Goal: Task Accomplishment & Management: Manage account settings

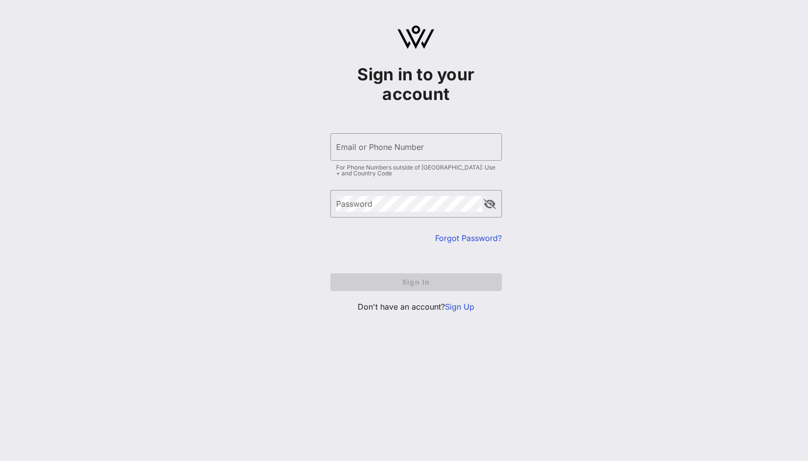
type input "tefelmaria@gmail.com"
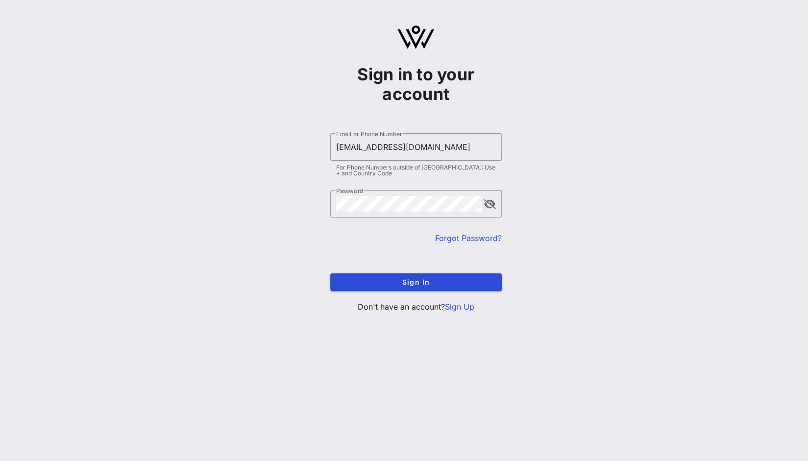
click at [401, 229] on div "​ Password" at bounding box center [416, 211] width 172 height 42
click at [408, 285] on span "Sign In" at bounding box center [416, 282] width 156 height 8
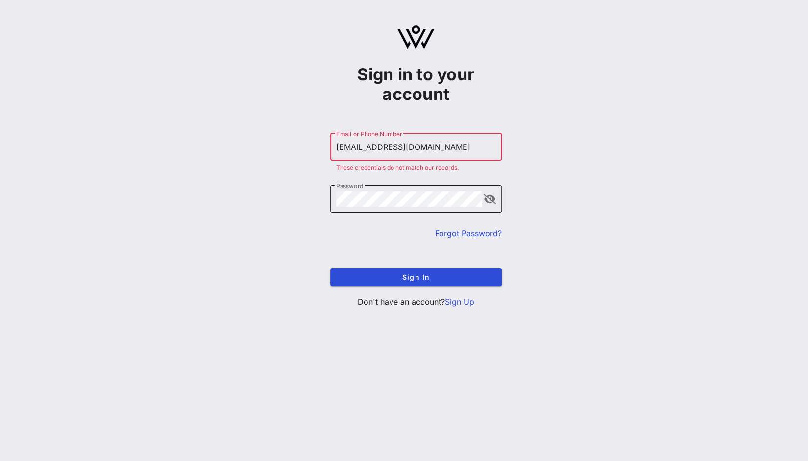
click at [487, 202] on button "append icon" at bounding box center [490, 200] width 12 height 10
click at [442, 274] on span "Sign In" at bounding box center [416, 277] width 156 height 8
click at [464, 233] on link "Forgot Password?" at bounding box center [468, 233] width 67 height 10
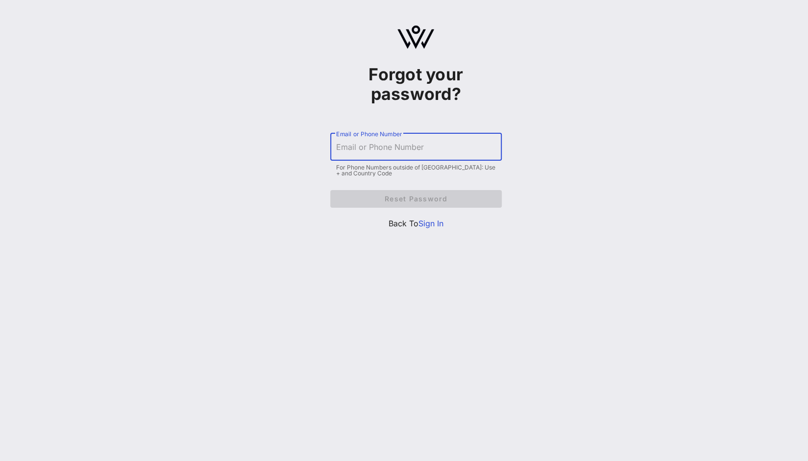
click at [394, 148] on input "Email or Phone Number" at bounding box center [416, 147] width 160 height 16
type input "[EMAIL_ADDRESS][DOMAIN_NAME]"
click at [430, 200] on span "Reset Password" at bounding box center [416, 199] width 156 height 8
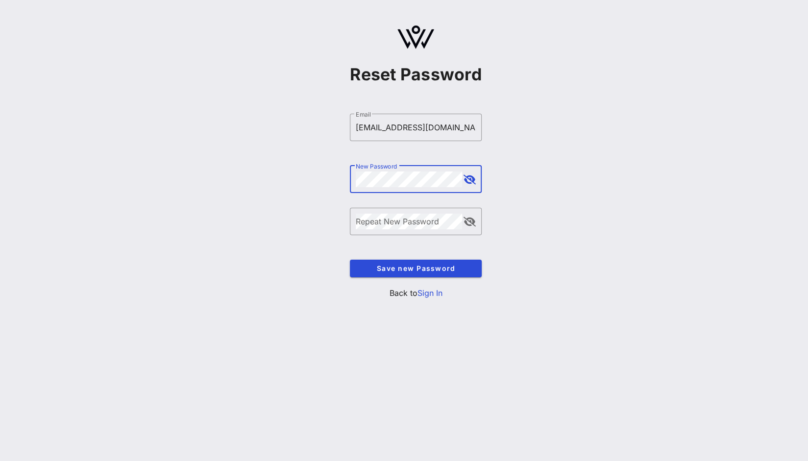
click at [321, 185] on div "Reset Password ​ Email [EMAIL_ADDRESS][DOMAIN_NAME] ​ New Password ​ Repeat New…" at bounding box center [416, 166] width 785 height 332
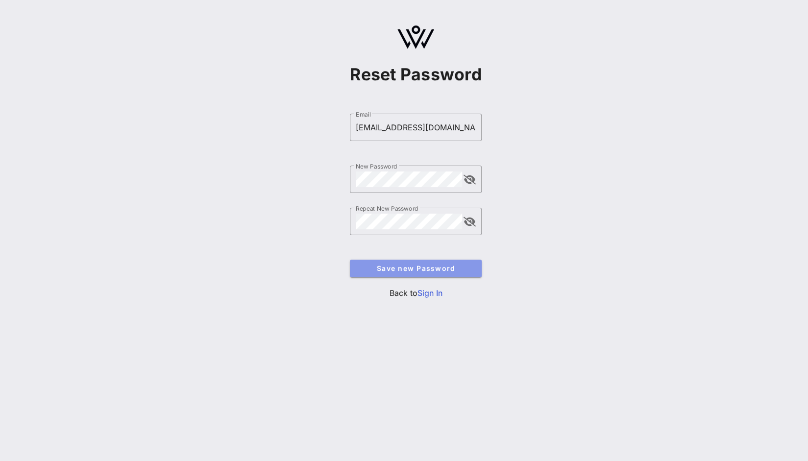
click at [385, 267] on span "Save new Password" at bounding box center [416, 268] width 116 height 8
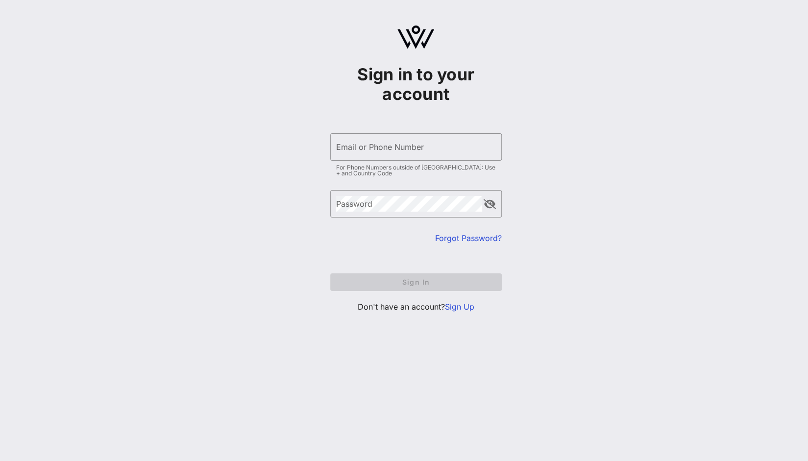
type input "[EMAIL_ADDRESS][DOMAIN_NAME]"
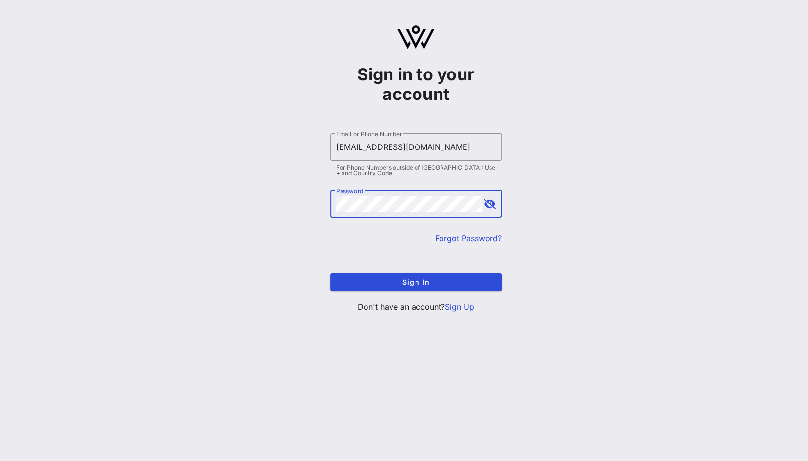
click at [278, 208] on div "Sign in to your account ​ Email or Phone Number [EMAIL_ADDRESS][DOMAIN_NAME] Fo…" at bounding box center [416, 173] width 785 height 346
click at [376, 283] on span "Sign In" at bounding box center [416, 282] width 156 height 8
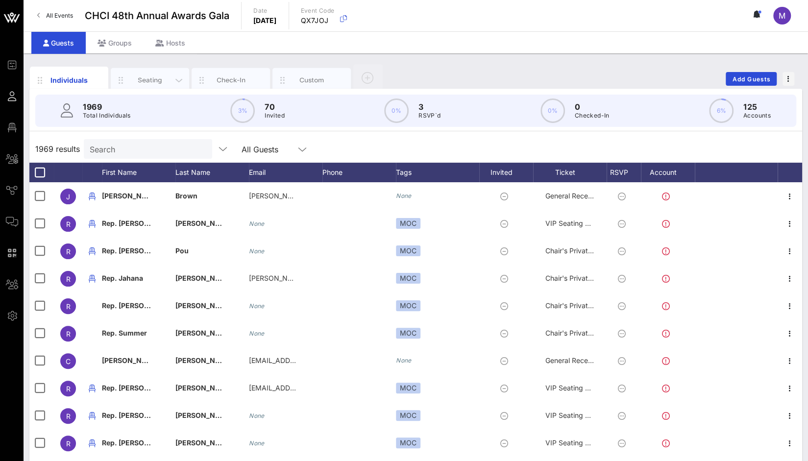
click at [141, 82] on div "Seating" at bounding box center [150, 79] width 44 height 9
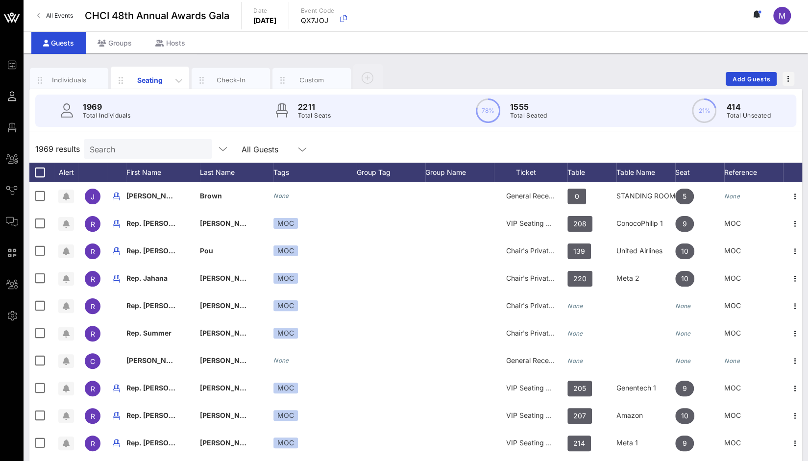
click at [141, 82] on div "Seating" at bounding box center [150, 80] width 44 height 10
click at [128, 153] on input "text" at bounding box center [147, 149] width 115 height 13
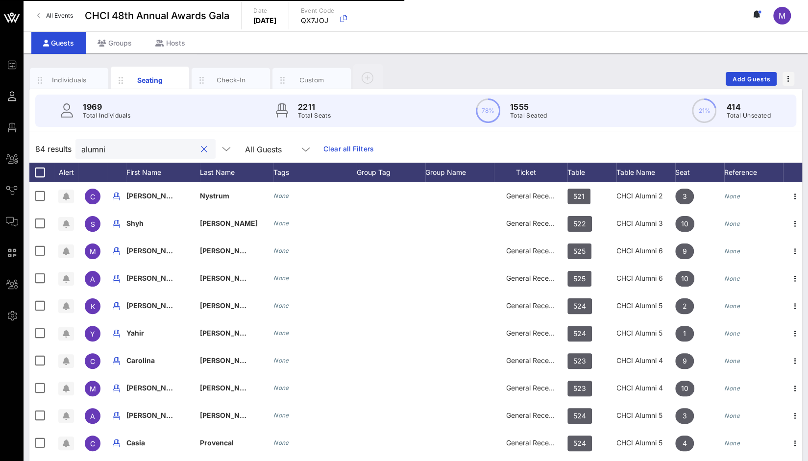
type input "alumni"
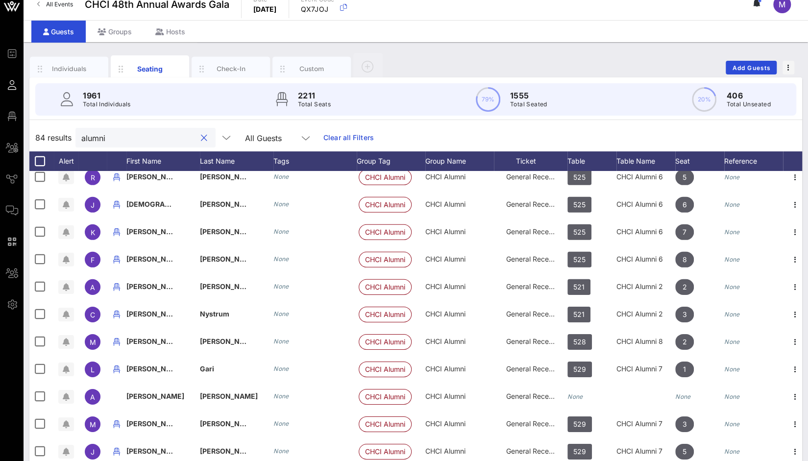
scroll to position [25, 0]
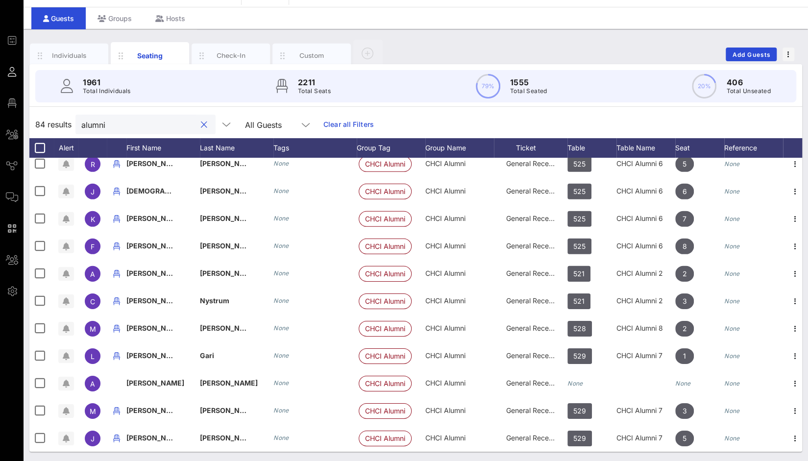
click at [374, 121] on div "84 results alumni All Guests Clear all Filters" at bounding box center [415, 124] width 773 height 27
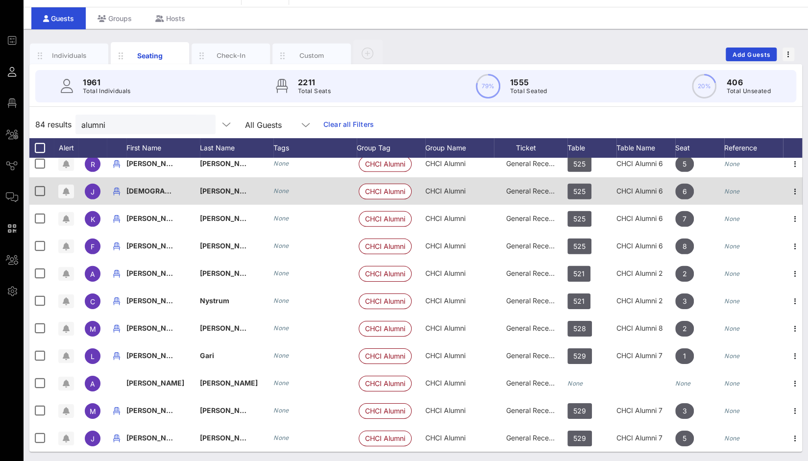
click at [775, 184] on div "None" at bounding box center [753, 196] width 59 height 39
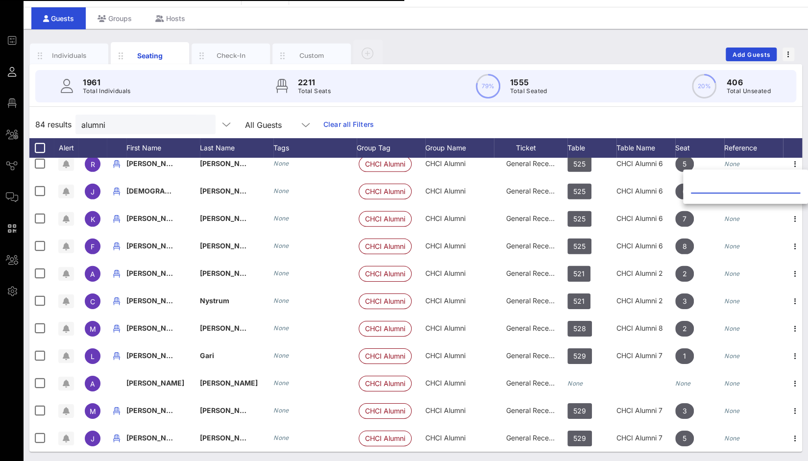
click at [763, 121] on div "84 results alumni All Guests Clear all Filters" at bounding box center [415, 124] width 773 height 27
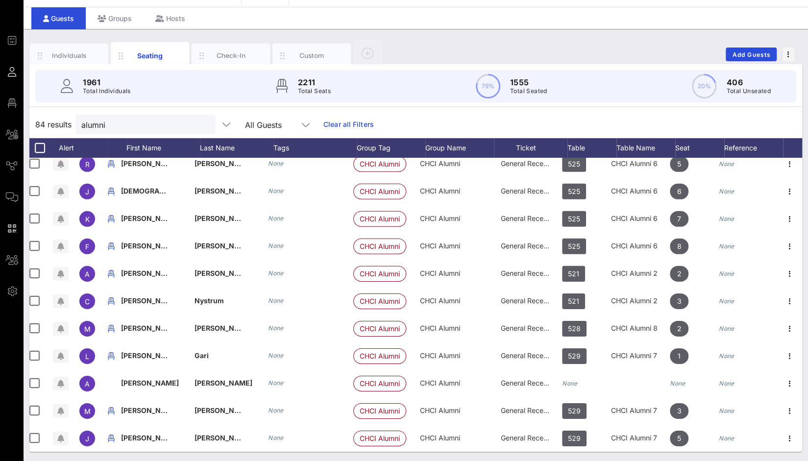
scroll to position [0, 5]
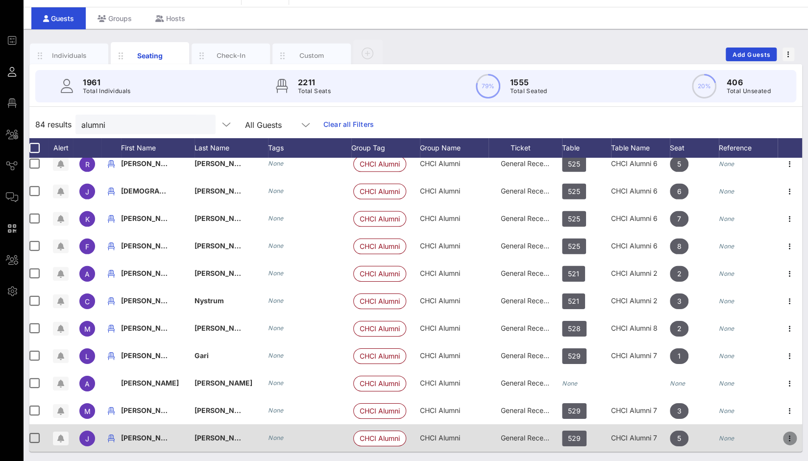
click at [785, 433] on icon "button" at bounding box center [790, 439] width 12 height 12
click at [784, 433] on icon "button" at bounding box center [790, 439] width 12 height 12
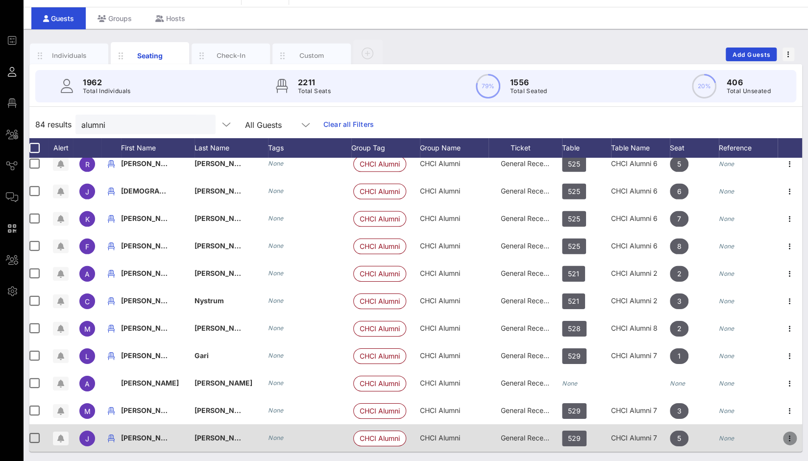
click at [784, 433] on icon "button" at bounding box center [790, 439] width 12 height 12
click at [784, 435] on icon "button" at bounding box center [790, 439] width 12 height 12
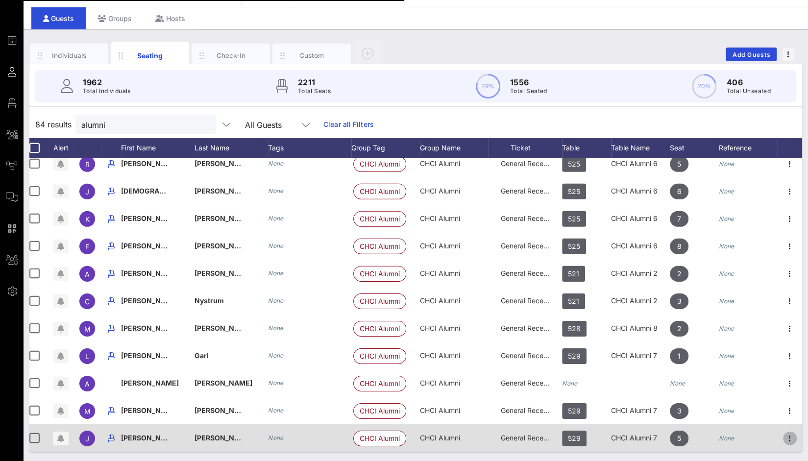
click at [784, 435] on icon "button" at bounding box center [790, 439] width 12 height 12
click at [785, 433] on icon "button" at bounding box center [790, 439] width 12 height 12
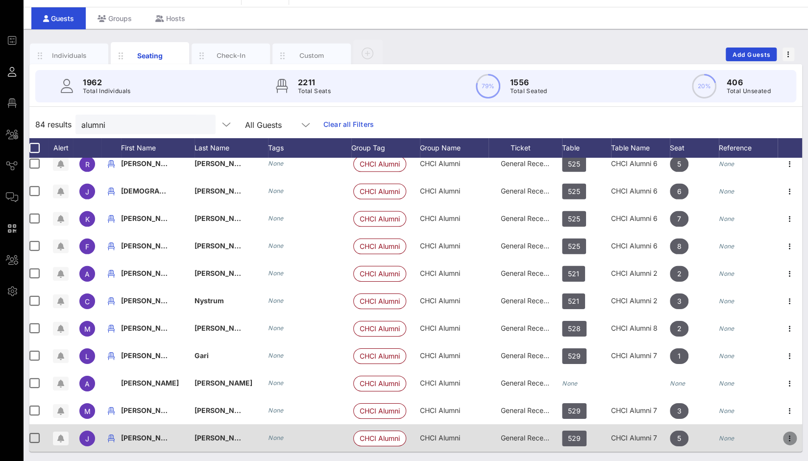
click at [785, 433] on icon "button" at bounding box center [790, 439] width 12 height 12
click at [784, 433] on icon "button" at bounding box center [790, 439] width 12 height 12
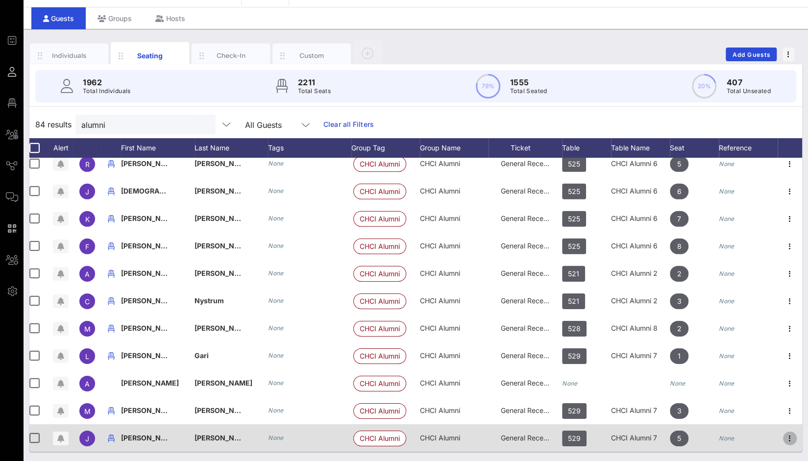
click at [784, 433] on icon "button" at bounding box center [790, 439] width 12 height 12
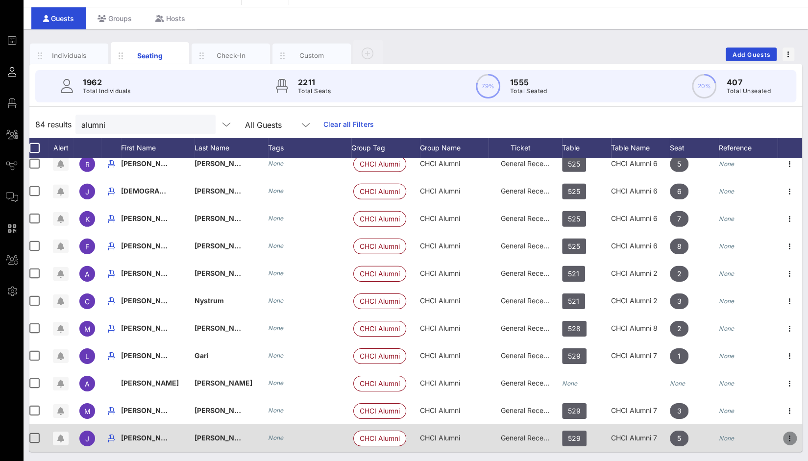
click at [784, 433] on icon "button" at bounding box center [790, 439] width 12 height 12
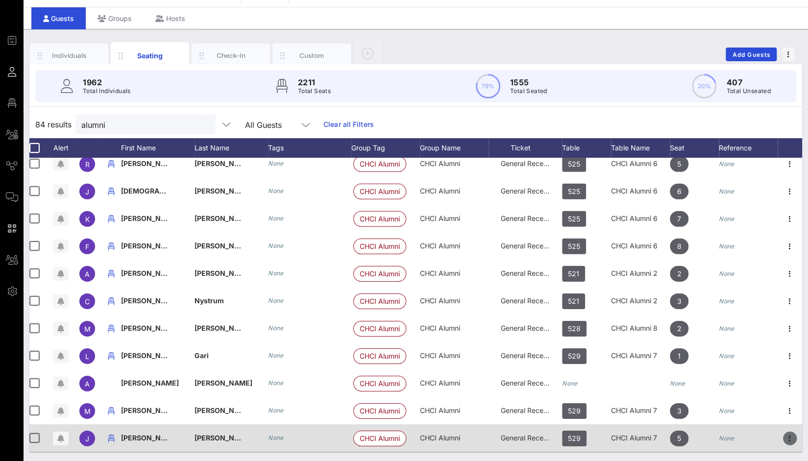
click at [784, 433] on icon "button" at bounding box center [790, 439] width 12 height 12
click at [784, 434] on icon "button" at bounding box center [790, 439] width 12 height 12
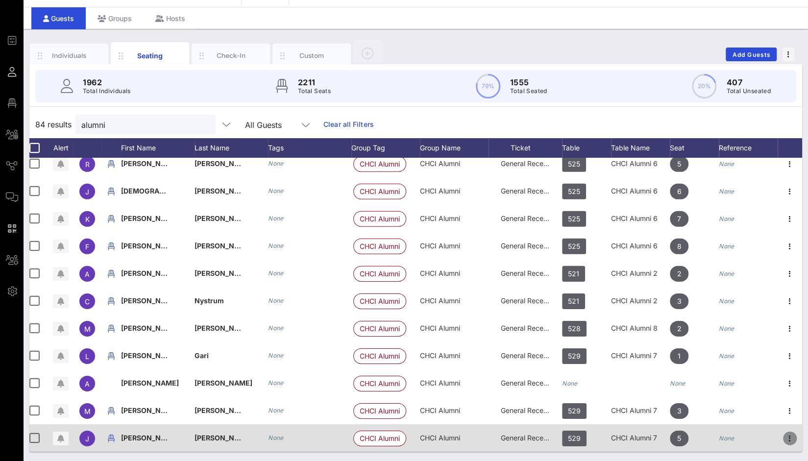
click at [784, 434] on icon "button" at bounding box center [790, 439] width 12 height 12
click at [784, 433] on icon "button" at bounding box center [790, 439] width 12 height 12
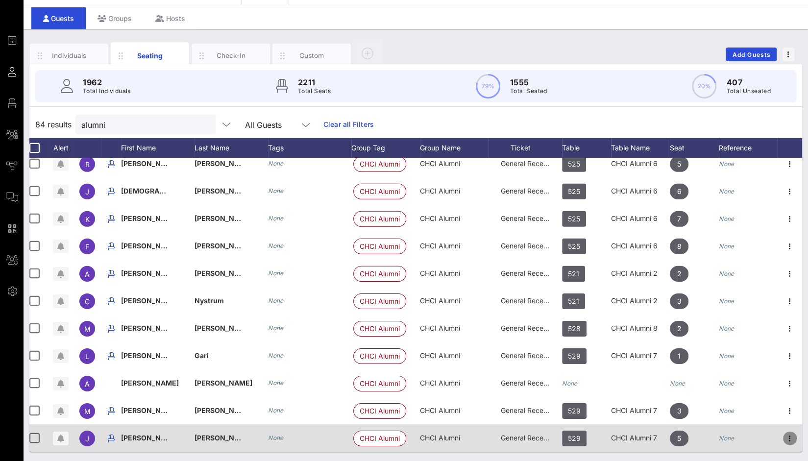
click at [784, 433] on icon "button" at bounding box center [790, 439] width 12 height 12
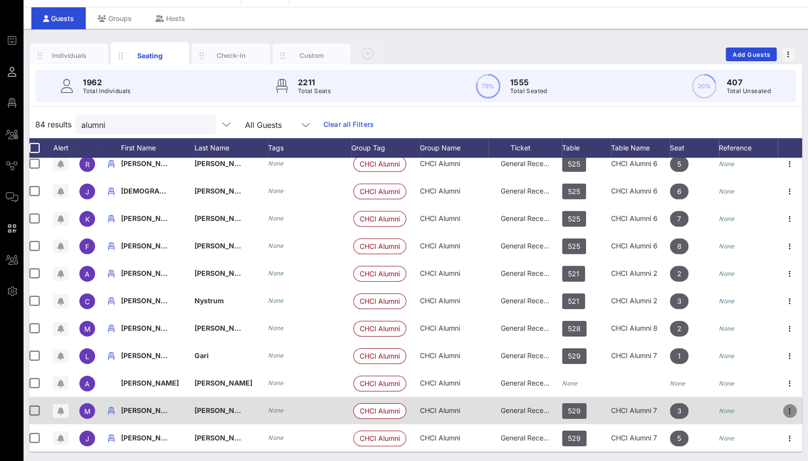
click at [784, 405] on icon "button" at bounding box center [790, 411] width 12 height 12
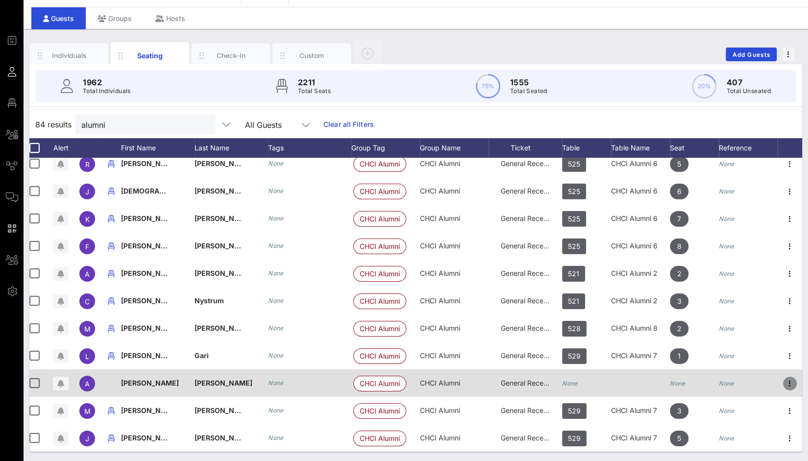
drag, startPoint x: 781, startPoint y: 403, endPoint x: 783, endPoint y: 376, distance: 27.5
click at [784, 378] on icon "button" at bounding box center [790, 384] width 12 height 12
click at [785, 378] on icon "button" at bounding box center [790, 384] width 12 height 12
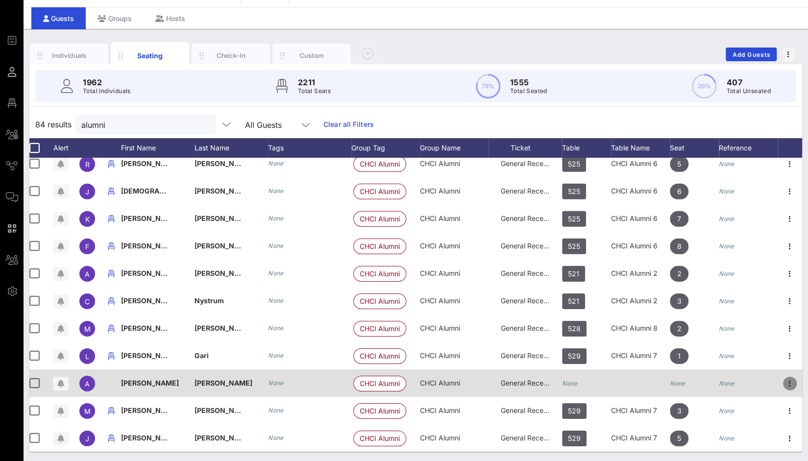
click at [785, 378] on icon "button" at bounding box center [790, 384] width 12 height 12
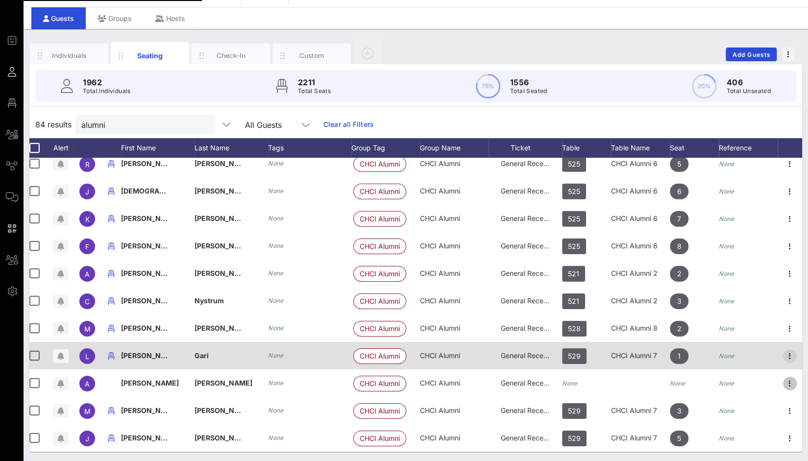
click at [784, 350] on icon "button" at bounding box center [790, 356] width 12 height 12
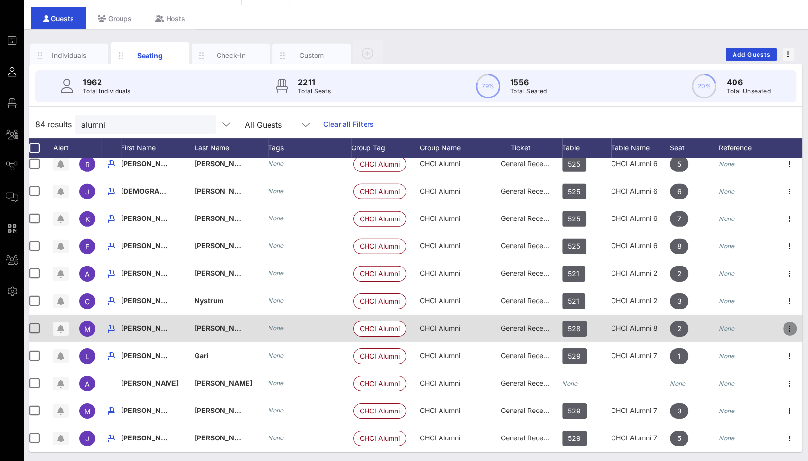
click at [784, 323] on icon "button" at bounding box center [790, 329] width 12 height 12
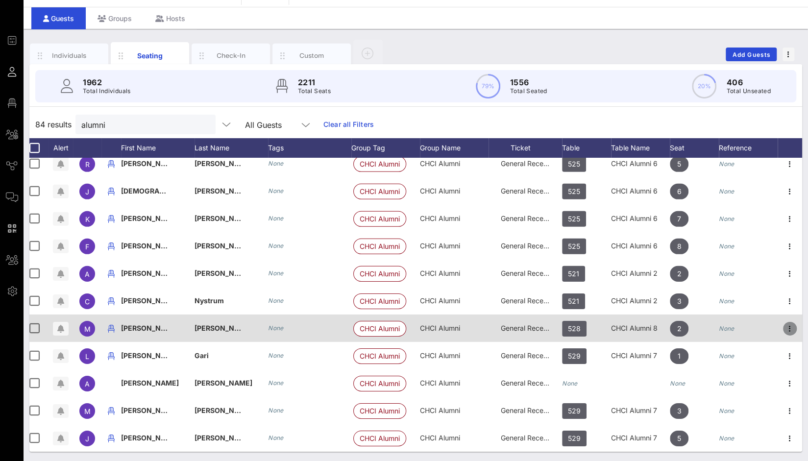
click at [784, 323] on icon "button" at bounding box center [790, 329] width 12 height 12
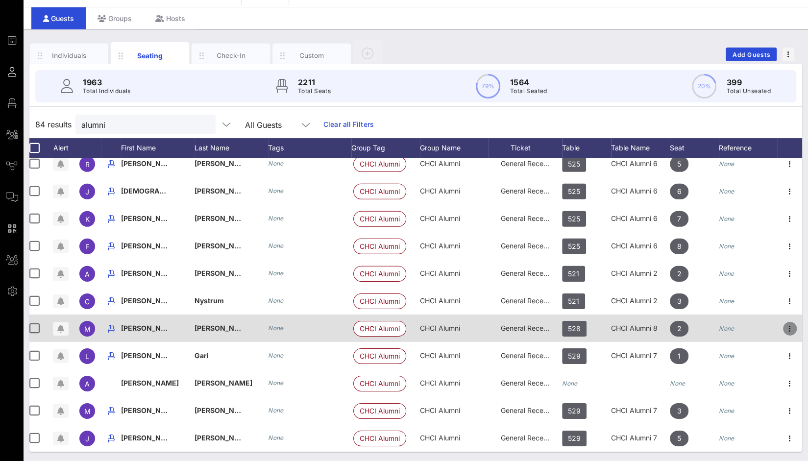
click at [784, 323] on icon "button" at bounding box center [790, 329] width 12 height 12
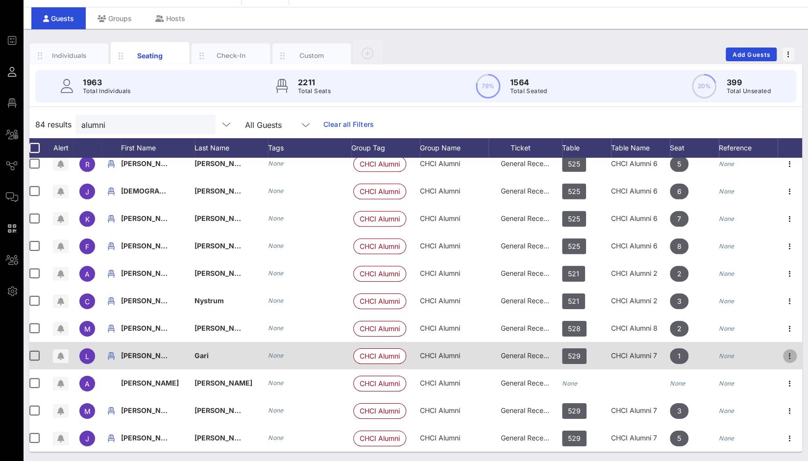
drag, startPoint x: 781, startPoint y: 320, endPoint x: 781, endPoint y: 350, distance: 30.4
click at [784, 350] on icon "button" at bounding box center [790, 356] width 12 height 12
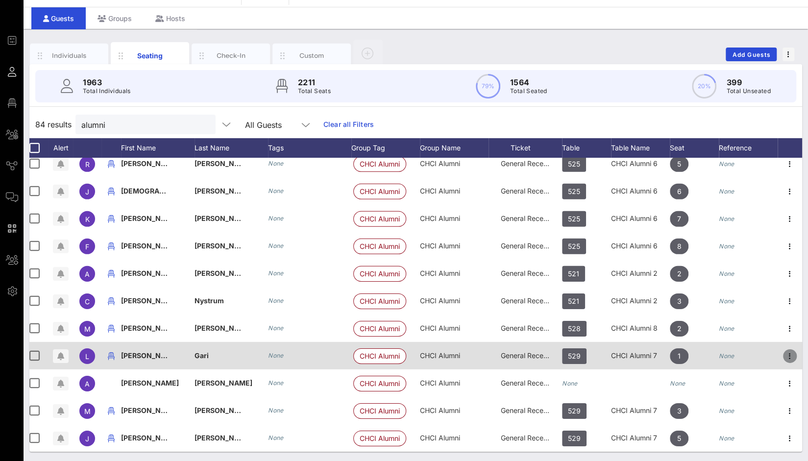
click at [784, 350] on icon "button" at bounding box center [790, 356] width 12 height 12
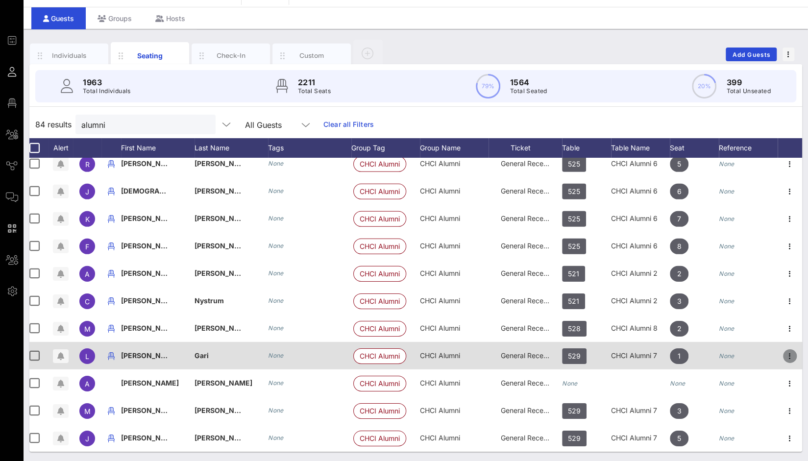
click at [784, 350] on icon "button" at bounding box center [790, 356] width 12 height 12
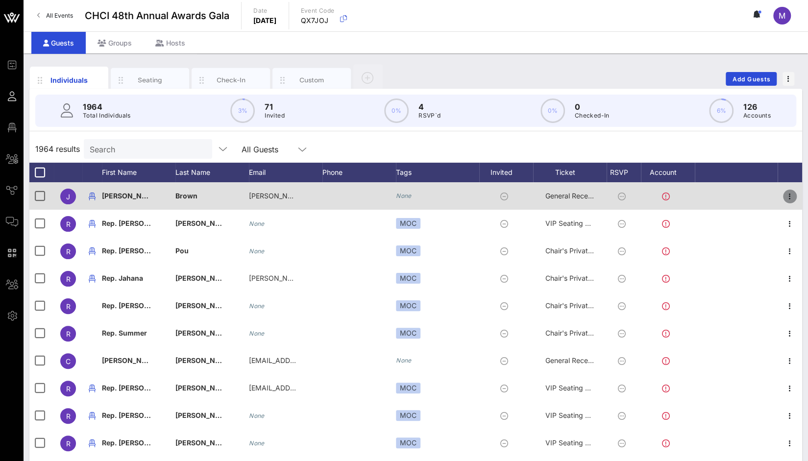
click at [784, 197] on icon "button" at bounding box center [790, 197] width 12 height 12
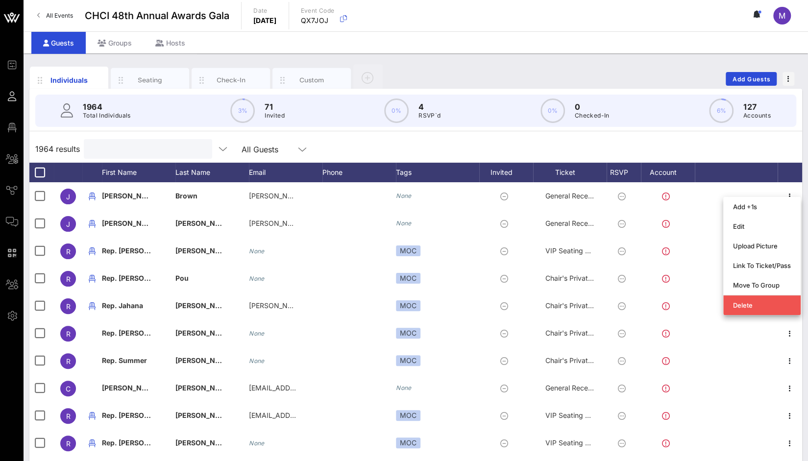
click at [171, 153] on input "text" at bounding box center [147, 149] width 115 height 13
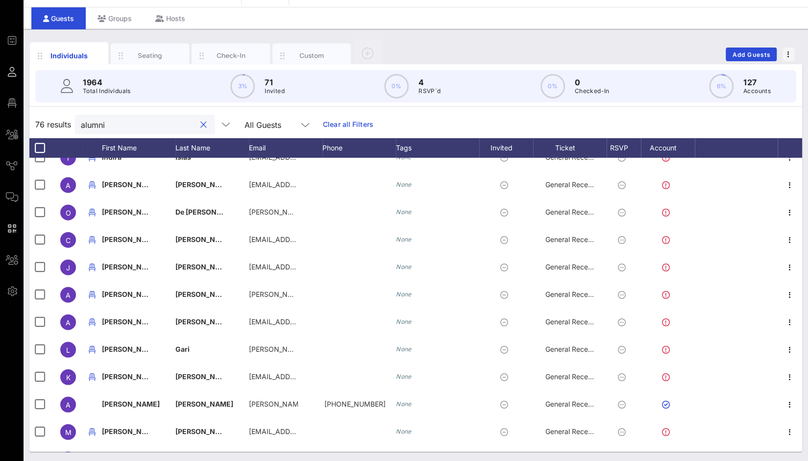
scroll to position [1792, 0]
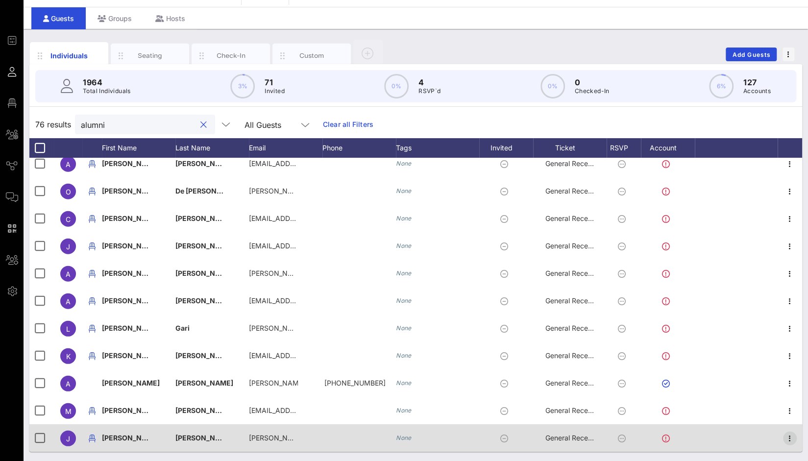
type input "alumni"
click at [784, 440] on icon "button" at bounding box center [790, 439] width 12 height 12
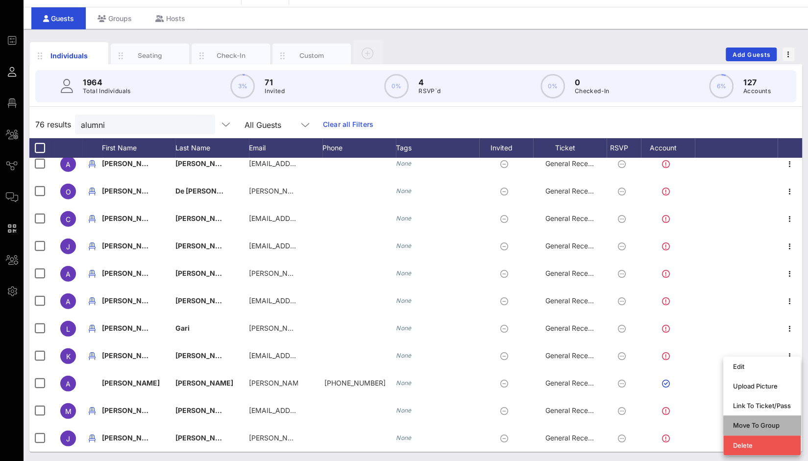
click at [771, 426] on div "Move To Group" at bounding box center [762, 425] width 58 height 8
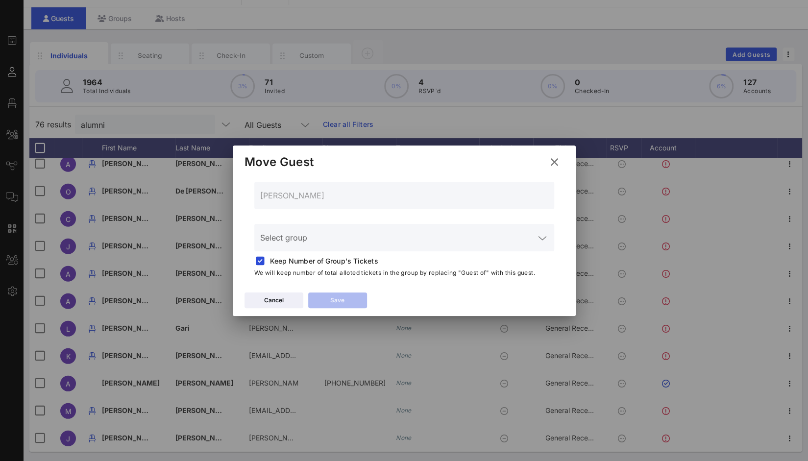
click at [336, 241] on input "Select group" at bounding box center [397, 244] width 274 height 16
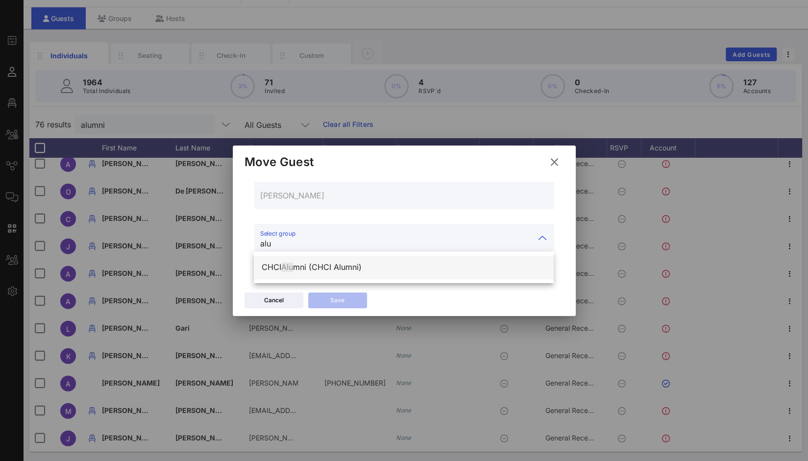
click at [298, 267] on div "CHCI Alu mni (CHCI Alumni)" at bounding box center [404, 267] width 284 height 9
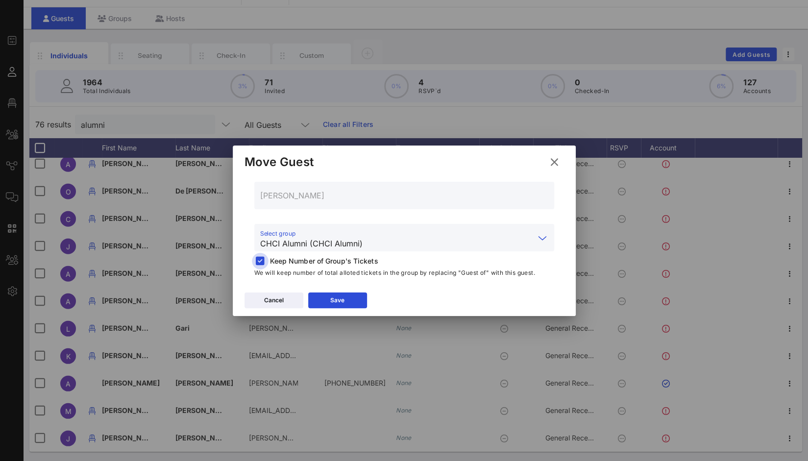
type input "CHCI Alumni (CHCI Alumni)"
click at [260, 264] on div at bounding box center [260, 261] width 14 height 14
click at [328, 298] on button "Save" at bounding box center [337, 301] width 59 height 16
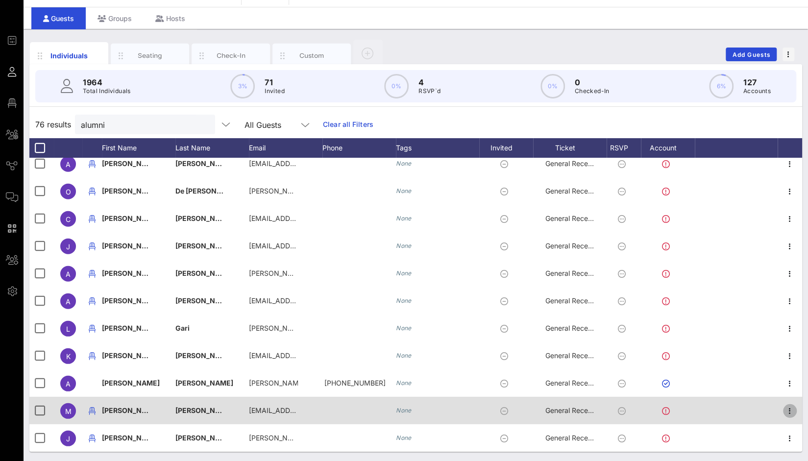
click at [784, 412] on icon "button" at bounding box center [790, 411] width 12 height 12
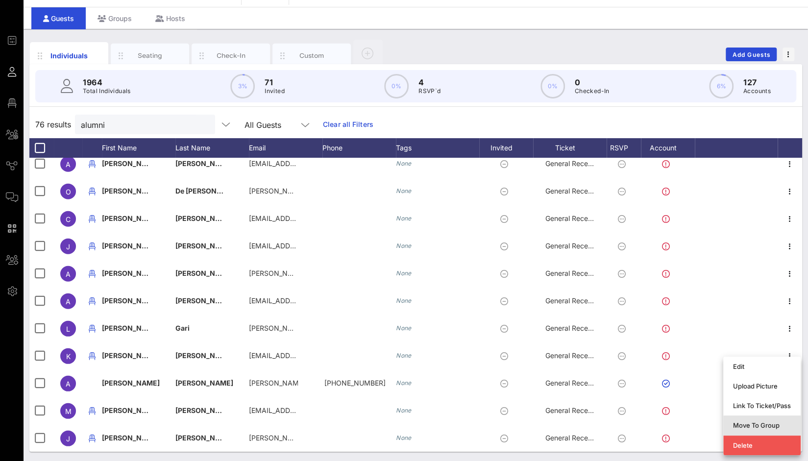
click at [762, 426] on div "Move To Group" at bounding box center [762, 425] width 58 height 8
type input "Michelle Paucar"
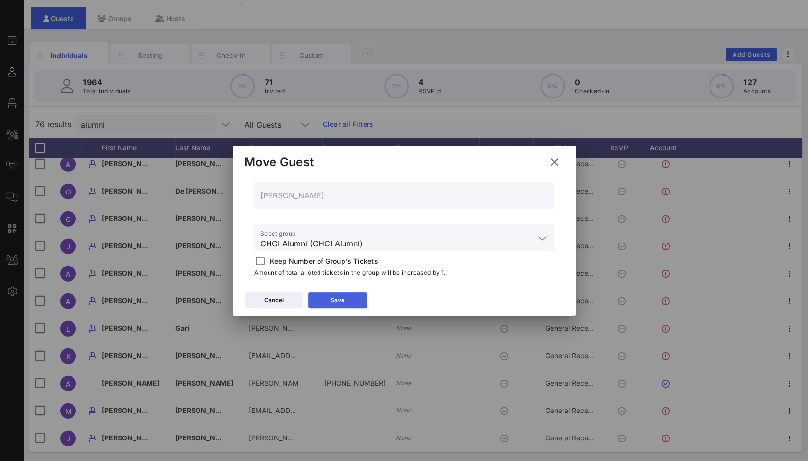
click at [351, 298] on button "Save" at bounding box center [337, 301] width 59 height 16
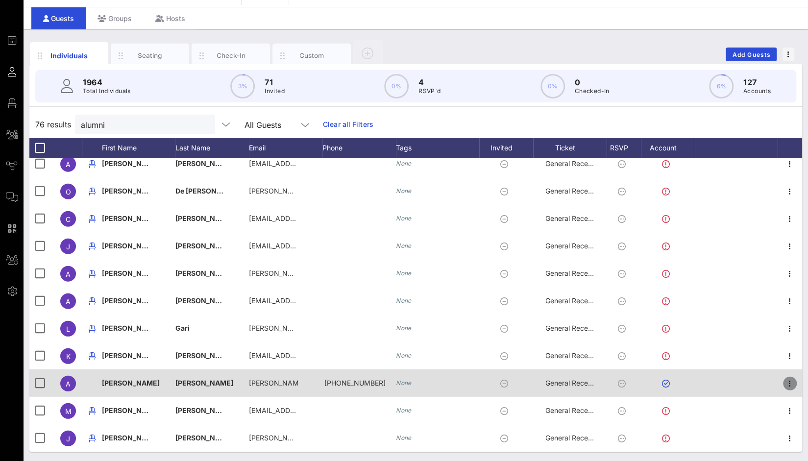
click at [784, 383] on icon "button" at bounding box center [790, 384] width 12 height 12
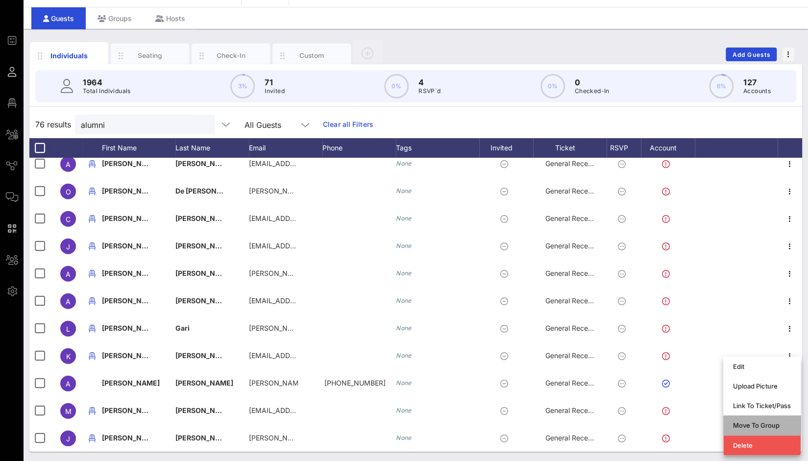
click at [761, 425] on div "Move To Group" at bounding box center [762, 425] width 58 height 8
type input "Adriana Salazar"
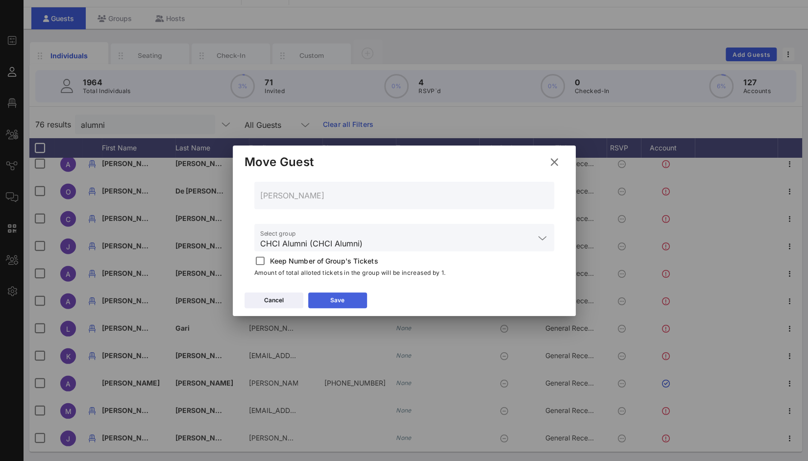
click at [341, 299] on button "Save" at bounding box center [337, 301] width 59 height 16
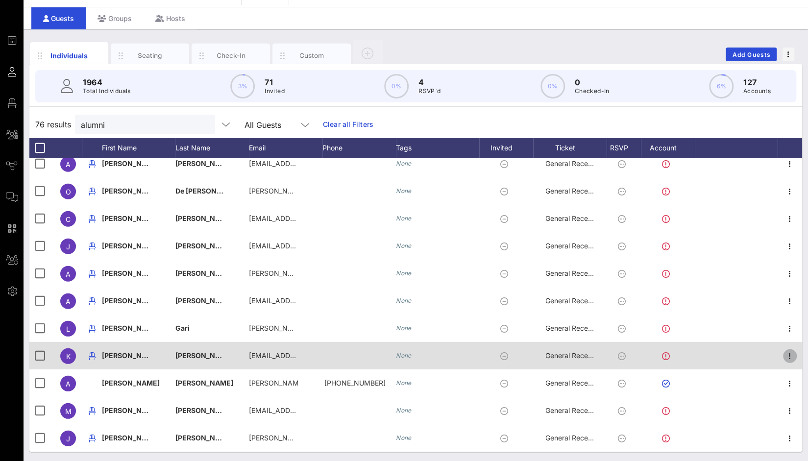
click at [786, 352] on icon "button" at bounding box center [790, 356] width 12 height 12
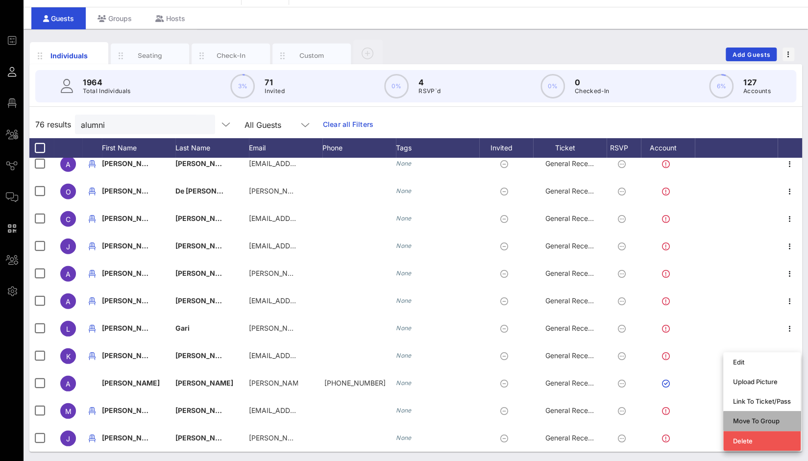
click at [764, 420] on div "Move To Group" at bounding box center [762, 421] width 58 height 8
type input "Katherine Curiel"
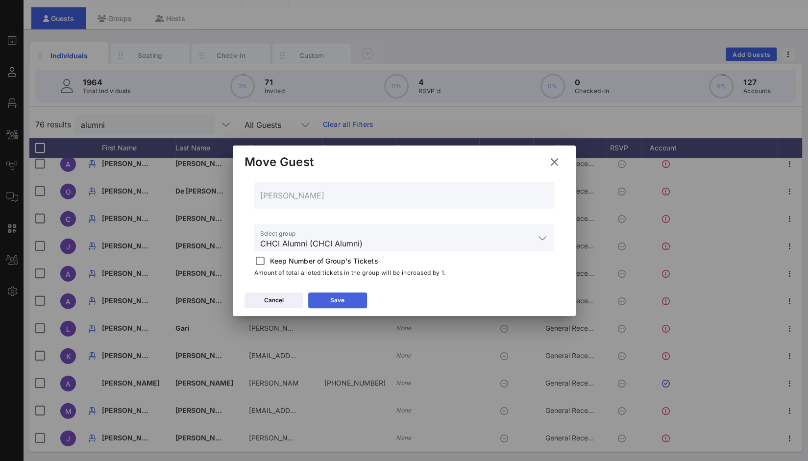
click at [339, 294] on button "Save" at bounding box center [337, 301] width 59 height 16
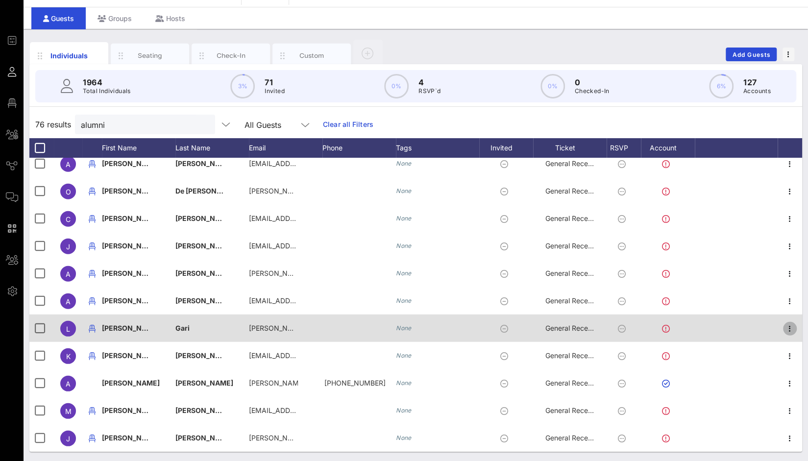
click at [784, 326] on icon "button" at bounding box center [790, 329] width 12 height 12
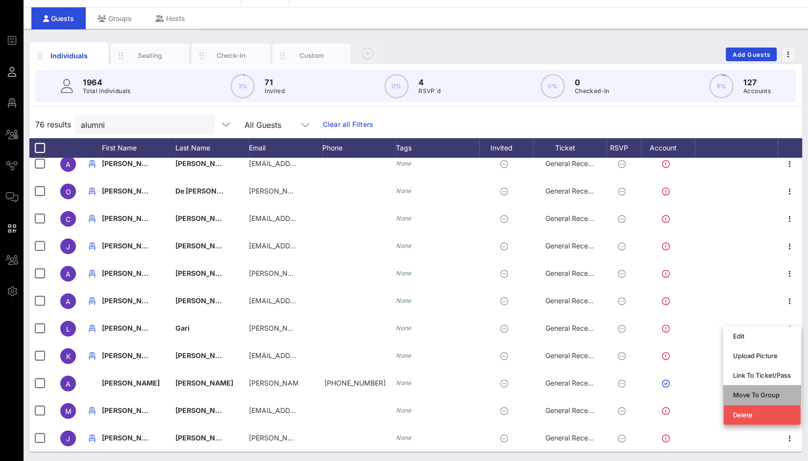
click at [758, 394] on div "Move To Group" at bounding box center [762, 395] width 58 height 8
type input "Lorenzo Gari"
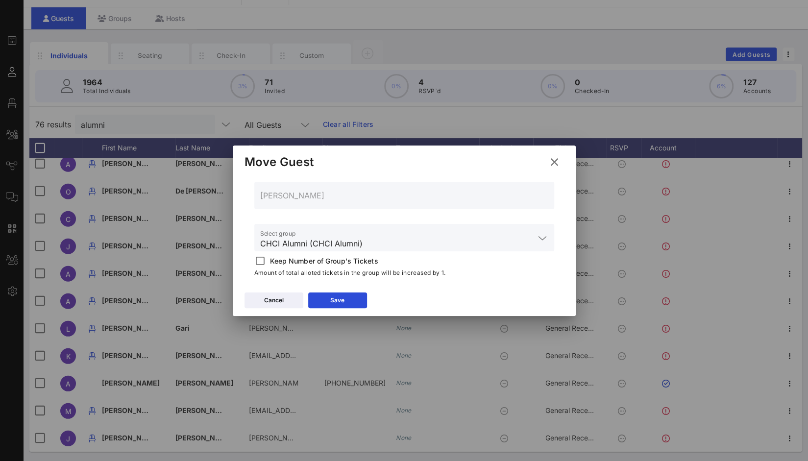
click at [350, 292] on div "Cancel Save" at bounding box center [404, 302] width 343 height 28
click at [348, 300] on button "Save" at bounding box center [337, 301] width 59 height 16
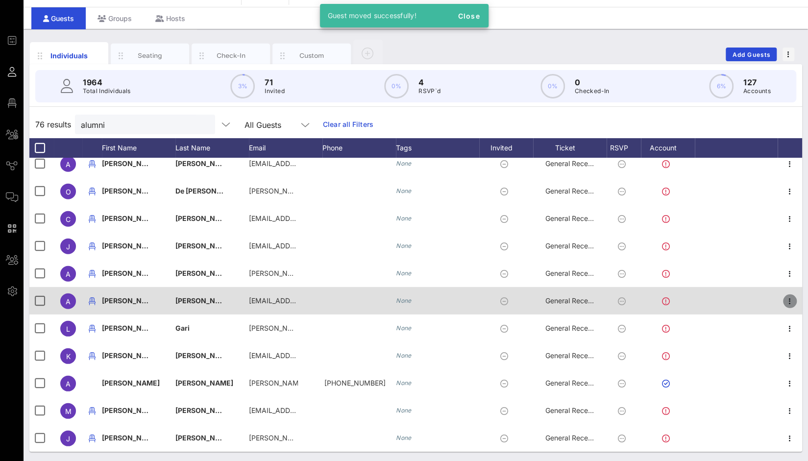
click at [786, 301] on icon "button" at bounding box center [790, 301] width 12 height 12
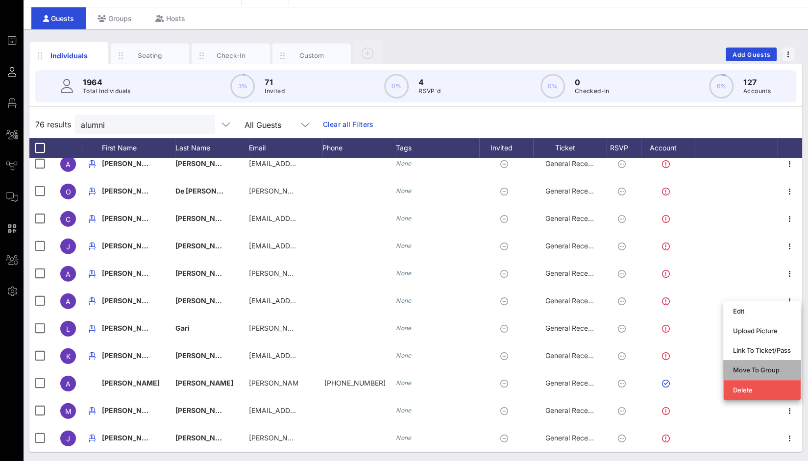
click at [760, 368] on div "Move To Group" at bounding box center [762, 370] width 58 height 8
type input "Alfonso Lopez"
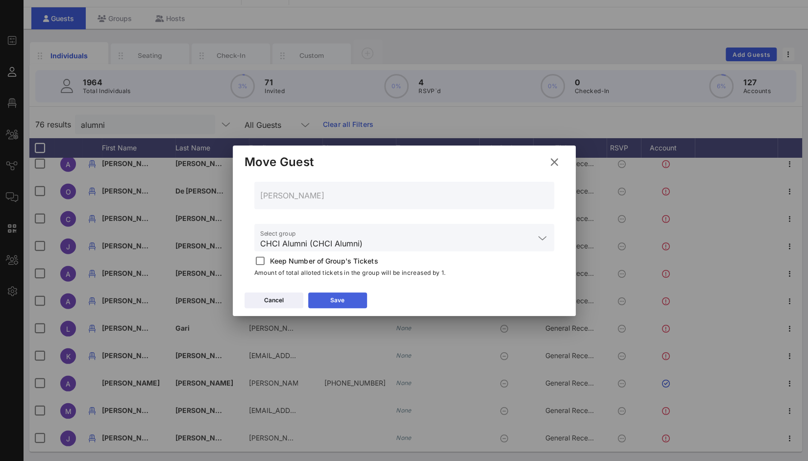
click at [359, 298] on button "Save" at bounding box center [337, 301] width 59 height 16
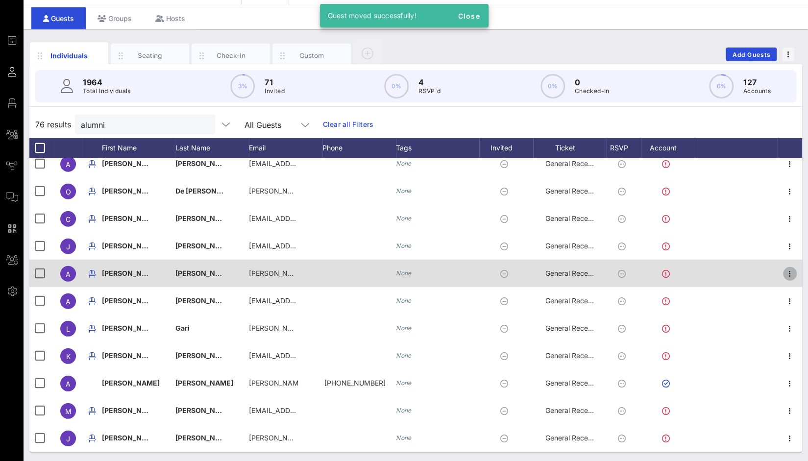
click at [784, 273] on icon "button" at bounding box center [790, 274] width 12 height 12
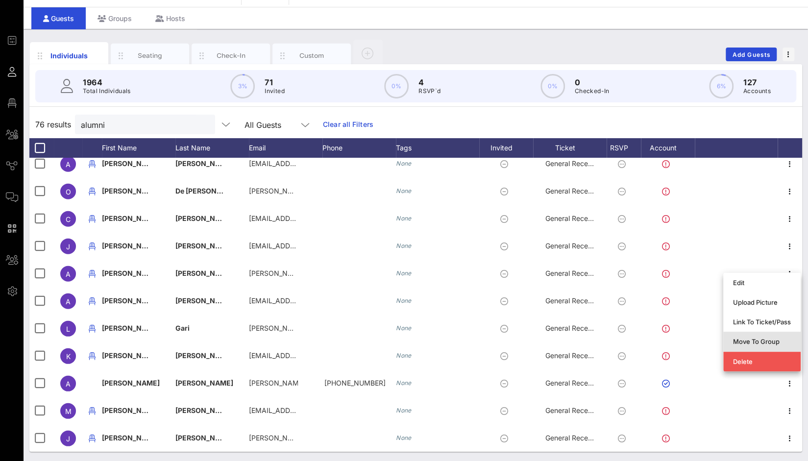
click at [764, 340] on div "Move To Group" at bounding box center [762, 342] width 58 height 8
type input "Amada Armenta"
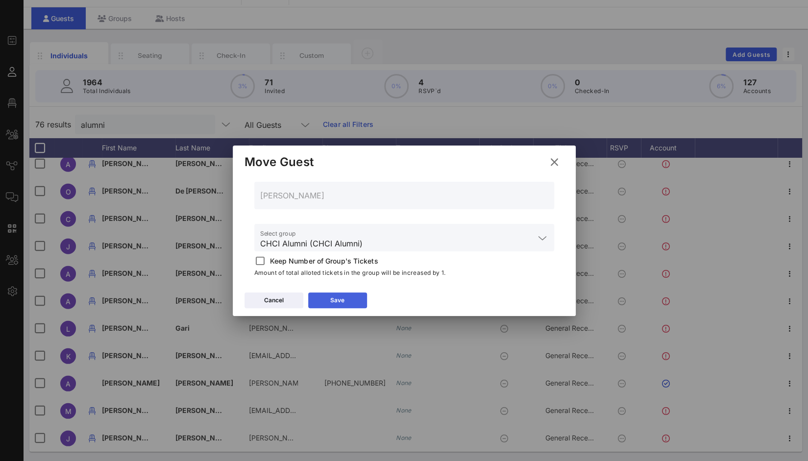
click at [354, 302] on button "Save" at bounding box center [337, 301] width 59 height 16
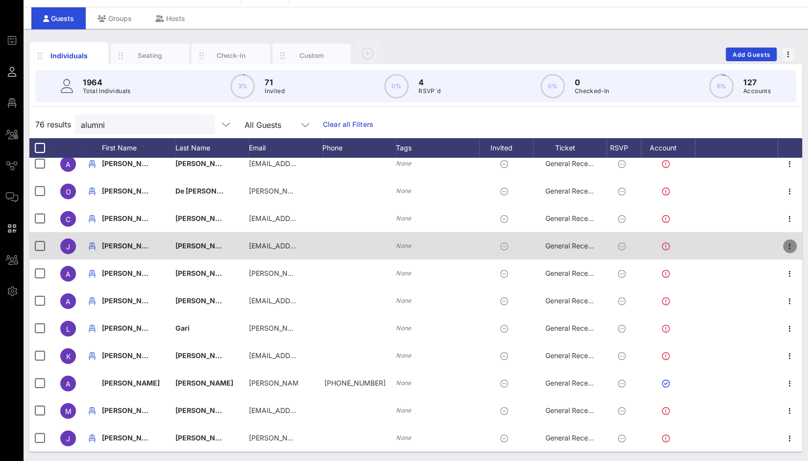
click at [787, 246] on icon "button" at bounding box center [790, 247] width 12 height 12
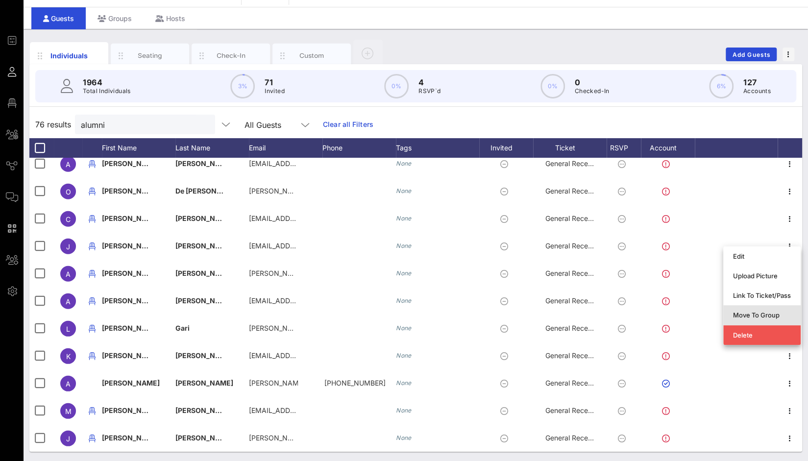
click at [767, 314] on div "Move To Group" at bounding box center [762, 315] width 58 height 8
type input "Johan Mora Valverde"
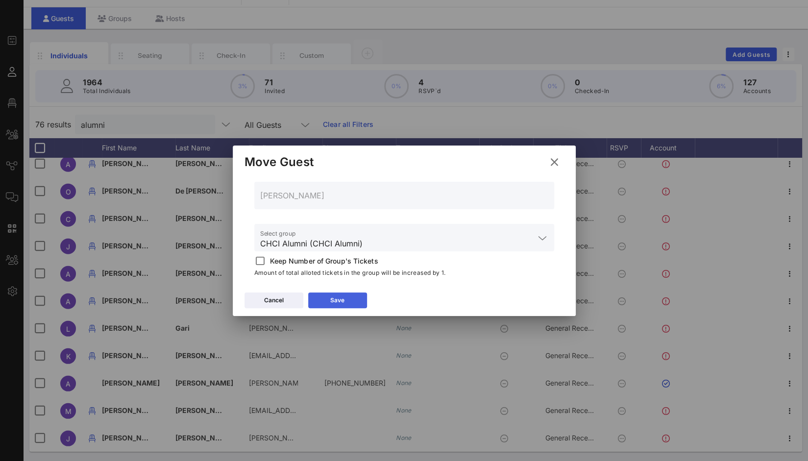
click at [334, 298] on div "Save" at bounding box center [337, 300] width 14 height 10
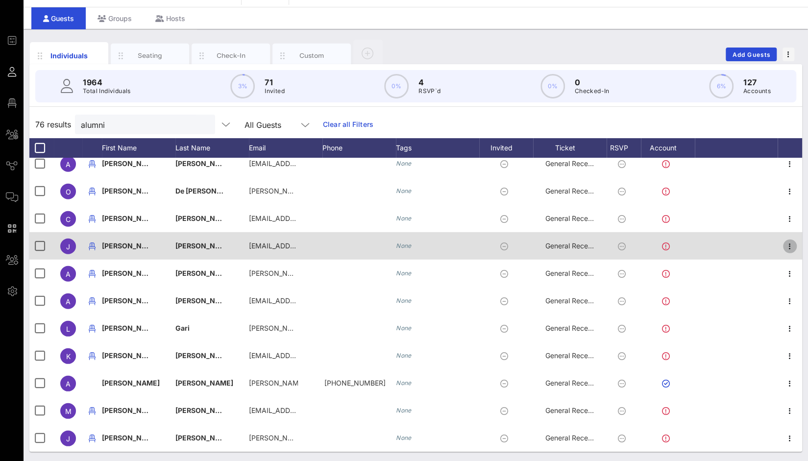
click at [784, 244] on icon "button" at bounding box center [790, 247] width 12 height 12
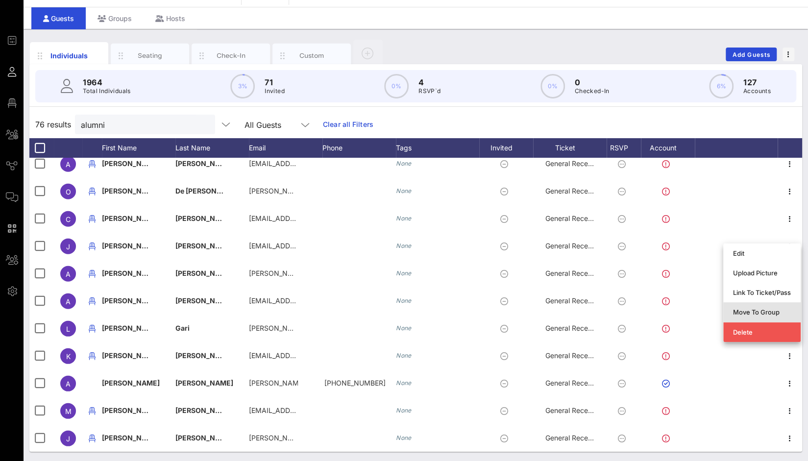
click at [772, 310] on div "Move To Group" at bounding box center [762, 312] width 58 height 8
type input "Johan Mora Valverde"
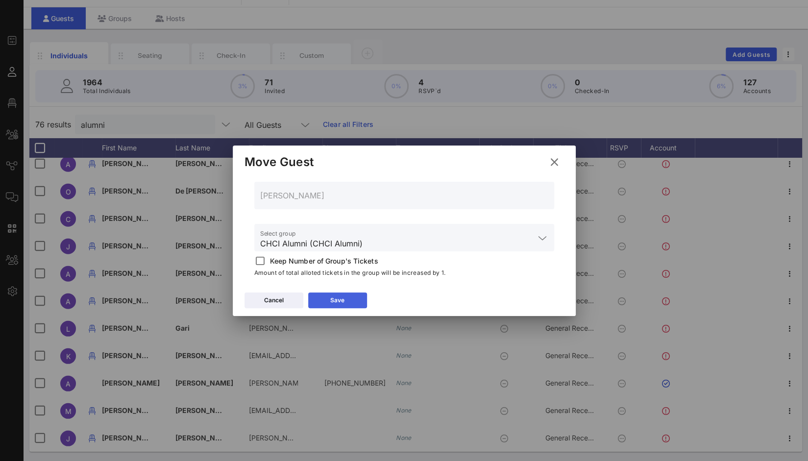
click at [317, 300] on button "Save" at bounding box center [337, 301] width 59 height 16
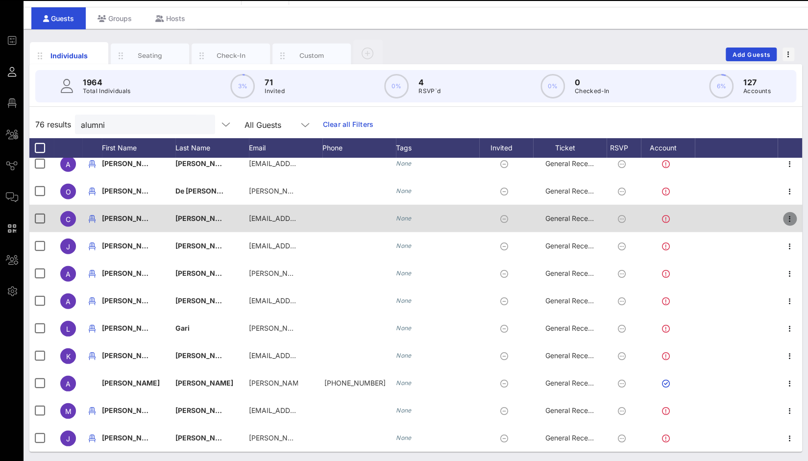
click at [784, 218] on icon "button" at bounding box center [790, 219] width 12 height 12
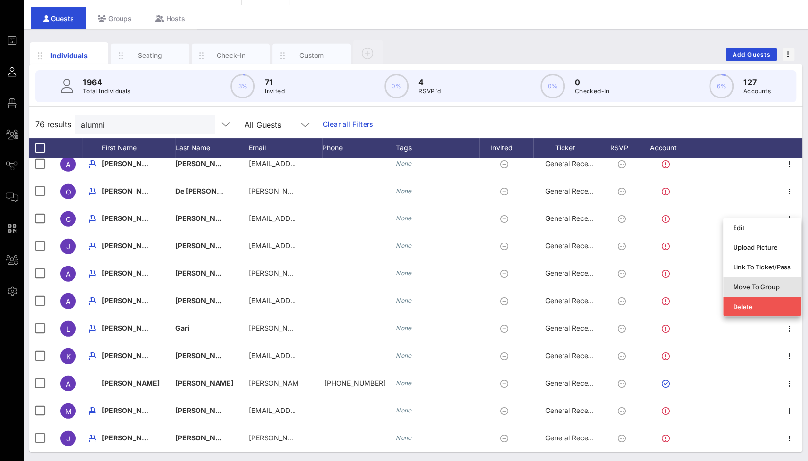
click at [774, 284] on div "Move To Group" at bounding box center [762, 287] width 58 height 8
type input "Clarissa Rojas"
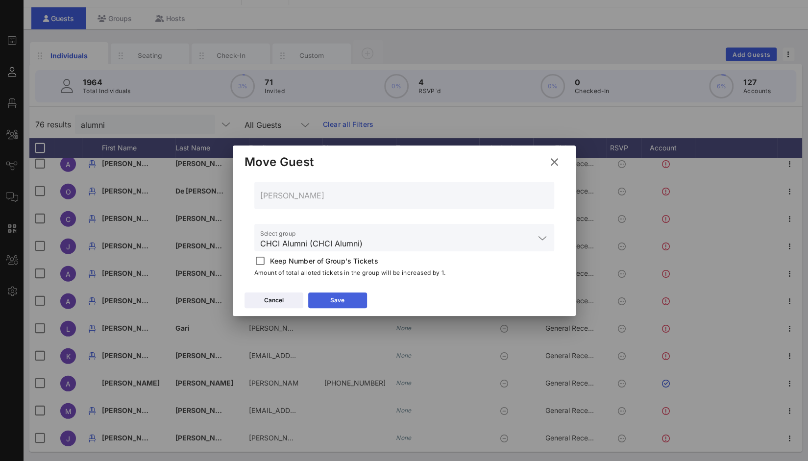
click at [349, 303] on button "Save" at bounding box center [337, 301] width 59 height 16
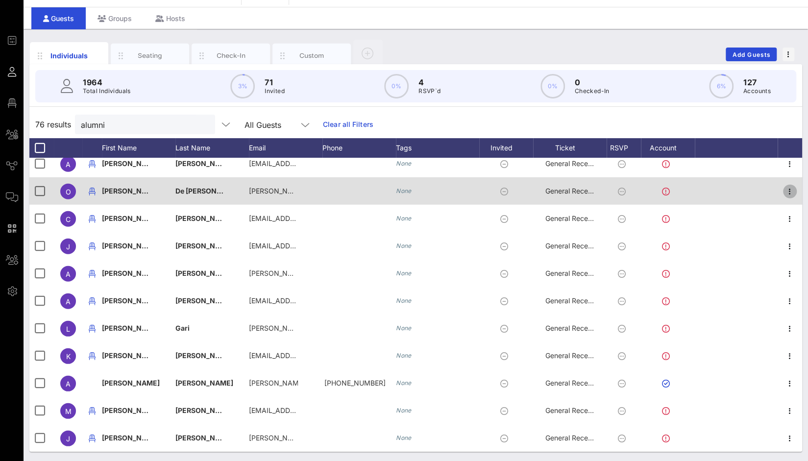
click at [786, 191] on icon "button" at bounding box center [790, 192] width 12 height 12
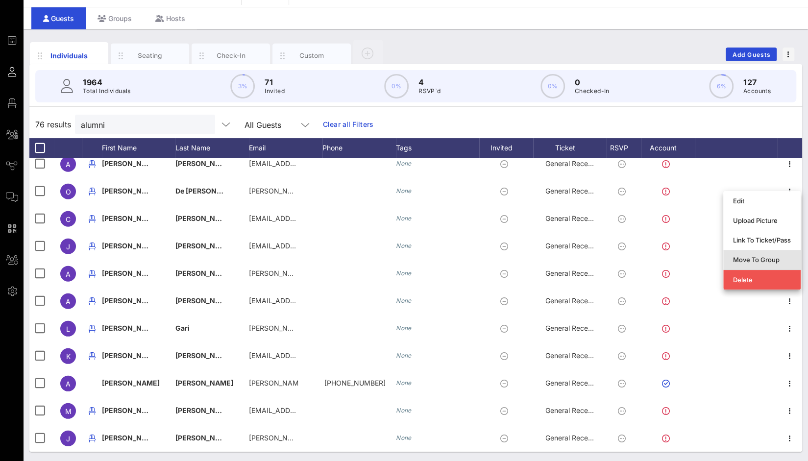
click at [762, 266] on div "Move To Group" at bounding box center [762, 260] width 58 height 16
type input "Omar De Leon"
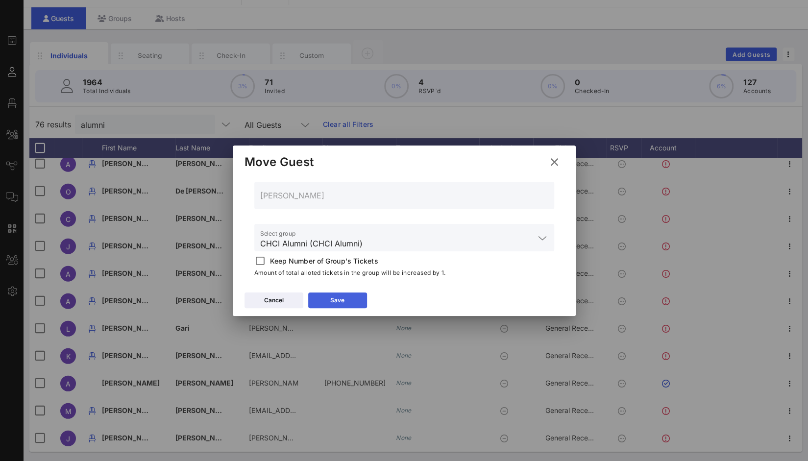
click at [337, 298] on icon at bounding box center [337, 299] width 8 height 9
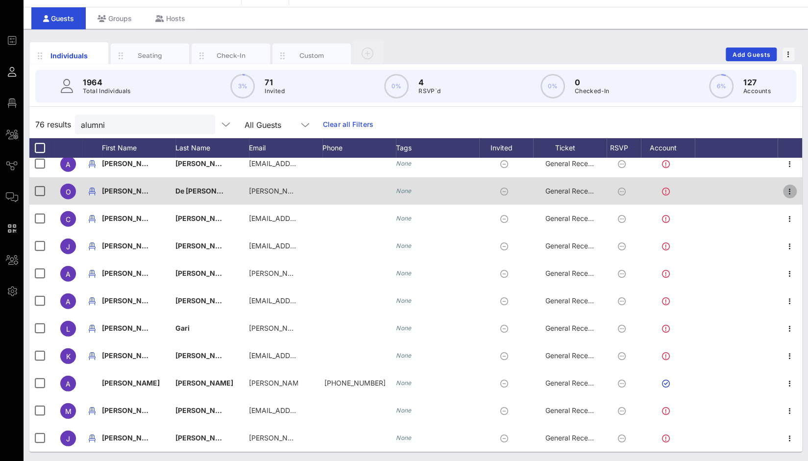
click at [784, 191] on icon "button" at bounding box center [790, 192] width 12 height 12
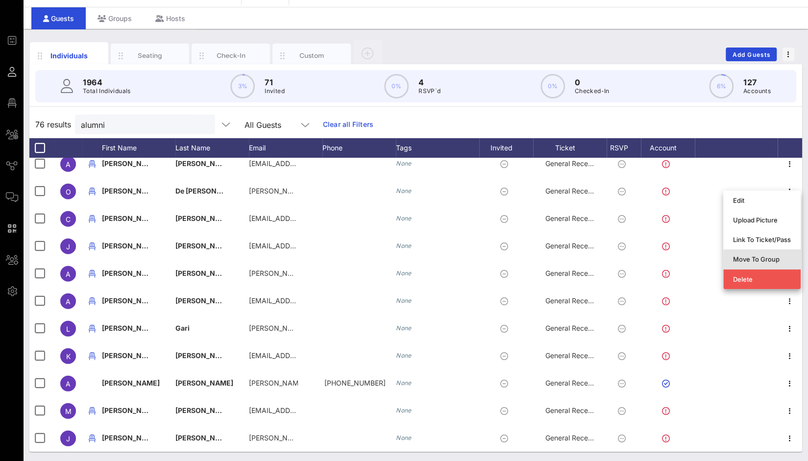
click at [766, 260] on div "Move To Group" at bounding box center [762, 259] width 58 height 8
type input "Omar De Leon"
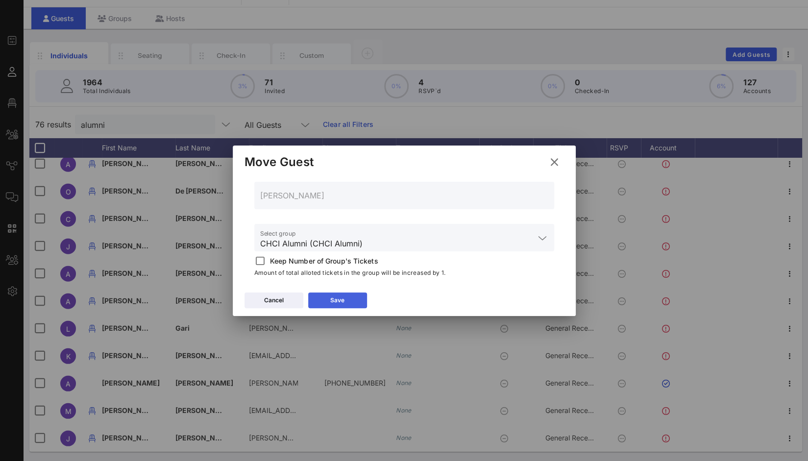
click at [335, 298] on icon at bounding box center [337, 300] width 7 height 6
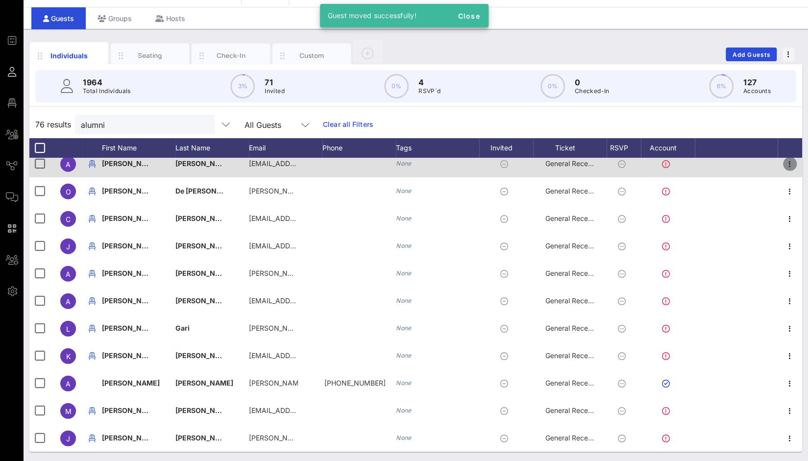
click at [784, 165] on icon "button" at bounding box center [790, 164] width 12 height 12
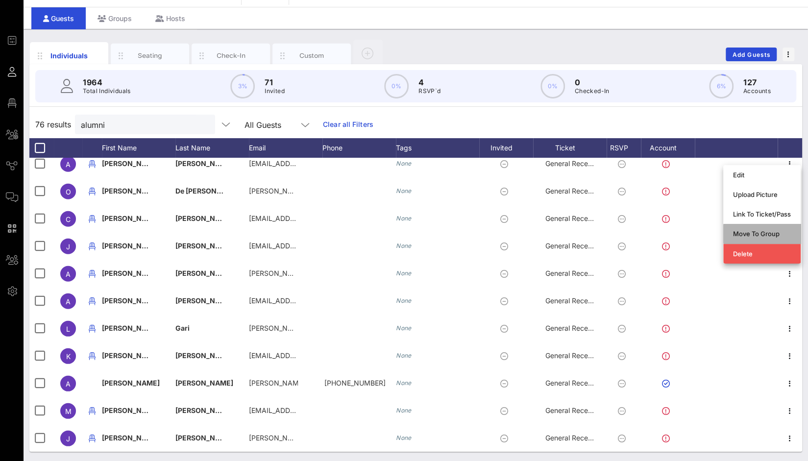
click at [759, 234] on div "Move To Group" at bounding box center [762, 234] width 58 height 8
type input "Angelica Serrano"
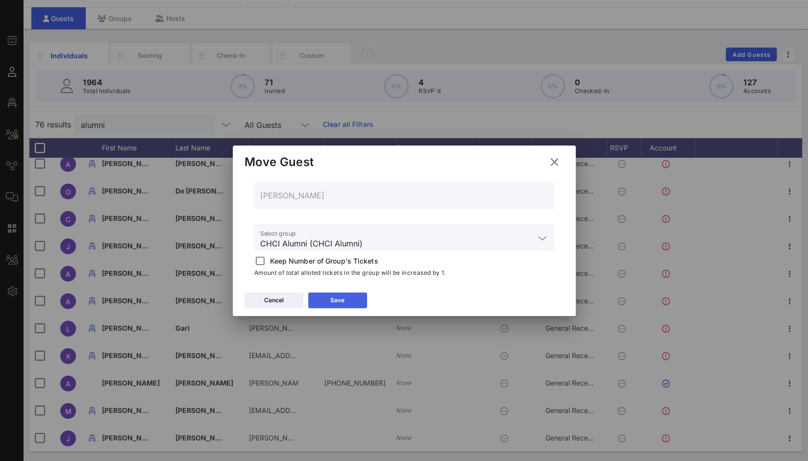
click at [352, 297] on button "Save" at bounding box center [337, 301] width 59 height 16
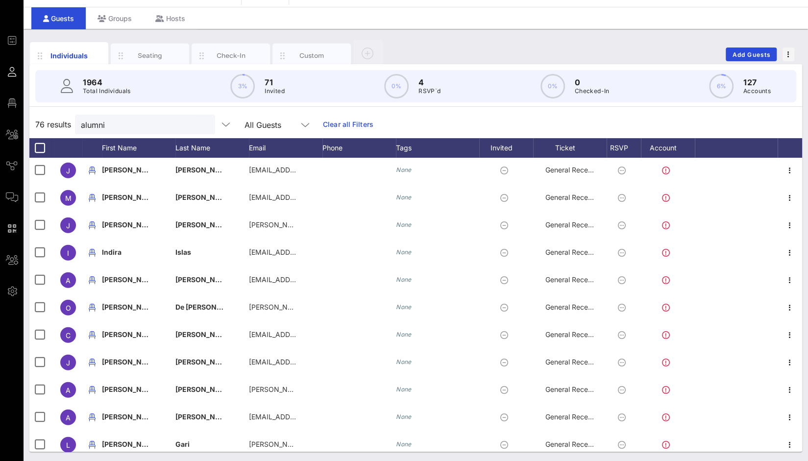
scroll to position [1634, 0]
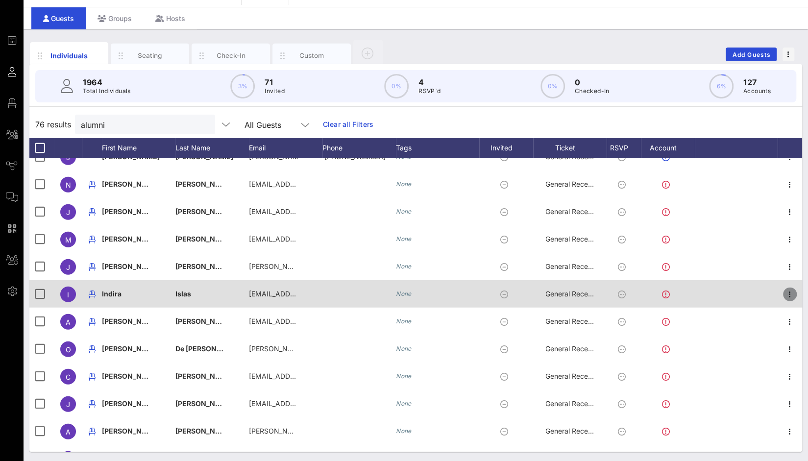
click at [784, 293] on icon "button" at bounding box center [790, 295] width 12 height 12
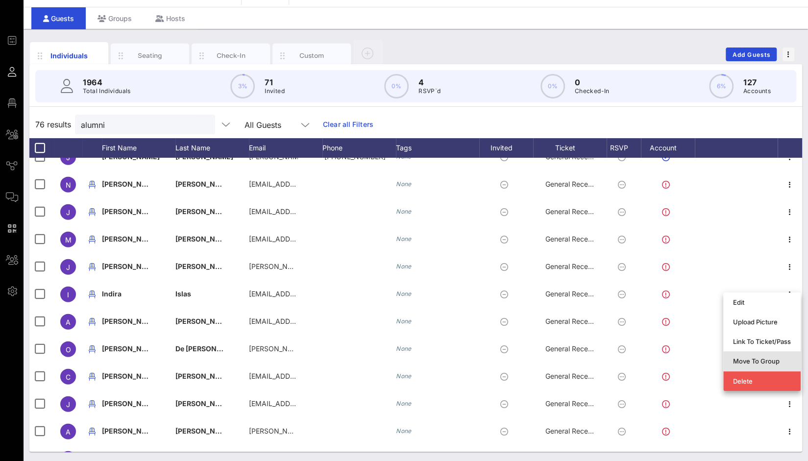
click at [763, 360] on div "Move To Group" at bounding box center [762, 361] width 58 height 8
type input "Indira Islas"
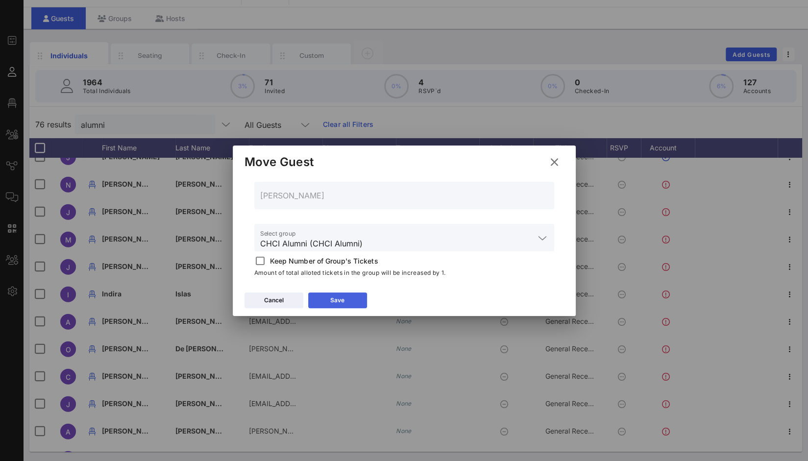
click at [353, 300] on button "Save" at bounding box center [337, 301] width 59 height 16
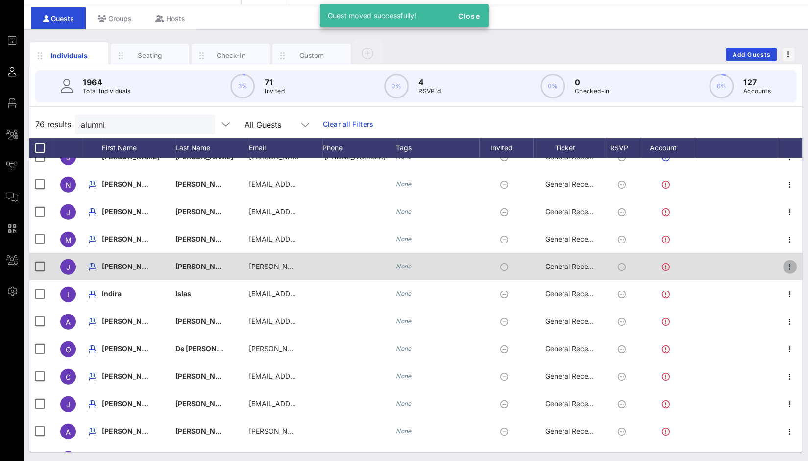
click at [784, 265] on icon "button" at bounding box center [790, 267] width 12 height 12
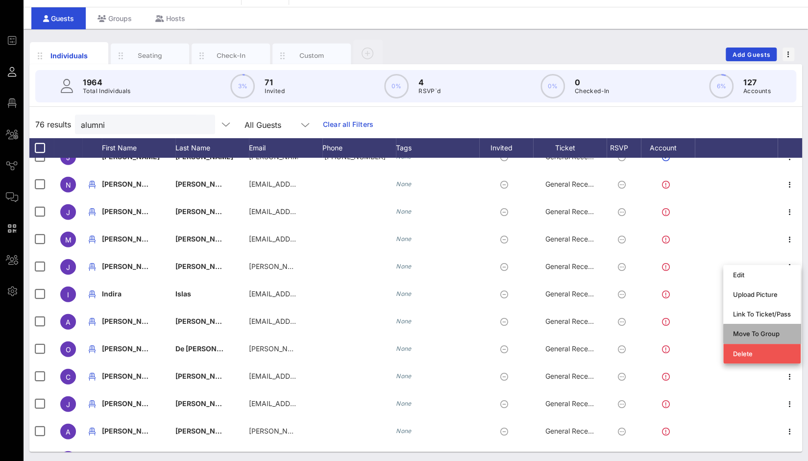
click at [760, 335] on div "Move To Group" at bounding box center [762, 334] width 58 height 8
type input "Juan Camacho"
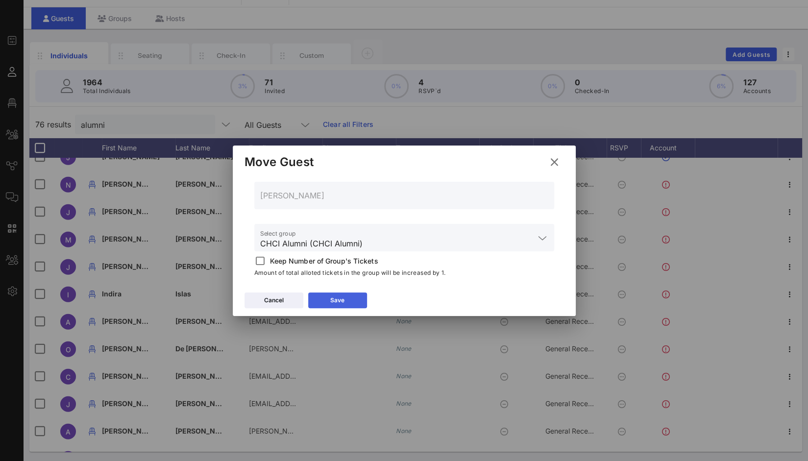
click at [335, 297] on icon at bounding box center [337, 300] width 7 height 6
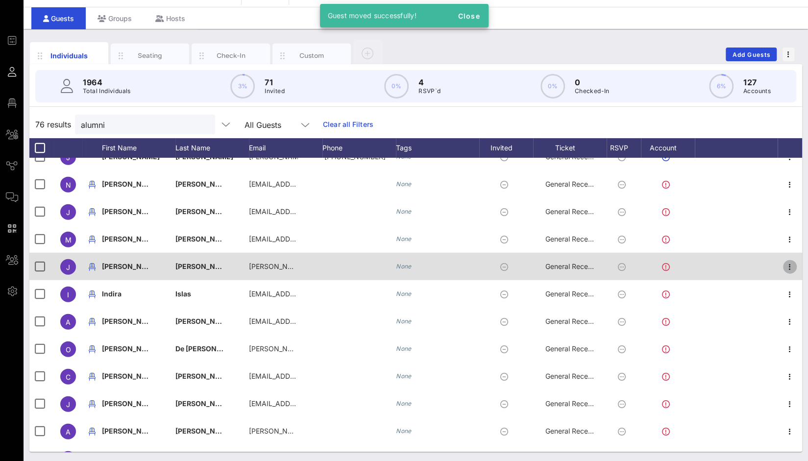
click at [786, 264] on icon "button" at bounding box center [790, 267] width 12 height 12
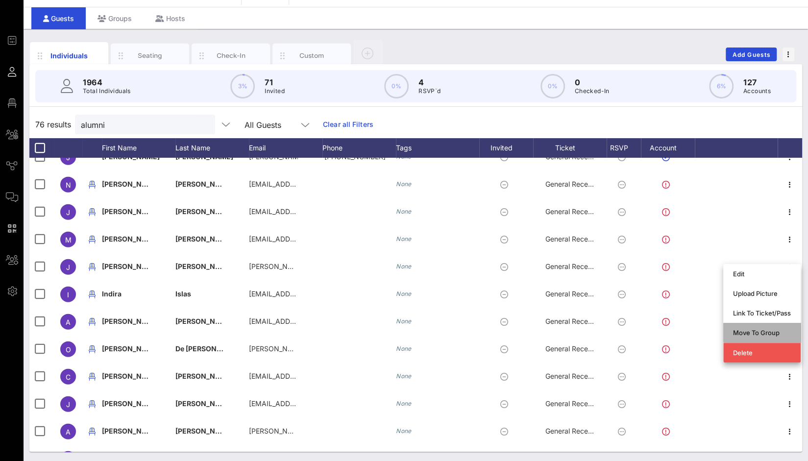
click at [764, 335] on div "Move To Group" at bounding box center [762, 333] width 58 height 8
type input "Juan Camacho"
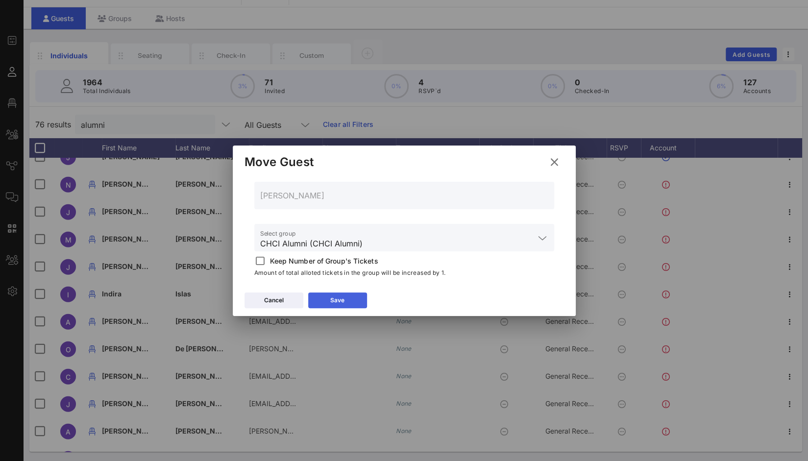
click at [338, 295] on div "Save" at bounding box center [337, 300] width 14 height 10
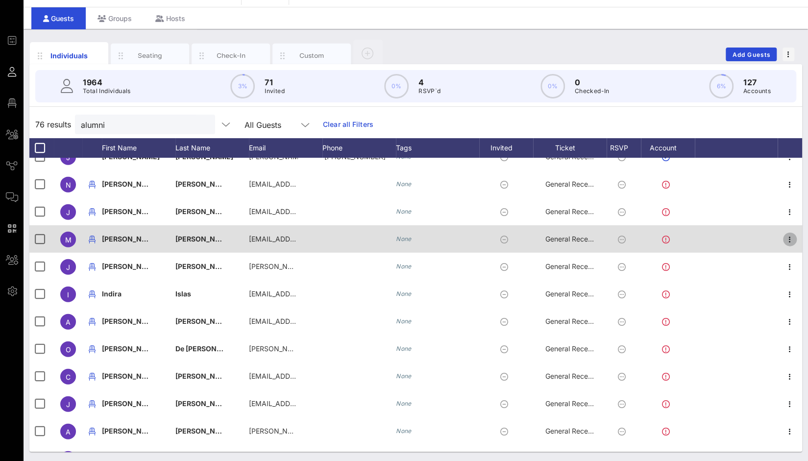
click at [784, 237] on icon "button" at bounding box center [790, 240] width 12 height 12
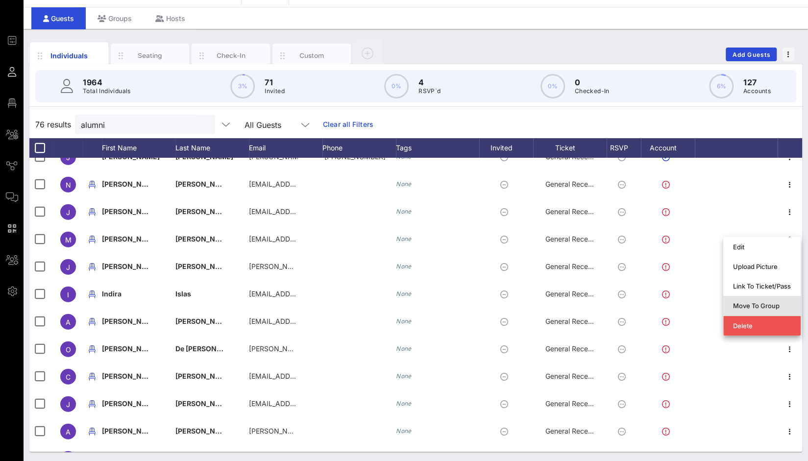
click at [763, 304] on div "Move To Group" at bounding box center [762, 306] width 58 height 8
type input "Marco Cruz Linares"
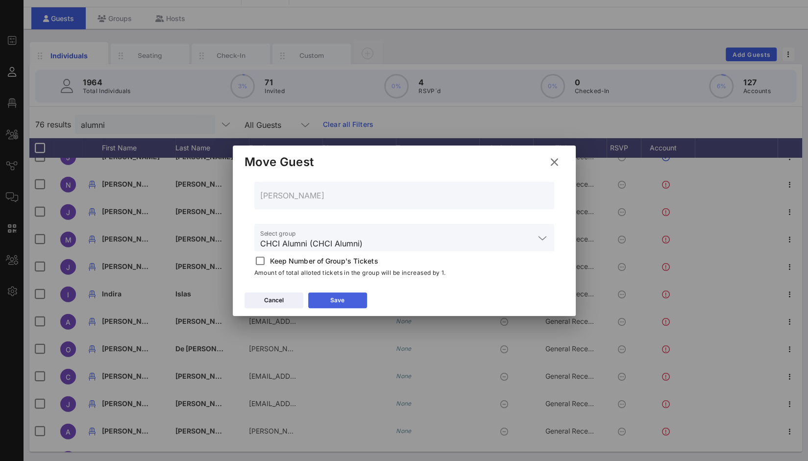
click at [336, 298] on icon at bounding box center [337, 299] width 9 height 9
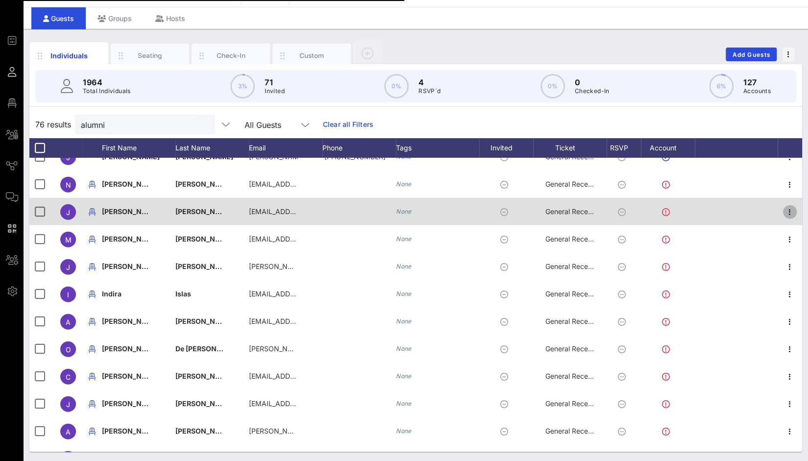
click at [784, 211] on icon "button" at bounding box center [790, 212] width 12 height 12
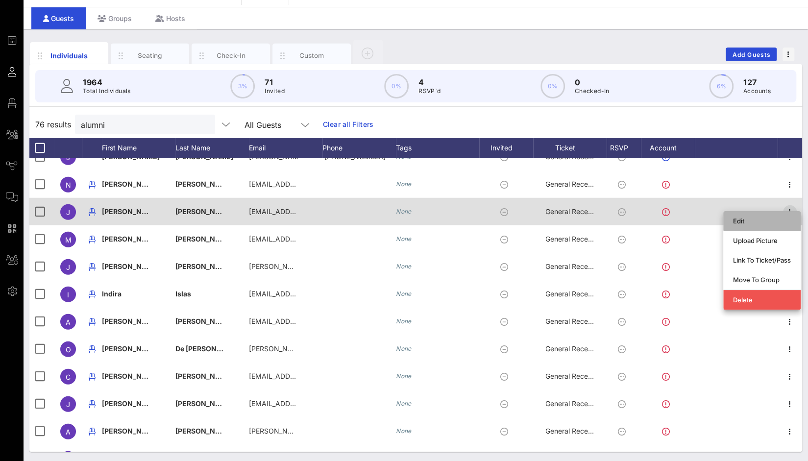
click at [782, 211] on div "Edit" at bounding box center [761, 221] width 77 height 20
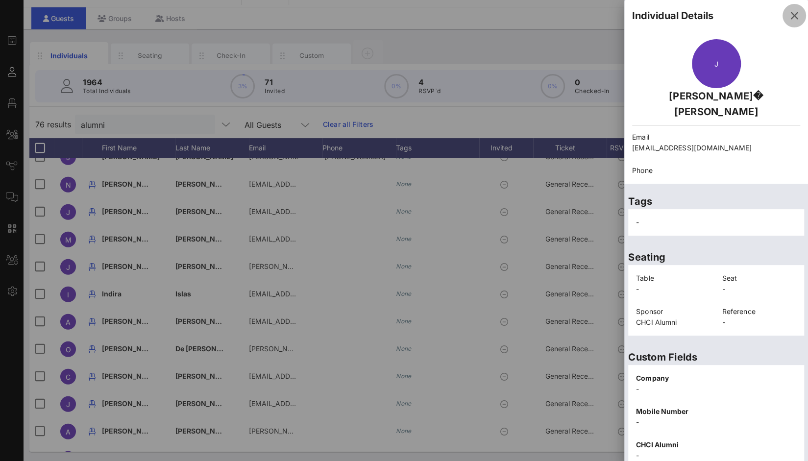
click at [789, 16] on icon "button" at bounding box center [794, 16] width 12 height 12
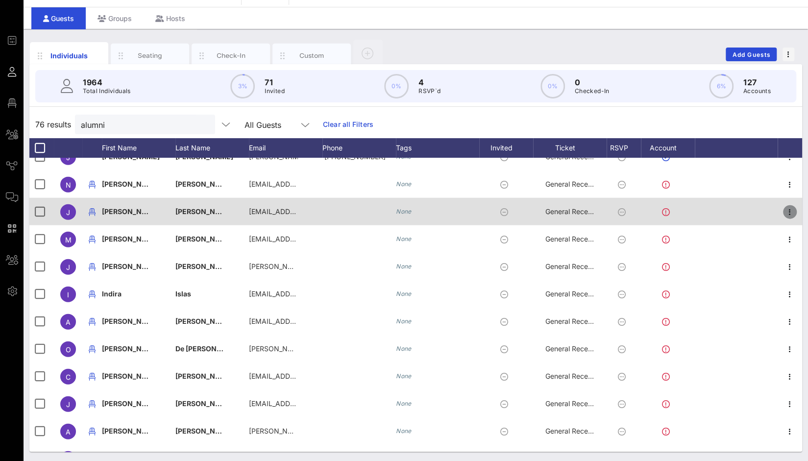
click at [784, 213] on icon "button" at bounding box center [790, 212] width 12 height 12
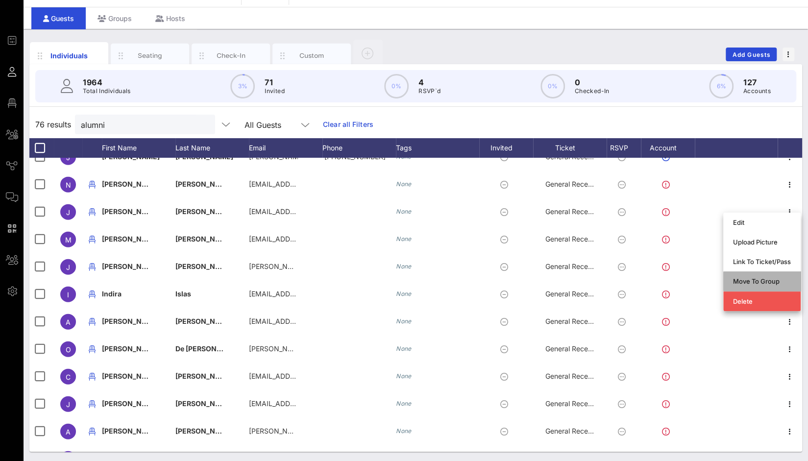
click at [764, 284] on div "Move To Group" at bounding box center [762, 281] width 58 height 8
type input "Jos� Miranda"
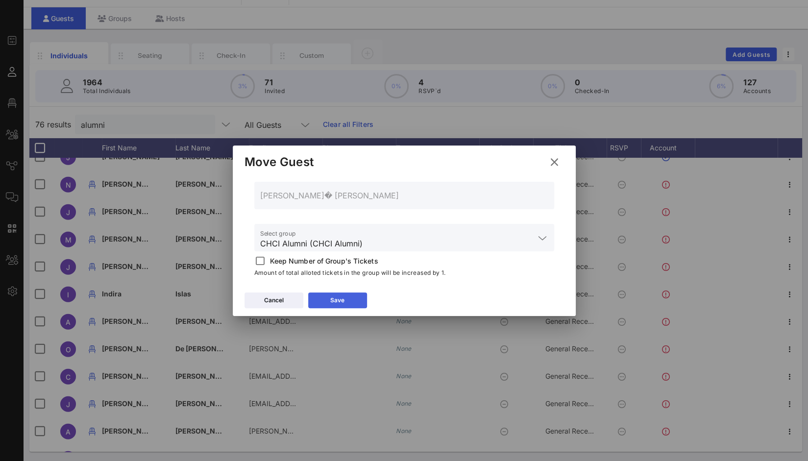
click at [339, 301] on icon at bounding box center [337, 300] width 8 height 8
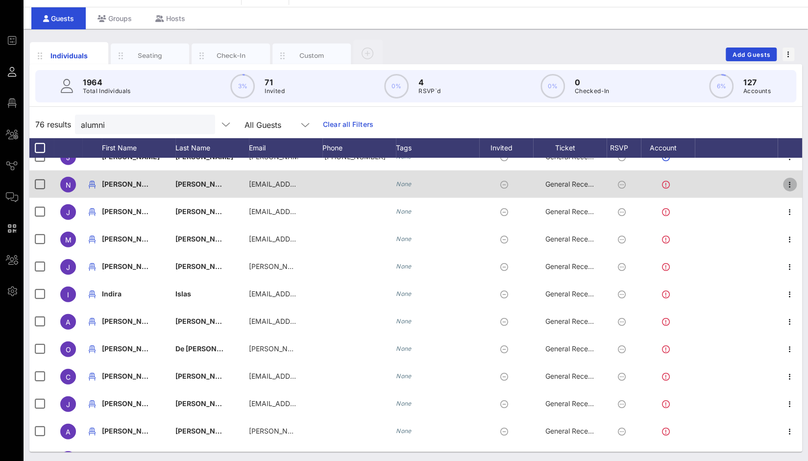
click at [784, 183] on icon "button" at bounding box center [790, 185] width 12 height 12
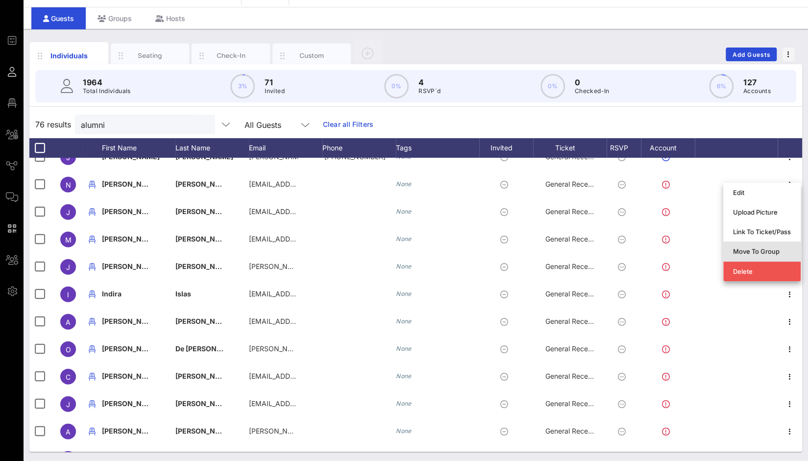
click at [783, 251] on div "Move To Group" at bounding box center [762, 251] width 58 height 8
type input "Nelly Nieblas"
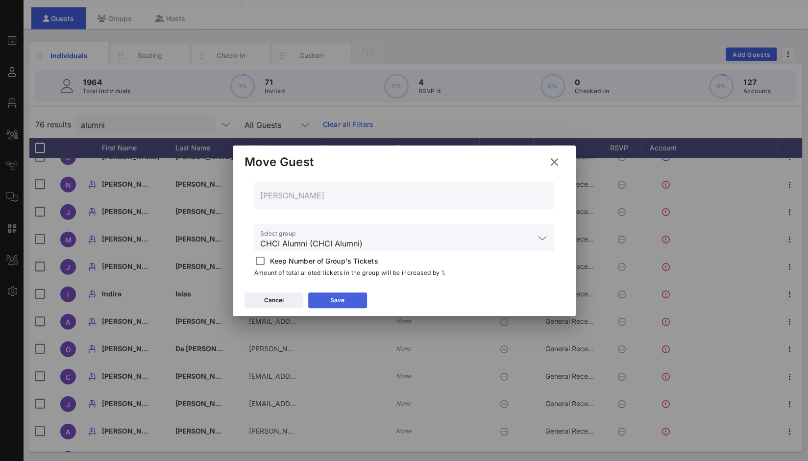
click at [360, 299] on button "Save" at bounding box center [337, 301] width 59 height 16
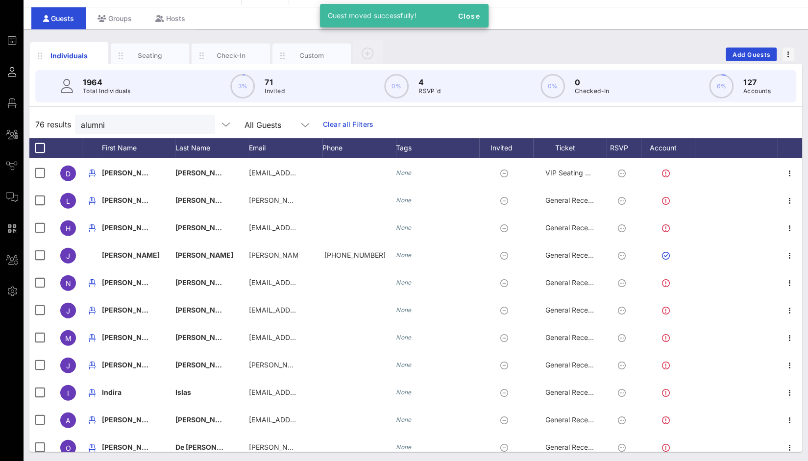
scroll to position [1427, 0]
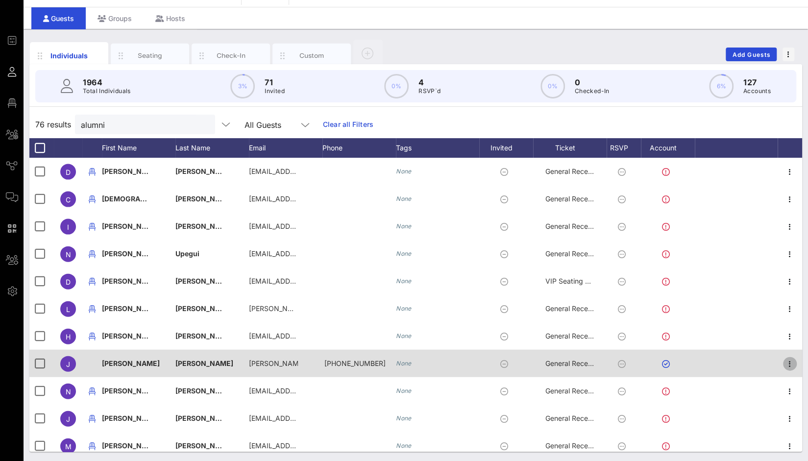
click at [784, 360] on icon "button" at bounding box center [790, 364] width 12 height 12
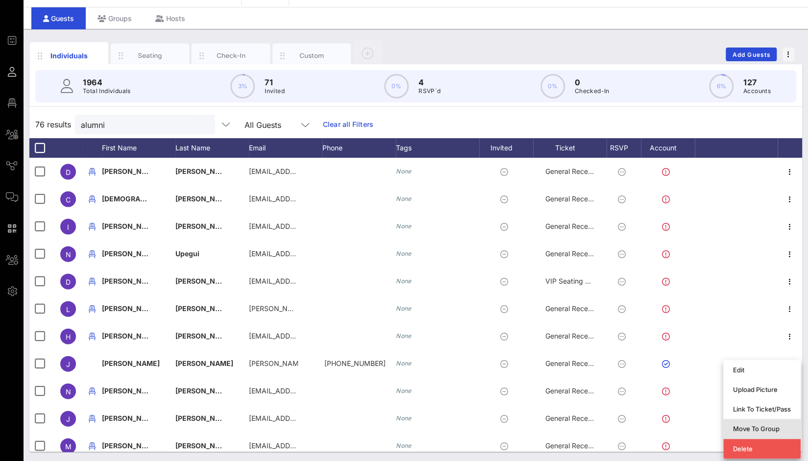
click at [768, 428] on div "Move To Group" at bounding box center [762, 429] width 58 height 8
type input "Jonathan Martinez"
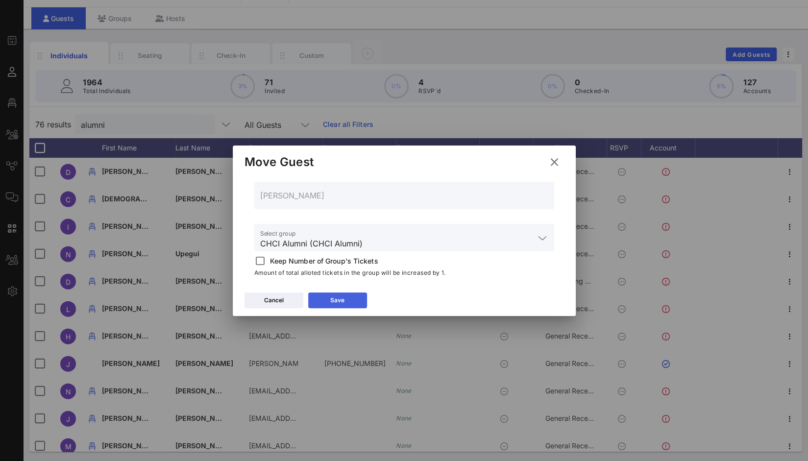
click at [355, 299] on button "Save" at bounding box center [337, 301] width 59 height 16
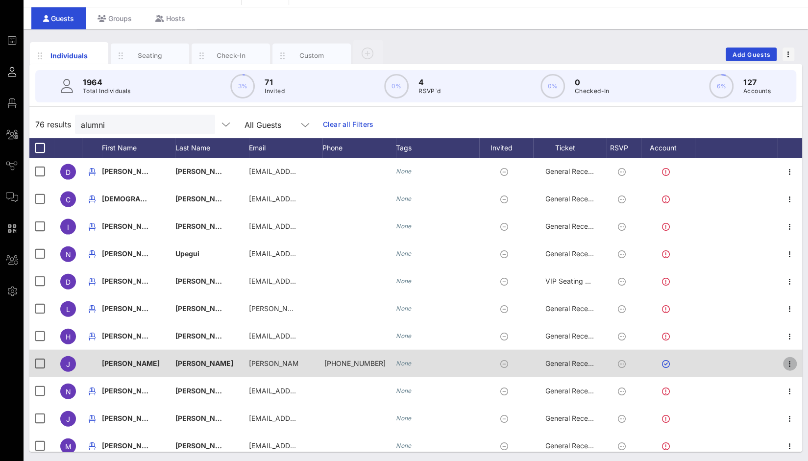
click at [787, 363] on icon "button" at bounding box center [790, 364] width 12 height 12
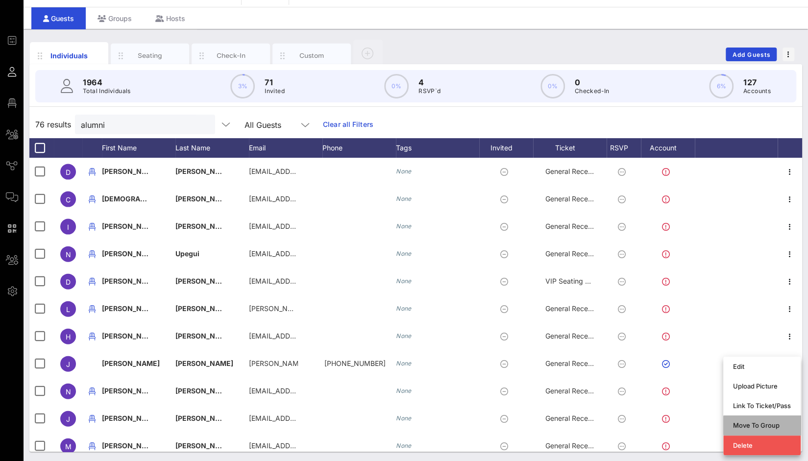
click at [757, 427] on div "Move To Group" at bounding box center [762, 425] width 58 height 8
type input "Jonathan Martinez"
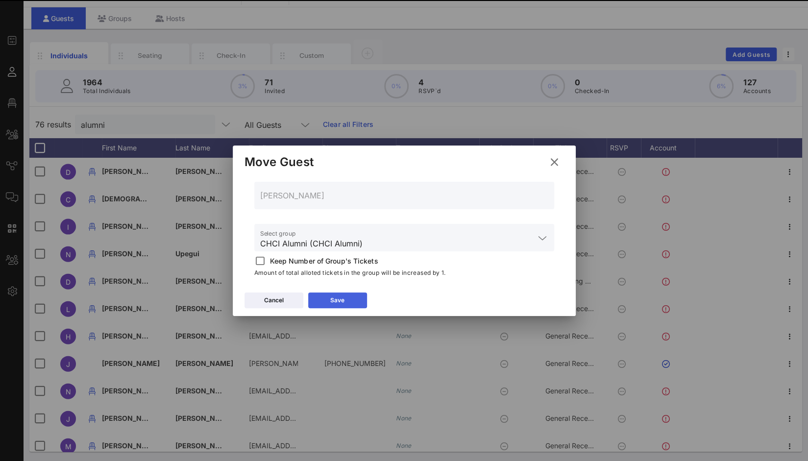
click at [360, 297] on button "Save" at bounding box center [337, 301] width 59 height 16
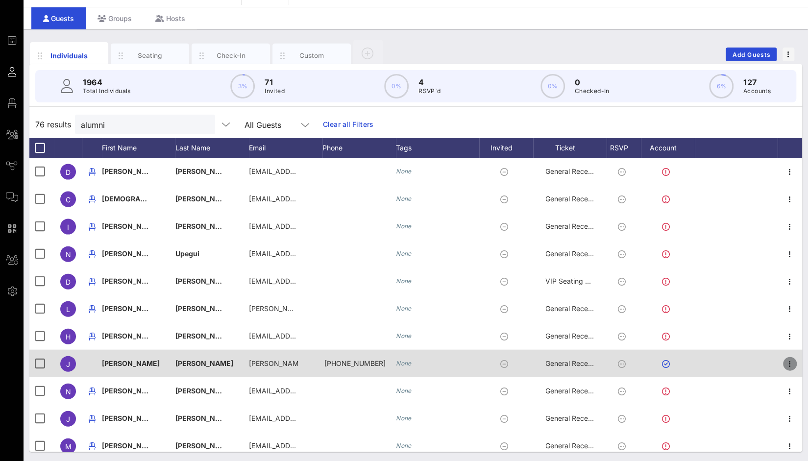
click at [784, 365] on icon "button" at bounding box center [790, 364] width 12 height 12
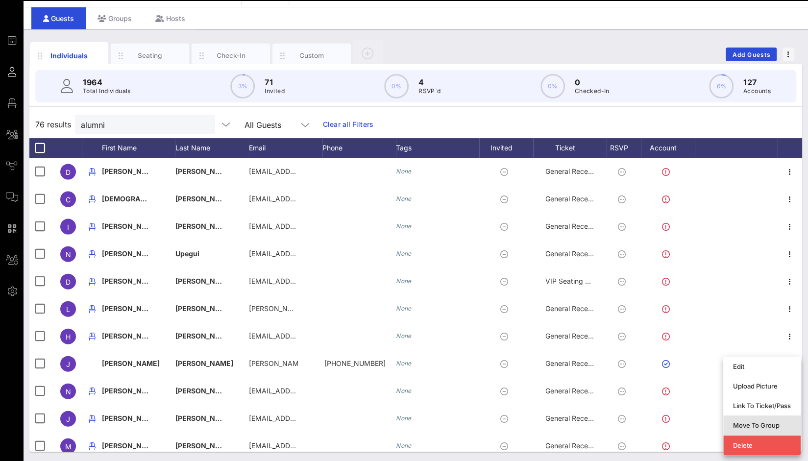
click at [763, 427] on div "Move To Group" at bounding box center [762, 425] width 58 height 8
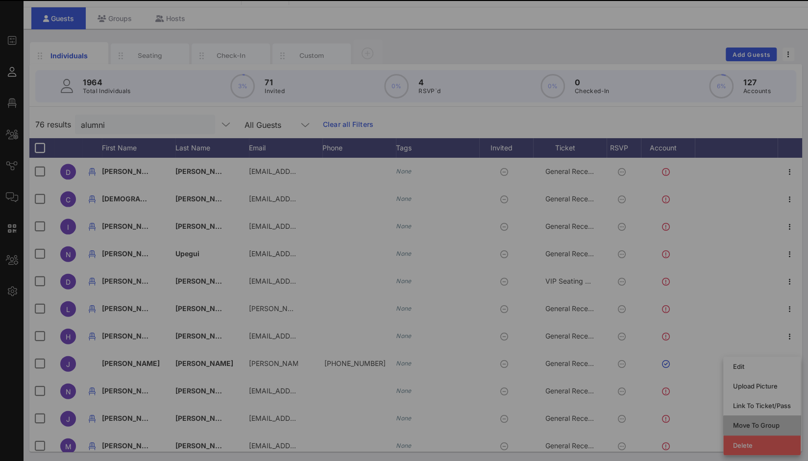
type input "Jonathan Martinez"
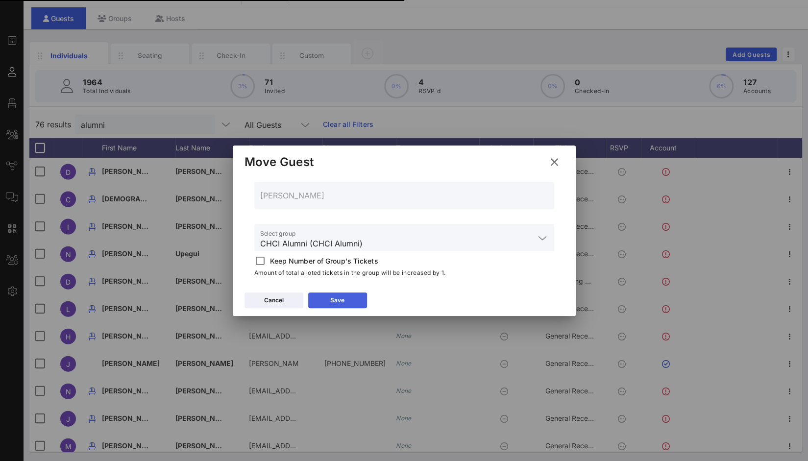
click at [355, 304] on button "Save" at bounding box center [337, 301] width 59 height 16
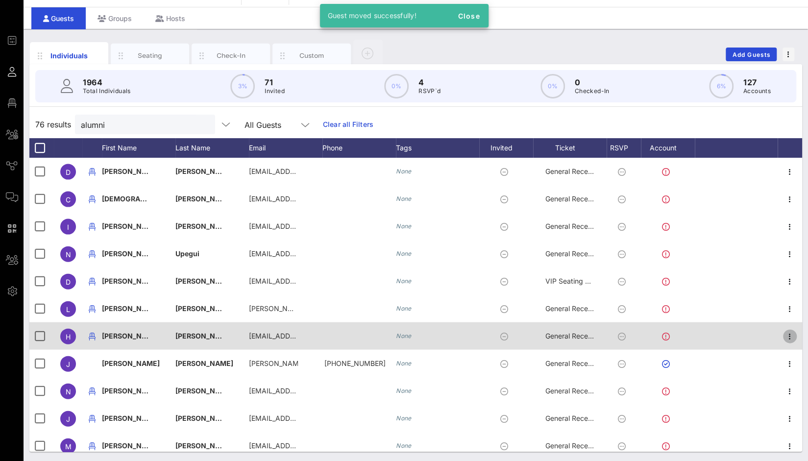
click at [788, 335] on span "button" at bounding box center [790, 337] width 14 height 12
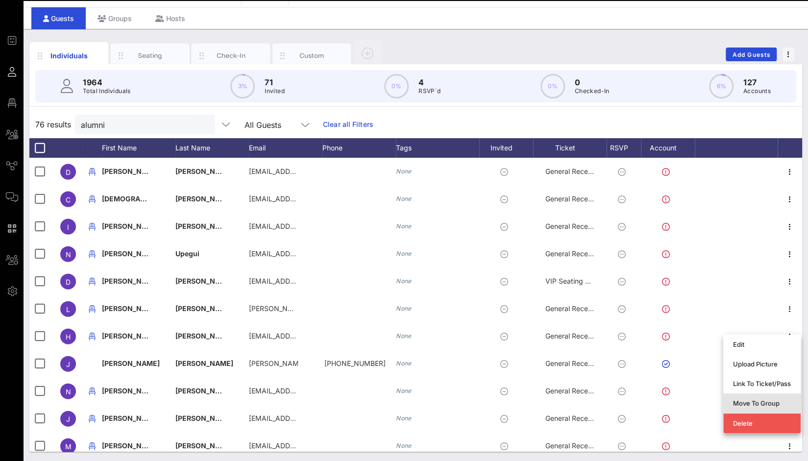
click at [765, 404] on div "Move To Group" at bounding box center [762, 403] width 58 height 8
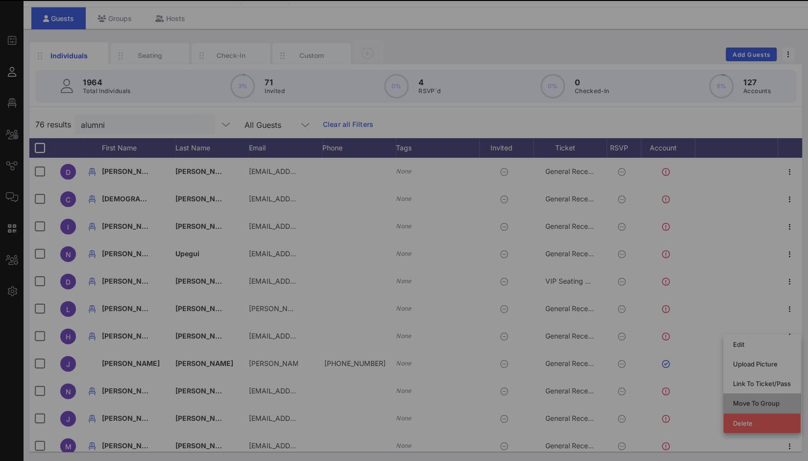
type input "Henry Fernandez"
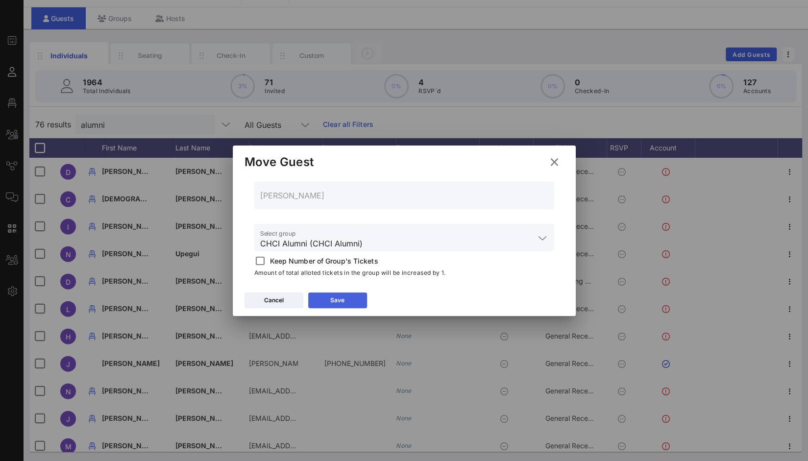
click at [337, 302] on icon at bounding box center [337, 300] width 7 height 6
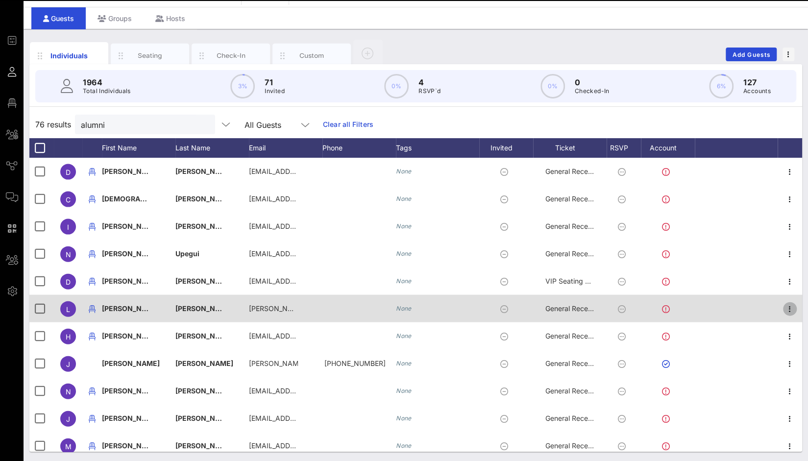
click at [787, 308] on icon "button" at bounding box center [790, 309] width 12 height 12
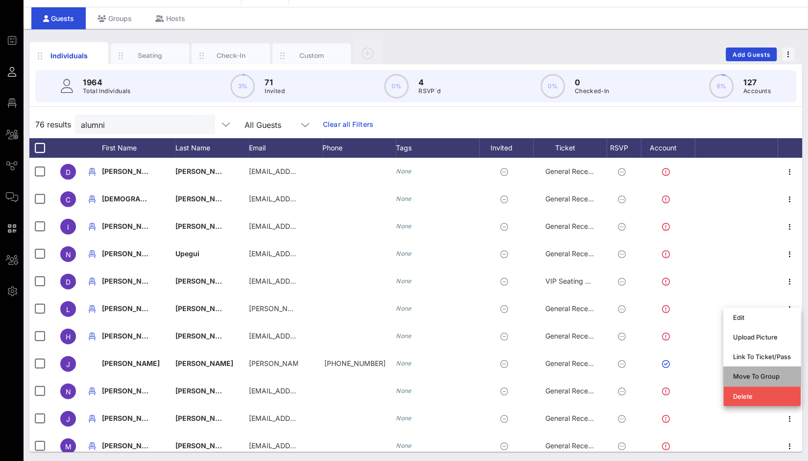
click at [762, 379] on div "Move To Group" at bounding box center [762, 376] width 58 height 8
type input "Lizet Ocampo"
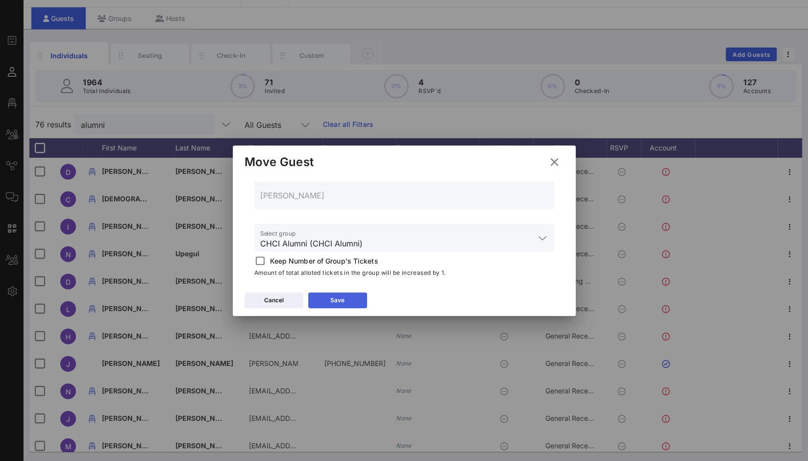
click at [344, 298] on button "Save" at bounding box center [337, 301] width 59 height 16
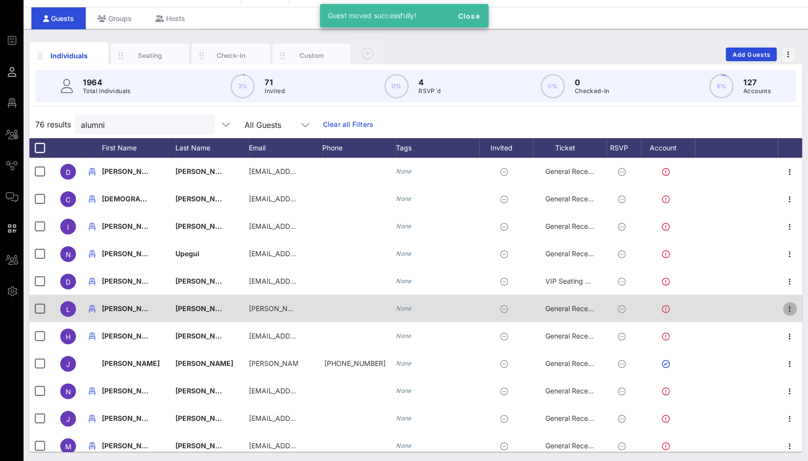
click at [784, 310] on icon "button" at bounding box center [790, 309] width 12 height 12
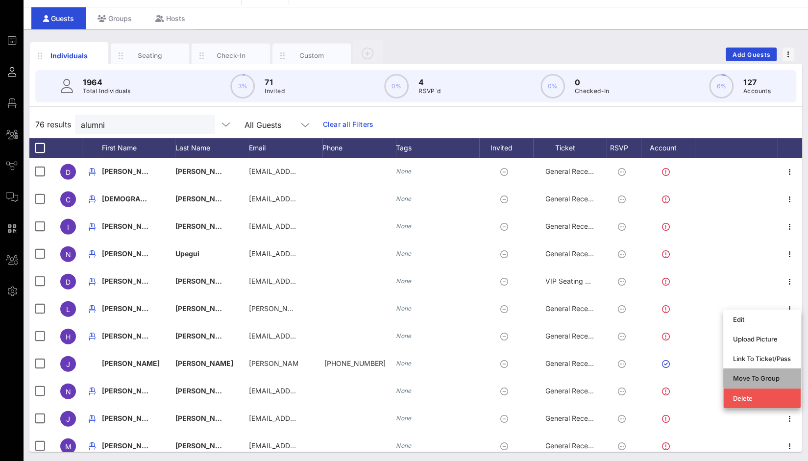
click at [754, 377] on div "Move To Group" at bounding box center [762, 378] width 58 height 8
type input "Lizet Ocampo"
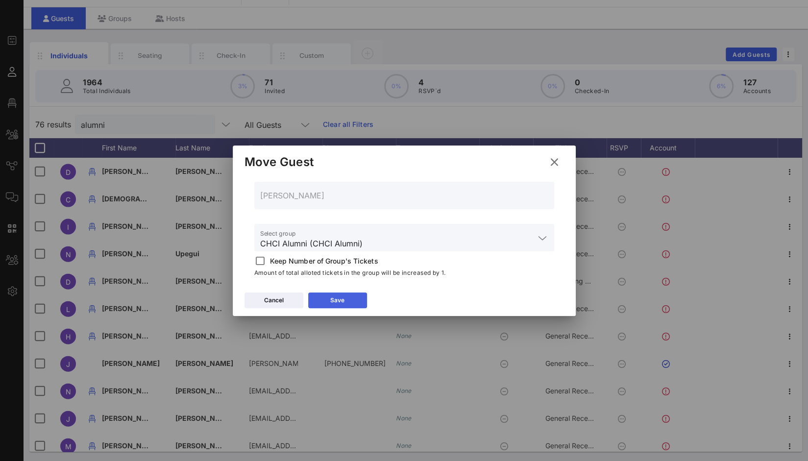
click at [342, 304] on div "Save" at bounding box center [337, 300] width 14 height 10
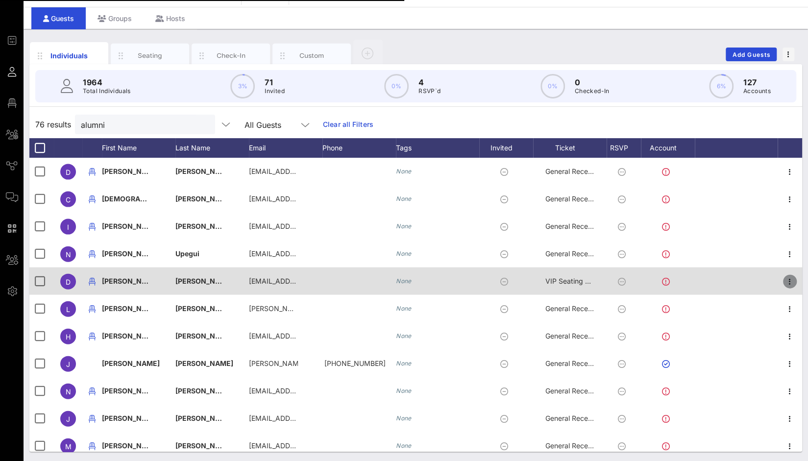
click at [785, 281] on icon "button" at bounding box center [790, 282] width 12 height 12
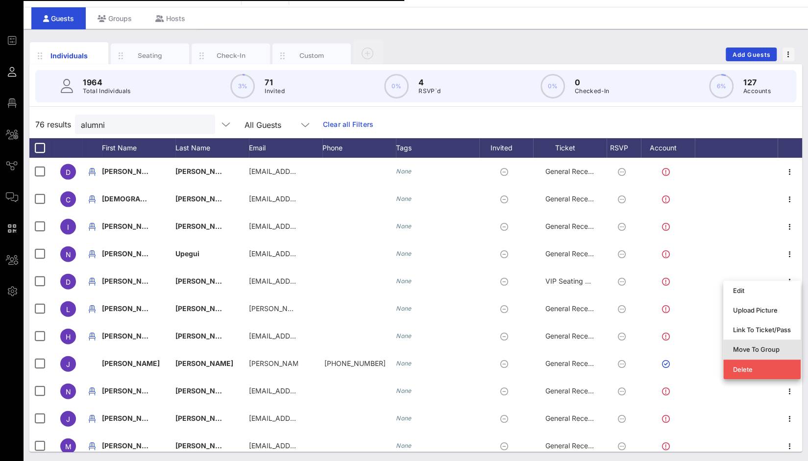
click at [761, 348] on div "Move To Group" at bounding box center [762, 349] width 58 height 8
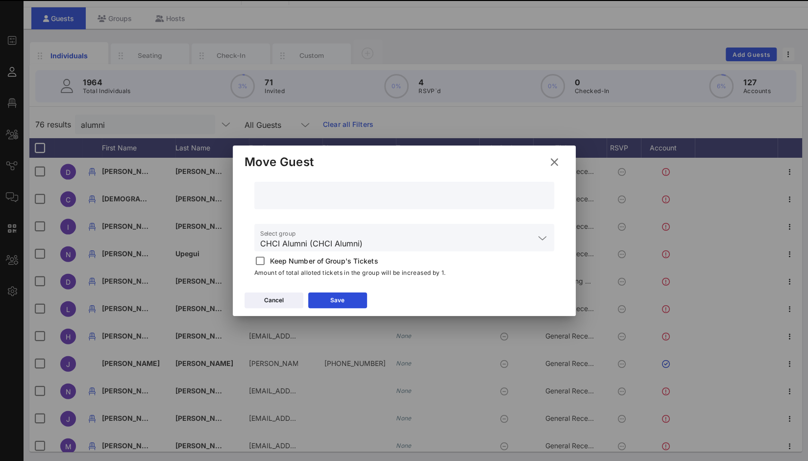
type input "Danielle Gonzales"
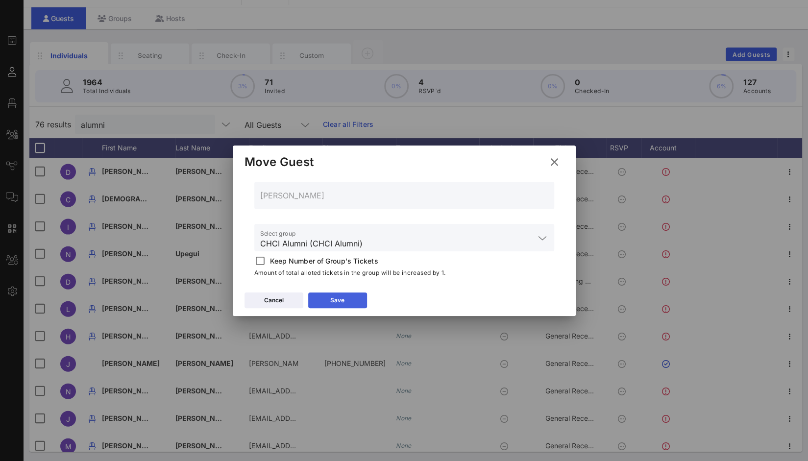
click at [352, 295] on button "Save" at bounding box center [337, 301] width 59 height 16
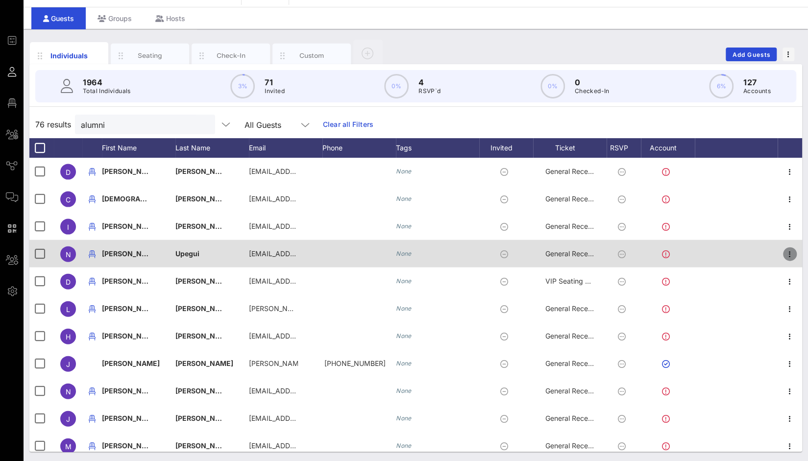
click at [784, 254] on icon "button" at bounding box center [790, 254] width 12 height 12
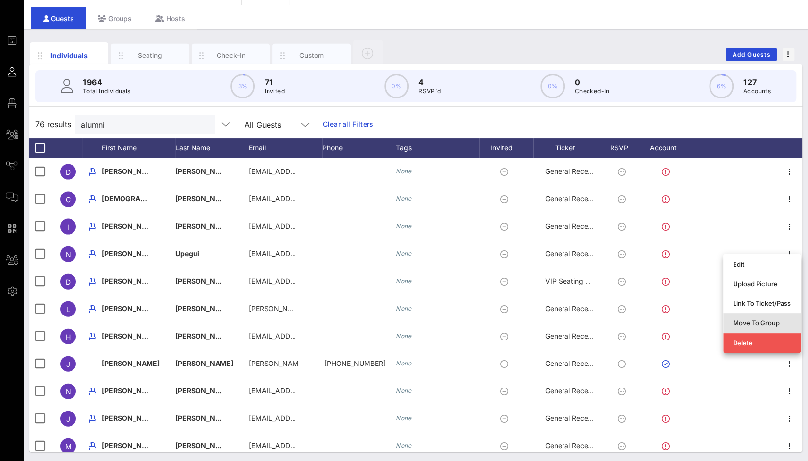
click at [762, 319] on div "Move To Group" at bounding box center [762, 323] width 58 height 8
type input "Nicolas Upegui"
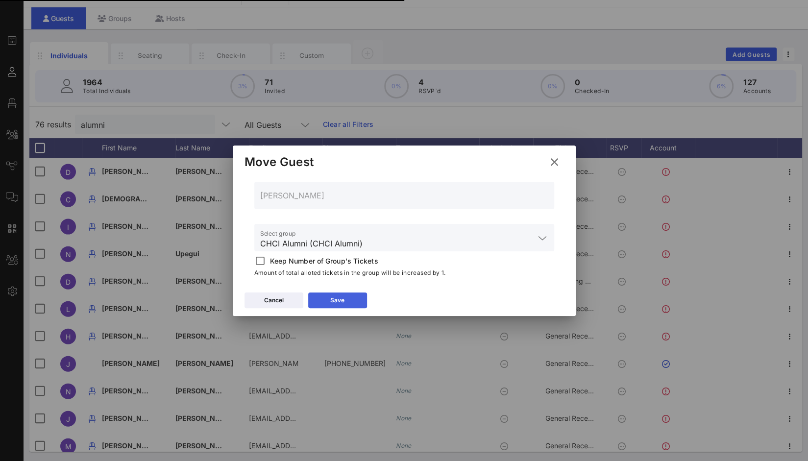
click at [351, 301] on button "Save" at bounding box center [337, 301] width 59 height 16
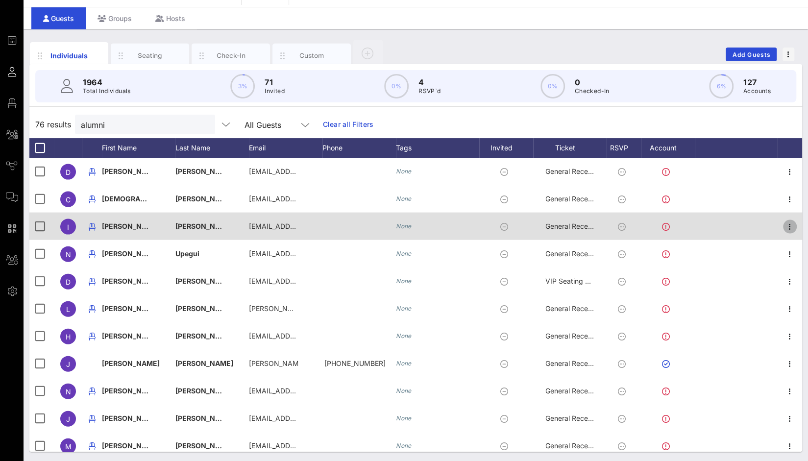
click at [788, 227] on icon "button" at bounding box center [790, 227] width 12 height 12
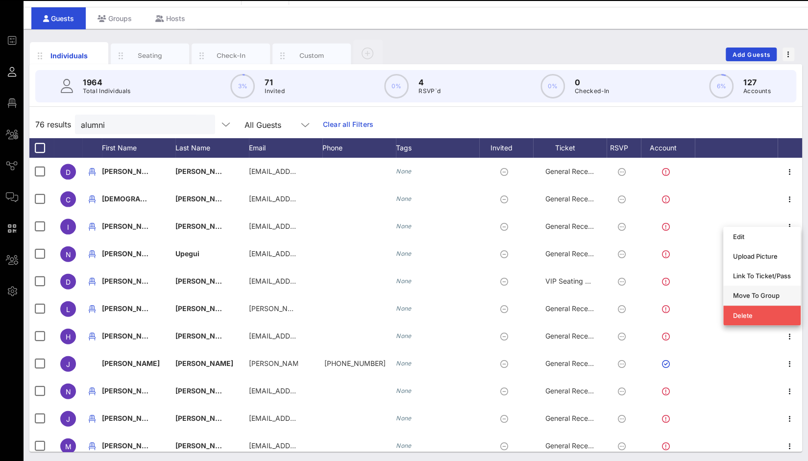
click at [763, 295] on div "Move To Group" at bounding box center [762, 296] width 58 height 8
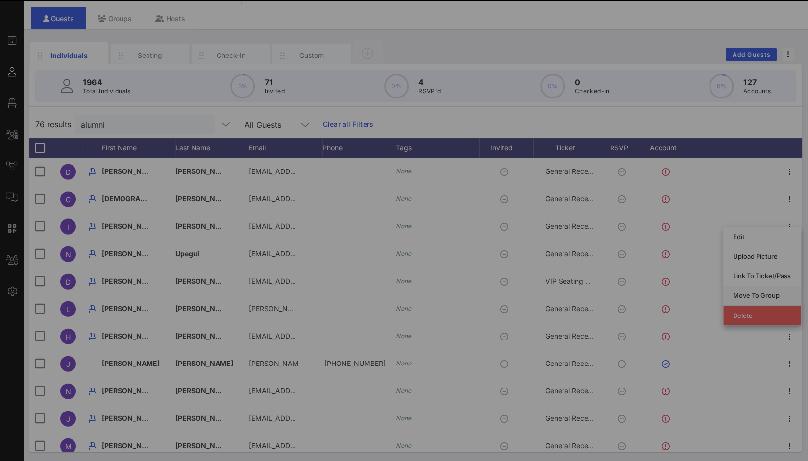
type input "Isabella Diaz"
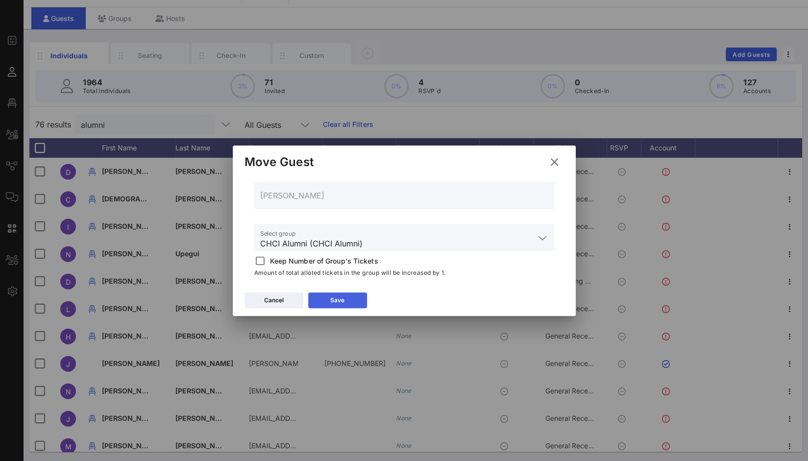
click at [348, 298] on button "Save" at bounding box center [337, 301] width 59 height 16
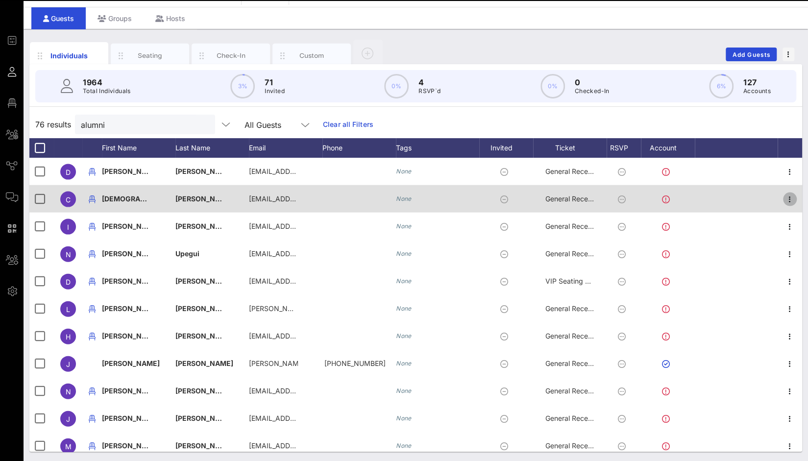
click at [784, 201] on icon "button" at bounding box center [790, 200] width 12 height 12
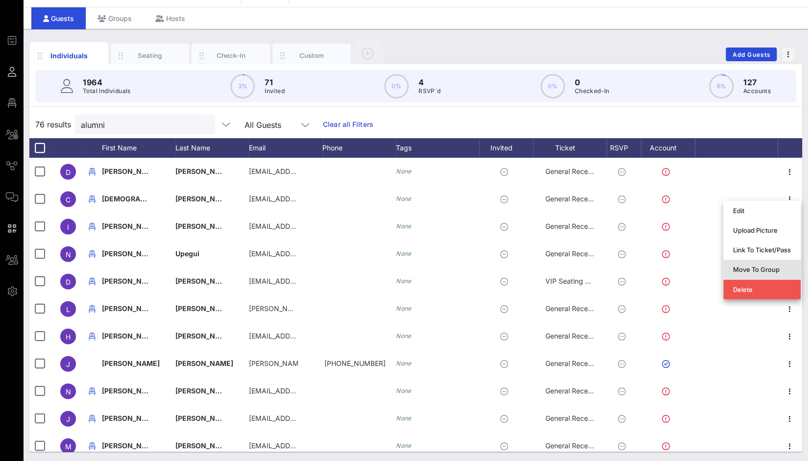
click at [770, 269] on div "Move To Group" at bounding box center [762, 270] width 58 height 8
type input "Christian Arroyo-Vidales"
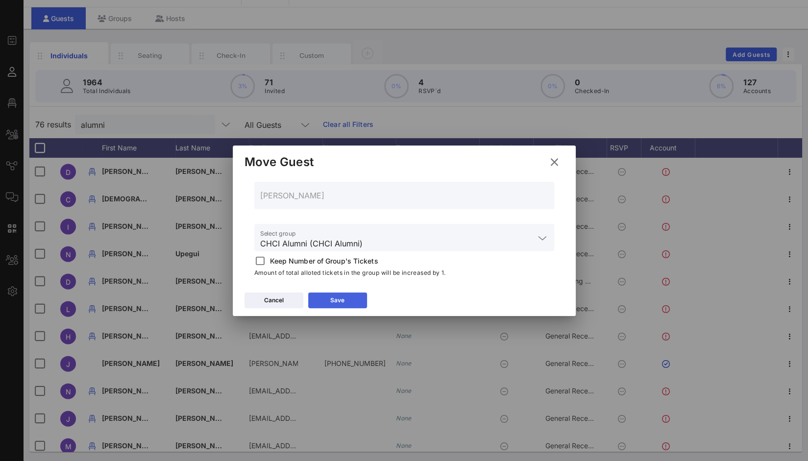
click at [355, 296] on button "Save" at bounding box center [337, 301] width 59 height 16
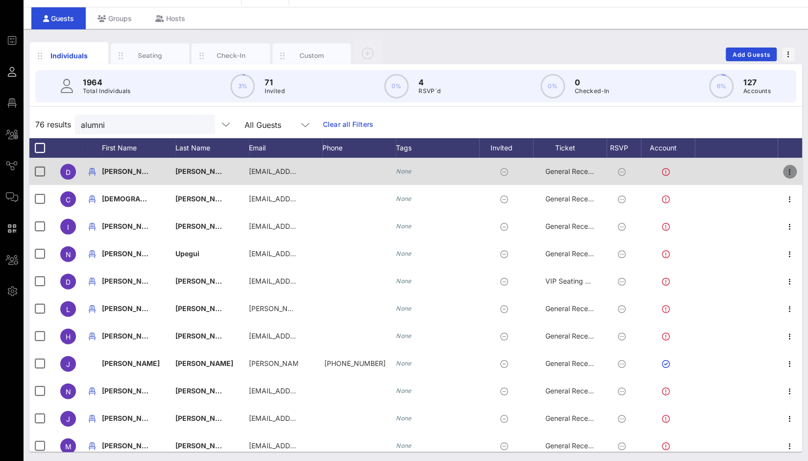
click at [784, 170] on icon "button" at bounding box center [790, 172] width 12 height 12
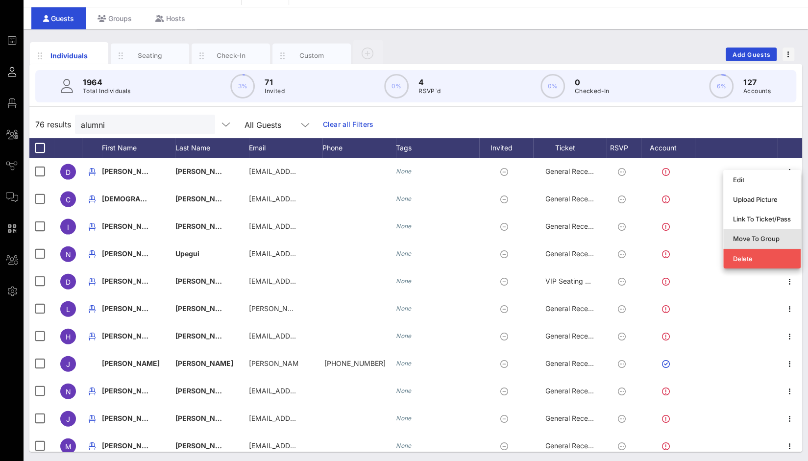
click at [758, 237] on div "Move To Group" at bounding box center [762, 239] width 58 height 8
type input "Daniel Soto"
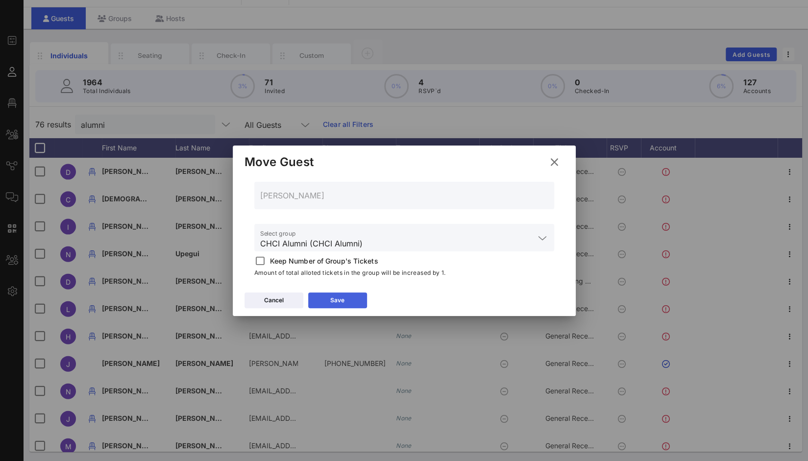
click at [339, 299] on icon at bounding box center [337, 300] width 7 height 6
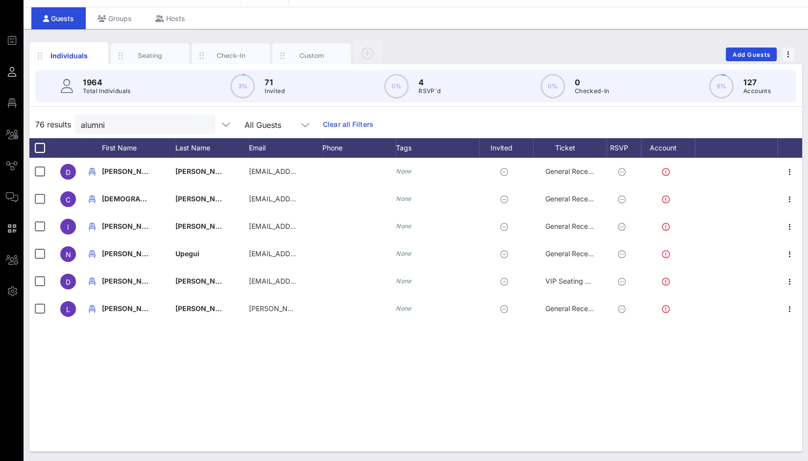
scroll to position [1169, 0]
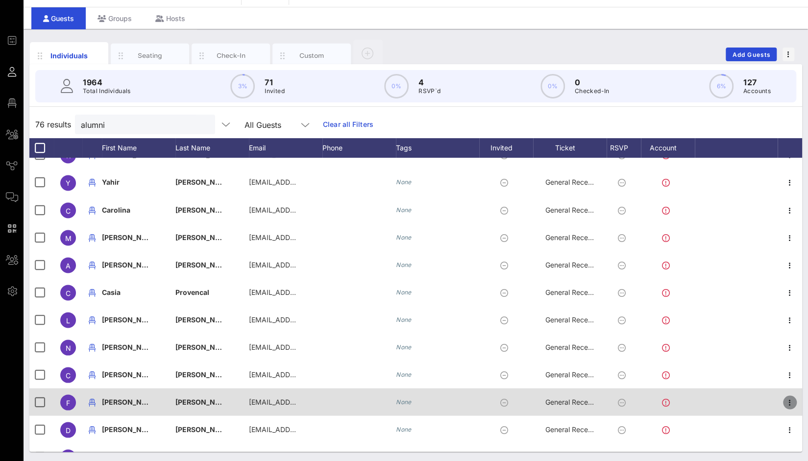
click at [784, 401] on icon "button" at bounding box center [790, 402] width 12 height 12
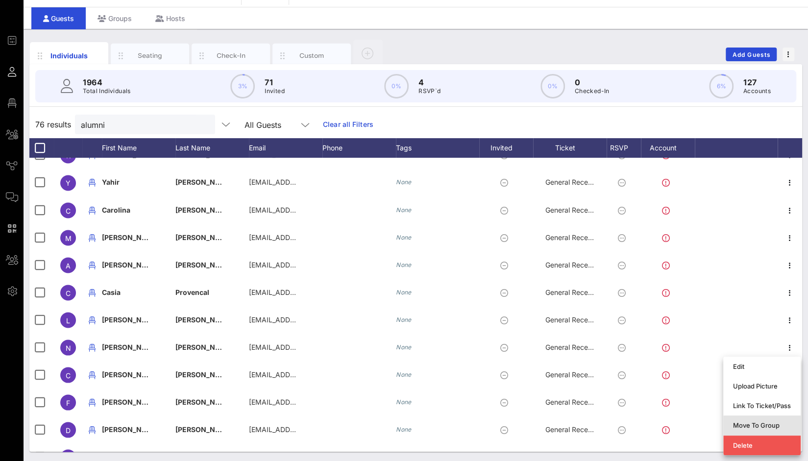
click at [758, 427] on div "Move To Group" at bounding box center [762, 425] width 58 height 8
type input "Felipe Casas"
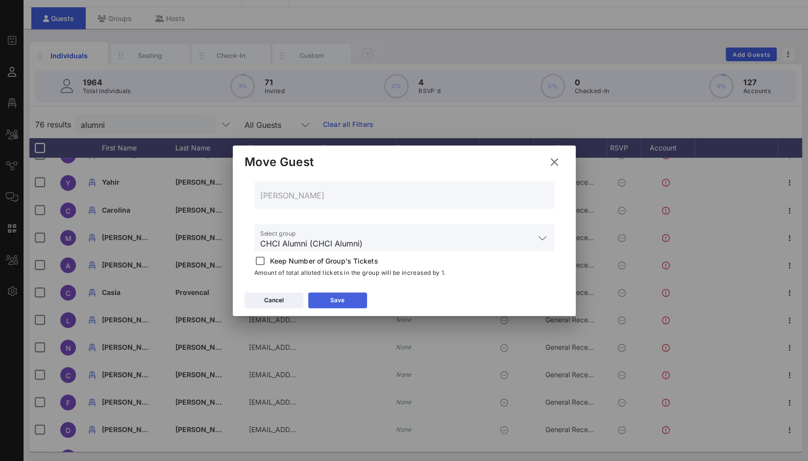
click at [351, 297] on button "Save" at bounding box center [337, 301] width 59 height 16
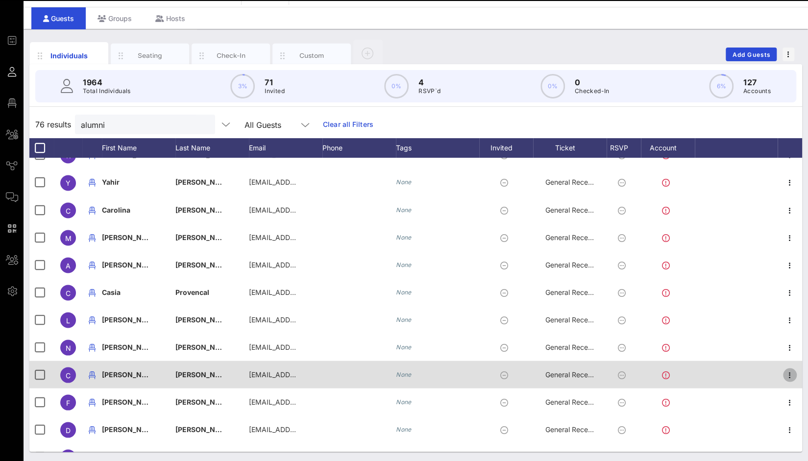
click at [784, 374] on icon "button" at bounding box center [790, 375] width 12 height 12
click at [784, 376] on icon "button" at bounding box center [790, 375] width 12 height 12
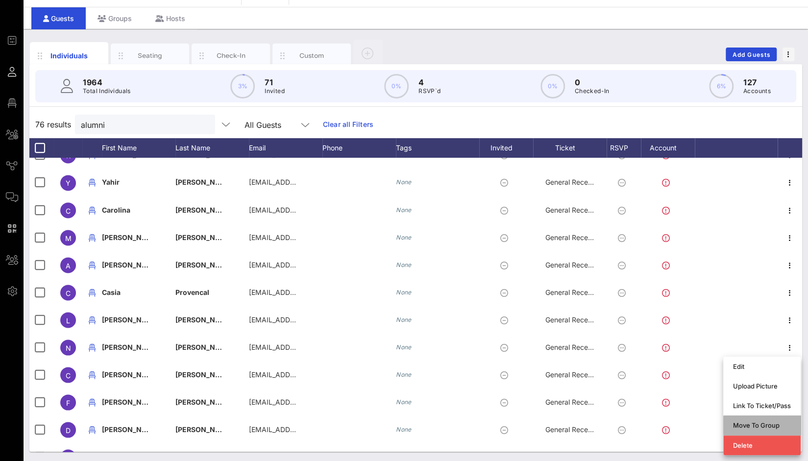
click at [762, 427] on div "Move To Group" at bounding box center [762, 425] width 58 height 8
type input "Claire Avalos"
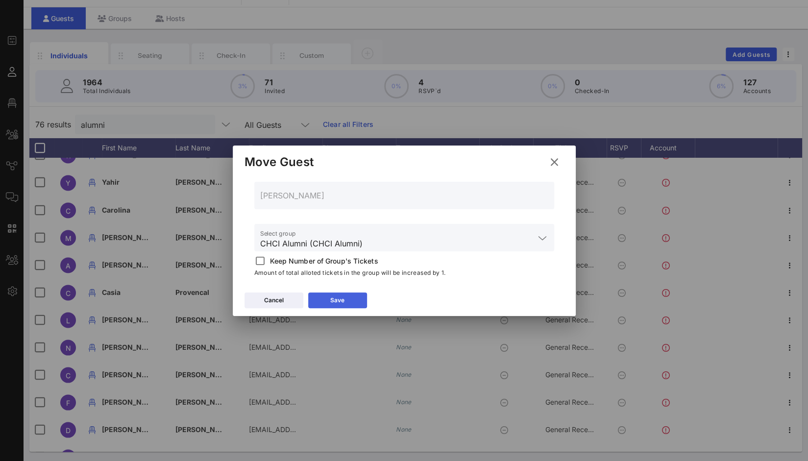
click at [352, 299] on button "Save" at bounding box center [337, 301] width 59 height 16
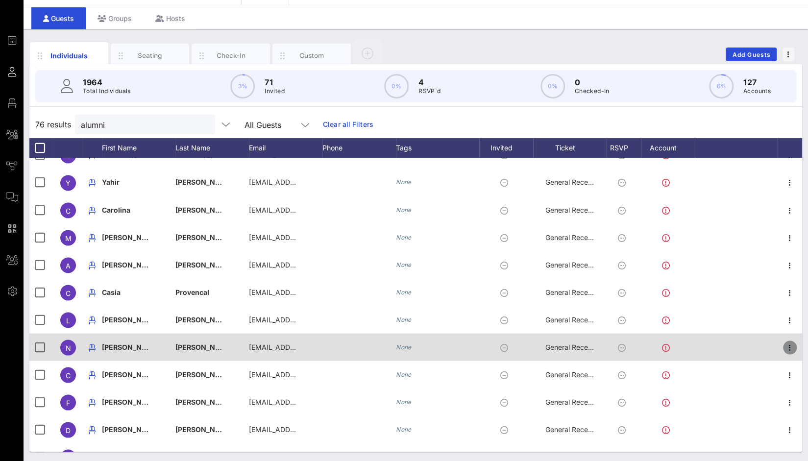
click at [784, 349] on icon "button" at bounding box center [790, 348] width 12 height 12
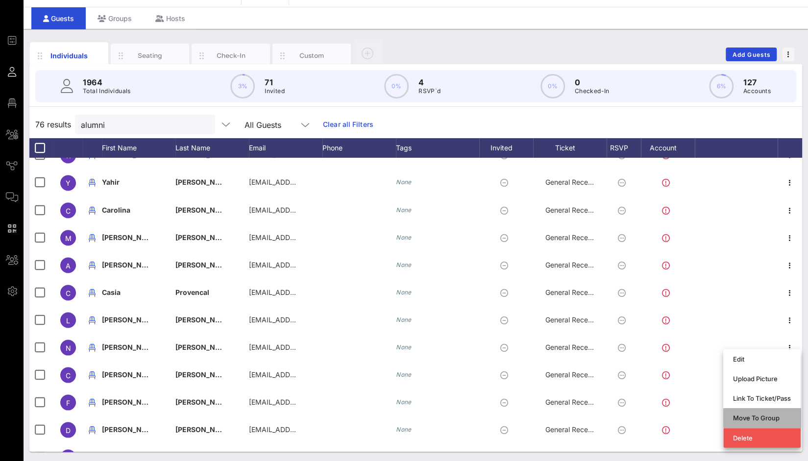
click at [762, 420] on div "Move To Group" at bounding box center [762, 418] width 58 height 8
type input "Nathan Flores"
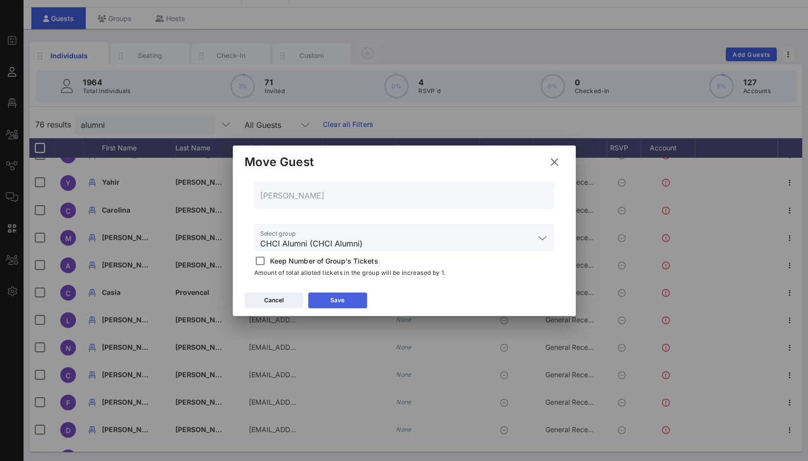
click at [344, 304] on div "Save" at bounding box center [337, 300] width 14 height 10
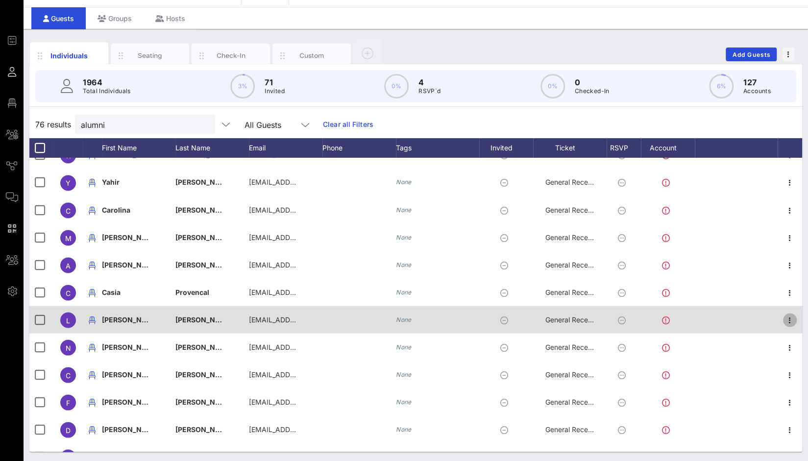
click at [784, 320] on icon "button" at bounding box center [790, 320] width 12 height 12
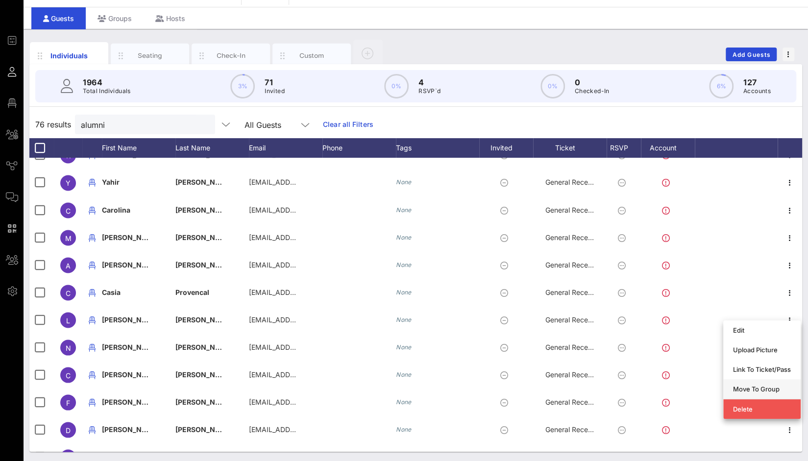
click at [762, 386] on div "Move To Group" at bounding box center [762, 389] width 58 height 8
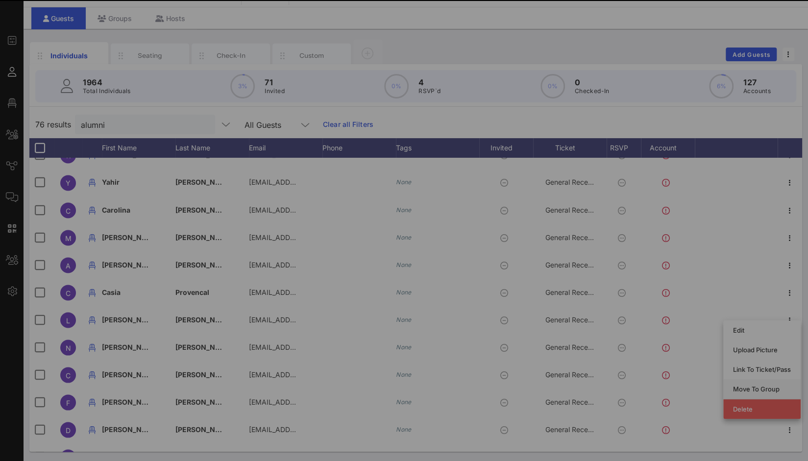
type input "Lesly Hernandez"
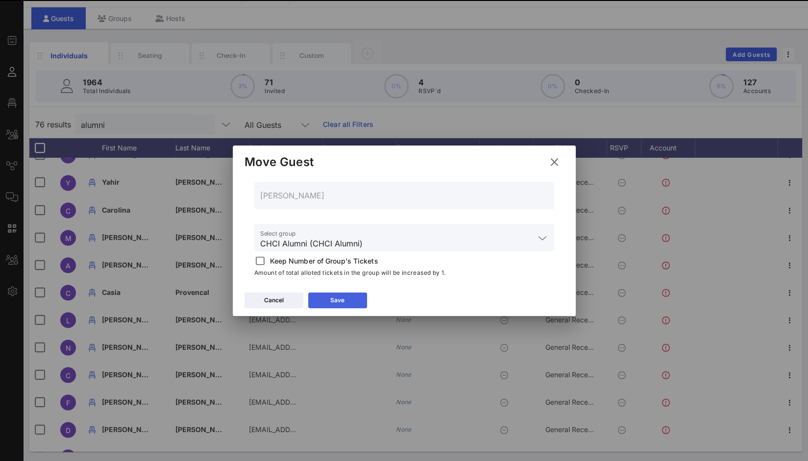
click at [343, 301] on div "Save" at bounding box center [337, 300] width 14 height 10
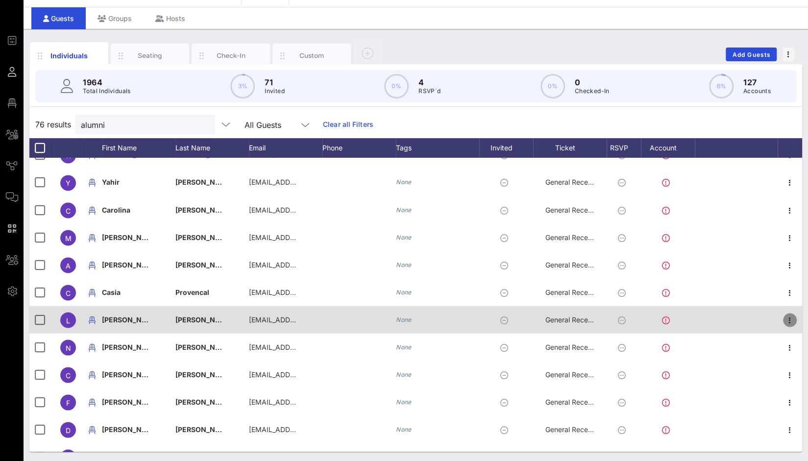
click at [784, 320] on icon "button" at bounding box center [790, 320] width 12 height 12
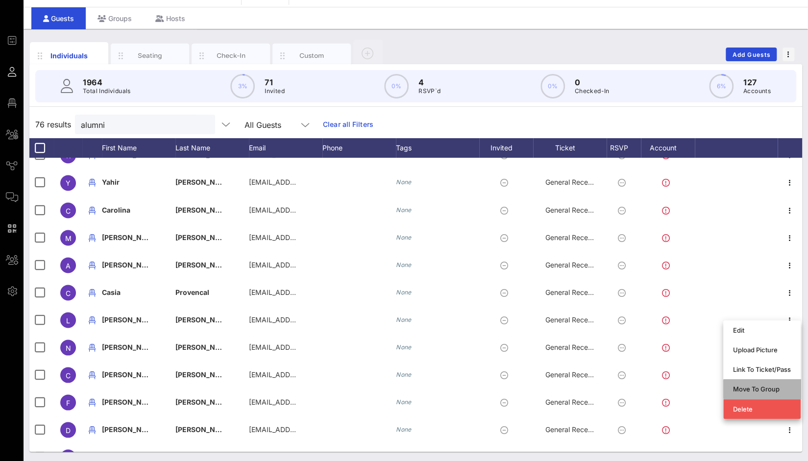
click at [766, 388] on div "Move To Group" at bounding box center [762, 389] width 58 height 8
type input "Lesly Hernandez"
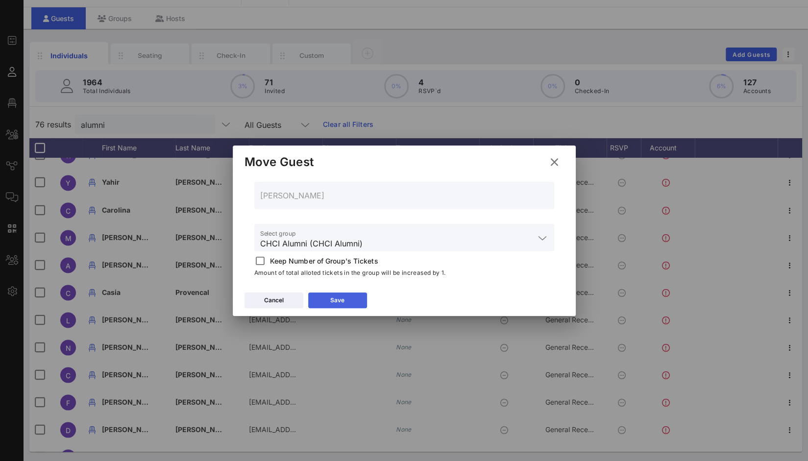
click at [358, 302] on button "Save" at bounding box center [337, 301] width 59 height 16
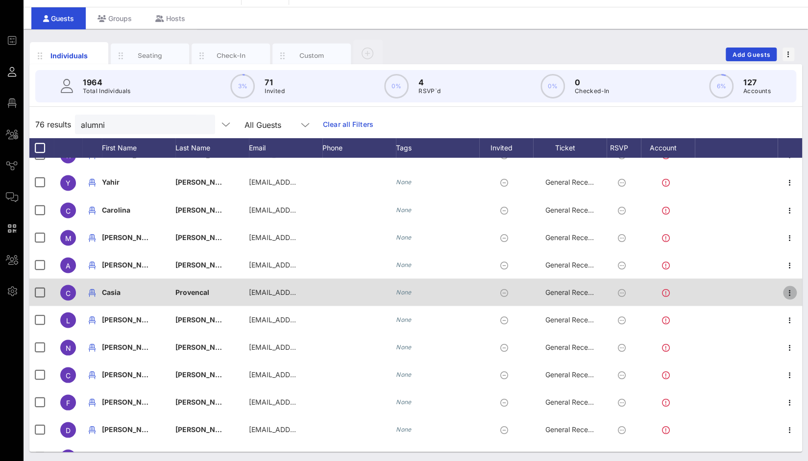
click at [786, 292] on icon "button" at bounding box center [790, 293] width 12 height 12
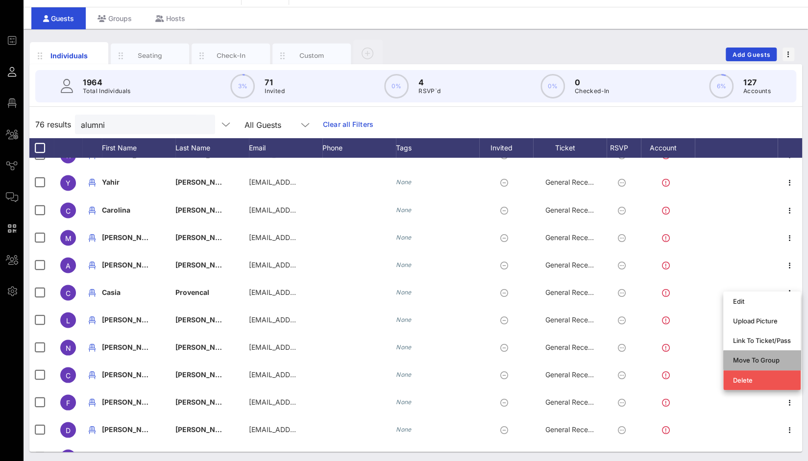
click at [771, 361] on div "Move To Group" at bounding box center [762, 360] width 58 height 8
type input "Casia Provencal"
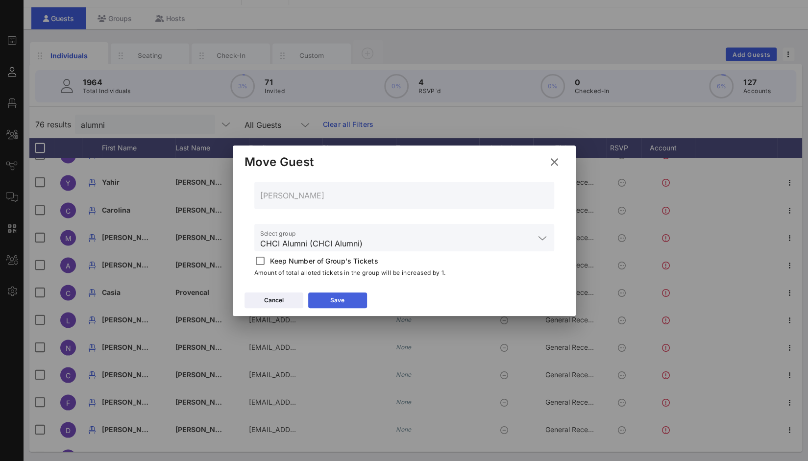
click at [359, 300] on button "Save" at bounding box center [337, 301] width 59 height 16
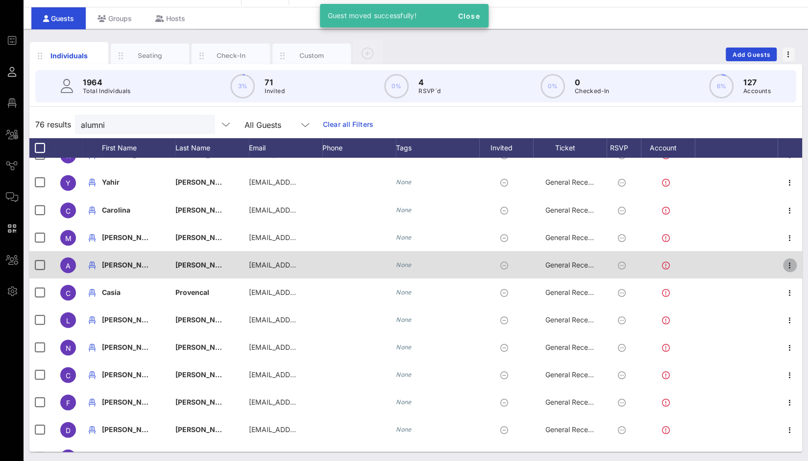
click at [787, 266] on icon "button" at bounding box center [790, 265] width 12 height 12
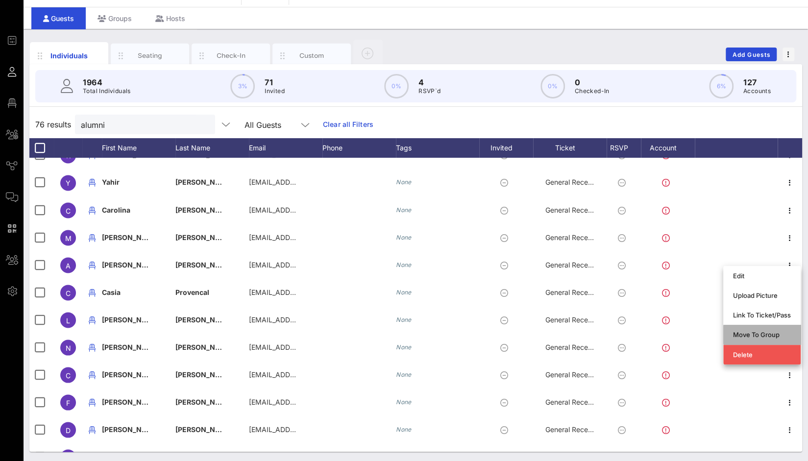
click at [774, 336] on div "Move To Group" at bounding box center [762, 335] width 58 height 8
type input "Adrian Reyes-Alzate"
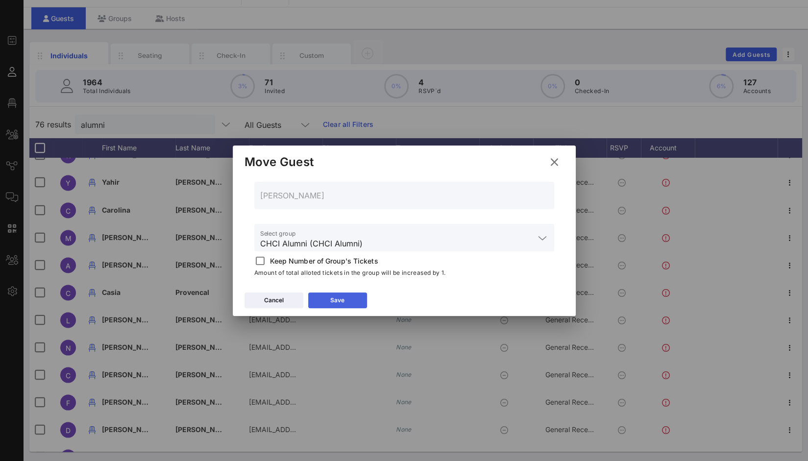
click at [348, 297] on button "Save" at bounding box center [337, 301] width 59 height 16
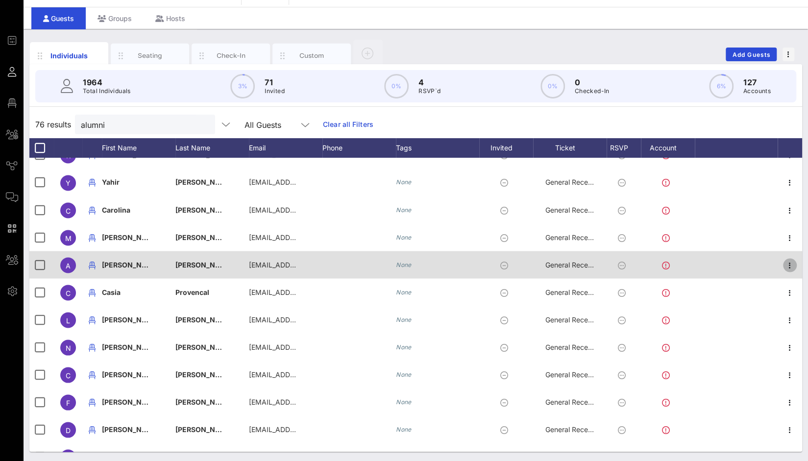
click at [785, 261] on icon "button" at bounding box center [790, 265] width 12 height 12
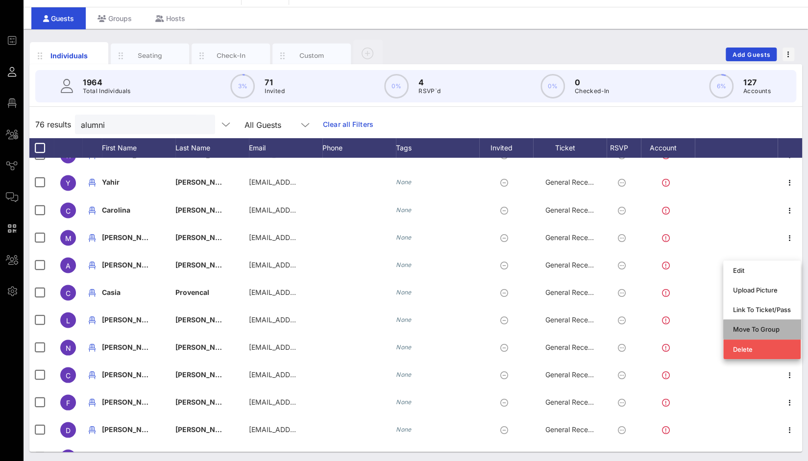
click at [778, 330] on div "Move To Group" at bounding box center [762, 329] width 58 height 8
type input "Adrian Reyes-Alzate"
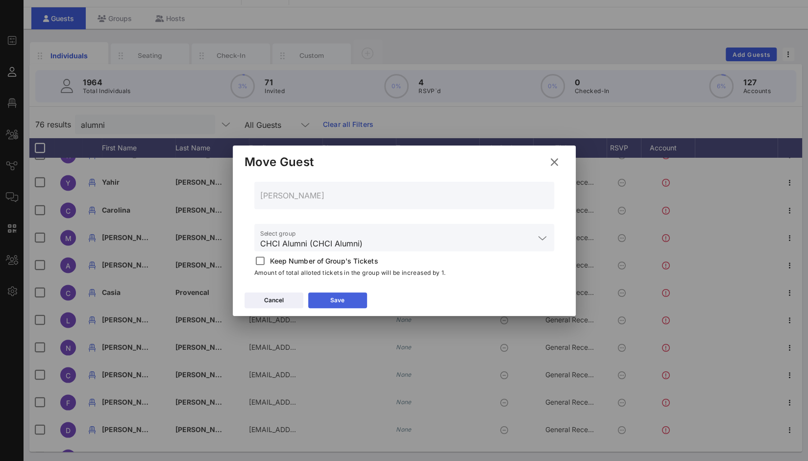
click at [338, 297] on icon at bounding box center [337, 300] width 7 height 6
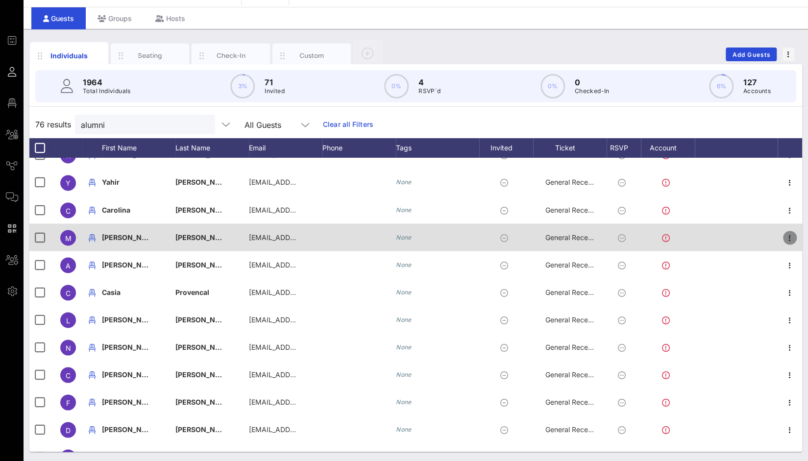
click at [785, 239] on icon "button" at bounding box center [790, 238] width 12 height 12
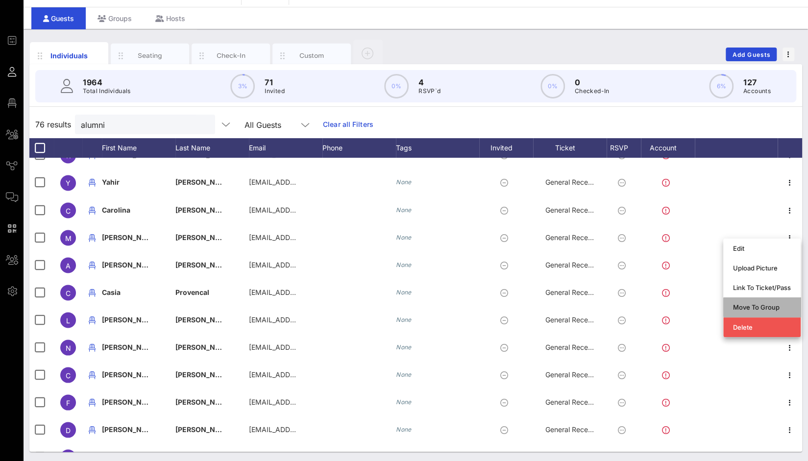
click at [776, 306] on div "Move To Group" at bounding box center [762, 307] width 58 height 8
type input "Malyna Trujillo"
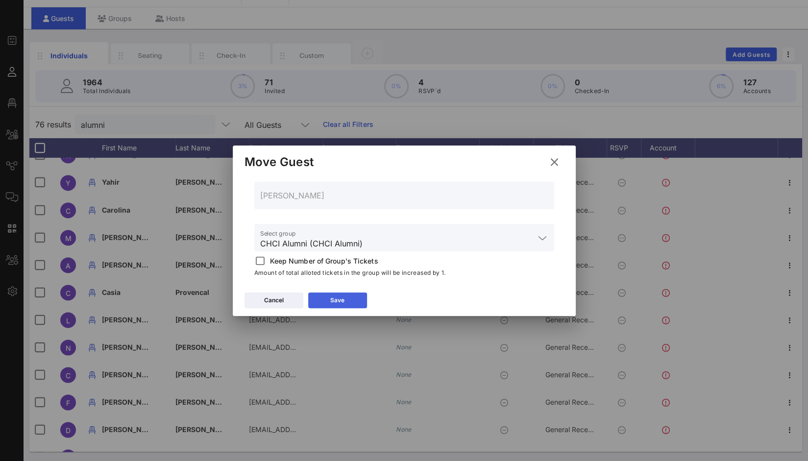
click at [355, 297] on button "Save" at bounding box center [337, 301] width 59 height 16
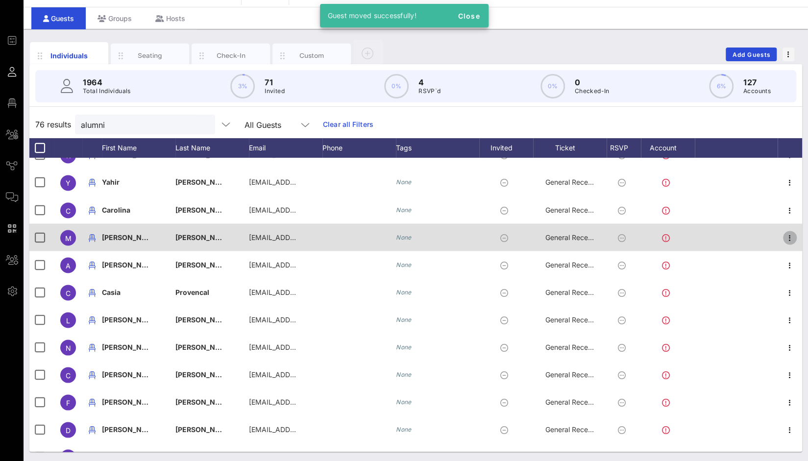
click at [785, 235] on icon "button" at bounding box center [790, 238] width 12 height 12
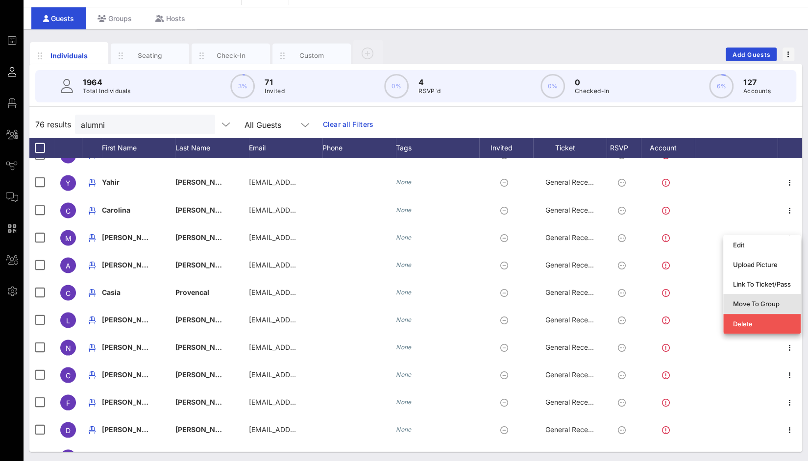
click at [761, 301] on div "Move To Group" at bounding box center [762, 304] width 58 height 8
type input "Malyna Trujillo"
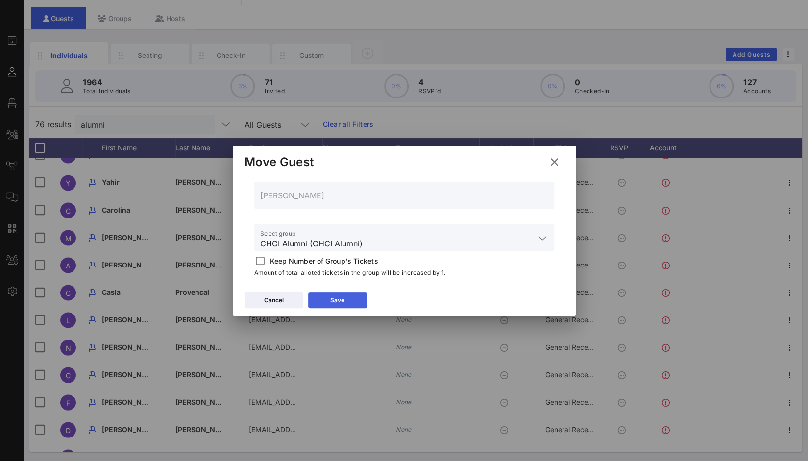
click at [348, 299] on button "Save" at bounding box center [337, 301] width 59 height 16
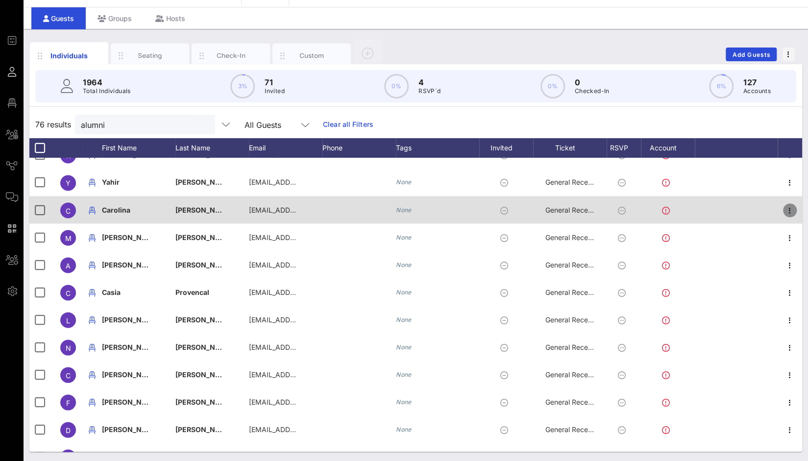
click at [786, 211] on icon "button" at bounding box center [790, 210] width 12 height 12
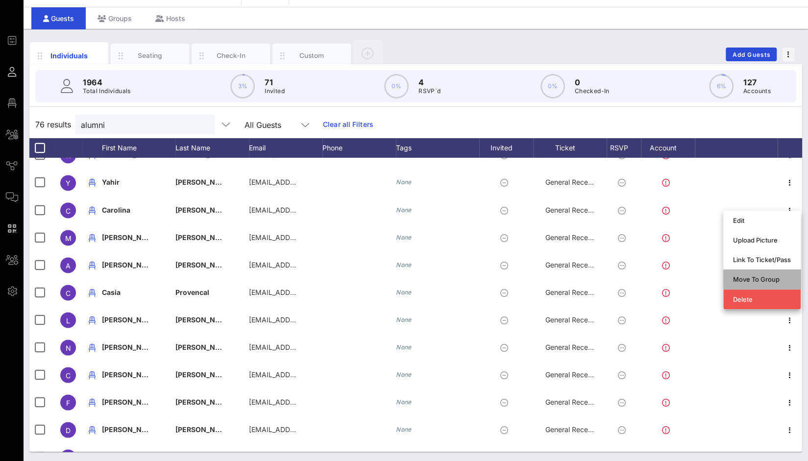
click at [771, 278] on div "Move To Group" at bounding box center [762, 279] width 58 height 8
type input "Carolina Fontanez"
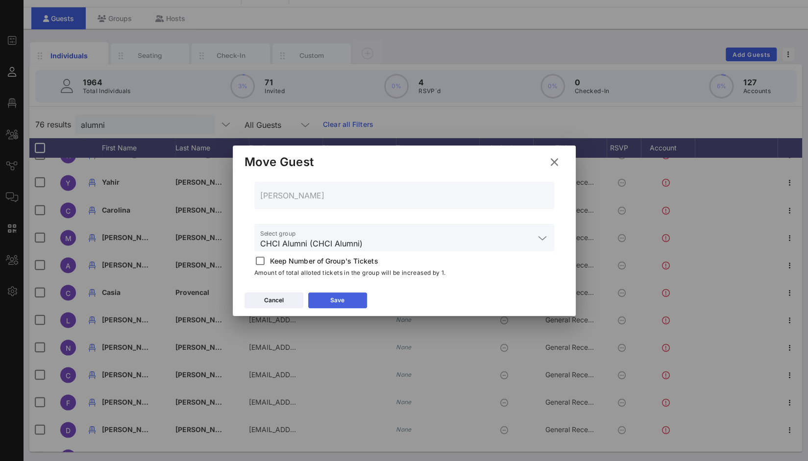
click at [351, 300] on button "Save" at bounding box center [337, 301] width 59 height 16
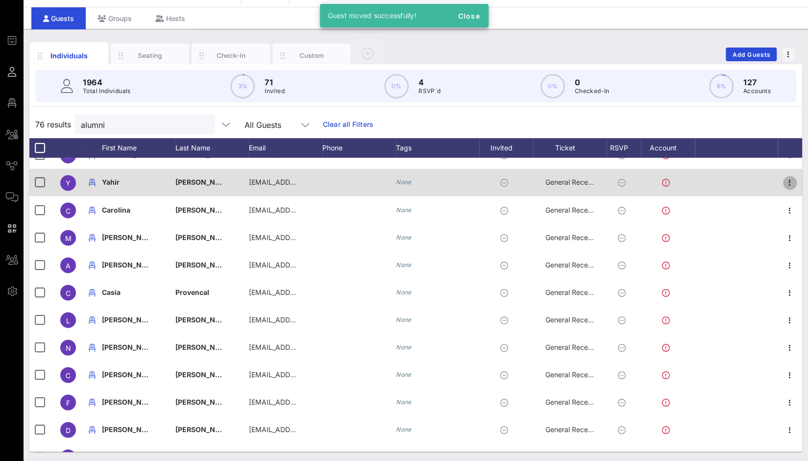
click at [784, 184] on icon "button" at bounding box center [790, 183] width 12 height 12
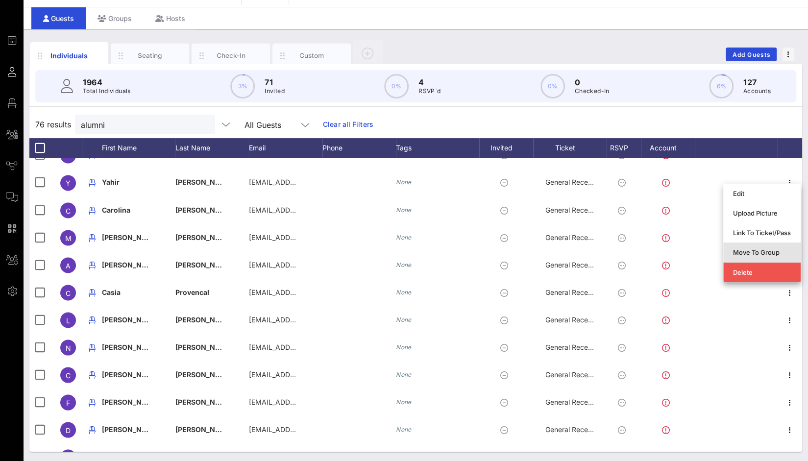
click at [763, 256] on div "Move To Group" at bounding box center [762, 253] width 58 height 16
type input "Yahir Fernandez-Alvarez"
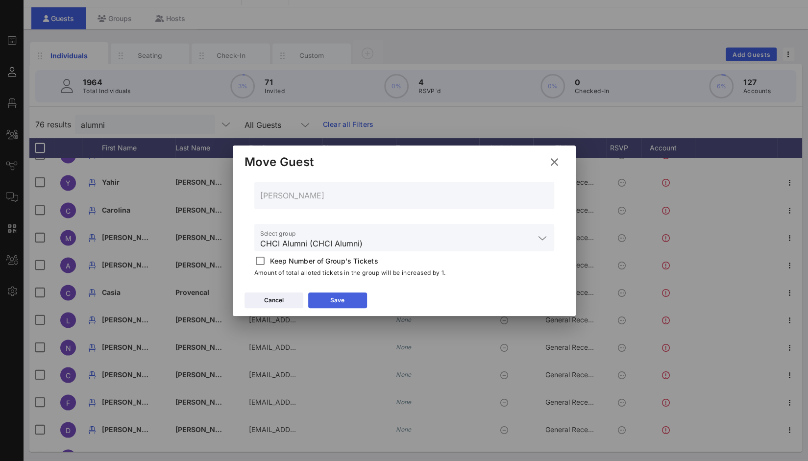
click at [356, 296] on button "Save" at bounding box center [337, 301] width 59 height 16
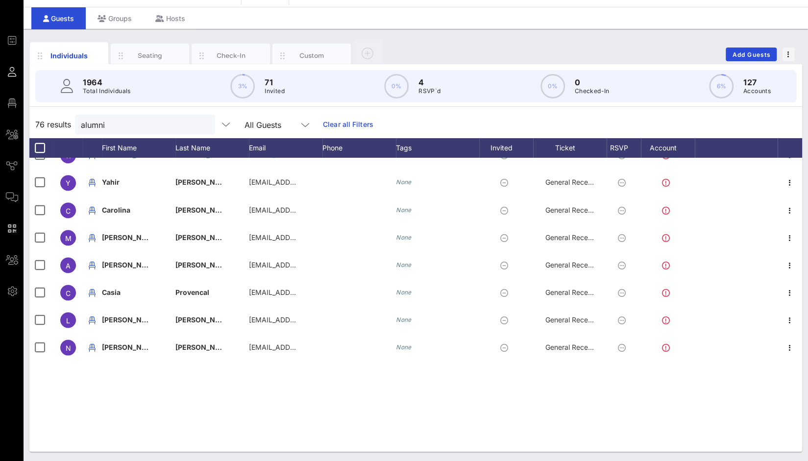
scroll to position [899, 0]
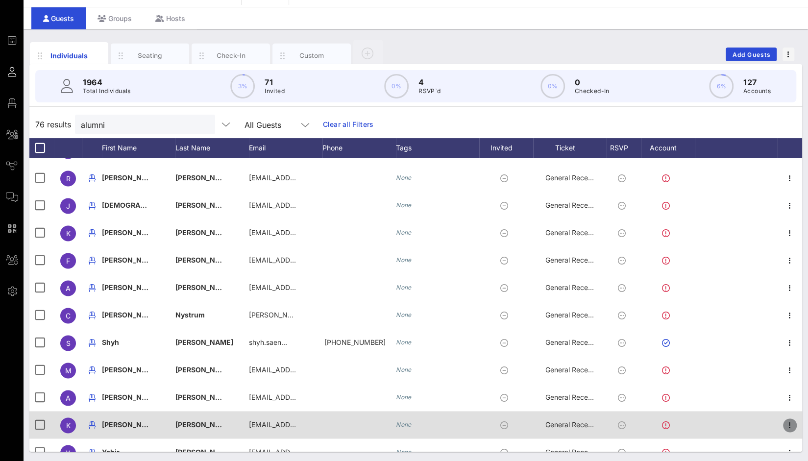
click at [784, 421] on icon "button" at bounding box center [790, 425] width 12 height 12
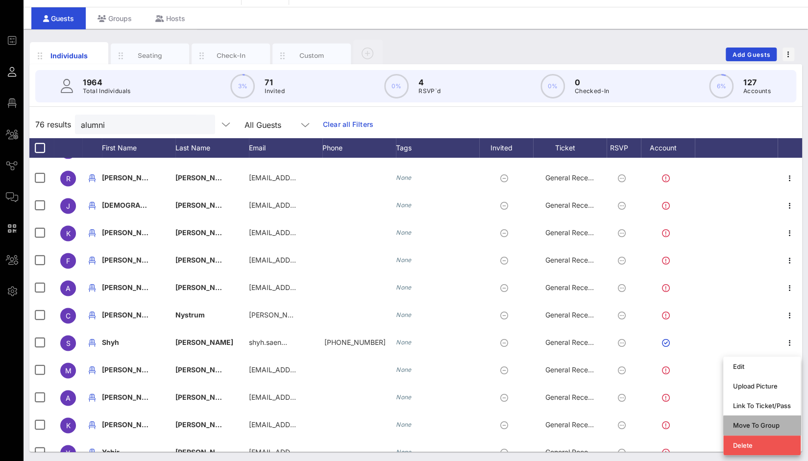
click at [762, 429] on div "Move To Group" at bounding box center [762, 425] width 58 height 8
type input "Katherine Escalante"
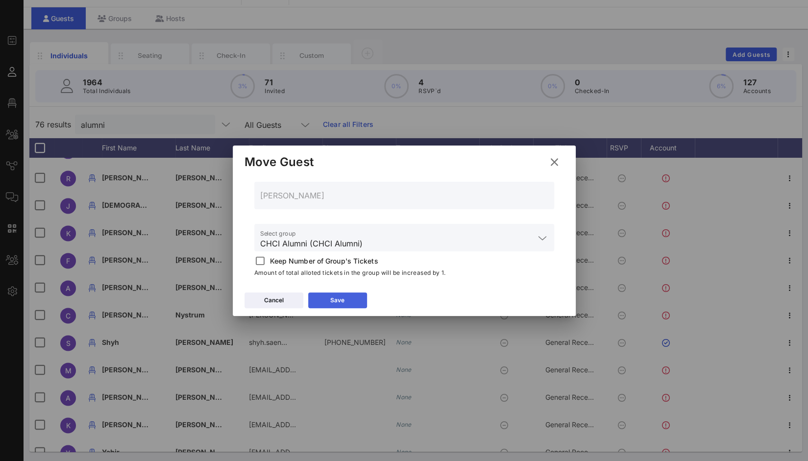
click at [352, 295] on button "Save" at bounding box center [337, 301] width 59 height 16
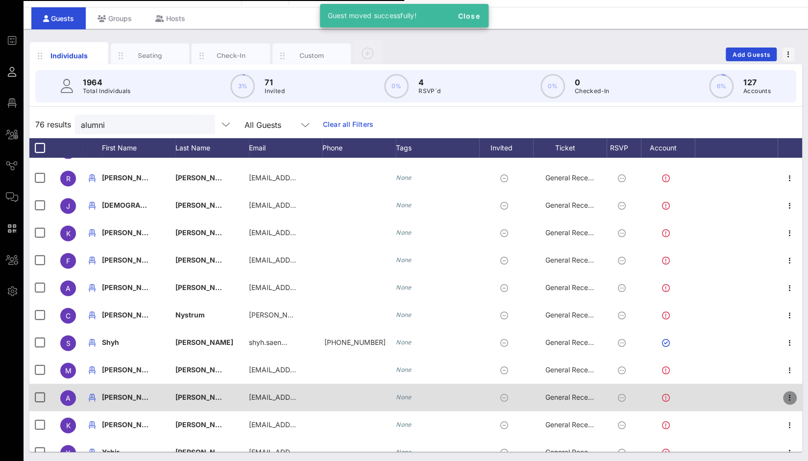
click at [784, 397] on icon "button" at bounding box center [790, 398] width 12 height 12
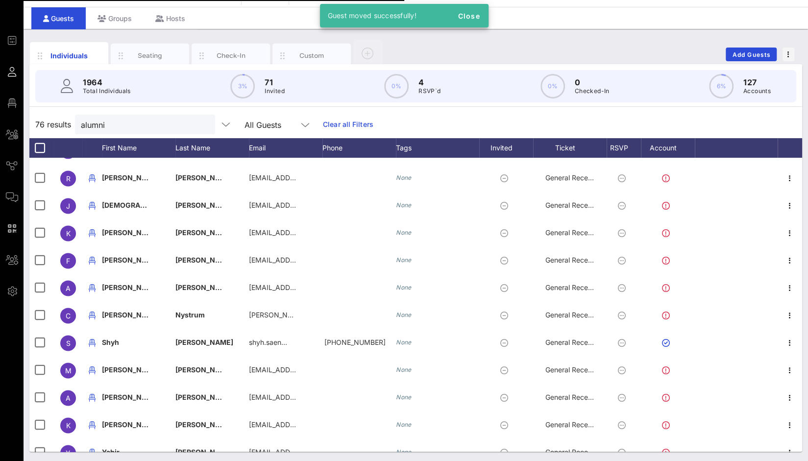
click at [752, 424] on div "Move To Group" at bounding box center [762, 425] width 58 height 8
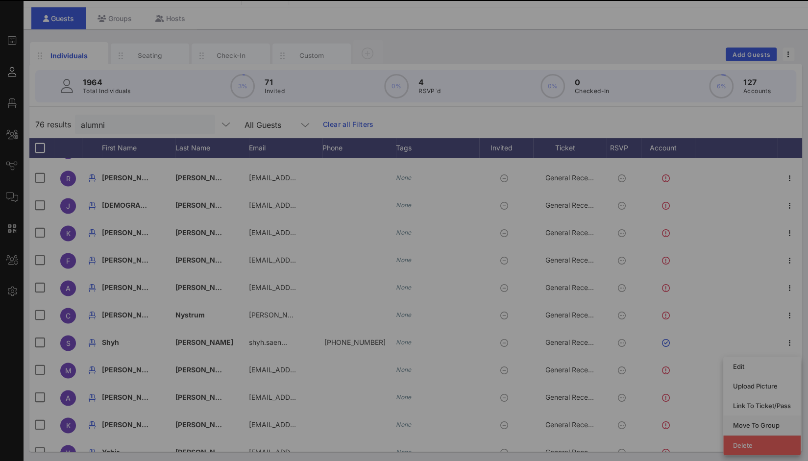
type input "Alisha Encarnacion"
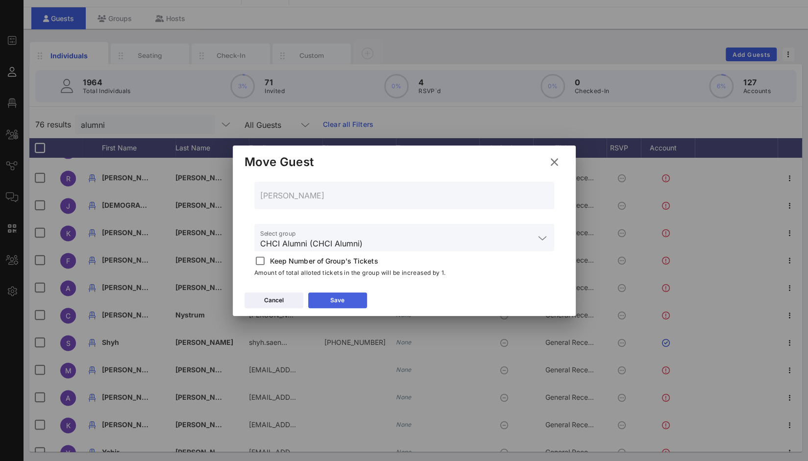
click at [337, 301] on icon at bounding box center [337, 300] width 7 height 6
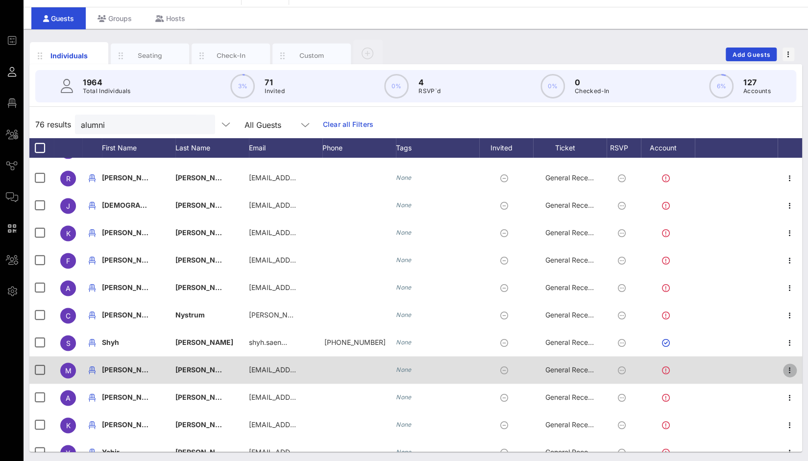
click at [784, 369] on icon "button" at bounding box center [790, 371] width 12 height 12
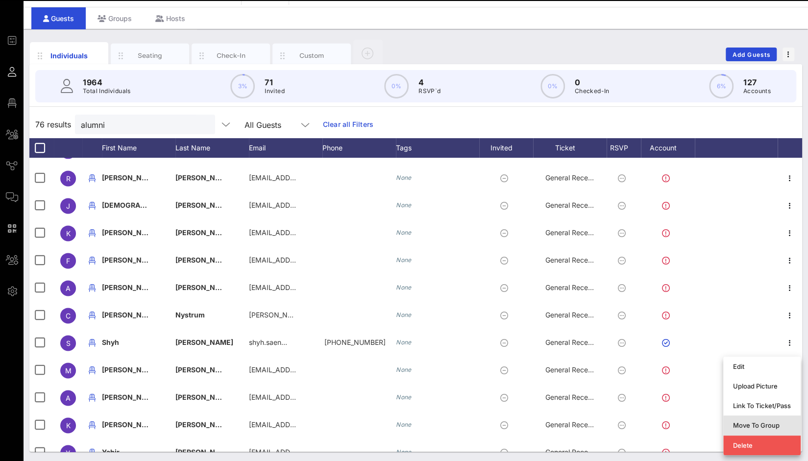
click at [762, 425] on div "Move To Group" at bounding box center [762, 425] width 58 height 8
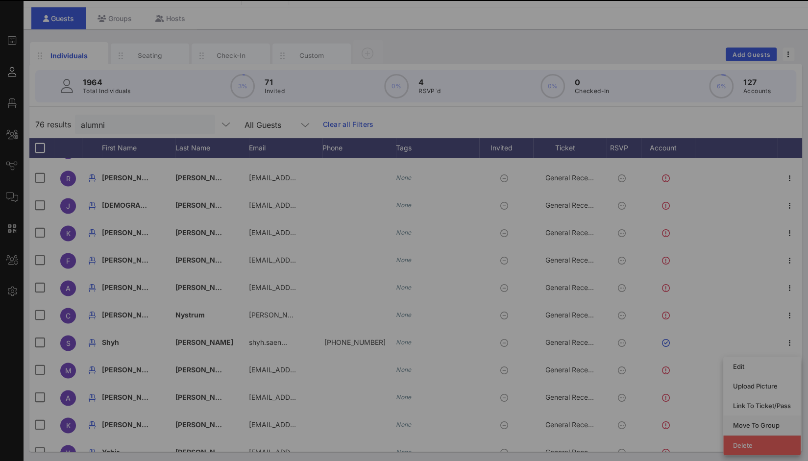
type input "Melissa Hernandez"
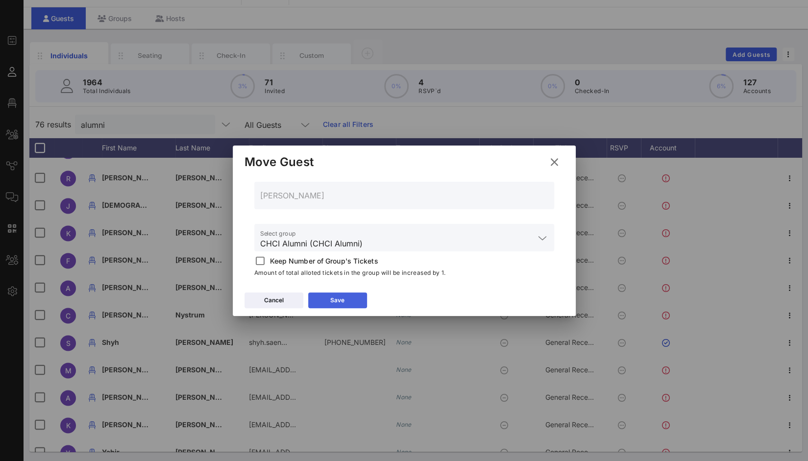
click at [358, 297] on button "Save" at bounding box center [337, 301] width 59 height 16
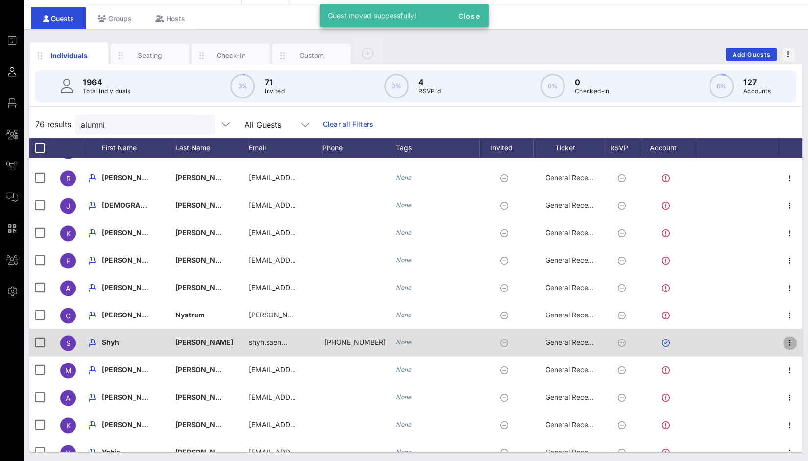
click at [784, 344] on icon "button" at bounding box center [790, 343] width 12 height 12
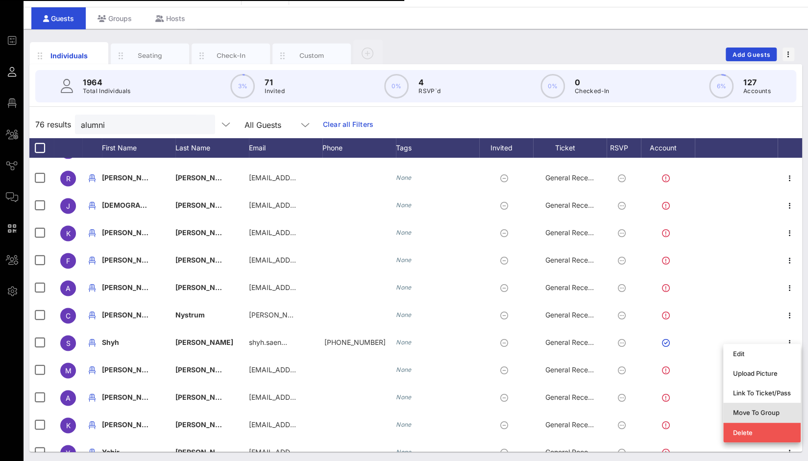
click at [767, 412] on div "Move To Group" at bounding box center [762, 413] width 58 height 8
type input "Shyh Saenz"
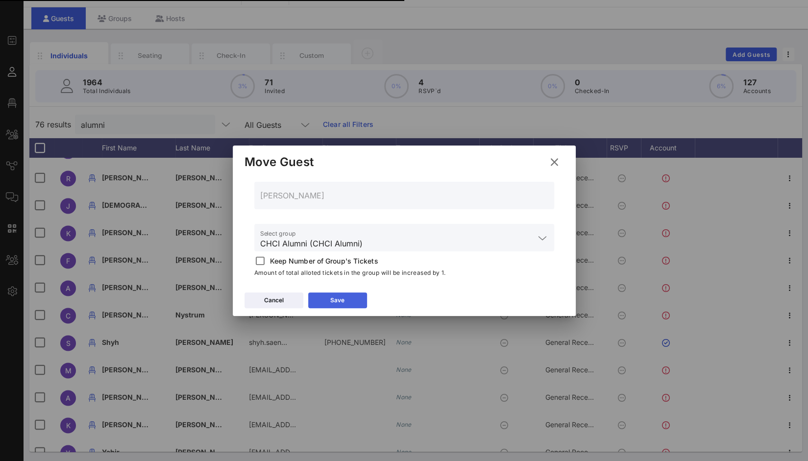
click at [353, 301] on button "Save" at bounding box center [337, 301] width 59 height 16
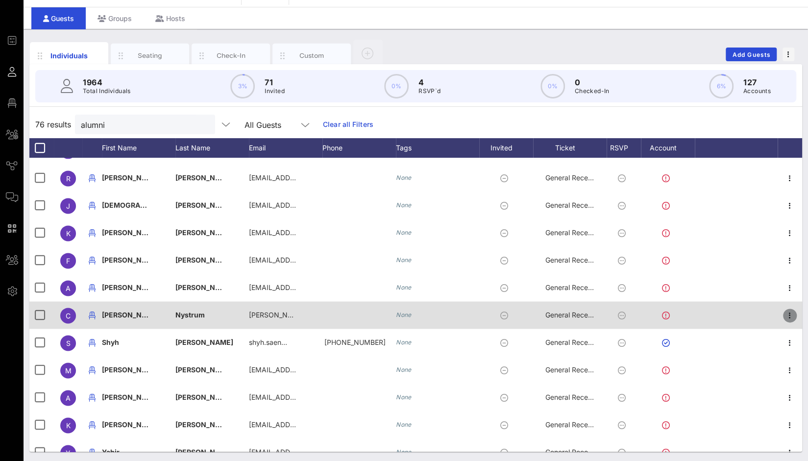
click at [784, 316] on icon "button" at bounding box center [790, 316] width 12 height 12
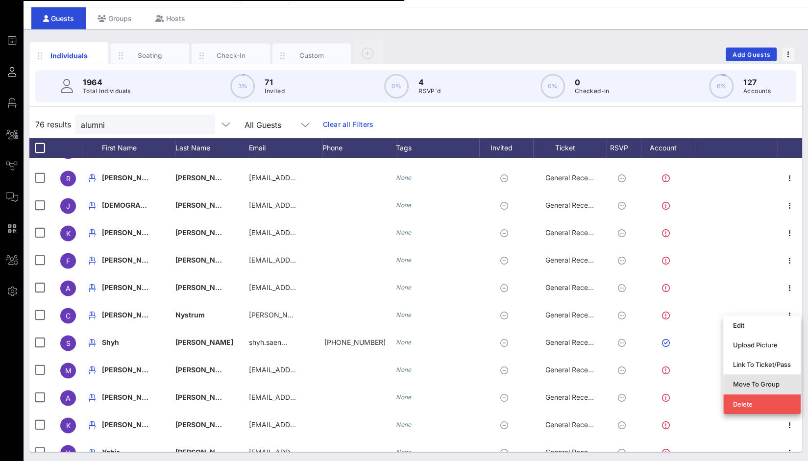
click at [771, 380] on div "Move To Group" at bounding box center [762, 384] width 58 height 8
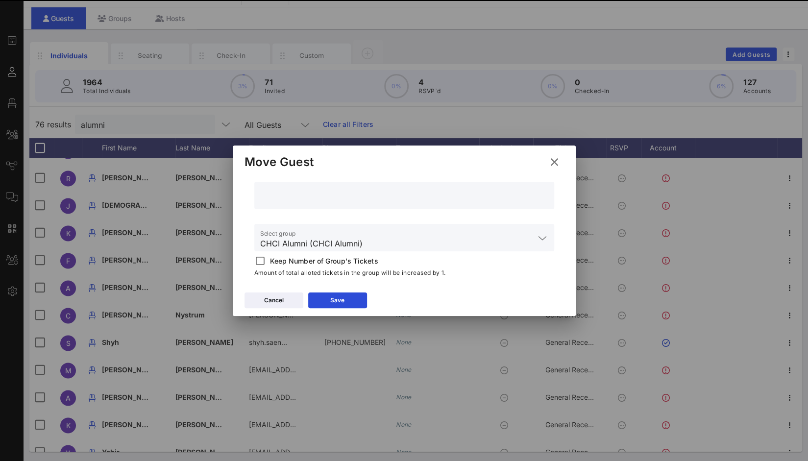
type input "Caroline Nystrum"
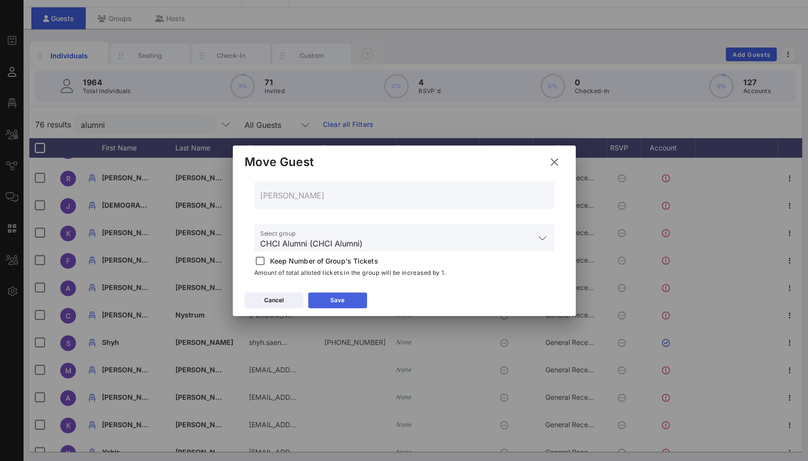
click at [348, 300] on button "Save" at bounding box center [337, 301] width 59 height 16
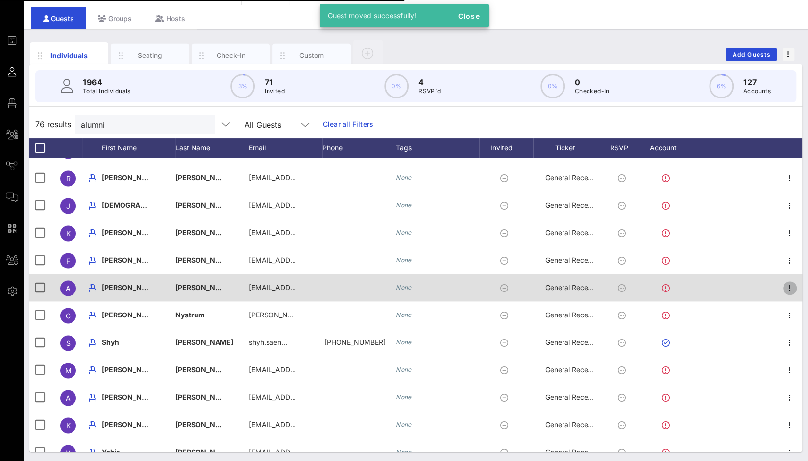
click at [785, 287] on icon "button" at bounding box center [790, 288] width 12 height 12
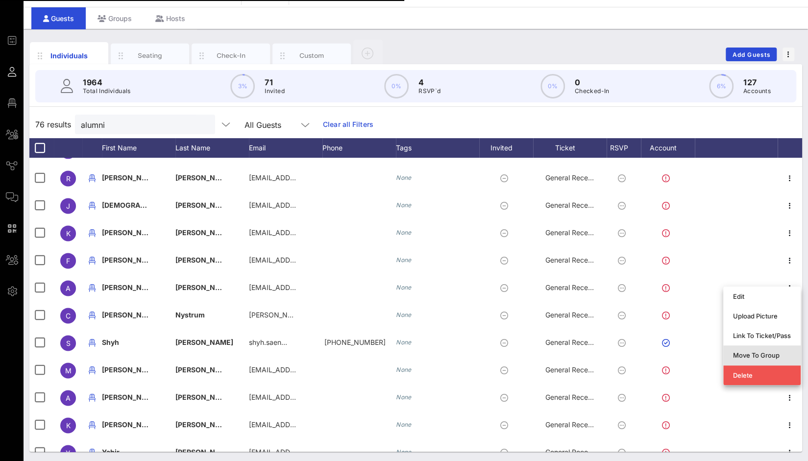
click at [773, 351] on div "Move To Group" at bounding box center [762, 355] width 58 height 8
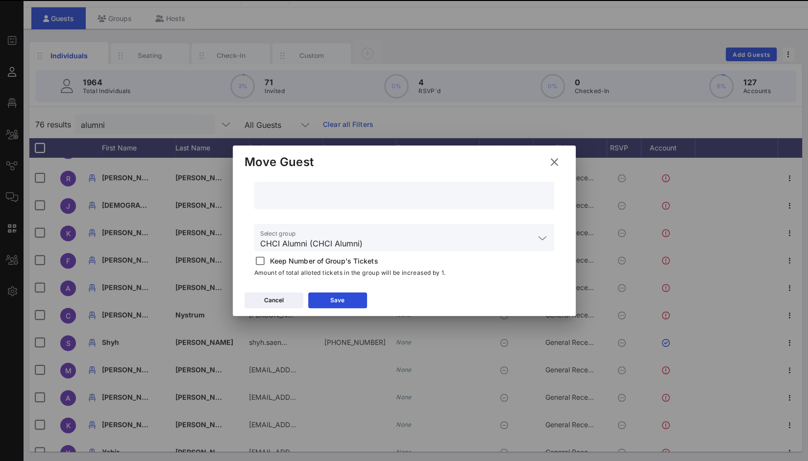
type input "Adriana Cortes Luna"
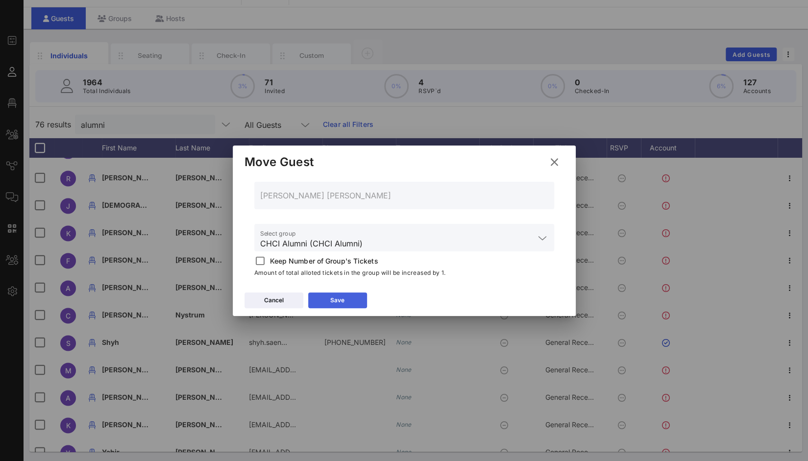
click at [344, 298] on div "Save" at bounding box center [337, 300] width 14 height 10
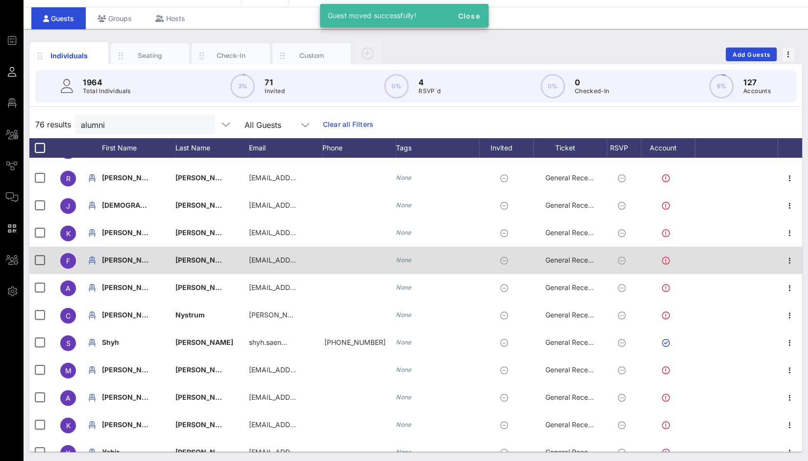
click at [778, 261] on div at bounding box center [790, 259] width 25 height 27
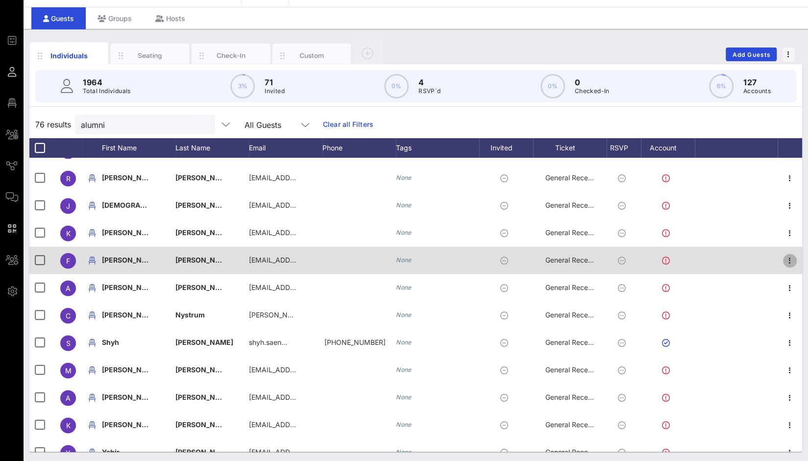
click at [784, 260] on icon "button" at bounding box center [790, 261] width 12 height 12
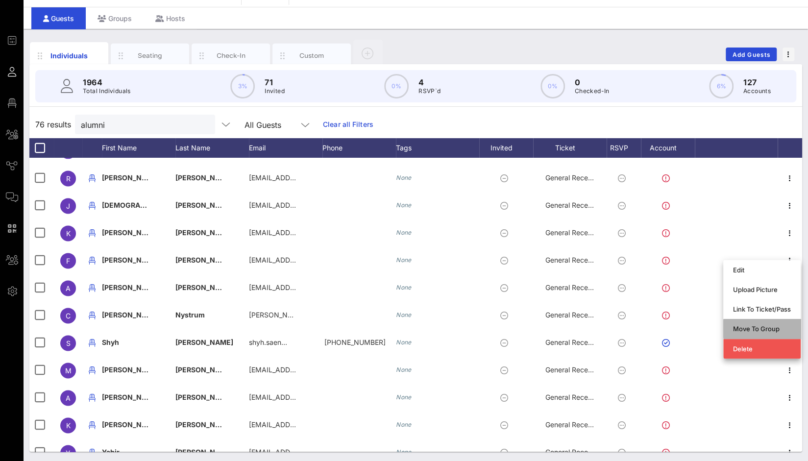
click at [763, 327] on div "Move To Group" at bounding box center [762, 329] width 58 height 8
type input "Franklyn Rocha Cabrero"
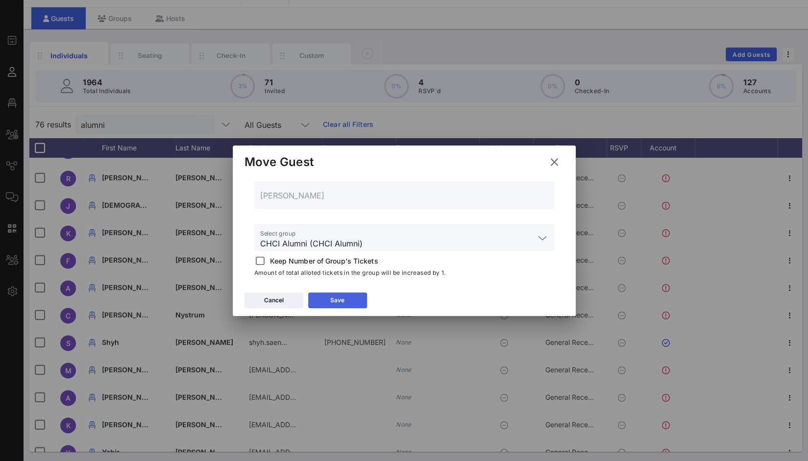
click at [352, 299] on button "Save" at bounding box center [337, 301] width 59 height 16
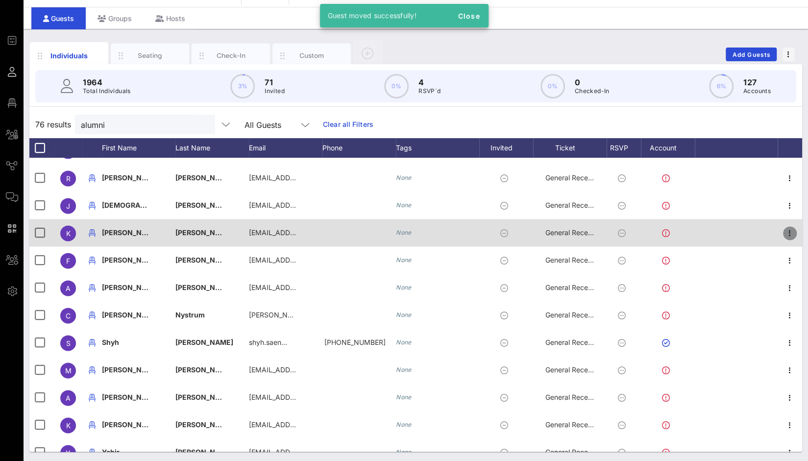
click at [784, 230] on icon "button" at bounding box center [790, 233] width 12 height 12
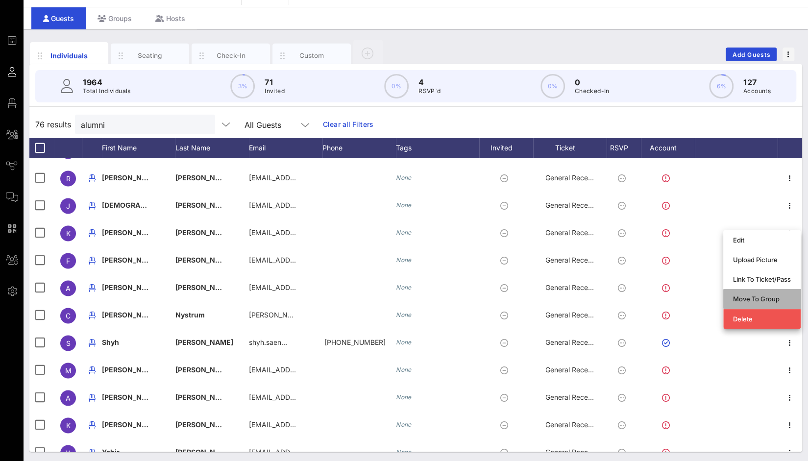
click at [761, 295] on div "Move To Group" at bounding box center [762, 299] width 58 height 16
type input "Karin Rodriguez"
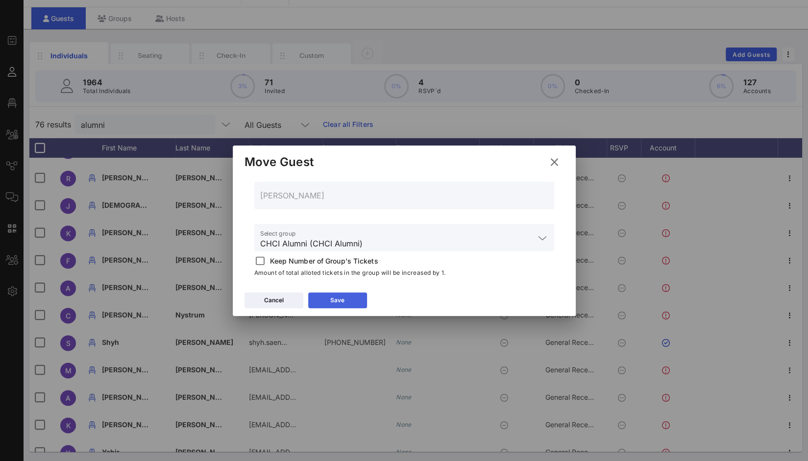
click at [348, 304] on button "Save" at bounding box center [337, 301] width 59 height 16
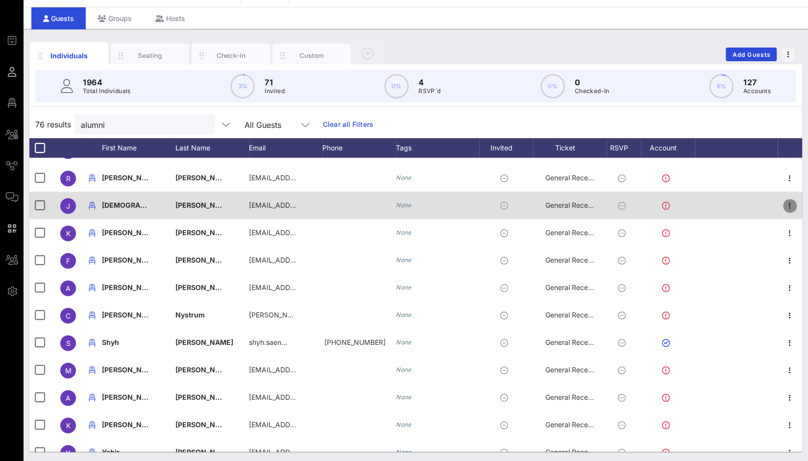
click at [785, 205] on icon "button" at bounding box center [790, 206] width 12 height 12
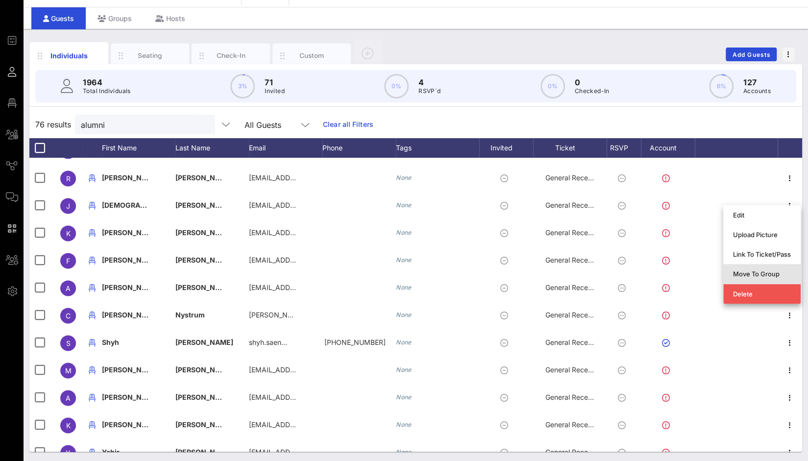
click at [770, 278] on div "Move To Group" at bounding box center [762, 274] width 58 height 16
type input "Jesus Vega"
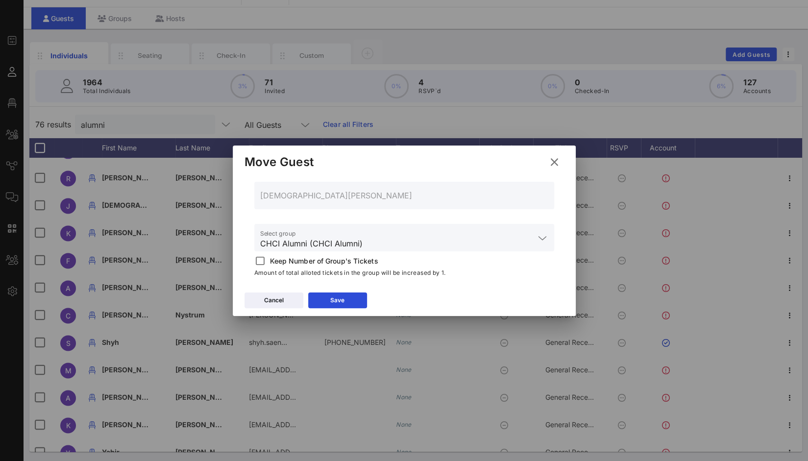
click at [351, 320] on div at bounding box center [404, 230] width 808 height 461
click at [350, 313] on div "Cancel Save" at bounding box center [404, 302] width 343 height 28
click at [351, 296] on button "Save" at bounding box center [337, 301] width 59 height 16
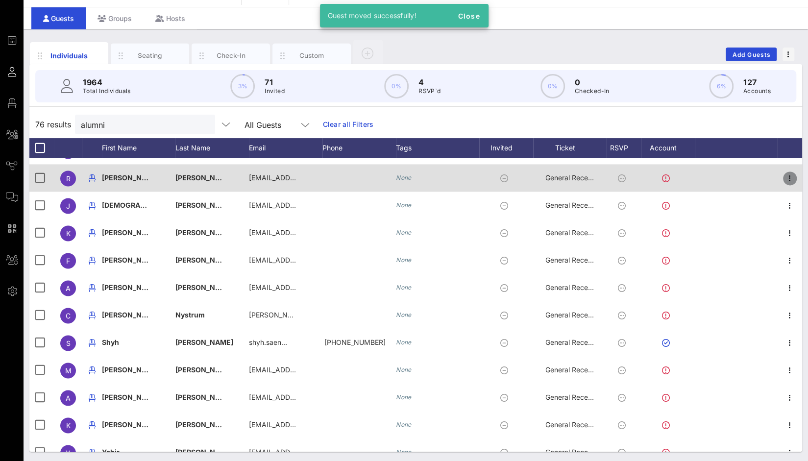
click at [784, 174] on icon "button" at bounding box center [790, 178] width 12 height 12
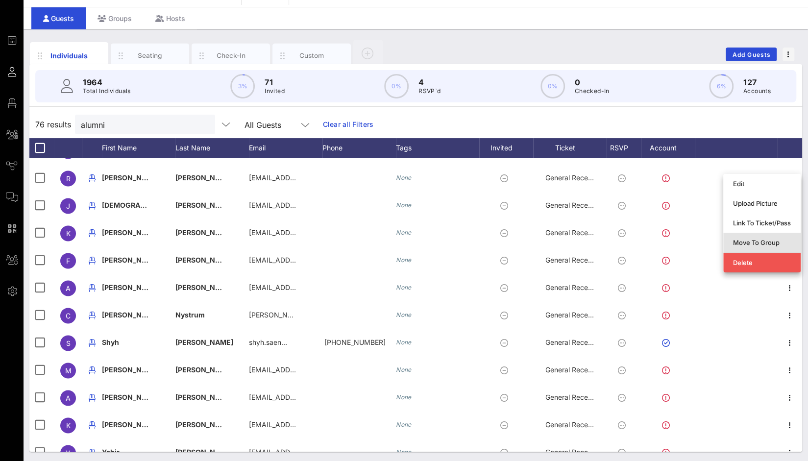
click at [764, 242] on div "Move To Group" at bounding box center [762, 243] width 58 height 8
type input "Ramon Hernandez"
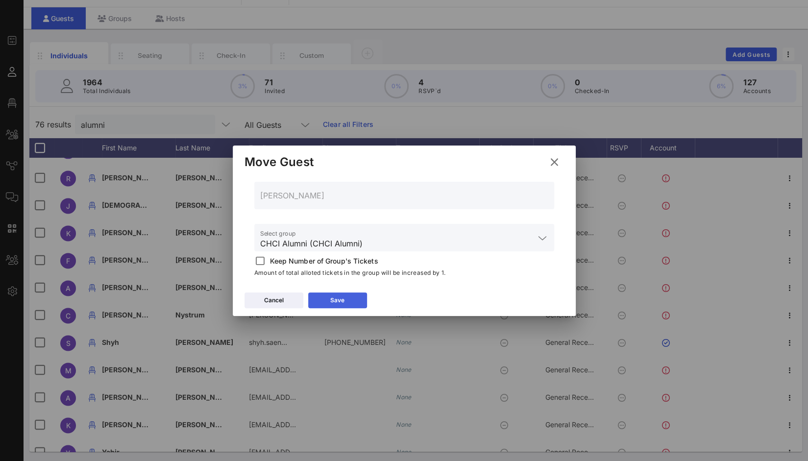
click at [354, 296] on button "Save" at bounding box center [337, 301] width 59 height 16
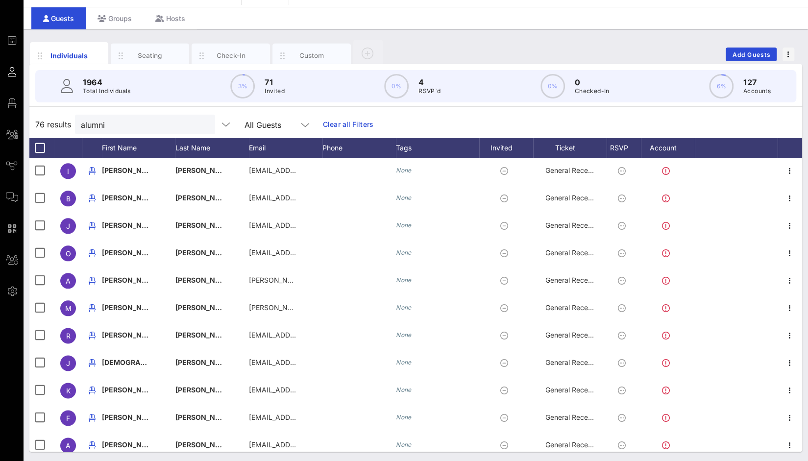
scroll to position [628, 0]
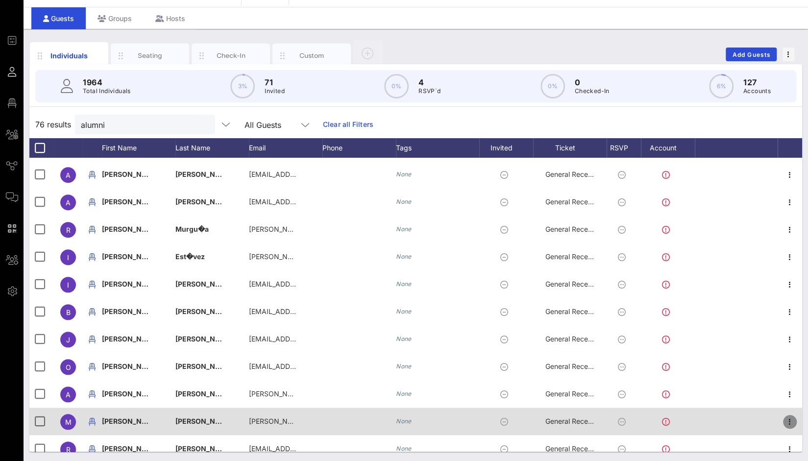
click at [784, 418] on icon "button" at bounding box center [790, 422] width 12 height 12
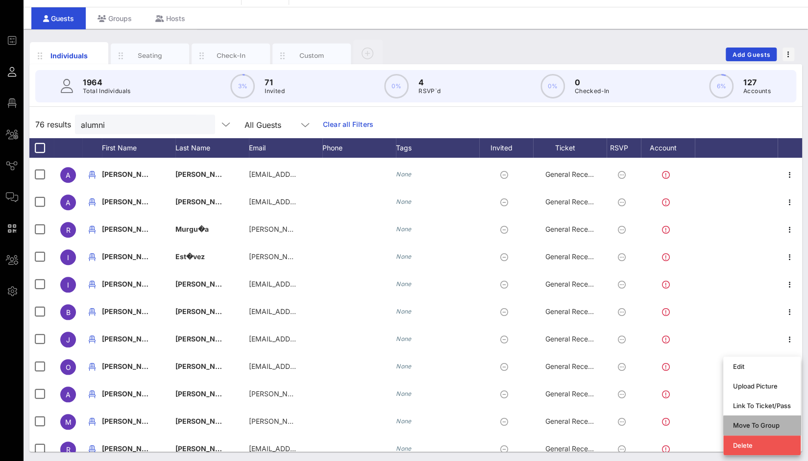
click at [764, 423] on div "Move To Group" at bounding box center [762, 425] width 58 height 8
type input "Marcela Miranda Caballero"
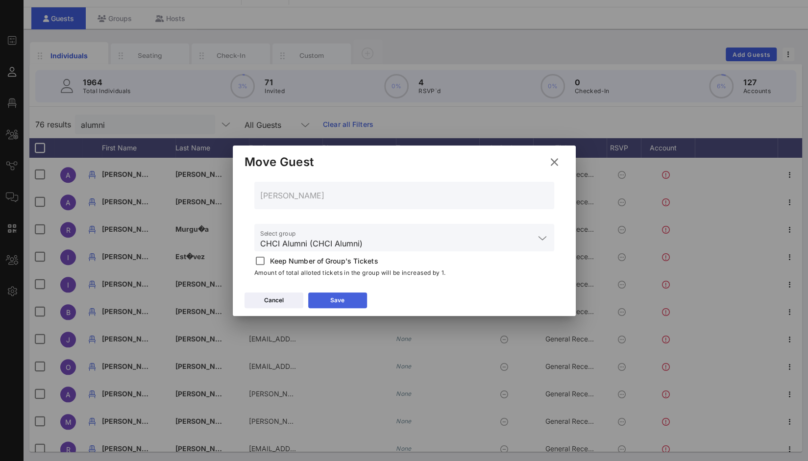
click at [346, 301] on button "Save" at bounding box center [337, 301] width 59 height 16
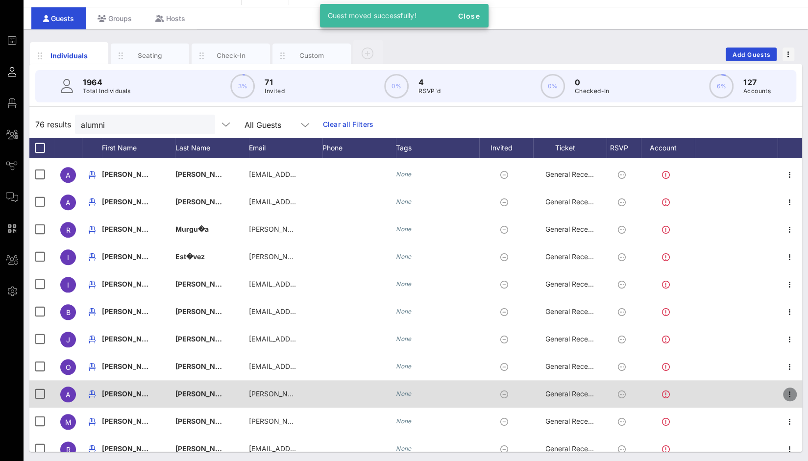
click at [784, 394] on icon "button" at bounding box center [790, 395] width 12 height 12
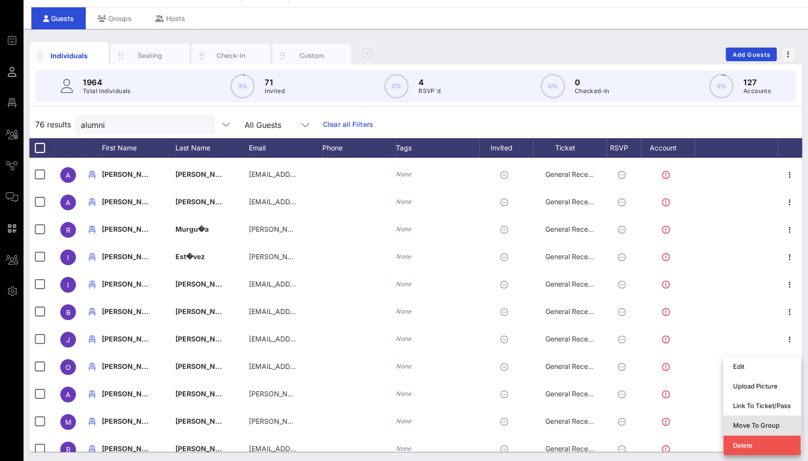
click at [760, 423] on div "Move To Group" at bounding box center [762, 425] width 58 height 8
type input "Anabel Maldonado"
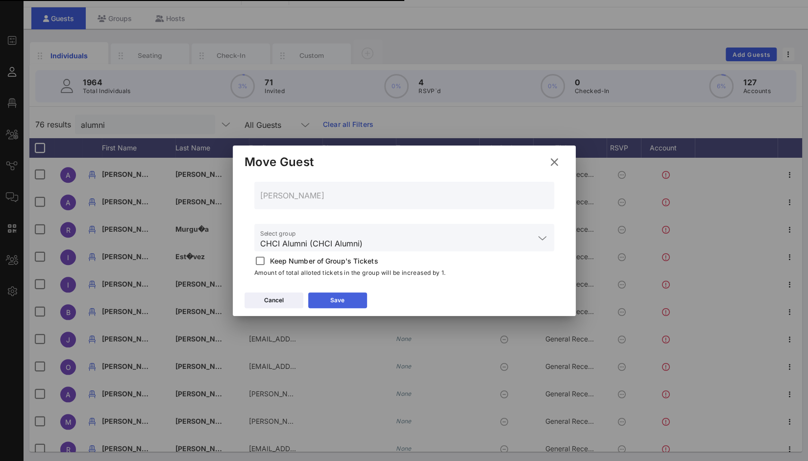
click at [350, 303] on button "Save" at bounding box center [337, 301] width 59 height 16
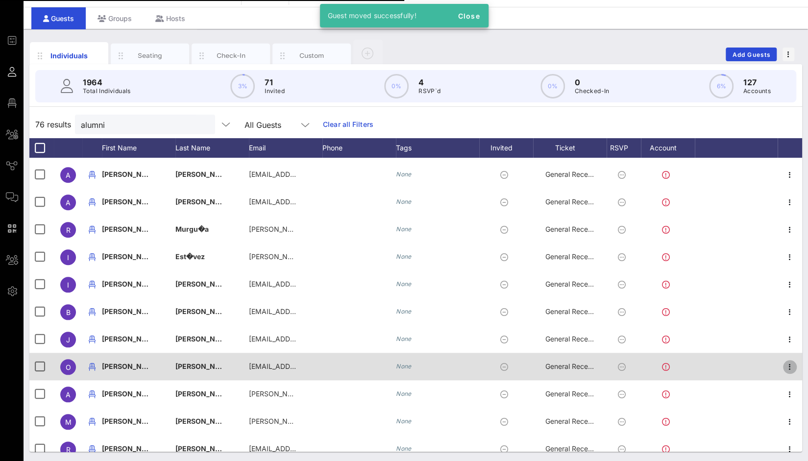
click at [784, 364] on icon "button" at bounding box center [790, 367] width 12 height 12
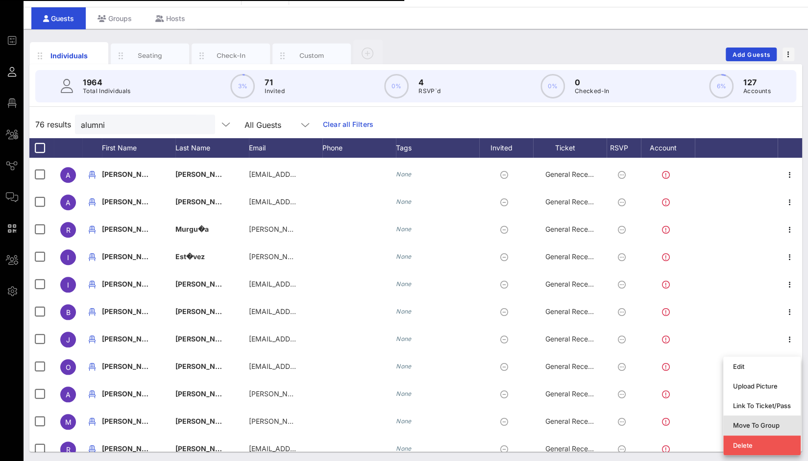
click at [778, 422] on div "Move To Group" at bounding box center [762, 425] width 58 height 8
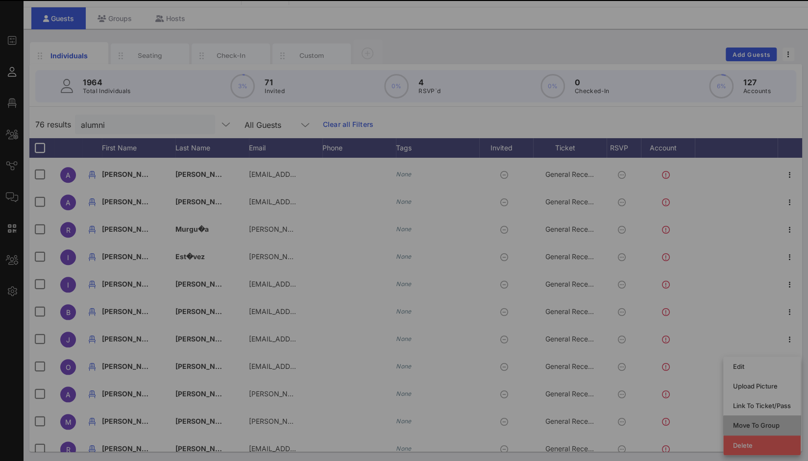
type input "Osmara Santana"
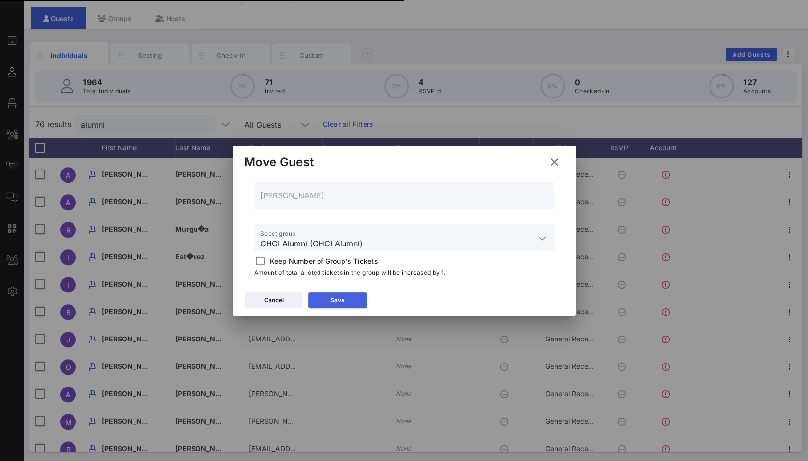
click at [348, 298] on button "Save" at bounding box center [337, 301] width 59 height 16
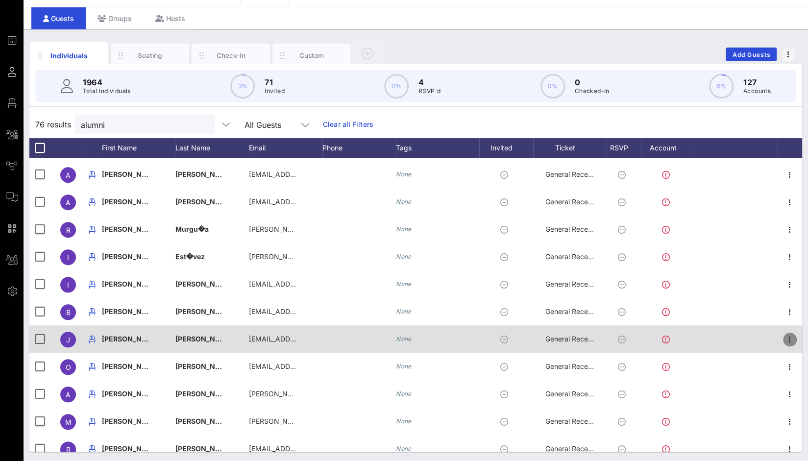
click at [784, 343] on icon "button" at bounding box center [790, 340] width 12 height 12
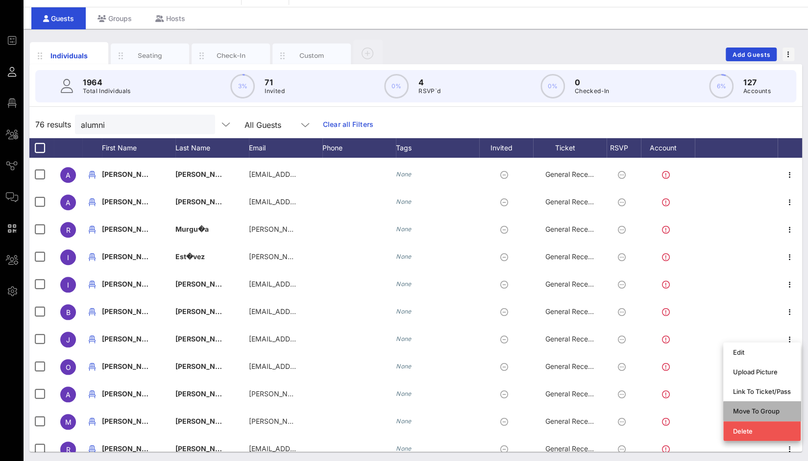
click at [763, 409] on div "Move To Group" at bounding box center [762, 411] width 58 height 8
type input "Jazmin Garcia"
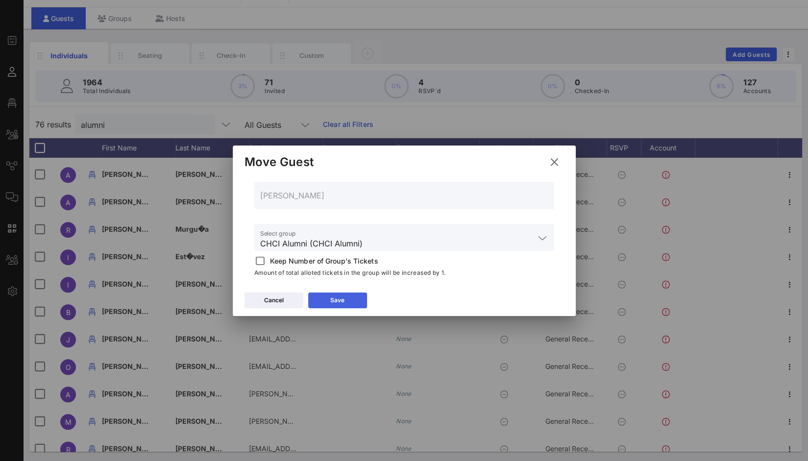
click at [345, 296] on button "Save" at bounding box center [337, 301] width 59 height 16
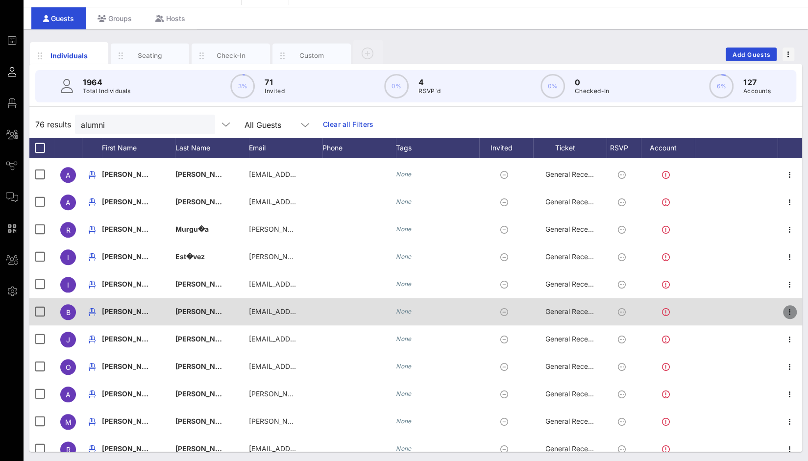
click at [784, 314] on icon "button" at bounding box center [790, 312] width 12 height 12
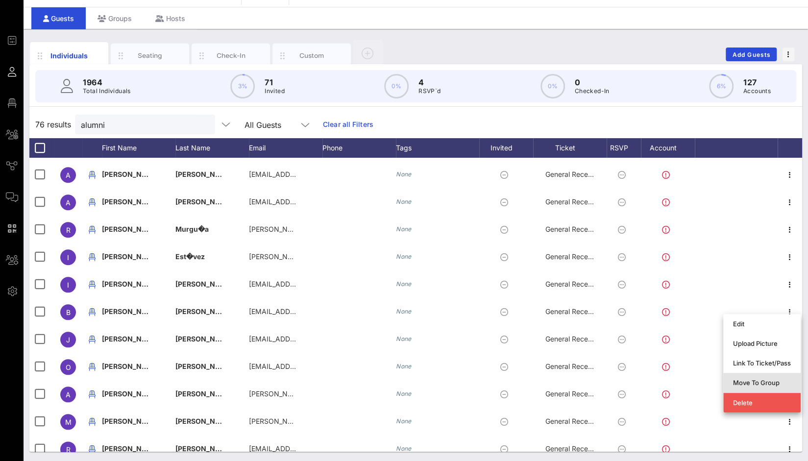
click at [765, 384] on div "Move To Group" at bounding box center [762, 383] width 58 height 8
type input "Brady Steele"
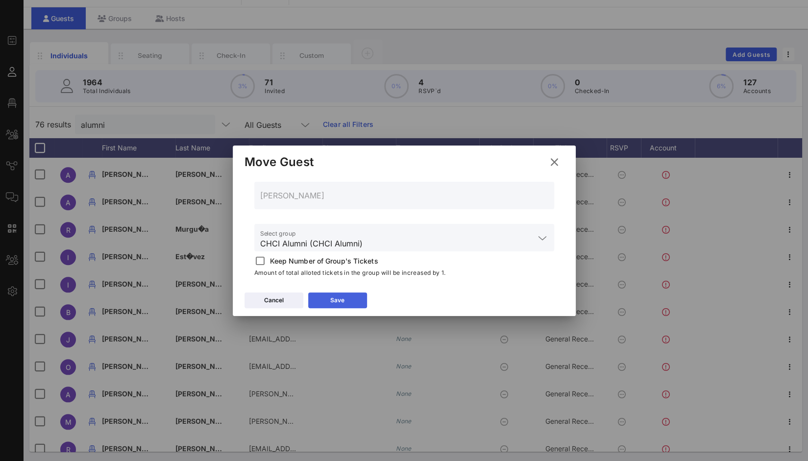
click at [350, 302] on button "Save" at bounding box center [337, 301] width 59 height 16
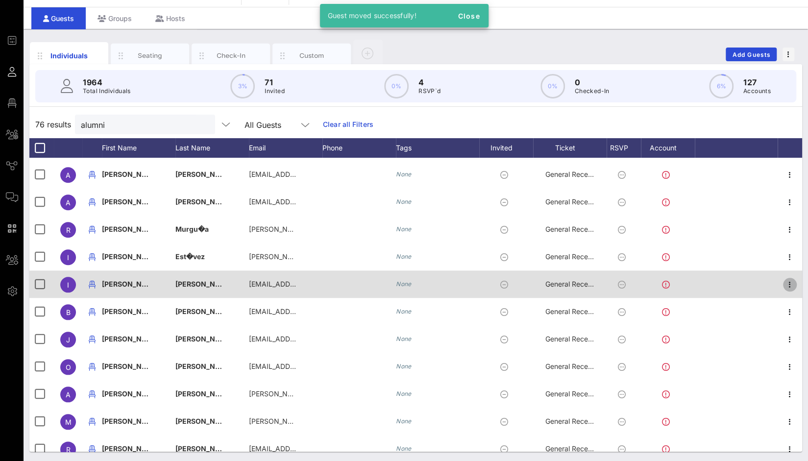
click at [786, 284] on icon "button" at bounding box center [790, 285] width 12 height 12
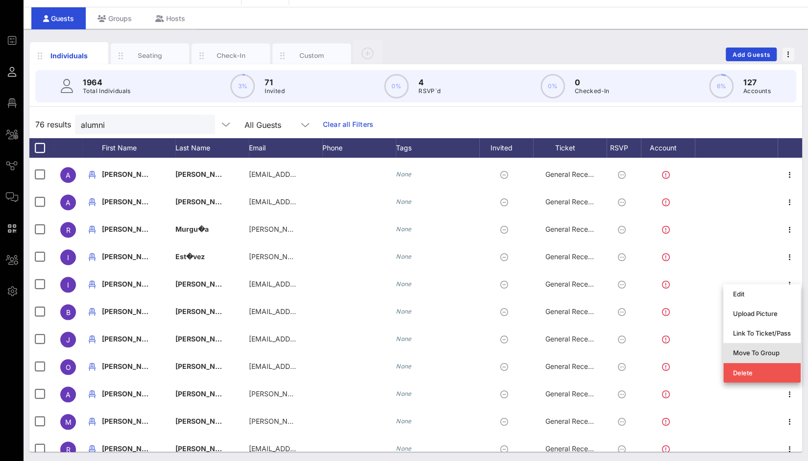
click at [767, 353] on div "Move To Group" at bounding box center [762, 353] width 58 height 8
type input "Isaac Carreno"
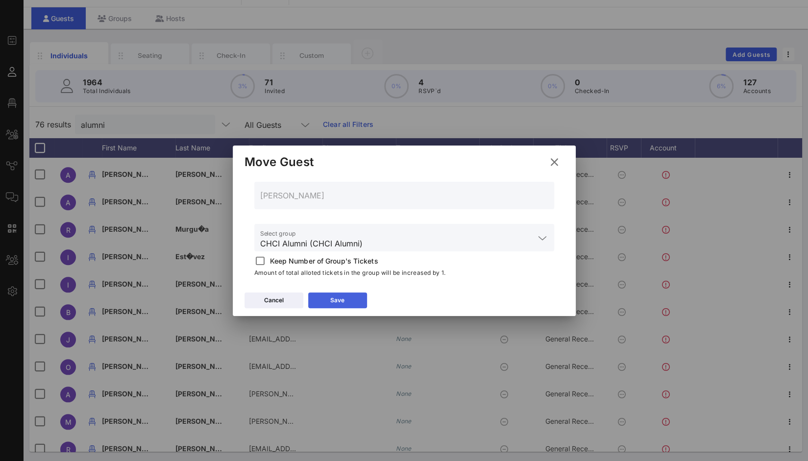
click at [351, 297] on button "Save" at bounding box center [337, 301] width 59 height 16
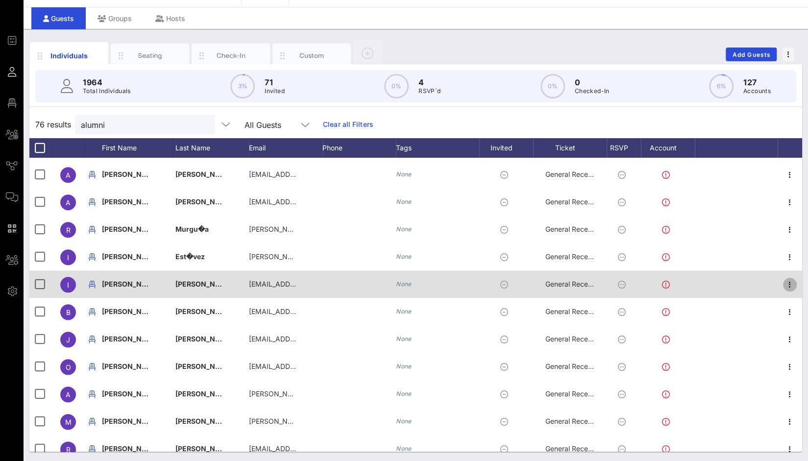
click at [786, 285] on icon "button" at bounding box center [790, 285] width 12 height 12
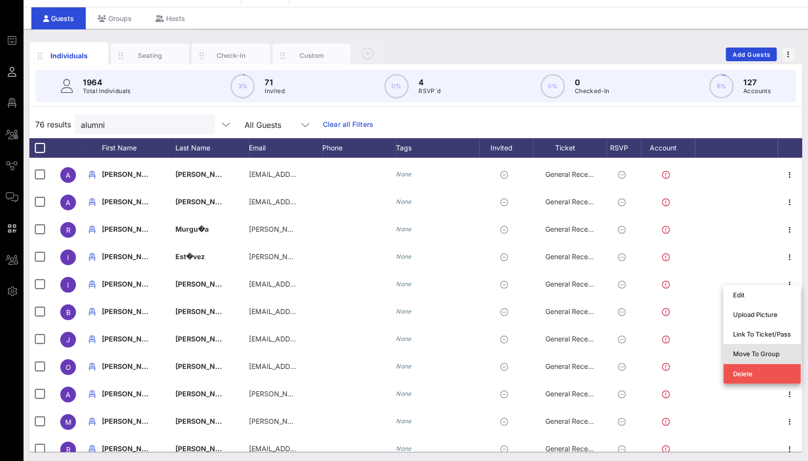
click at [769, 354] on div "Move To Group" at bounding box center [762, 354] width 58 height 8
type input "Isaac Carreno"
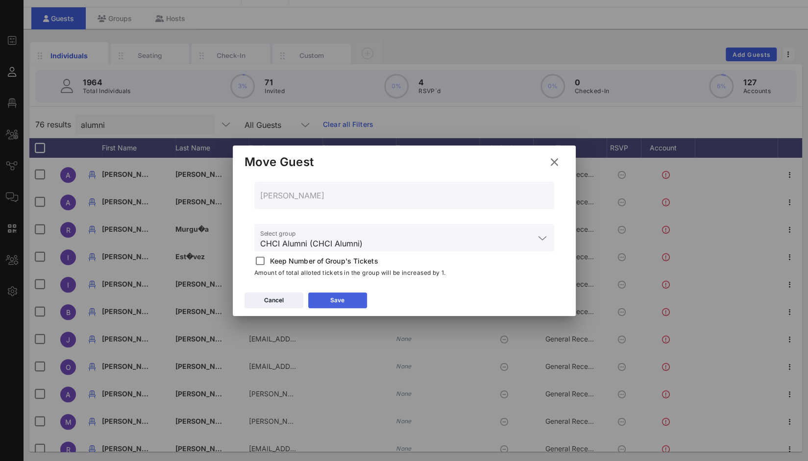
click at [357, 303] on button "Save" at bounding box center [337, 301] width 59 height 16
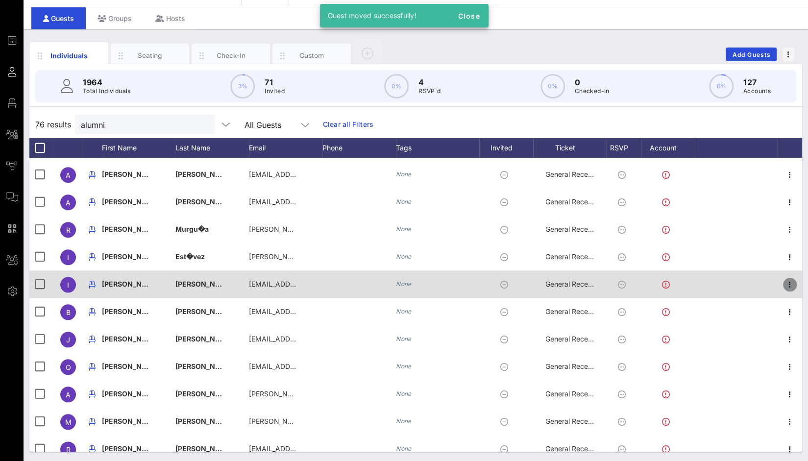
click at [787, 287] on icon "button" at bounding box center [790, 285] width 12 height 12
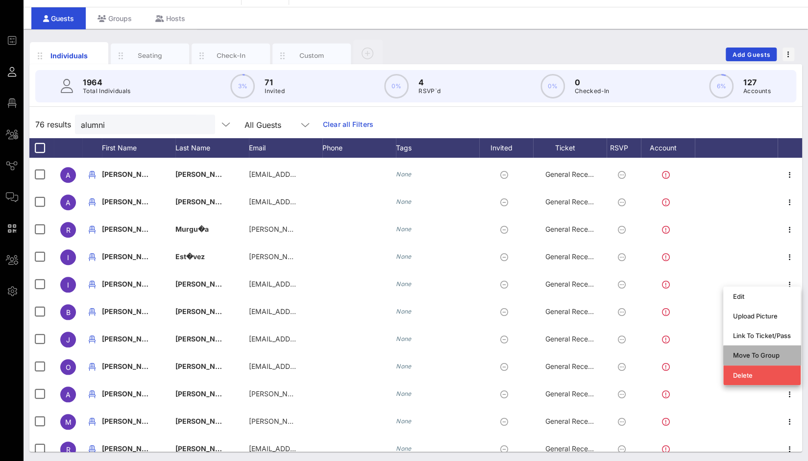
click at [764, 353] on div "Move To Group" at bounding box center [762, 355] width 58 height 8
type input "Isaac Carreno"
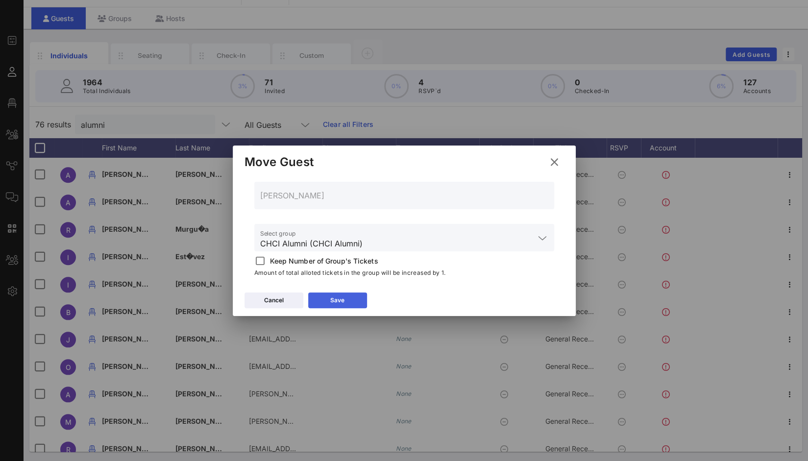
click at [359, 301] on button "Save" at bounding box center [337, 301] width 59 height 16
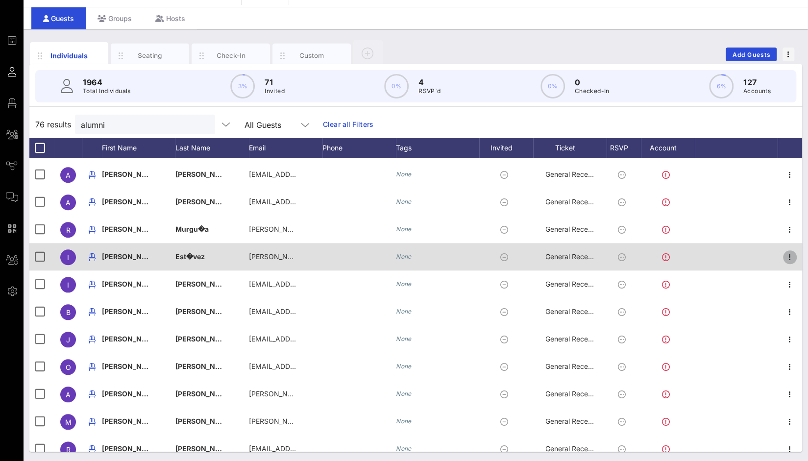
click at [788, 255] on icon "button" at bounding box center [790, 257] width 12 height 12
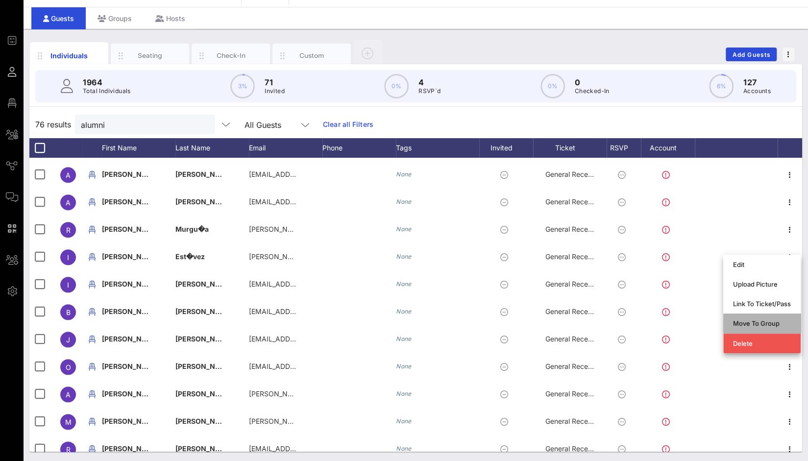
click at [763, 321] on div "Move To Group" at bounding box center [762, 324] width 58 height 8
type input "Iliana Est�vez"
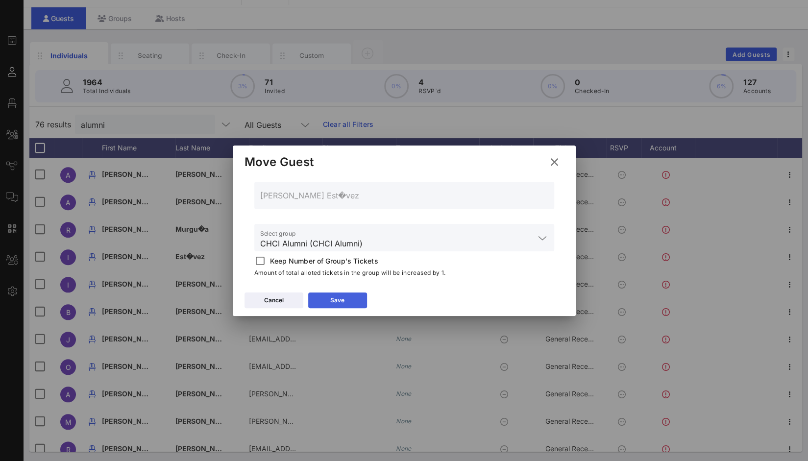
click at [349, 295] on button "Save" at bounding box center [337, 301] width 59 height 16
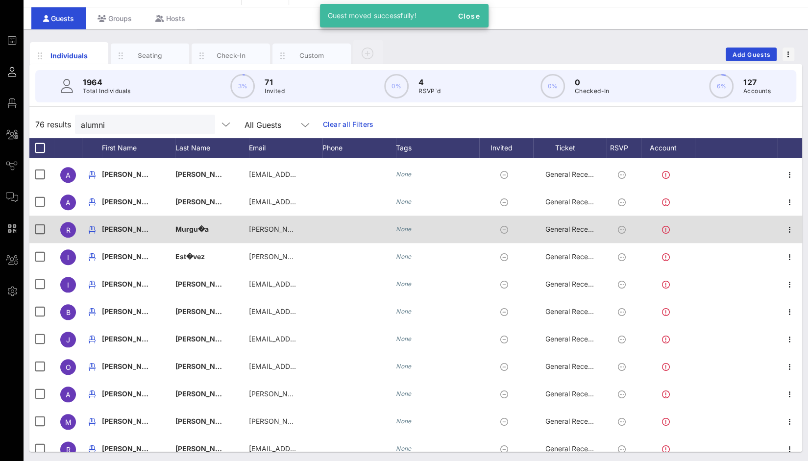
click at [778, 230] on div at bounding box center [790, 229] width 25 height 27
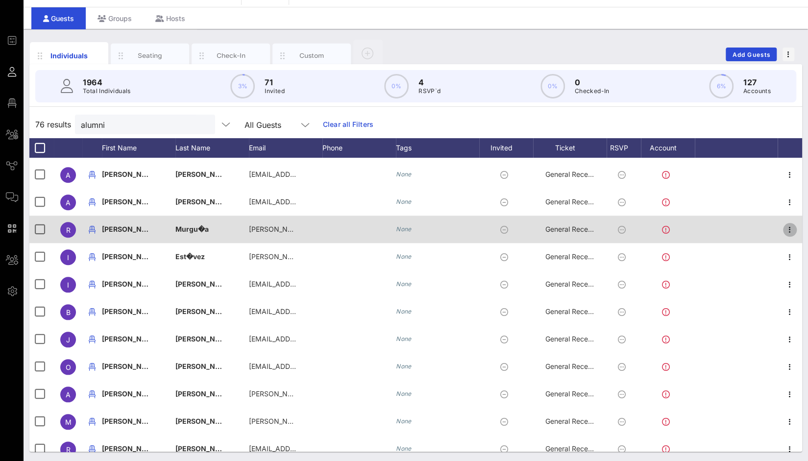
click at [785, 231] on icon "button" at bounding box center [790, 230] width 12 height 12
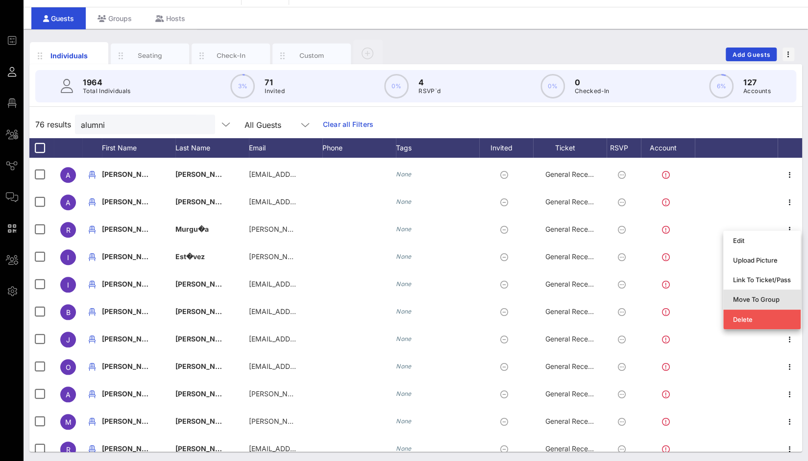
click at [766, 300] on div "Move To Group" at bounding box center [762, 299] width 58 height 8
type input "Ryan Murgu�a"
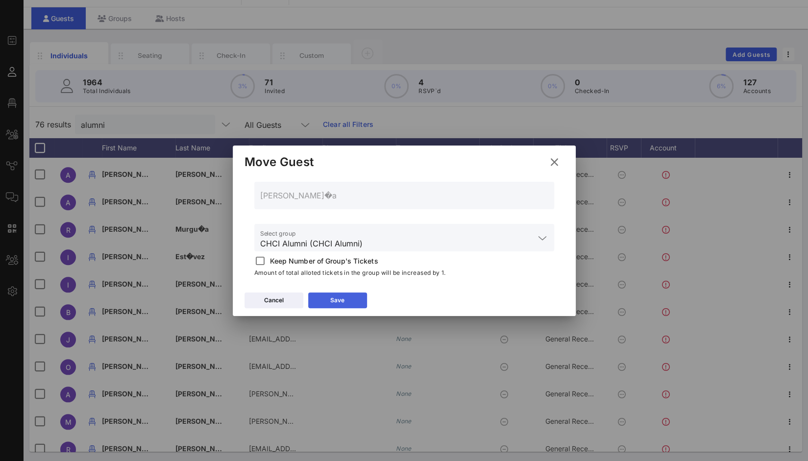
click at [350, 295] on button "Save" at bounding box center [337, 301] width 59 height 16
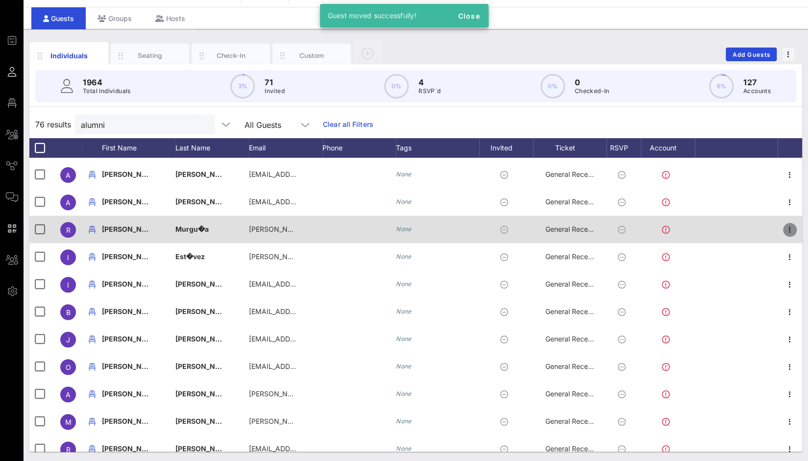
click at [785, 226] on icon "button" at bounding box center [790, 230] width 12 height 12
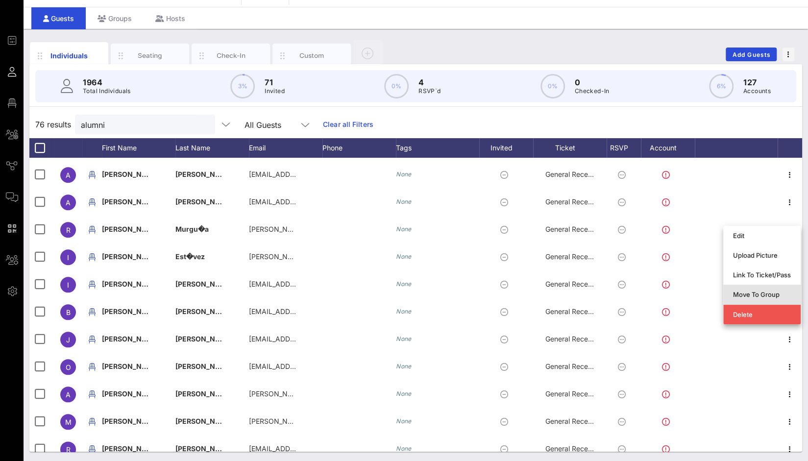
click at [772, 294] on div "Move To Group" at bounding box center [762, 295] width 58 height 8
type input "Ryan Murgu�a"
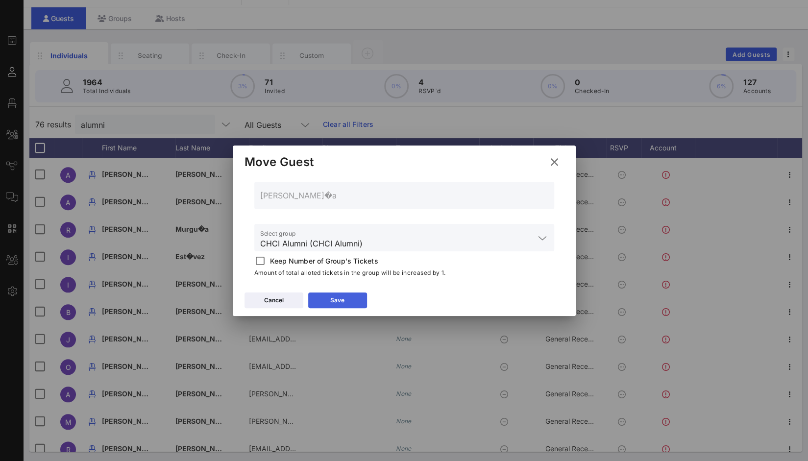
click at [352, 300] on button "Save" at bounding box center [337, 301] width 59 height 16
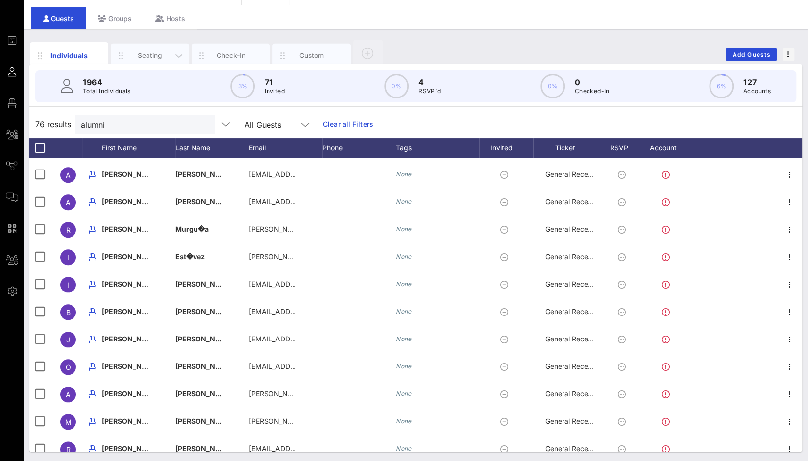
click at [146, 53] on div "Seating" at bounding box center [150, 55] width 44 height 9
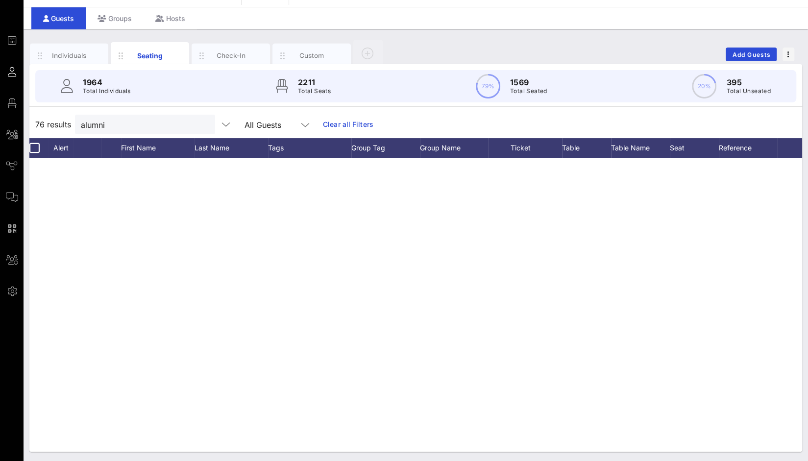
scroll to position [1799, 13]
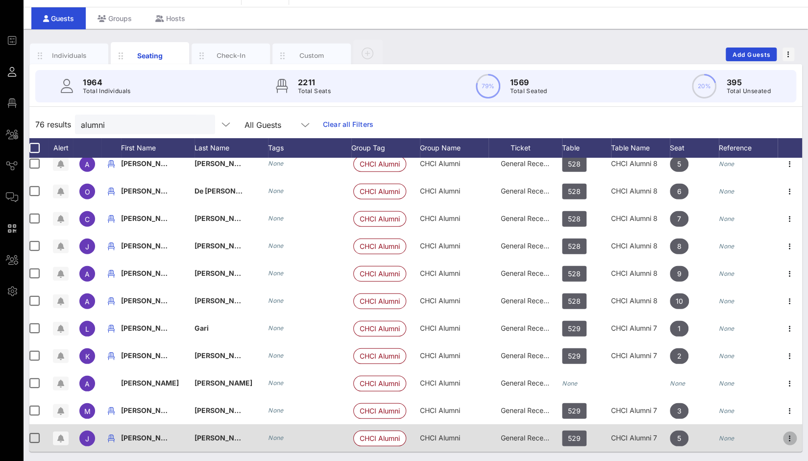
click at [784, 434] on icon "button" at bounding box center [790, 439] width 12 height 12
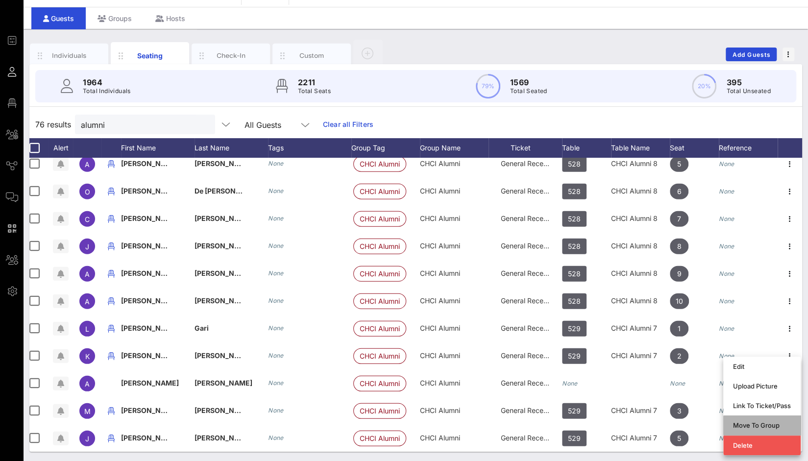
click at [777, 425] on div "Move To Group" at bounding box center [762, 425] width 58 height 8
type input "Josie Villanueva"
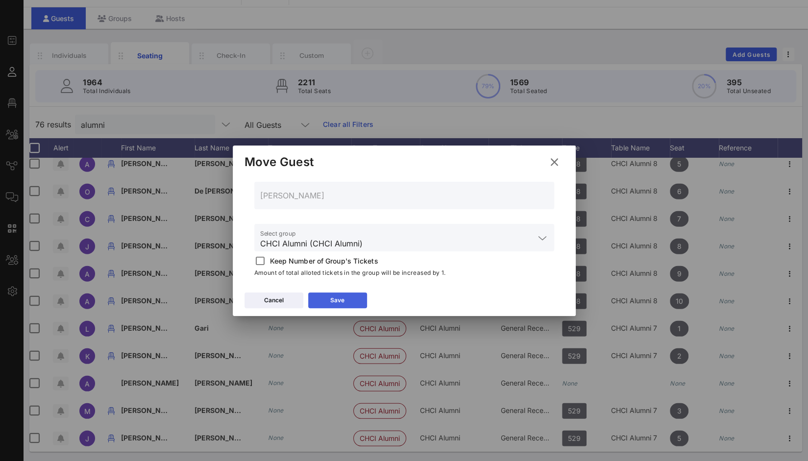
click at [352, 296] on button "Save" at bounding box center [337, 301] width 59 height 16
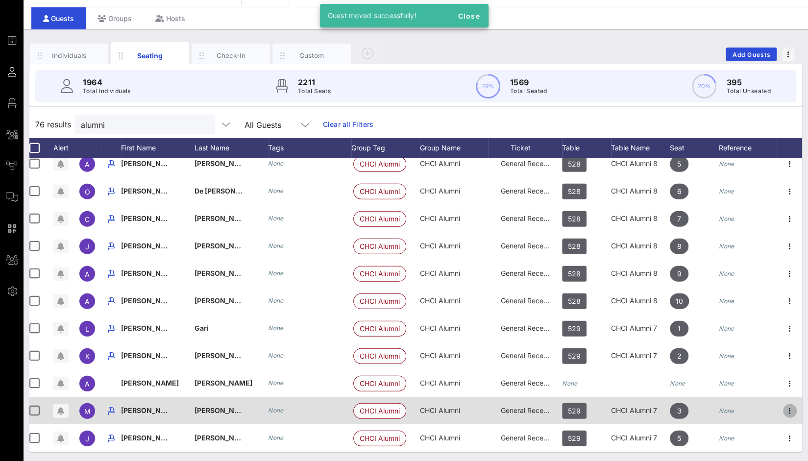
click at [784, 407] on icon "button" at bounding box center [790, 411] width 12 height 12
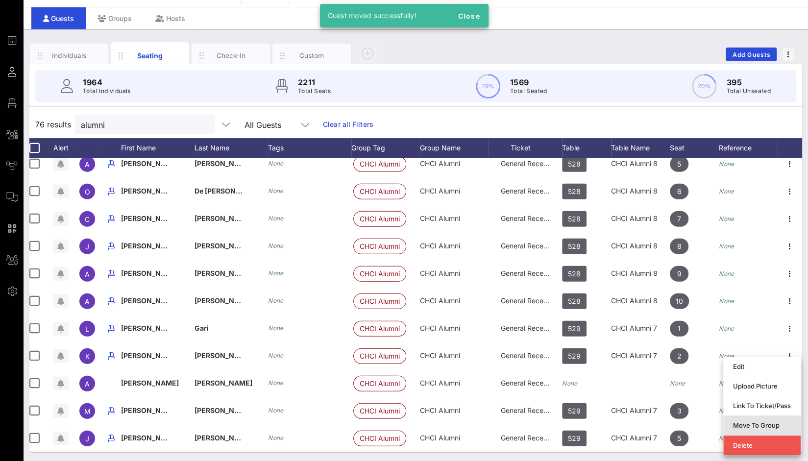
click at [773, 424] on div "Move To Group" at bounding box center [762, 425] width 58 height 8
type input "Michelle Paucar"
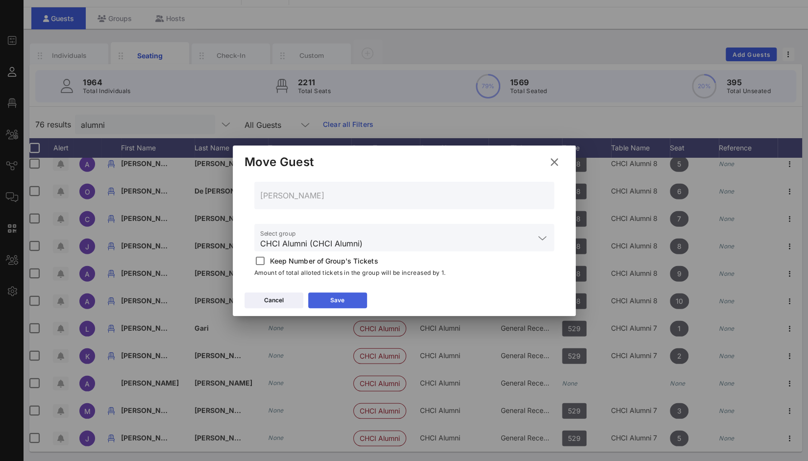
click at [356, 300] on button "Save" at bounding box center [337, 301] width 59 height 16
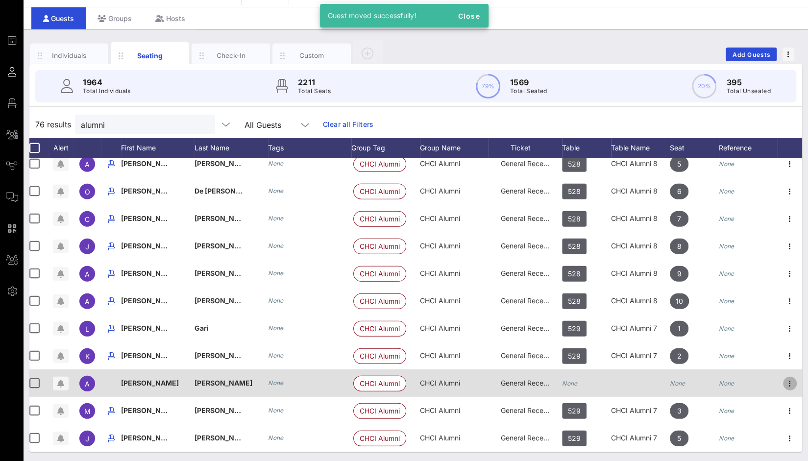
click at [784, 378] on icon "button" at bounding box center [790, 384] width 12 height 12
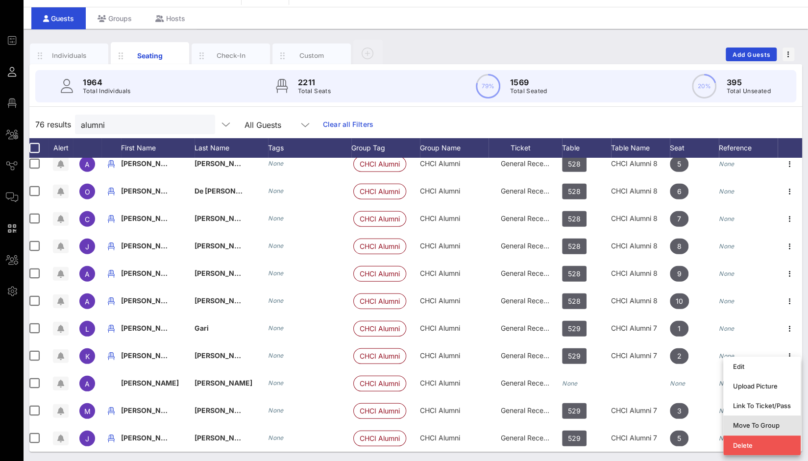
click at [774, 424] on div "Move To Group" at bounding box center [762, 425] width 58 height 8
type input "Adriana Salazar"
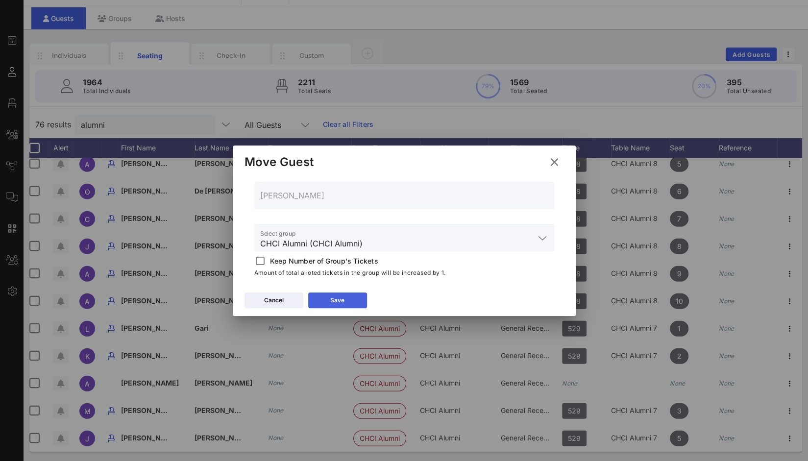
click at [353, 301] on button "Save" at bounding box center [337, 301] width 59 height 16
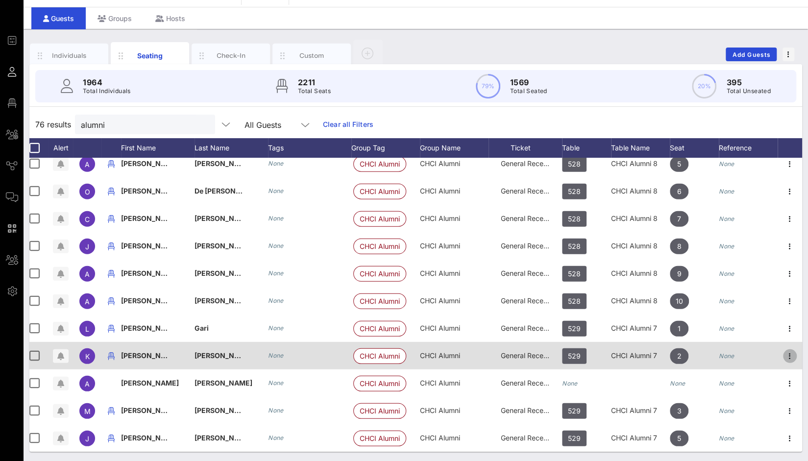
click at [784, 353] on icon "button" at bounding box center [790, 356] width 12 height 12
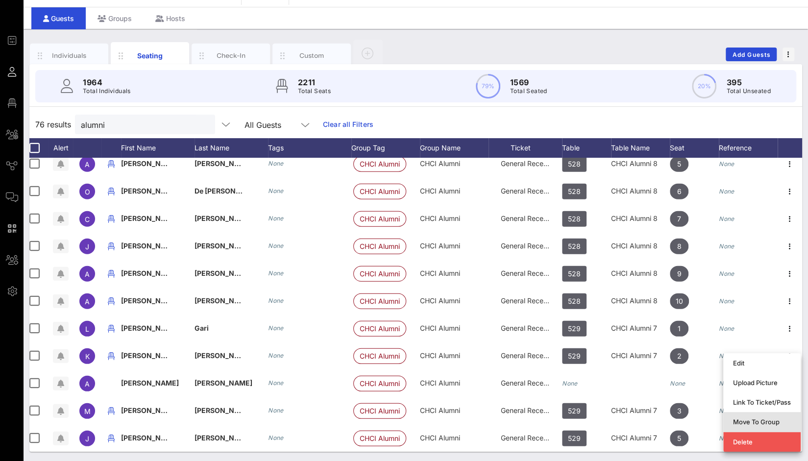
click at [771, 418] on div "Move To Group" at bounding box center [762, 422] width 58 height 8
type input "Katherine Curiel"
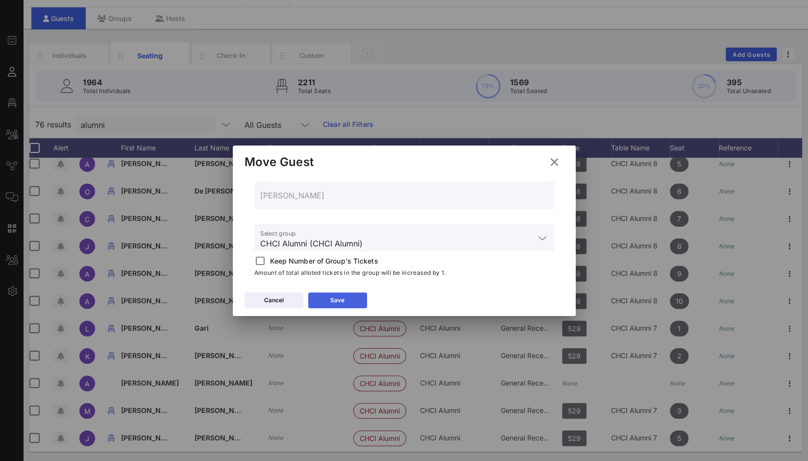
click at [344, 301] on div "Save" at bounding box center [337, 300] width 14 height 10
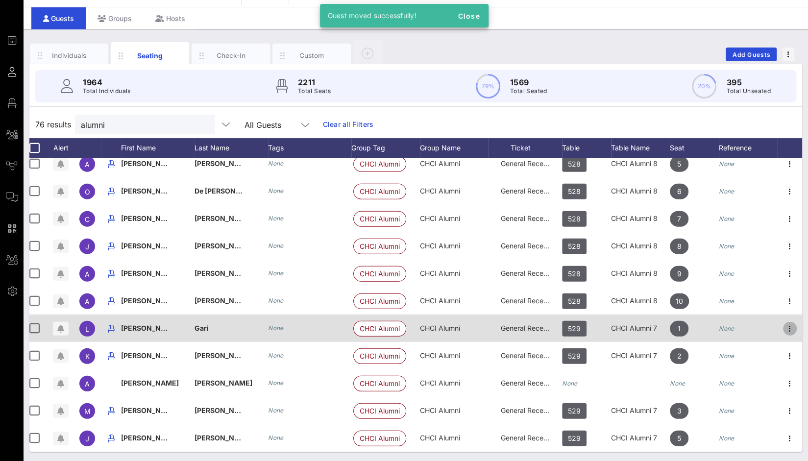
click at [784, 323] on icon "button" at bounding box center [790, 329] width 12 height 12
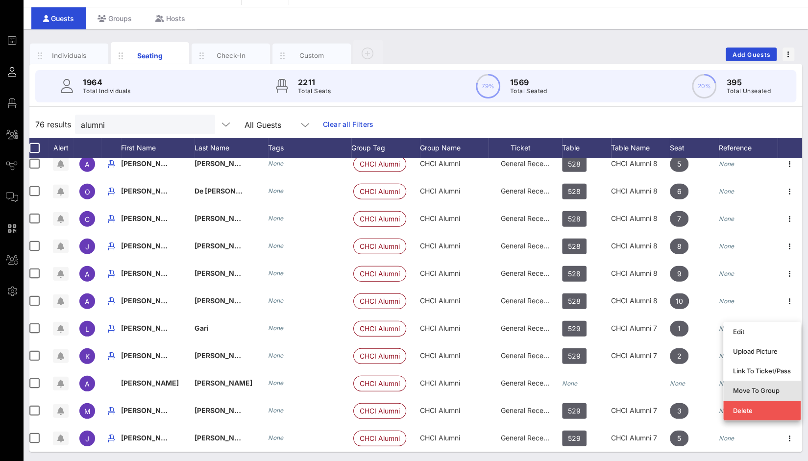
click at [771, 388] on div "Move To Group" at bounding box center [762, 391] width 58 height 8
type input "Lorenzo Gari"
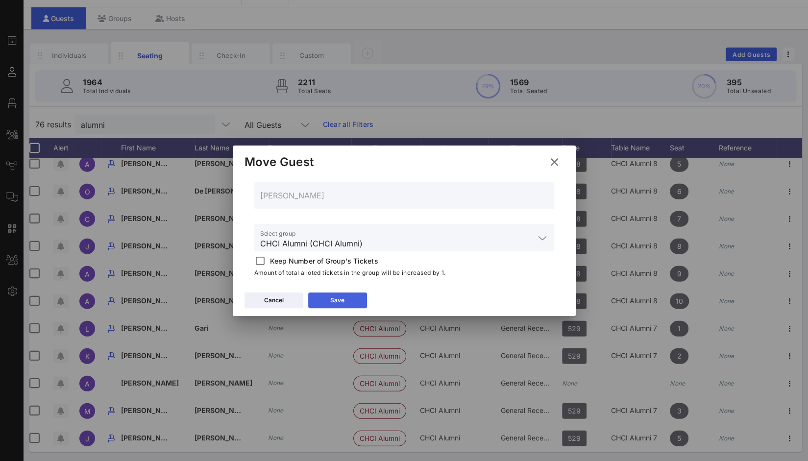
click at [348, 298] on button "Save" at bounding box center [337, 301] width 59 height 16
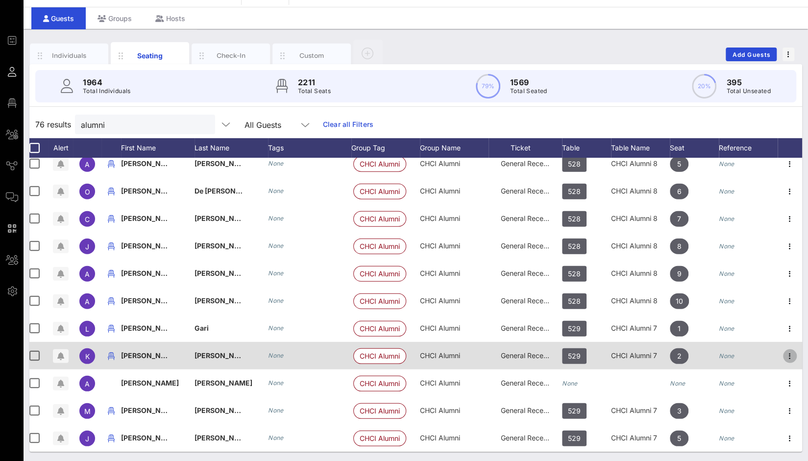
click at [784, 350] on icon "button" at bounding box center [790, 356] width 12 height 12
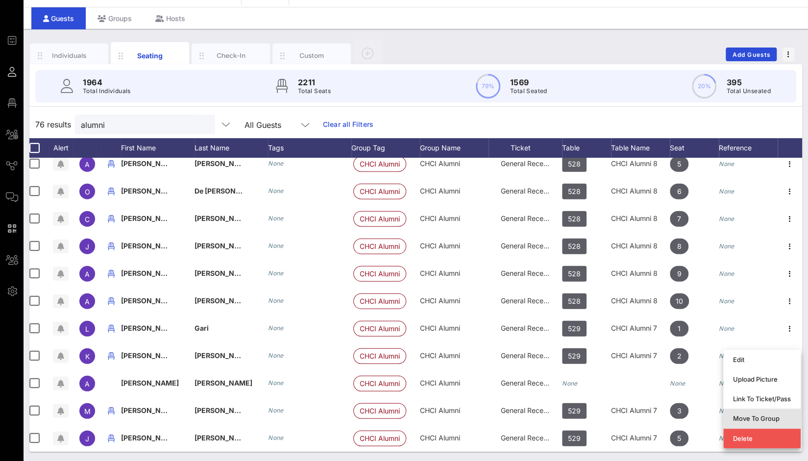
click at [773, 418] on div "Move To Group" at bounding box center [762, 419] width 58 height 8
type input "Katherine Curiel"
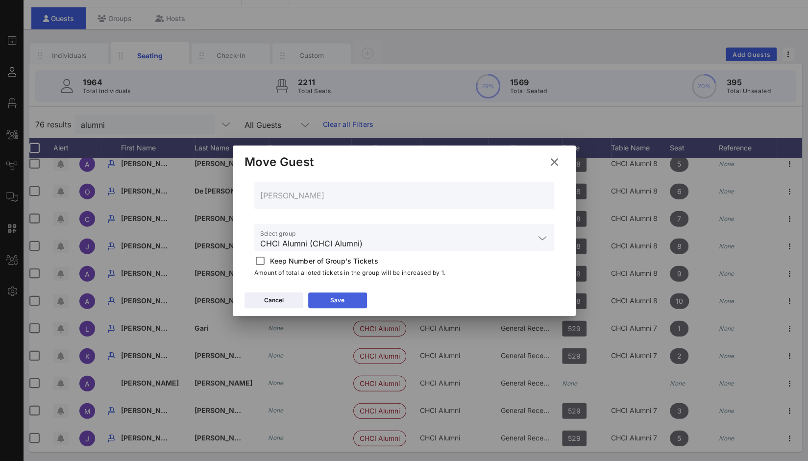
click at [354, 306] on button "Save" at bounding box center [337, 301] width 59 height 16
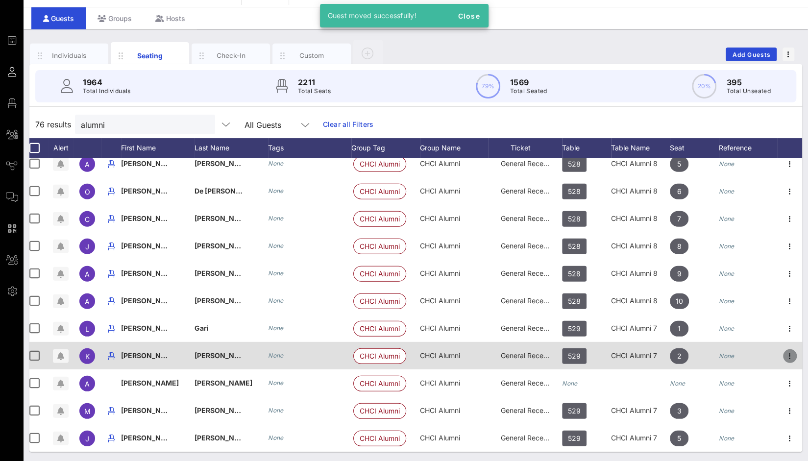
click at [786, 351] on icon "button" at bounding box center [790, 356] width 12 height 12
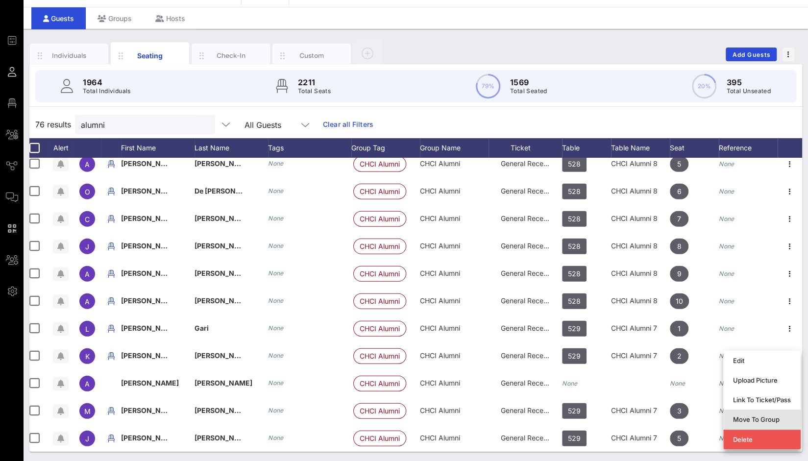
click at [765, 425] on div "Move To Group" at bounding box center [762, 420] width 58 height 16
type input "Katherine Curiel"
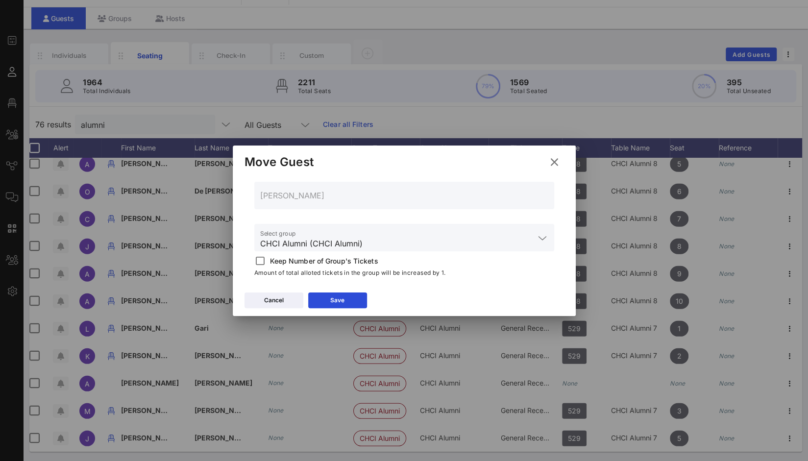
click at [353, 308] on div "Cancel Save" at bounding box center [404, 302] width 343 height 28
click at [348, 301] on button "Save" at bounding box center [337, 301] width 59 height 16
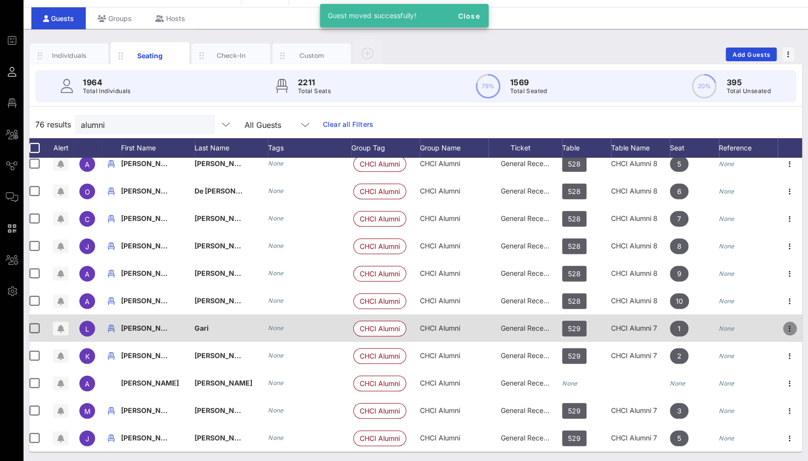
click at [784, 323] on icon "button" at bounding box center [790, 329] width 12 height 12
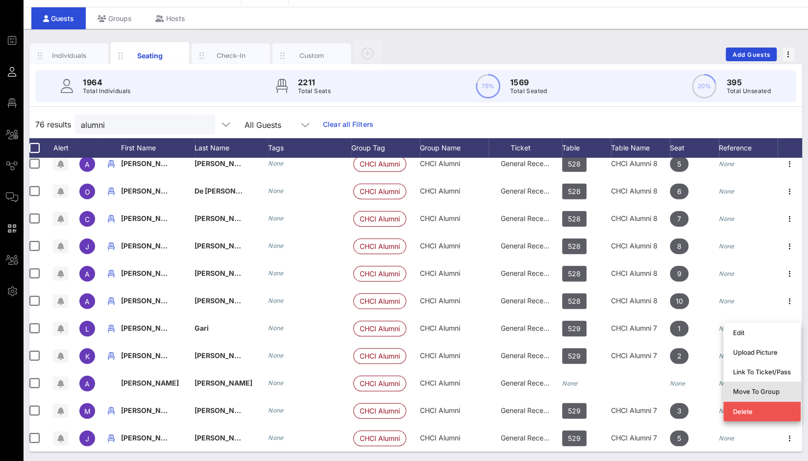
click at [757, 390] on div "Move To Group" at bounding box center [762, 392] width 58 height 8
type input "Lorenzo Gari"
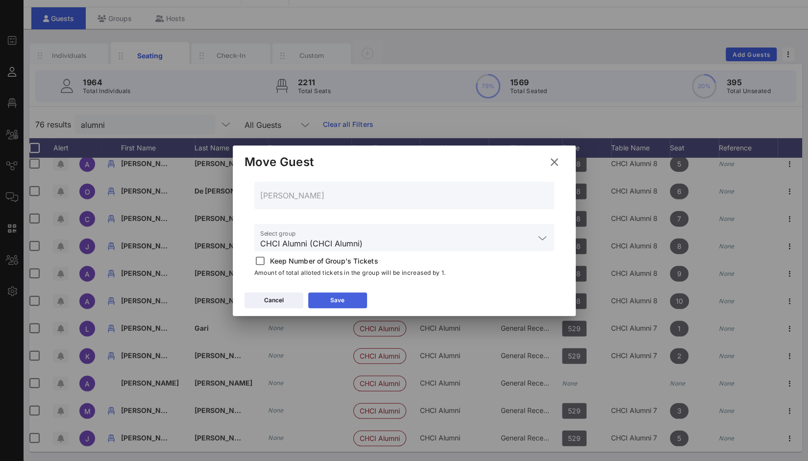
click at [331, 306] on button "Save" at bounding box center [337, 301] width 59 height 16
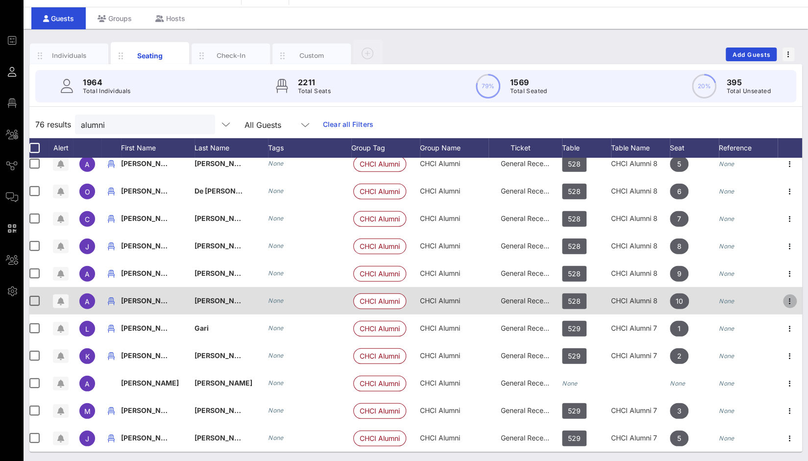
click at [787, 295] on icon "button" at bounding box center [790, 301] width 12 height 12
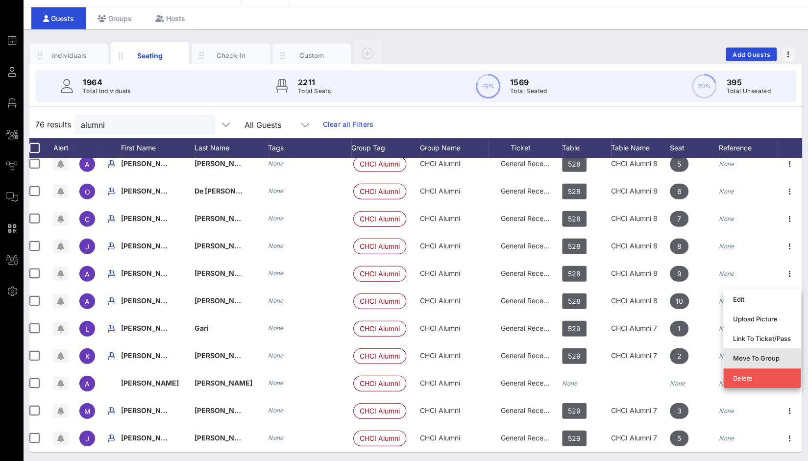
click at [762, 360] on div "Move To Group" at bounding box center [762, 358] width 58 height 8
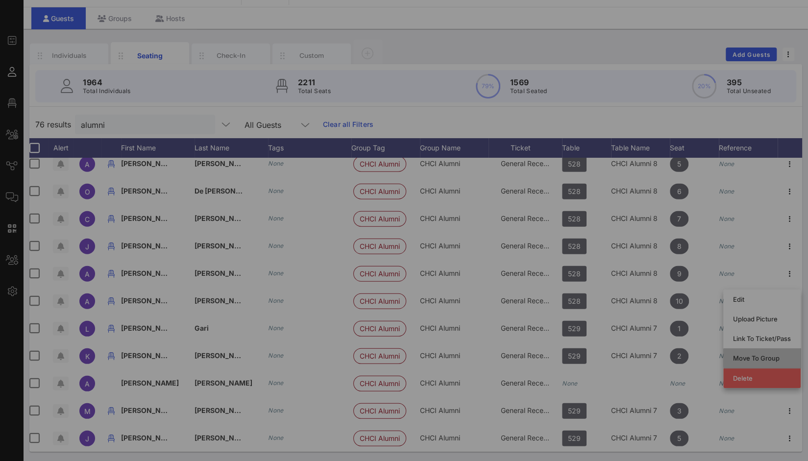
type input "Alfonso Lopez"
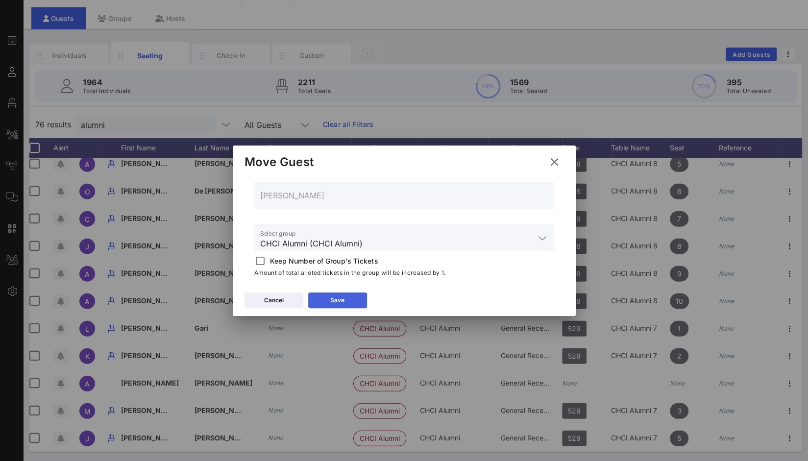
click at [356, 306] on button "Save" at bounding box center [337, 301] width 59 height 16
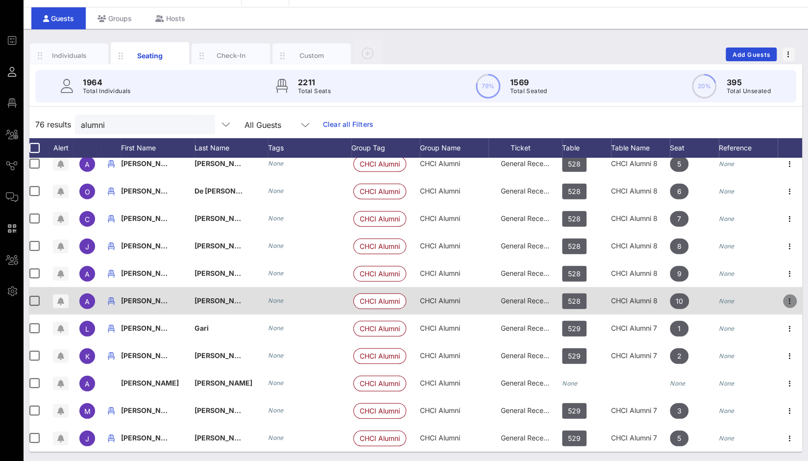
click at [784, 295] on icon "button" at bounding box center [790, 301] width 12 height 12
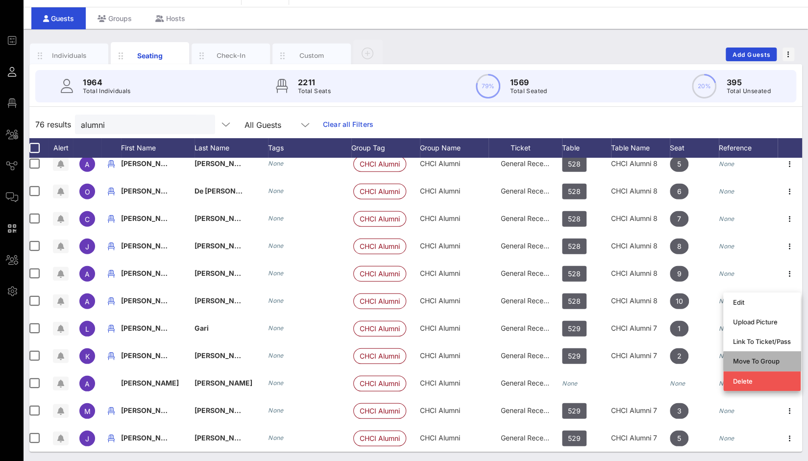
click at [763, 357] on div "Move To Group" at bounding box center [762, 361] width 58 height 8
type input "Alfonso Lopez"
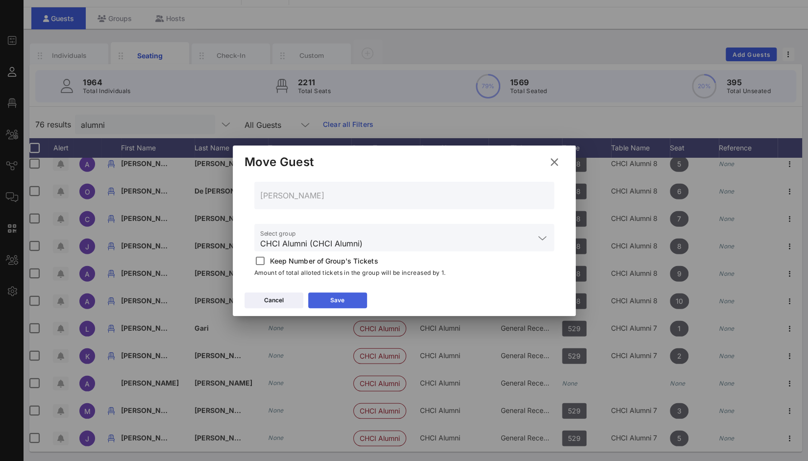
click at [334, 300] on icon at bounding box center [337, 300] width 9 height 8
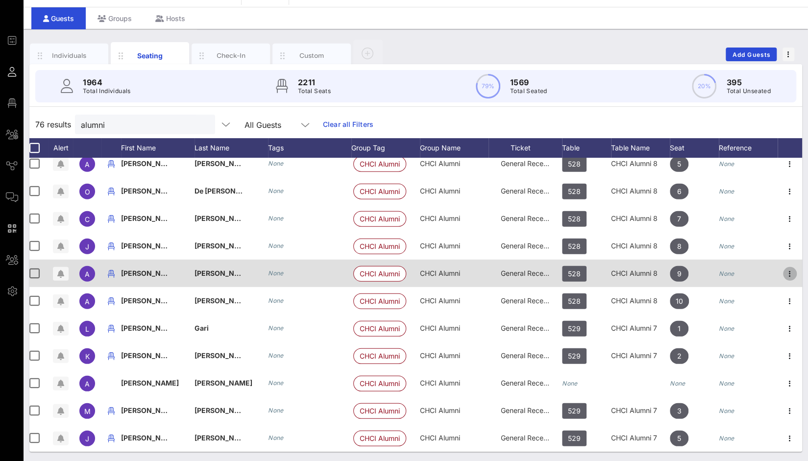
click at [784, 268] on icon "button" at bounding box center [790, 274] width 12 height 12
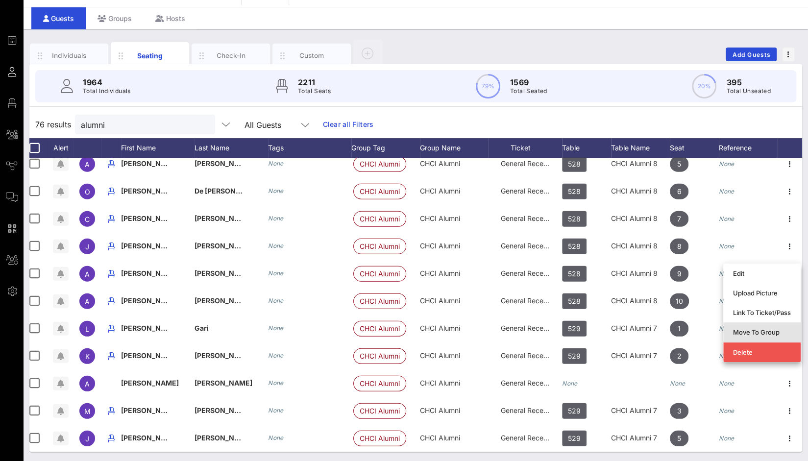
click at [770, 330] on div "Move To Group" at bounding box center [762, 332] width 58 height 8
type input "Amada Armenta"
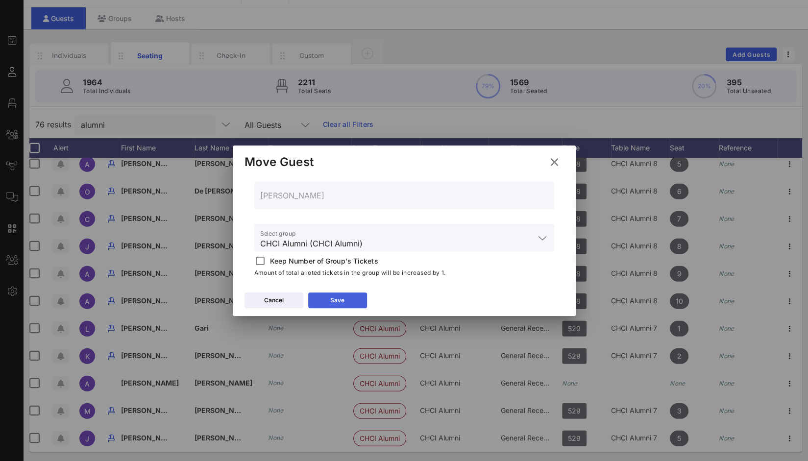
click at [350, 298] on button "Save" at bounding box center [337, 301] width 59 height 16
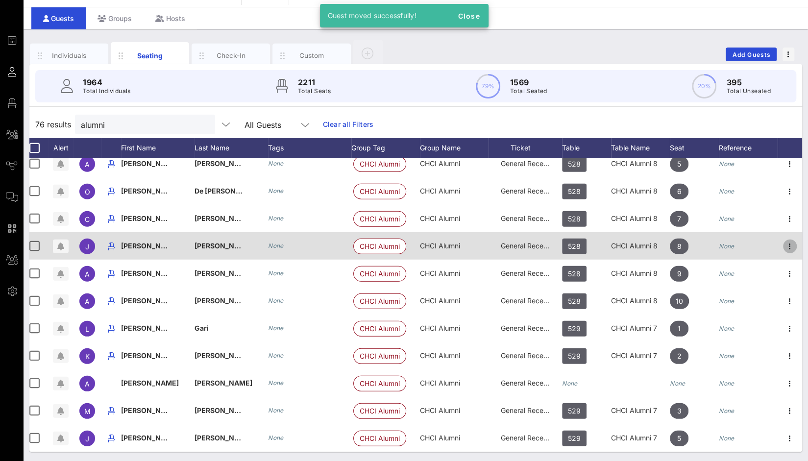
click at [788, 241] on icon "button" at bounding box center [790, 247] width 12 height 12
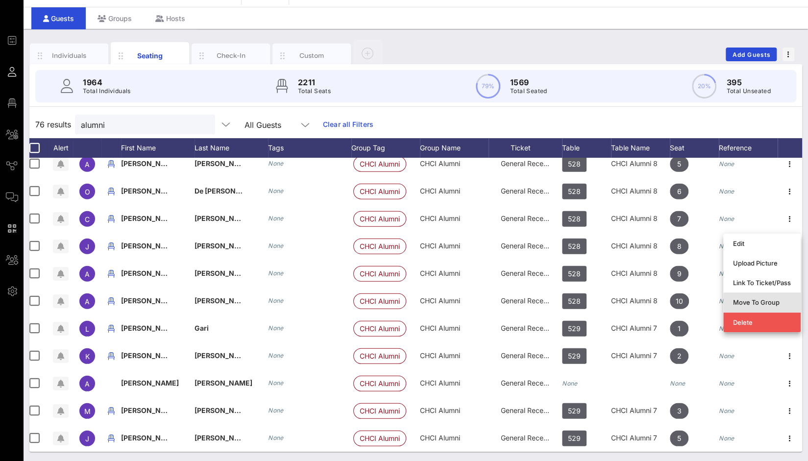
click at [773, 300] on div "Move To Group" at bounding box center [762, 302] width 58 height 8
type input "Johan Mora Valverde"
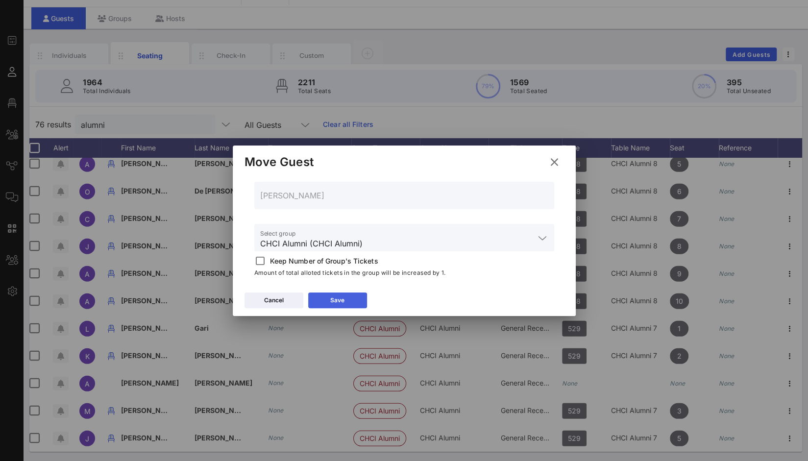
click at [340, 300] on icon at bounding box center [337, 300] width 7 height 6
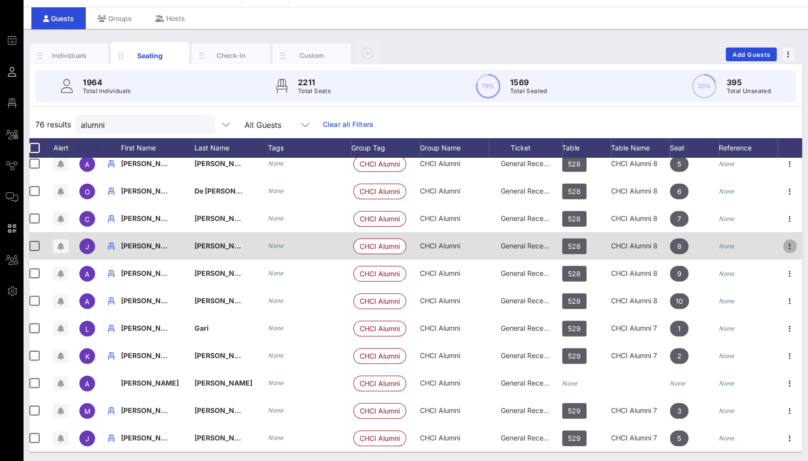
click at [784, 241] on icon "button" at bounding box center [790, 247] width 12 height 12
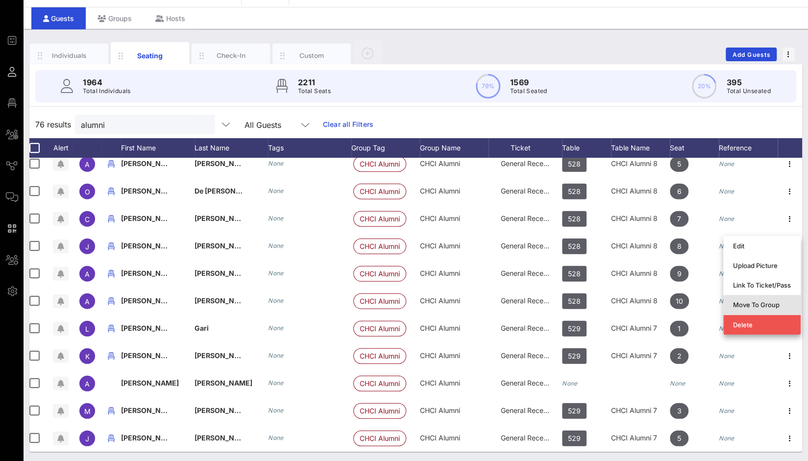
click at [764, 302] on div "Move To Group" at bounding box center [762, 305] width 58 height 8
type input "Johan Mora Valverde"
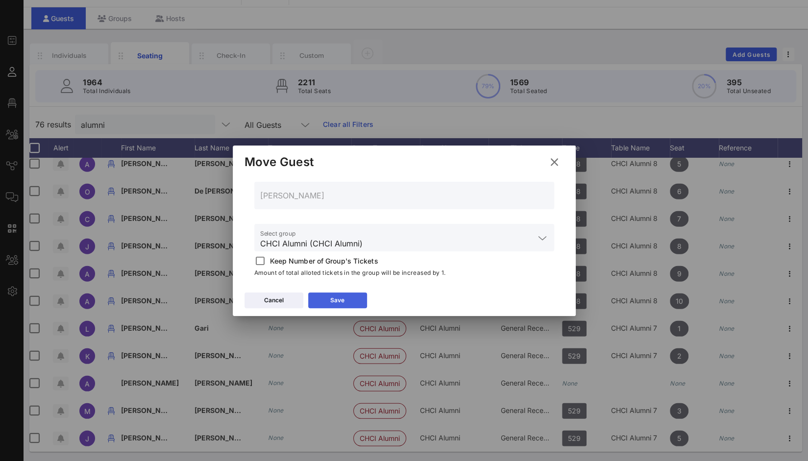
click at [354, 296] on button "Save" at bounding box center [337, 301] width 59 height 16
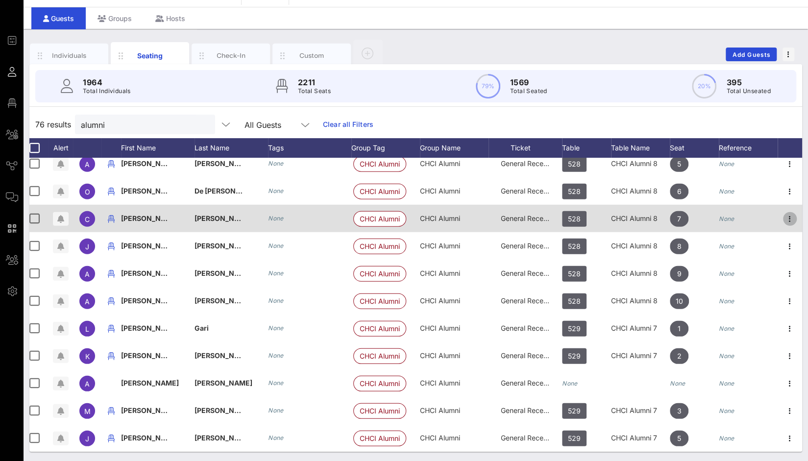
click at [784, 215] on icon "button" at bounding box center [790, 219] width 12 height 12
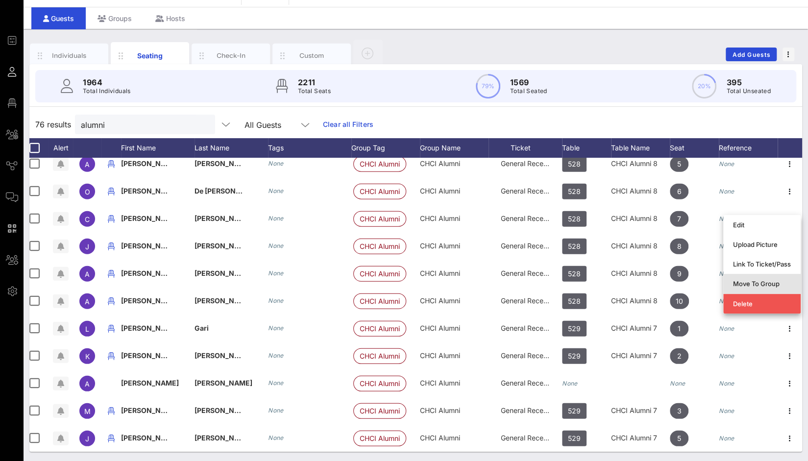
click at [770, 282] on div "Move To Group" at bounding box center [762, 284] width 58 height 8
type input "Clarissa Rojas"
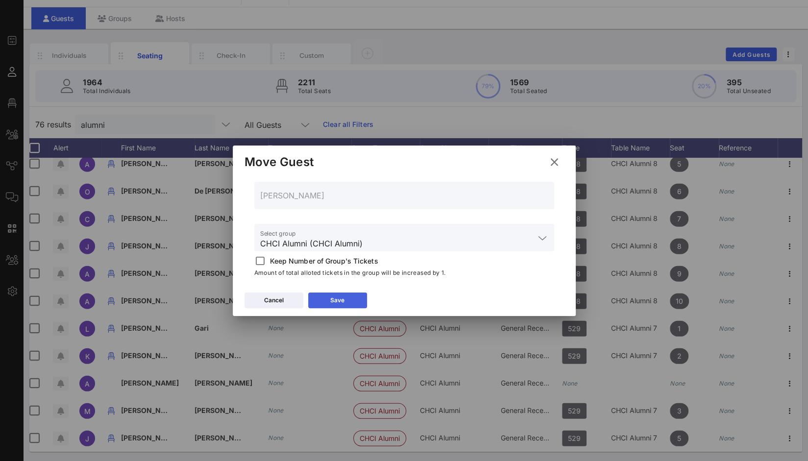
click at [359, 302] on button "Save" at bounding box center [337, 301] width 59 height 16
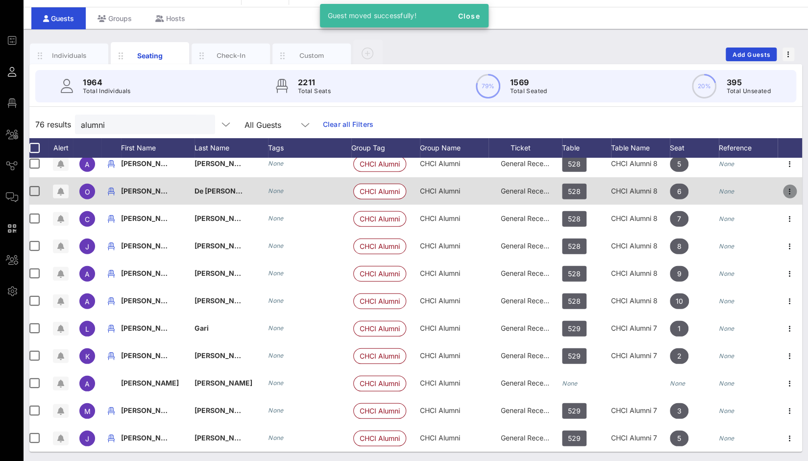
click at [784, 189] on icon "button" at bounding box center [790, 192] width 12 height 12
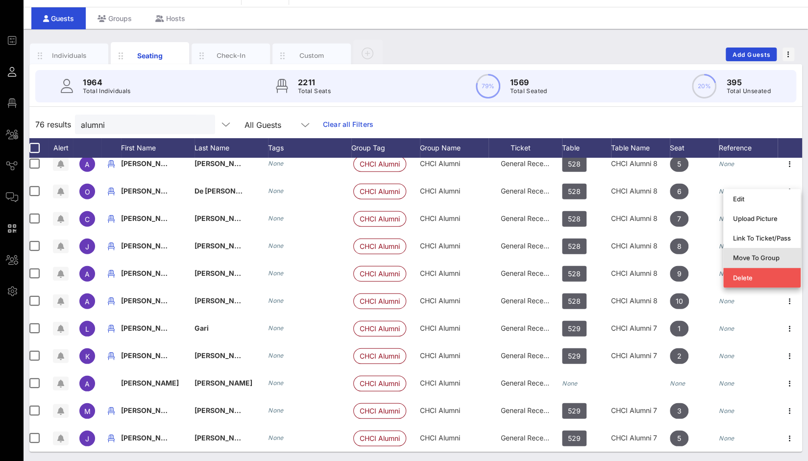
click at [773, 257] on div "Move To Group" at bounding box center [762, 258] width 58 height 8
type input "Omar De Leon"
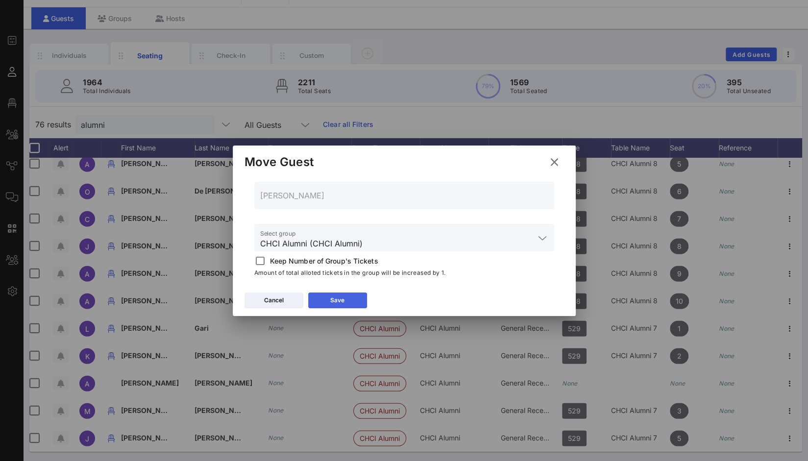
click at [355, 294] on button "Save" at bounding box center [337, 301] width 59 height 16
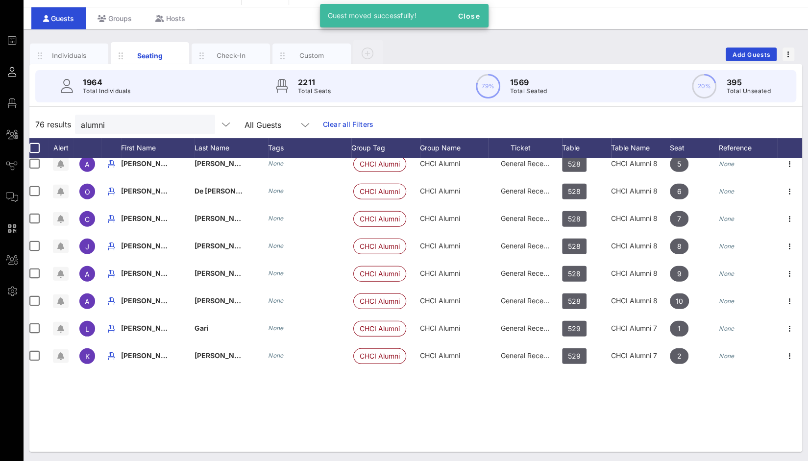
scroll to position [1561, 13]
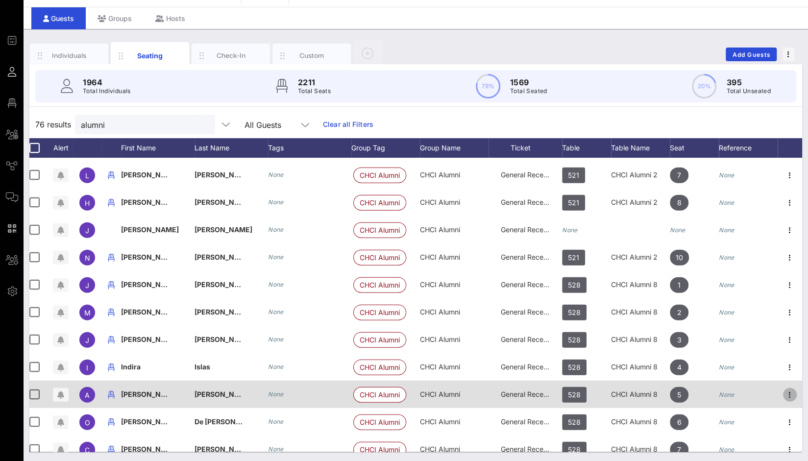
click at [784, 393] on icon "button" at bounding box center [790, 395] width 12 height 12
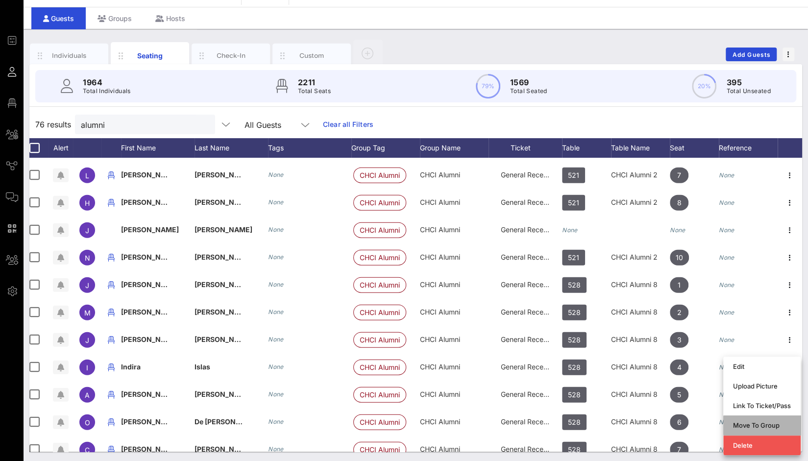
click at [763, 427] on div "Move To Group" at bounding box center [762, 425] width 58 height 8
type input "Angelica Serrano"
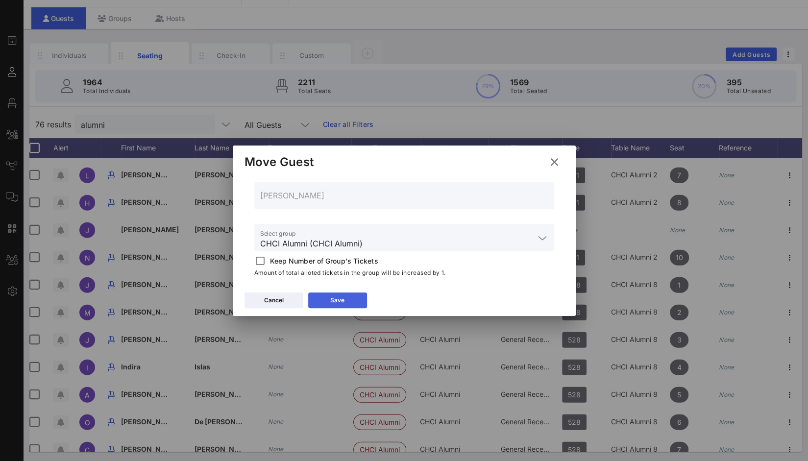
click at [361, 300] on button "Save" at bounding box center [337, 301] width 59 height 16
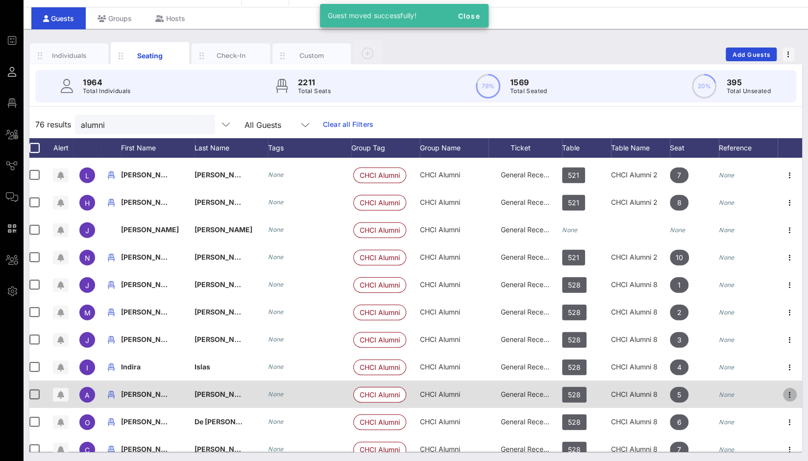
click at [784, 397] on icon "button" at bounding box center [790, 395] width 12 height 12
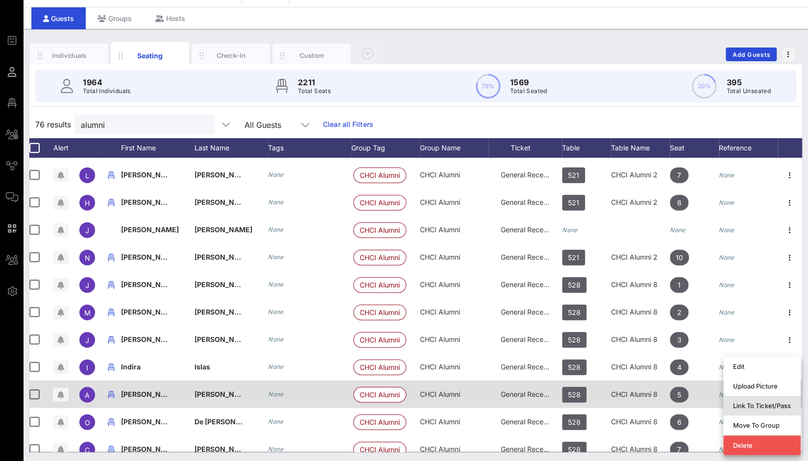
drag, startPoint x: 784, startPoint y: 397, endPoint x: 767, endPoint y: 396, distance: 16.7
click at [767, 396] on div "Link To Ticket/Pass" at bounding box center [761, 406] width 77 height 20
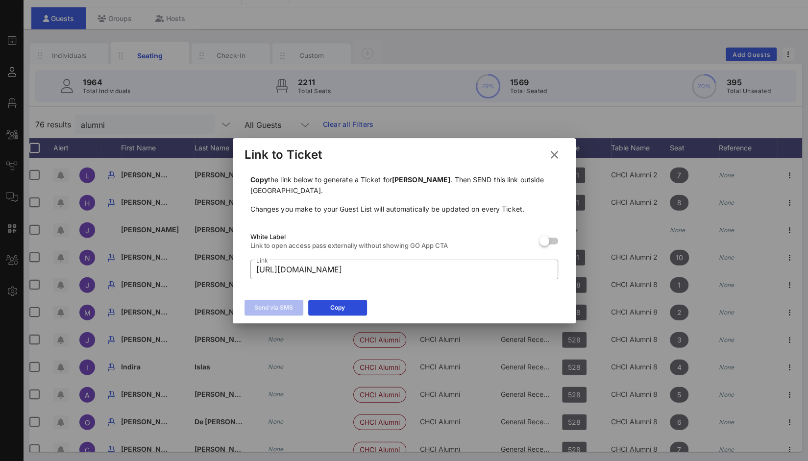
click at [554, 154] on icon at bounding box center [554, 154] width 14 height 12
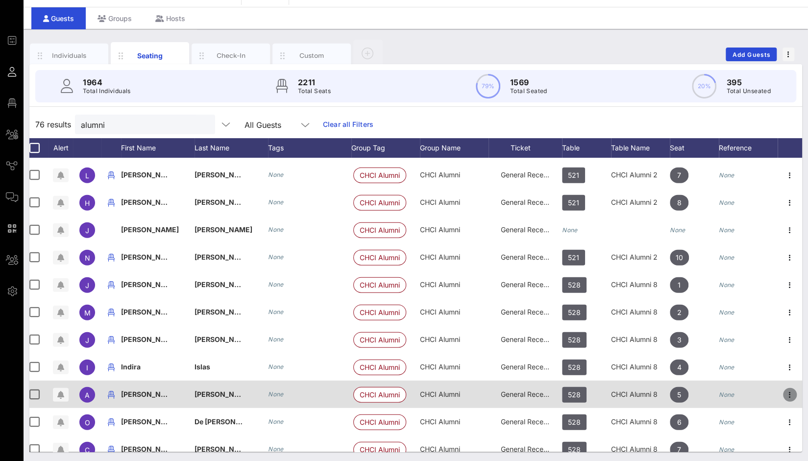
click at [786, 398] on icon "button" at bounding box center [790, 395] width 12 height 12
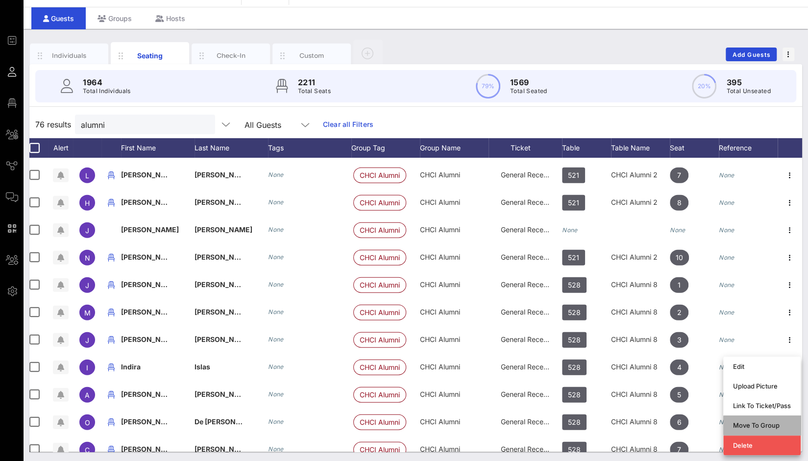
click at [763, 423] on div "Move To Group" at bounding box center [762, 425] width 58 height 8
type input "Angelica Serrano"
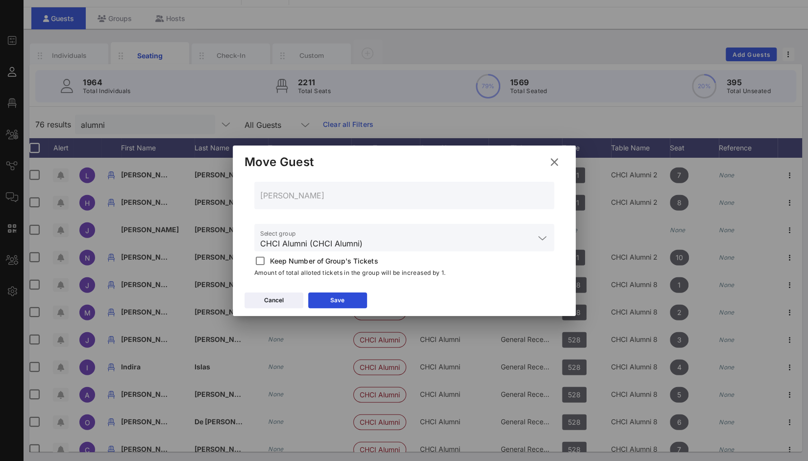
click at [369, 304] on div "Cancel Save" at bounding box center [404, 302] width 343 height 28
click at [351, 304] on button "Save" at bounding box center [337, 301] width 59 height 16
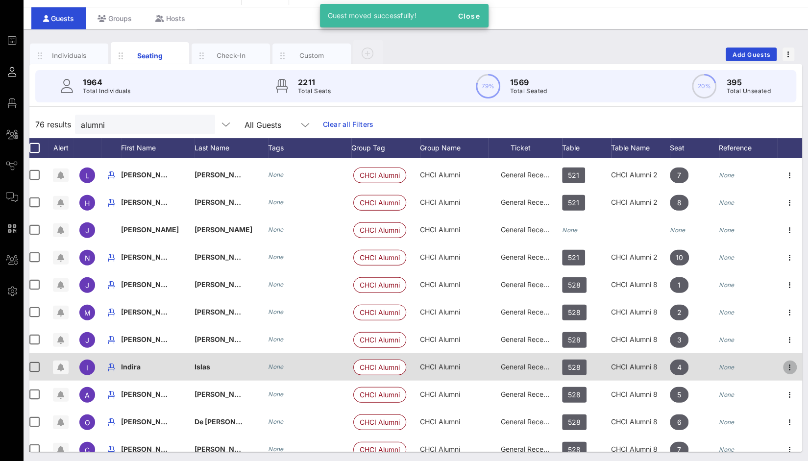
click at [784, 367] on icon "button" at bounding box center [790, 368] width 12 height 12
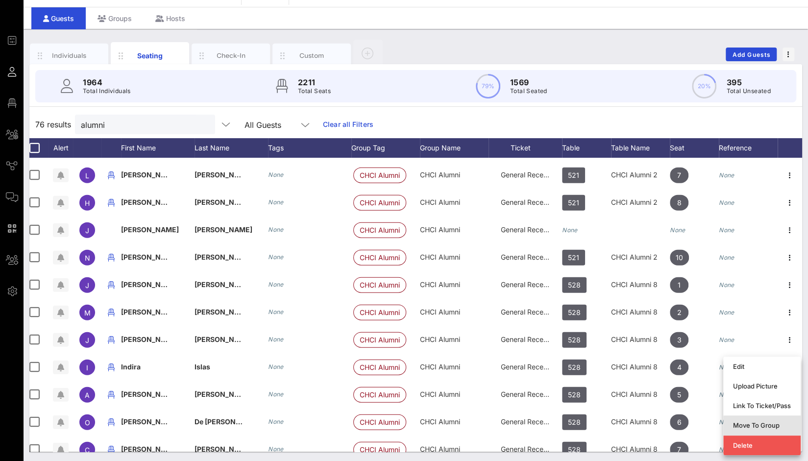
click at [773, 427] on div "Move To Group" at bounding box center [762, 425] width 58 height 8
type input "Indira Islas"
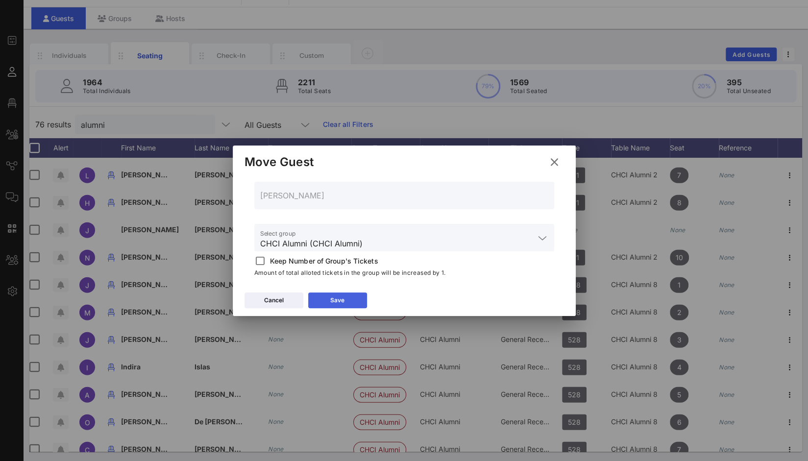
click at [359, 301] on button "Save" at bounding box center [337, 301] width 59 height 16
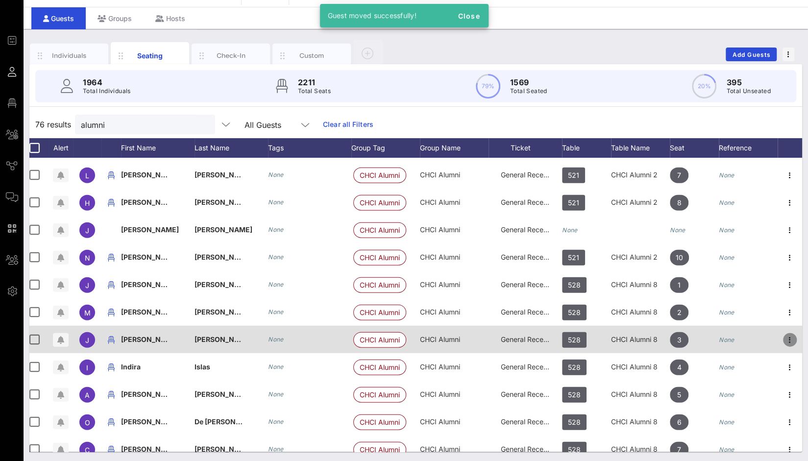
click at [784, 336] on icon "button" at bounding box center [790, 340] width 12 height 12
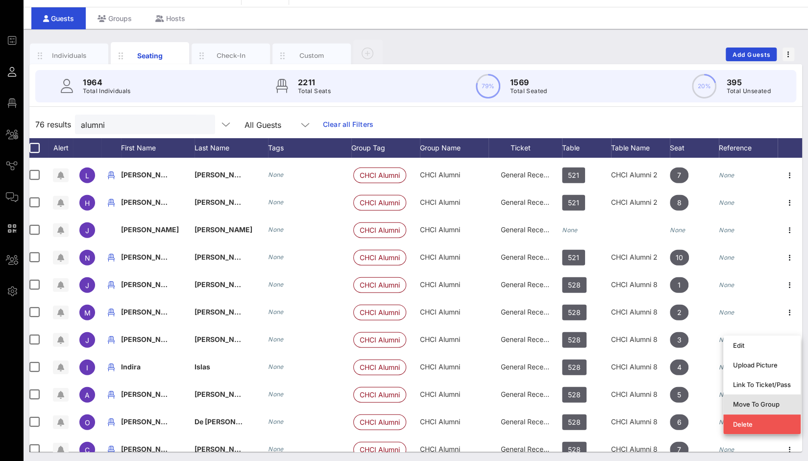
click at [758, 403] on div "Move To Group" at bounding box center [762, 404] width 58 height 8
type input "Juan Camacho"
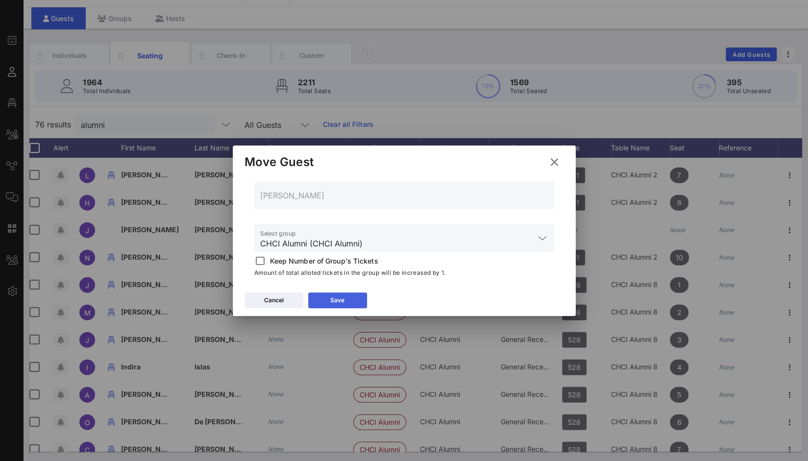
click at [352, 301] on button "Save" at bounding box center [337, 301] width 59 height 16
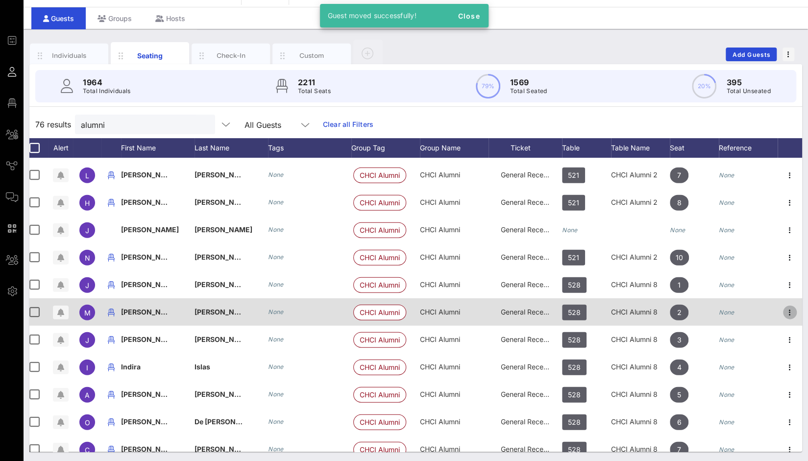
click at [784, 312] on icon "button" at bounding box center [790, 313] width 12 height 12
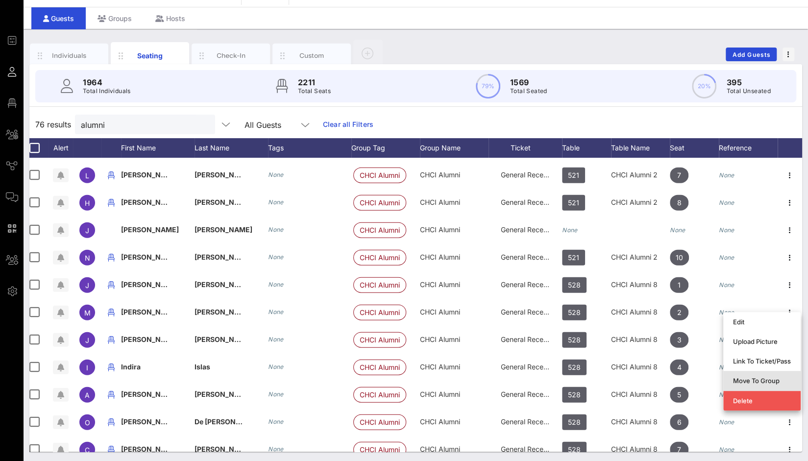
click at [760, 382] on div "Move To Group" at bounding box center [762, 381] width 58 height 8
type input "Marco Cruz Linares"
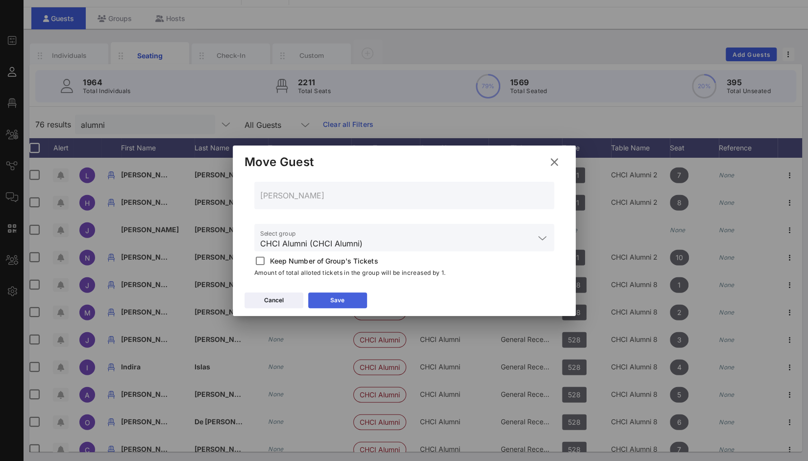
click at [353, 299] on button "Save" at bounding box center [337, 301] width 59 height 16
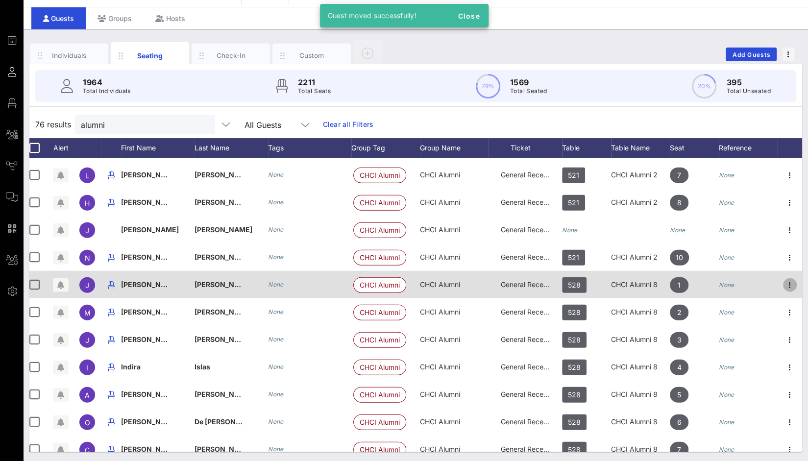
click at [784, 284] on icon "button" at bounding box center [790, 285] width 12 height 12
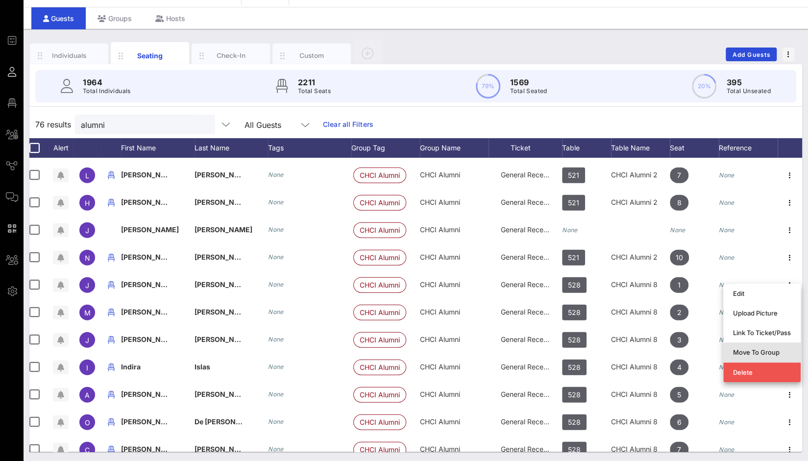
click at [758, 354] on div "Move To Group" at bounding box center [762, 352] width 58 height 8
type input "Jos� Miranda"
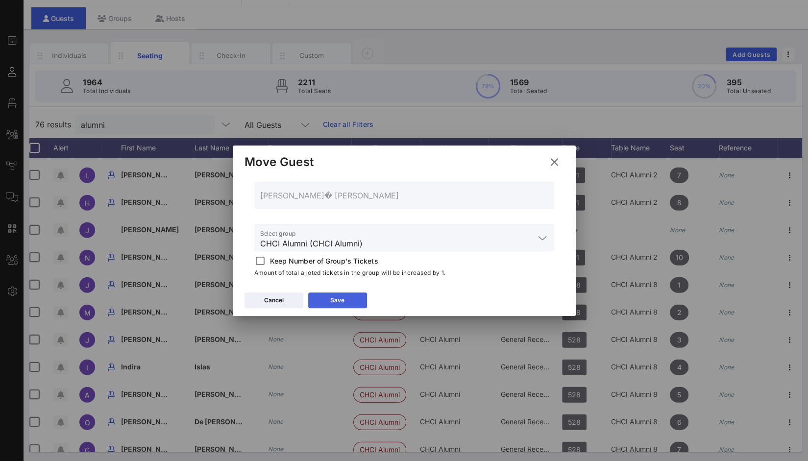
click at [346, 304] on button "Save" at bounding box center [337, 301] width 59 height 16
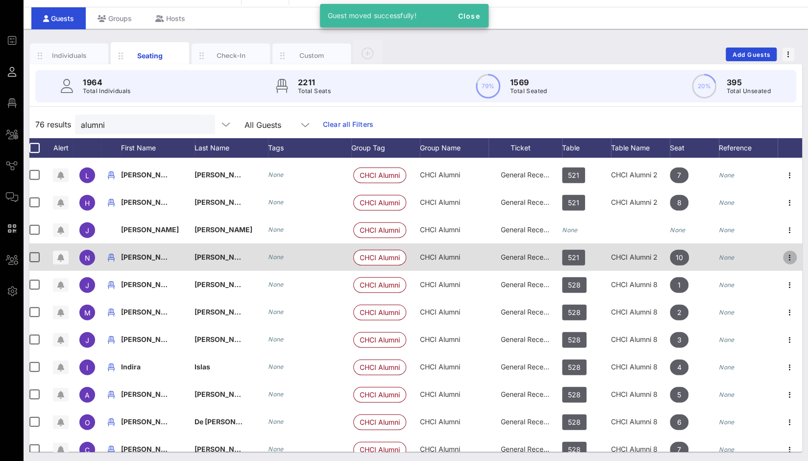
click at [787, 257] on icon "button" at bounding box center [790, 258] width 12 height 12
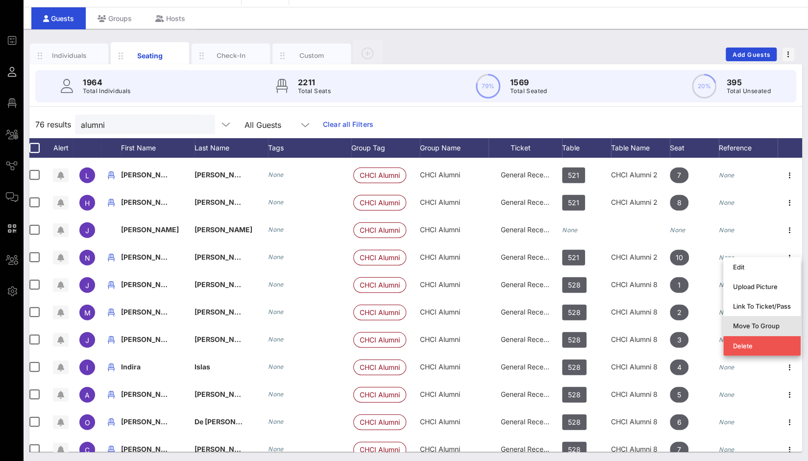
click at [773, 324] on div "Move To Group" at bounding box center [762, 326] width 58 height 8
type input "Nelly Nieblas"
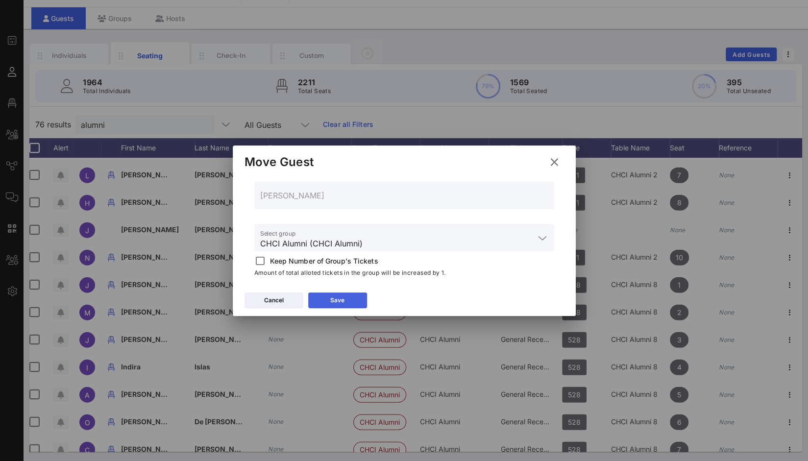
click at [338, 299] on icon at bounding box center [337, 300] width 7 height 6
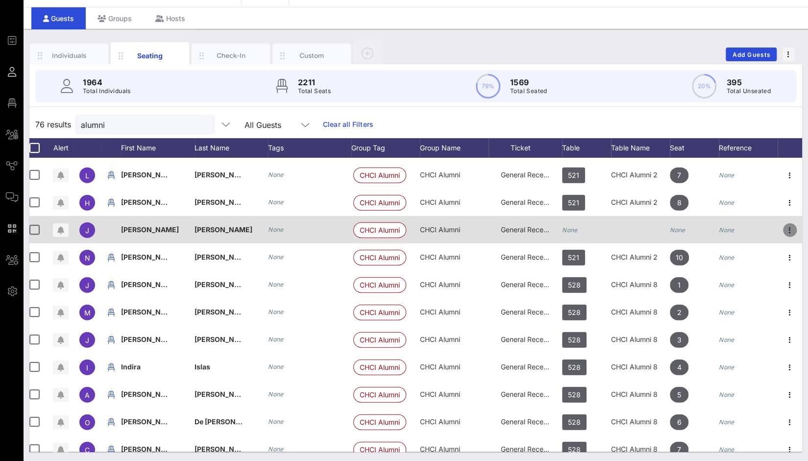
click at [784, 225] on icon "button" at bounding box center [790, 230] width 12 height 12
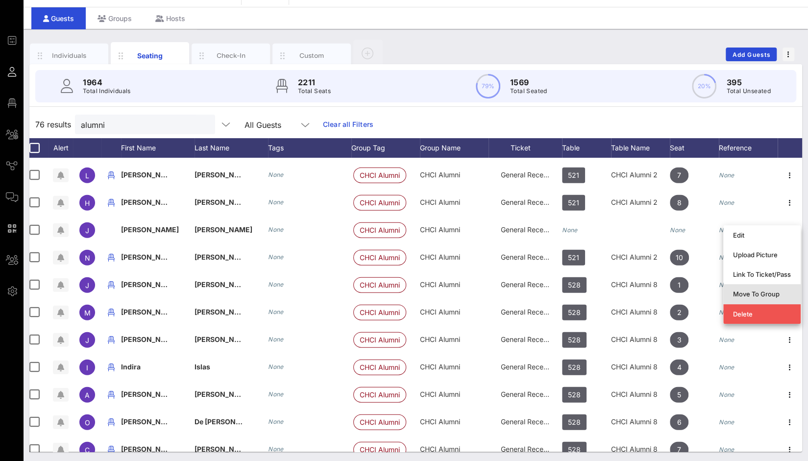
click at [767, 297] on div "Move To Group" at bounding box center [762, 294] width 58 height 8
type input "Jonathan Martinez"
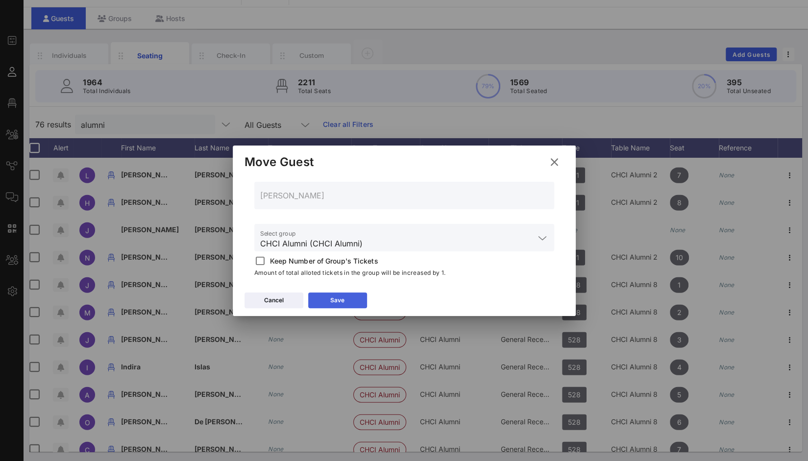
click at [332, 295] on button "Save" at bounding box center [337, 301] width 59 height 16
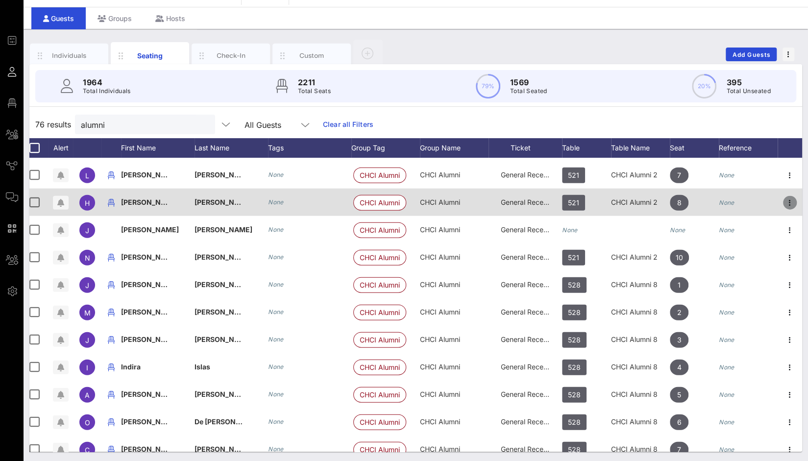
click at [786, 205] on icon "button" at bounding box center [790, 203] width 12 height 12
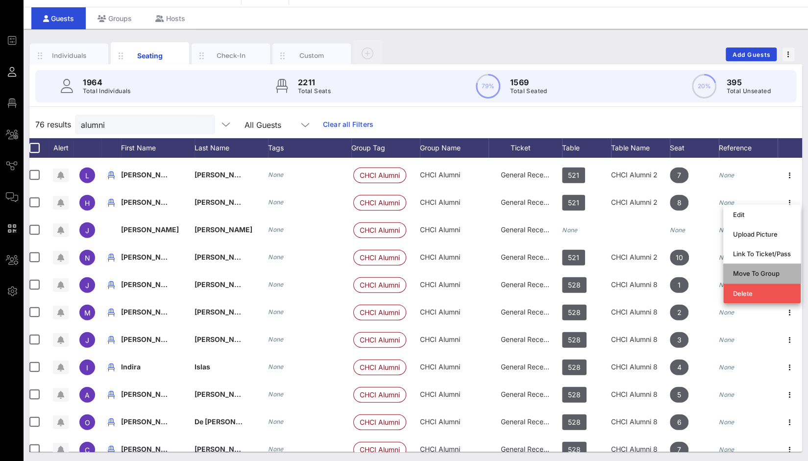
click at [769, 274] on div "Move To Group" at bounding box center [762, 274] width 58 height 8
type input "Henry Fernandez"
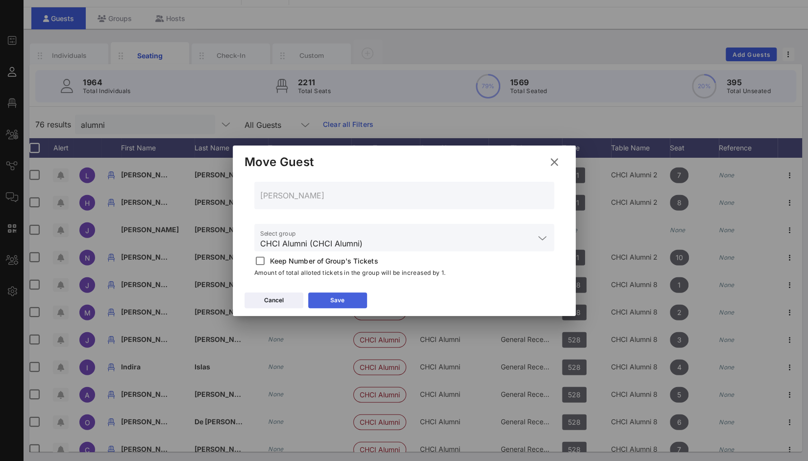
click at [358, 293] on button "Save" at bounding box center [337, 301] width 59 height 16
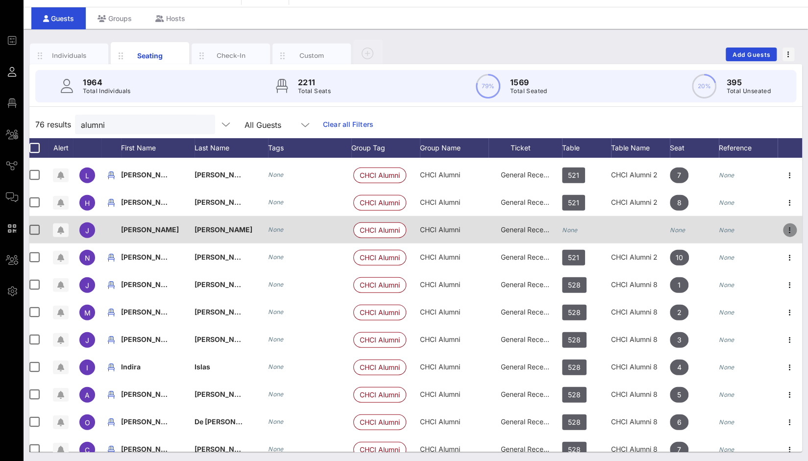
click at [784, 228] on icon "button" at bounding box center [790, 230] width 12 height 12
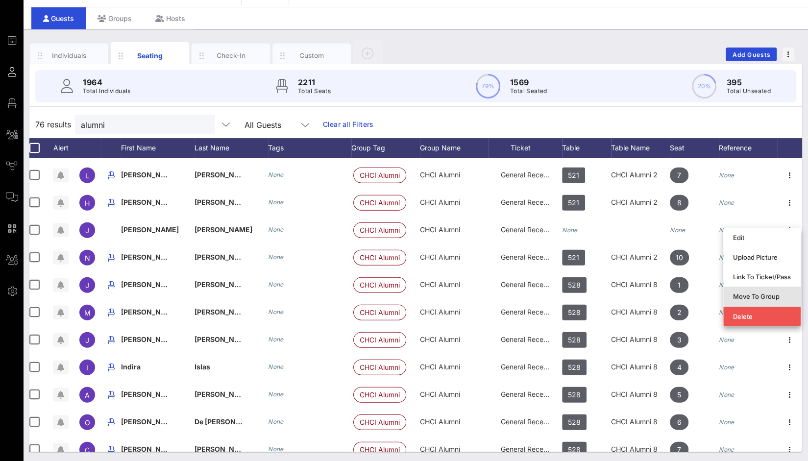
click at [762, 296] on div "Move To Group" at bounding box center [762, 297] width 58 height 8
type input "Jonathan Martinez"
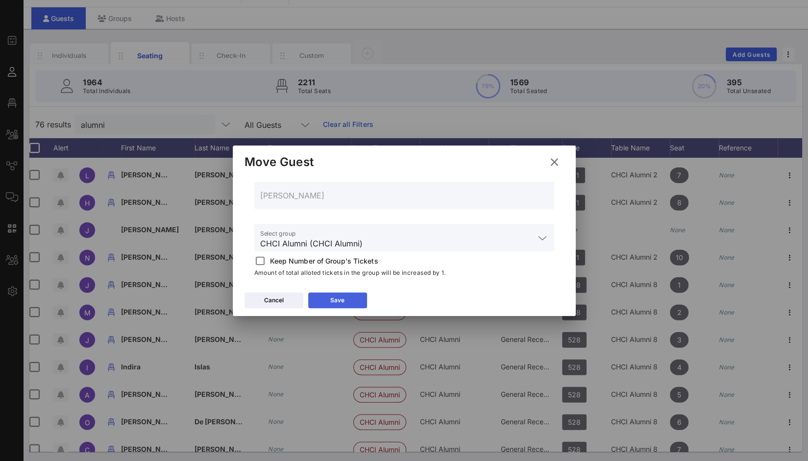
click at [361, 300] on button "Save" at bounding box center [337, 301] width 59 height 16
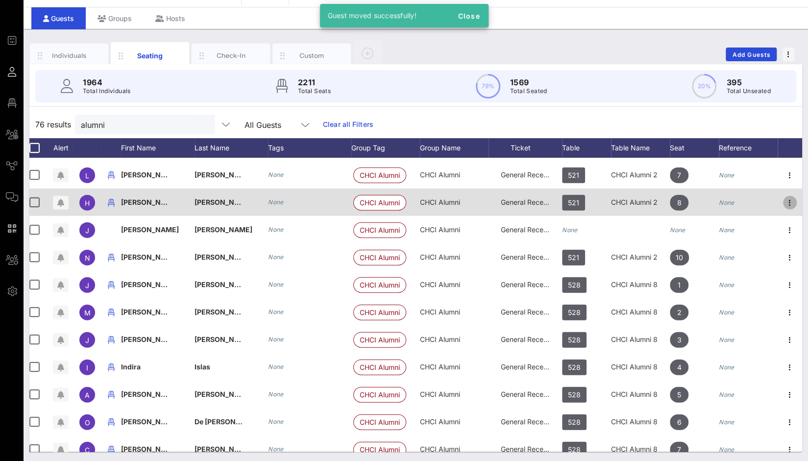
click at [784, 200] on icon "button" at bounding box center [790, 203] width 12 height 12
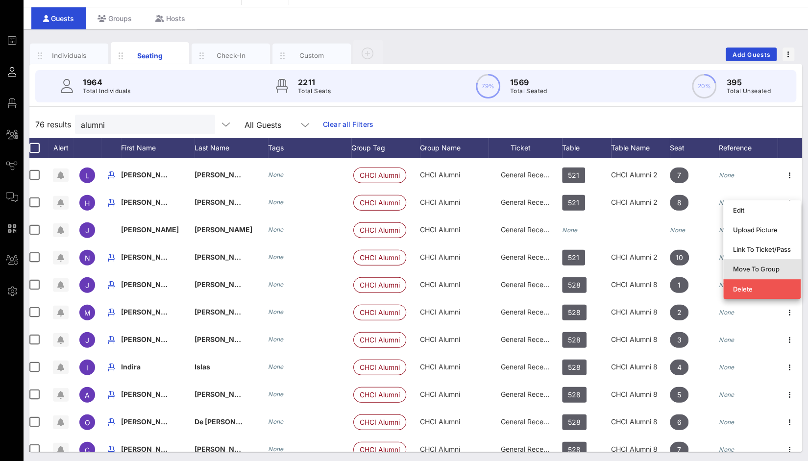
click at [763, 270] on div "Move To Group" at bounding box center [762, 269] width 58 height 8
type input "Henry Fernandez"
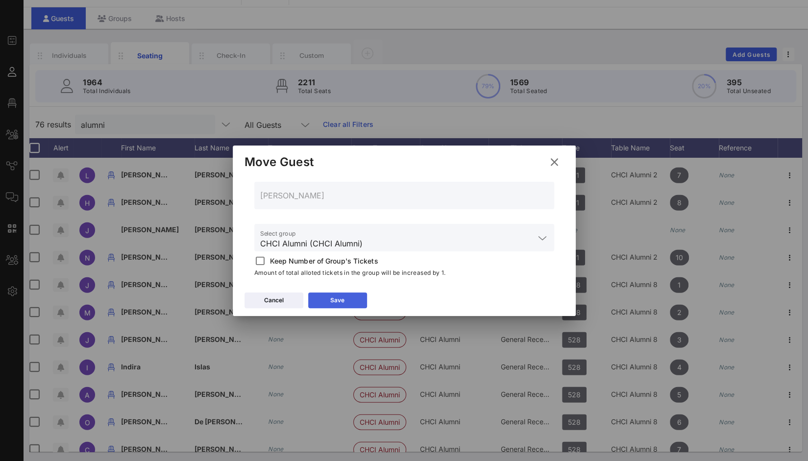
click at [355, 304] on button "Save" at bounding box center [337, 301] width 59 height 16
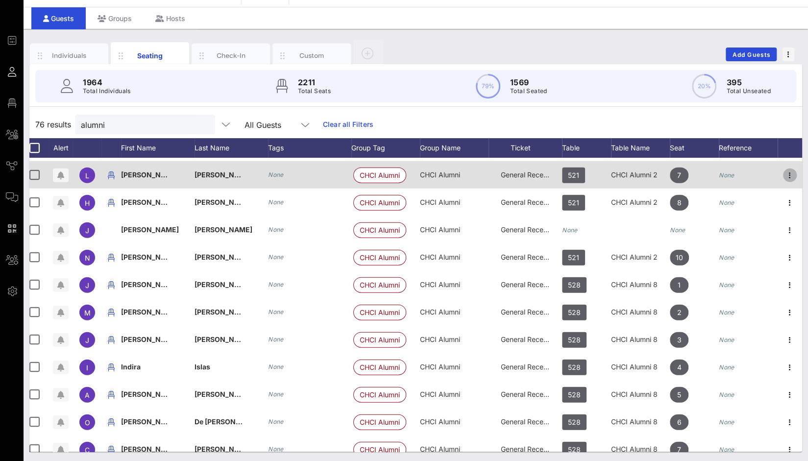
click at [784, 175] on icon "button" at bounding box center [790, 176] width 12 height 12
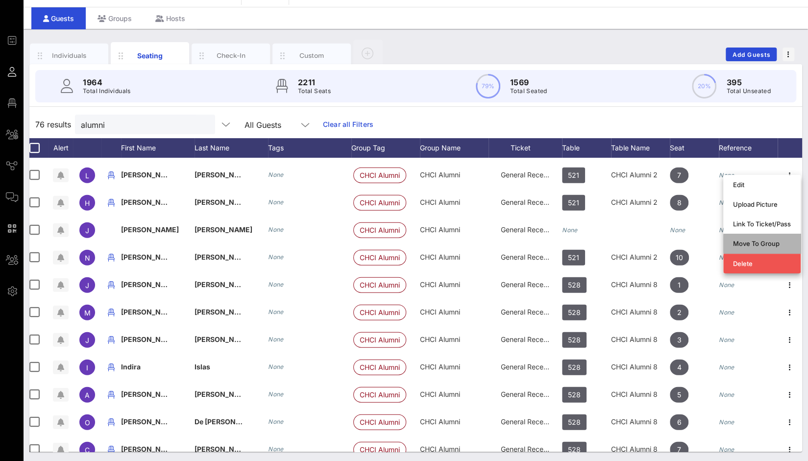
click at [768, 243] on div "Move To Group" at bounding box center [762, 244] width 58 height 8
type input "Lizet Ocampo"
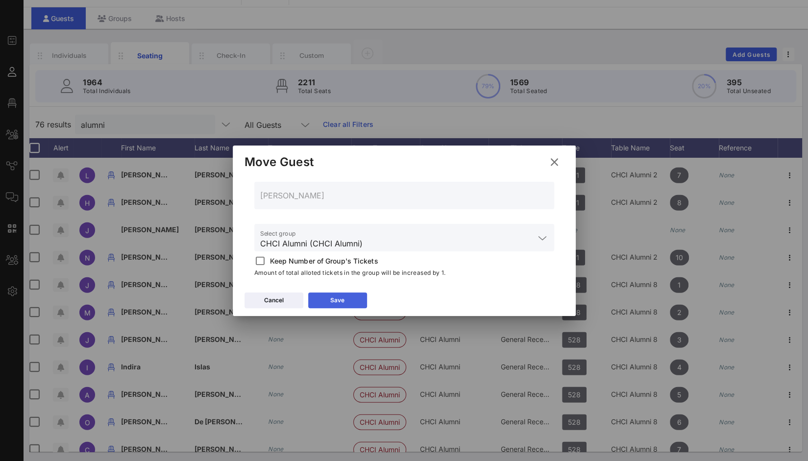
click at [348, 304] on button "Save" at bounding box center [337, 301] width 59 height 16
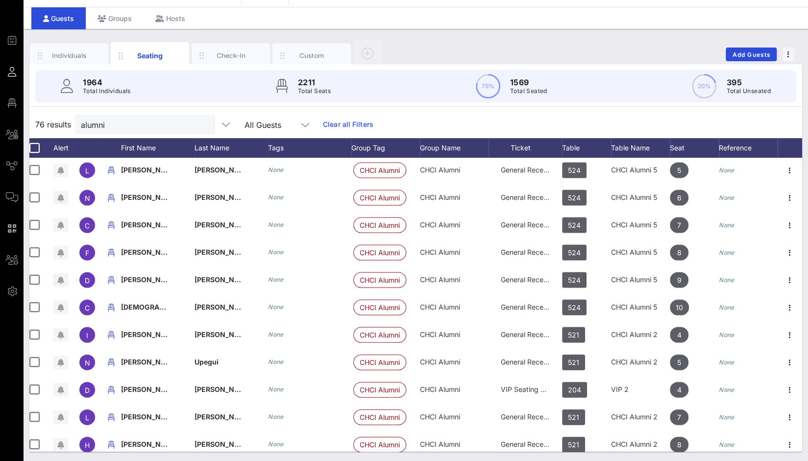
scroll to position [1276, 13]
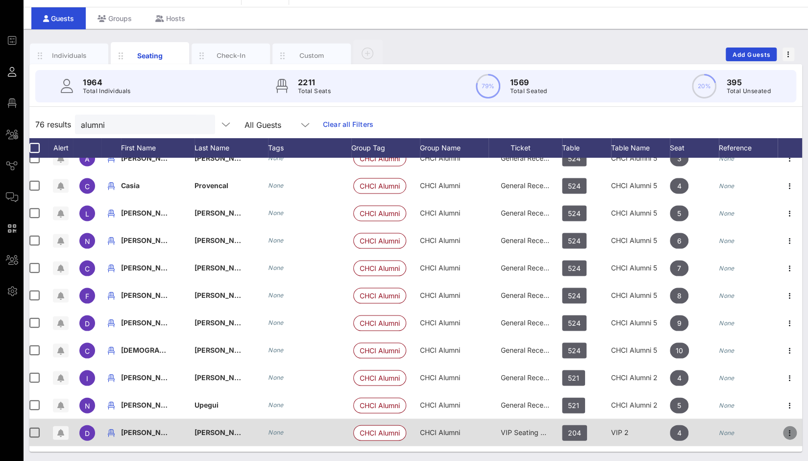
click at [784, 433] on icon "button" at bounding box center [790, 433] width 12 height 12
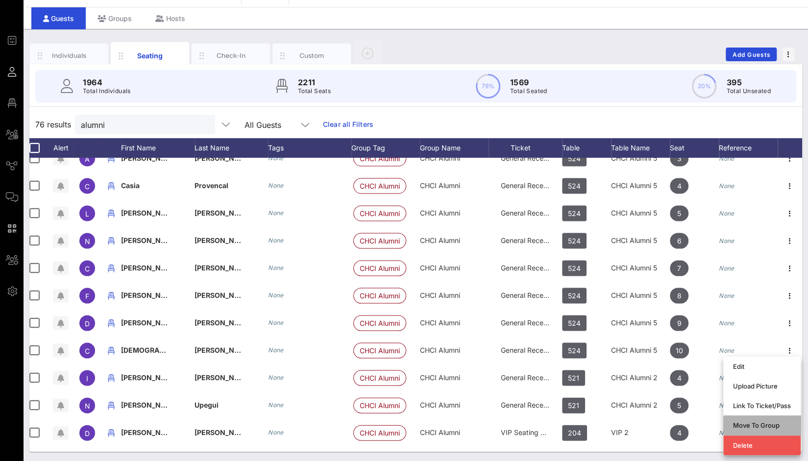
click at [764, 425] on div "Move To Group" at bounding box center [762, 425] width 58 height 8
type input "Danielle Gonzales"
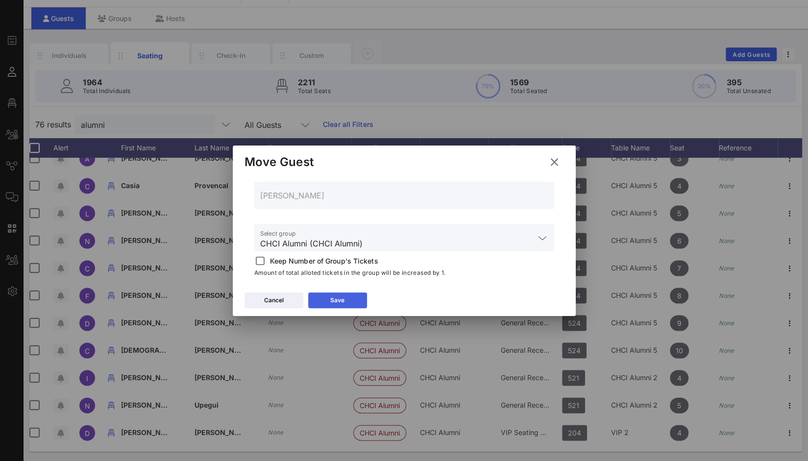
click at [349, 307] on button "Save" at bounding box center [337, 301] width 59 height 16
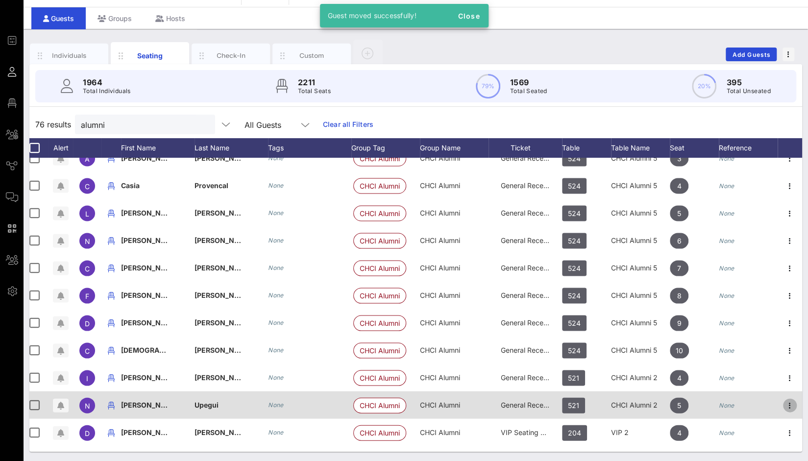
click at [785, 403] on icon "button" at bounding box center [790, 405] width 12 height 12
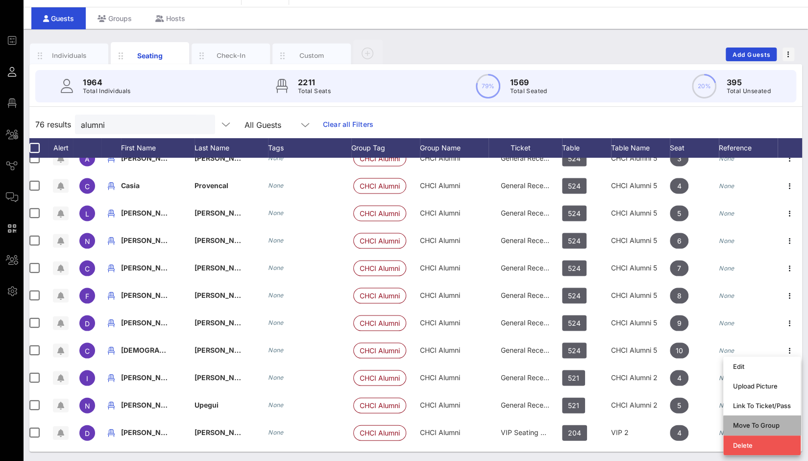
click at [761, 424] on div "Move To Group" at bounding box center [762, 425] width 58 height 8
type input "Nicolas Upegui"
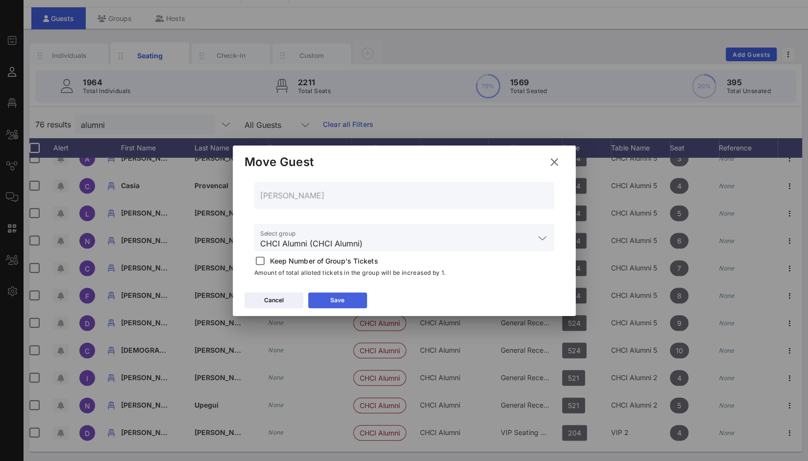
click at [344, 305] on button "Save" at bounding box center [337, 301] width 59 height 16
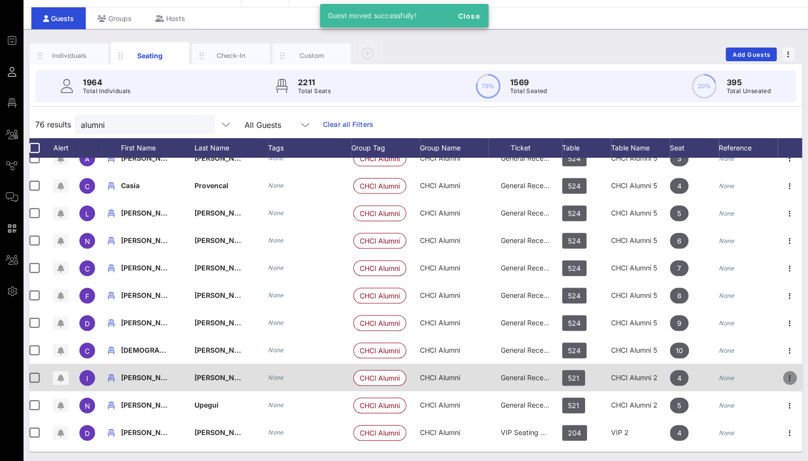
click at [784, 377] on icon "button" at bounding box center [790, 378] width 12 height 12
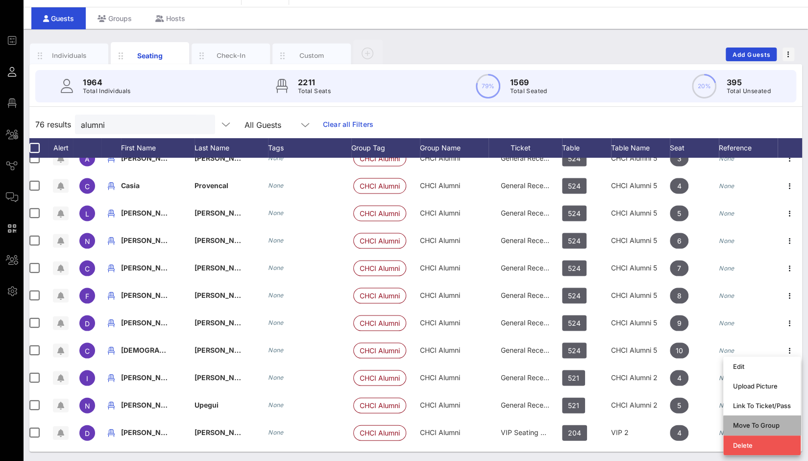
click at [769, 431] on div "Move To Group" at bounding box center [762, 426] width 58 height 16
type input "Isabella Diaz"
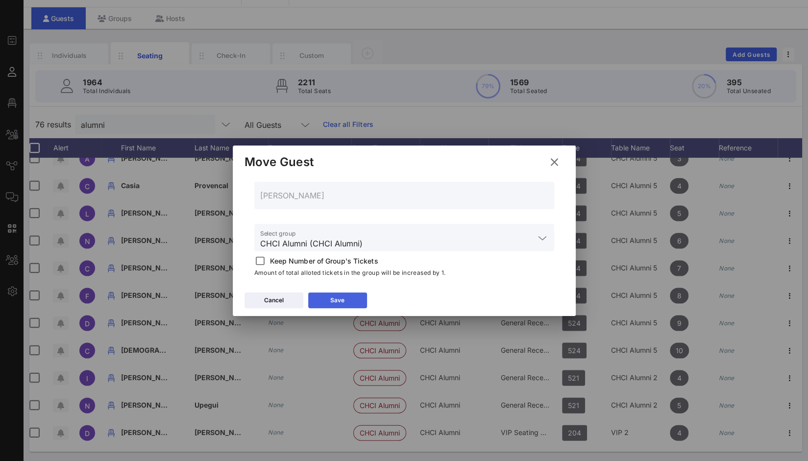
click at [353, 303] on button "Save" at bounding box center [337, 301] width 59 height 16
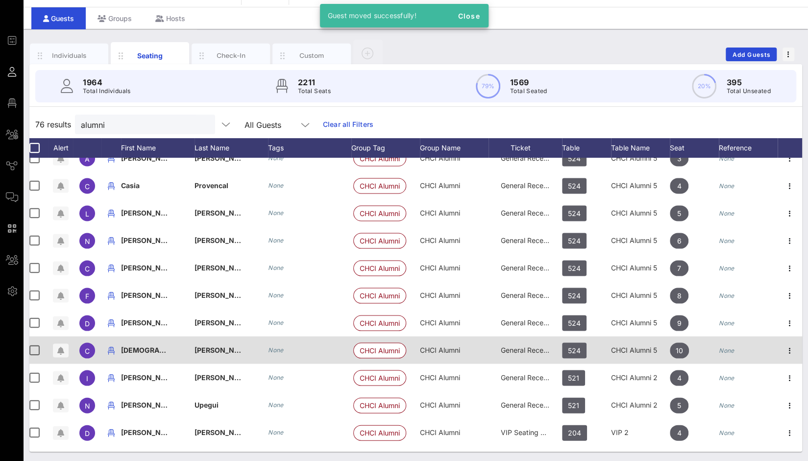
click at [781, 359] on div at bounding box center [790, 349] width 25 height 27
click at [784, 355] on icon "button" at bounding box center [790, 350] width 12 height 12
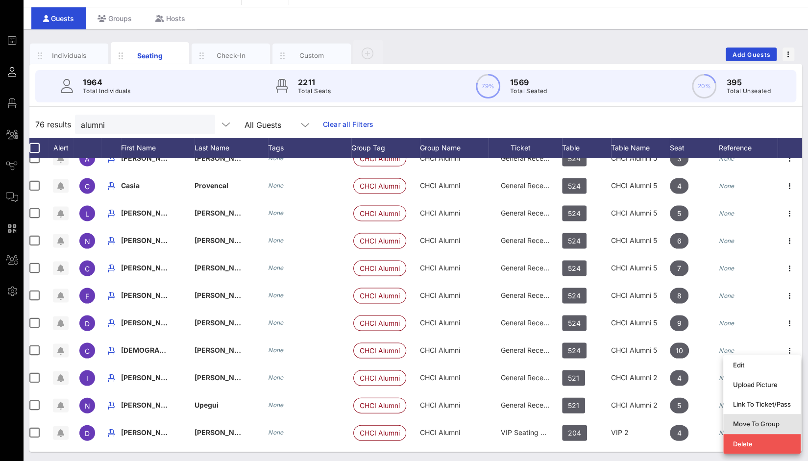
click at [772, 424] on div "Move To Group" at bounding box center [762, 424] width 58 height 8
type input "Christian Arroyo-Vidales"
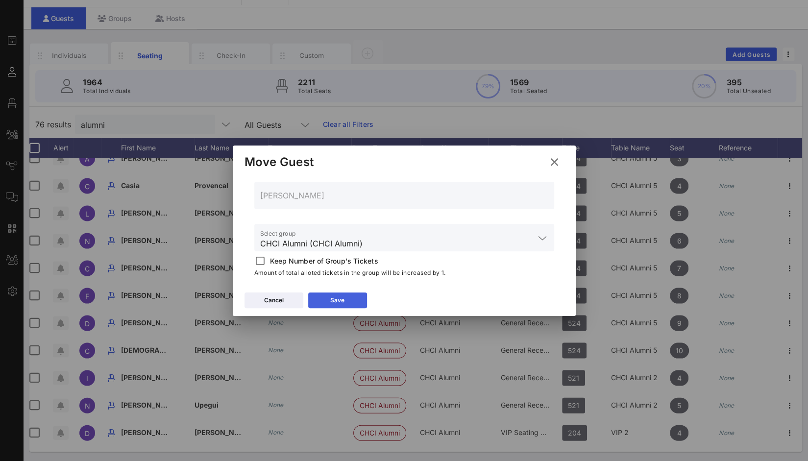
click at [348, 299] on button "Save" at bounding box center [337, 301] width 59 height 16
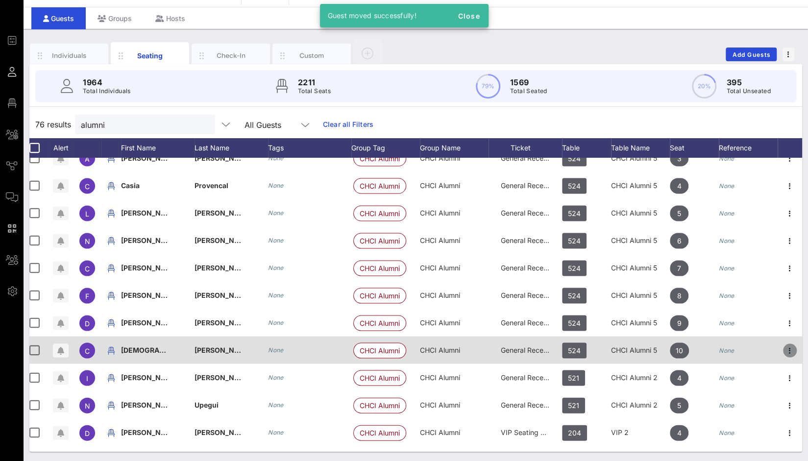
click at [787, 345] on icon "button" at bounding box center [790, 350] width 12 height 12
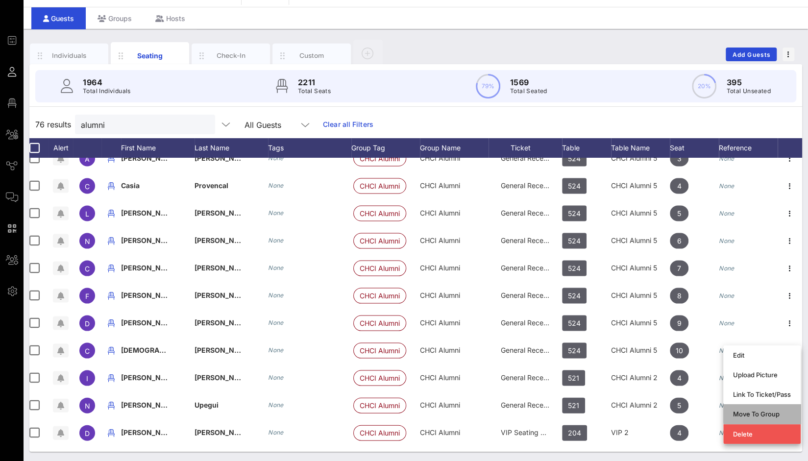
click at [766, 411] on div "Move To Group" at bounding box center [762, 414] width 58 height 8
type input "Christian Arroyo-Vidales"
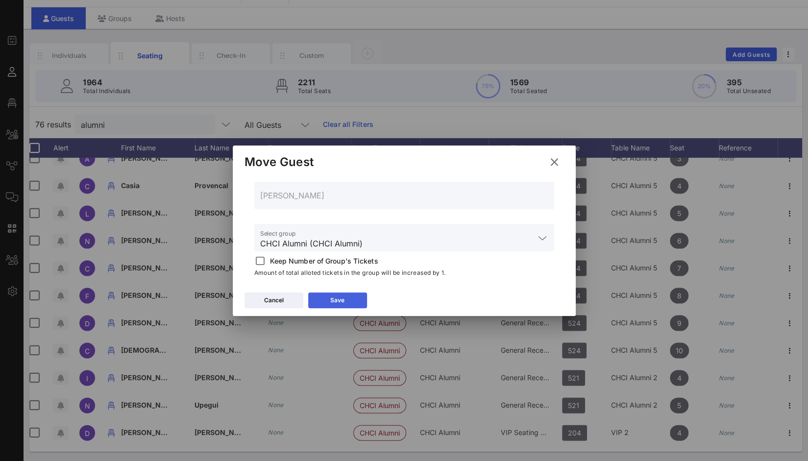
click at [354, 303] on button "Save" at bounding box center [337, 301] width 59 height 16
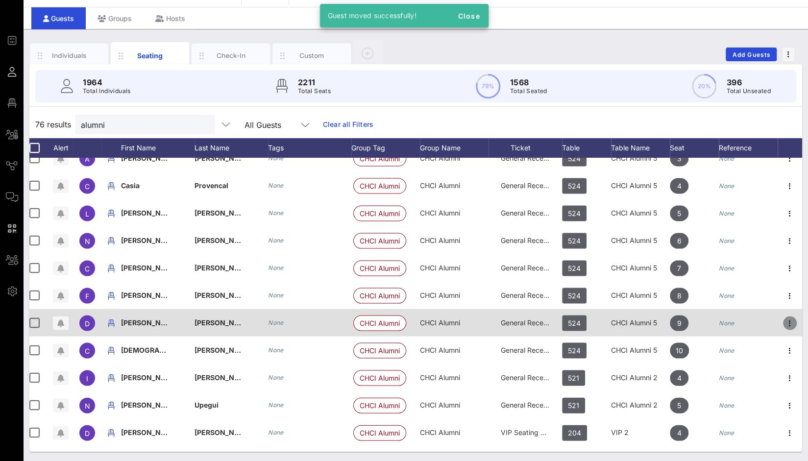
click at [786, 320] on icon "button" at bounding box center [790, 323] width 12 height 12
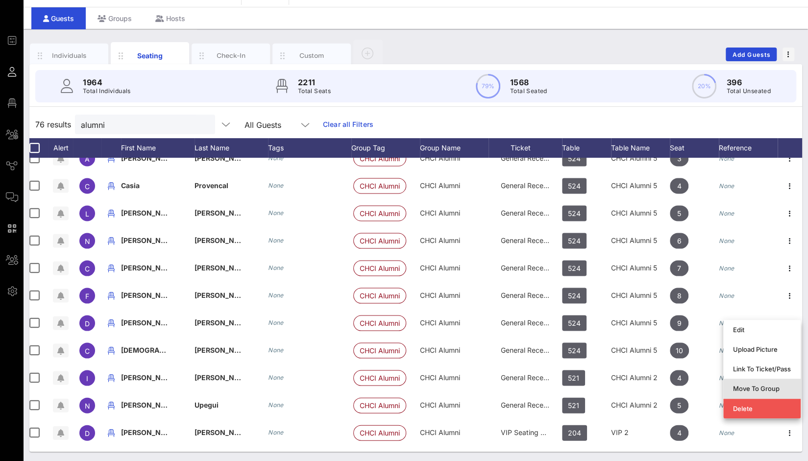
click at [761, 384] on div "Move To Group" at bounding box center [762, 389] width 58 height 16
type input "Daniel Soto"
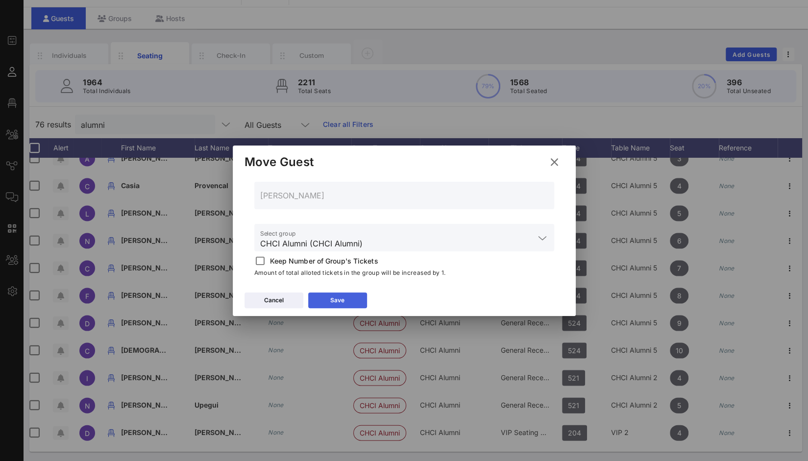
click at [331, 298] on div "Save" at bounding box center [337, 300] width 14 height 10
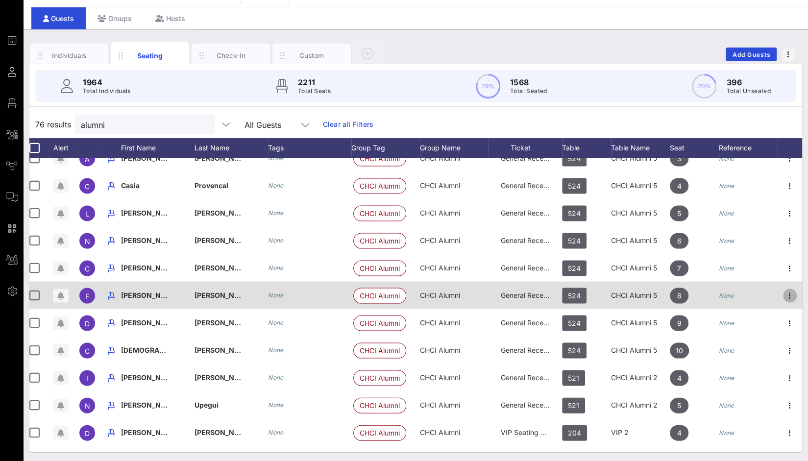
click at [784, 293] on icon "button" at bounding box center [790, 296] width 12 height 12
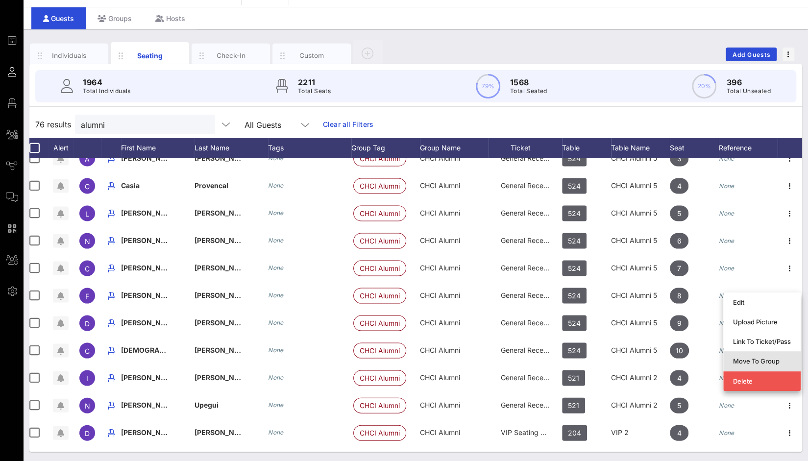
click at [766, 361] on div "Move To Group" at bounding box center [762, 361] width 58 height 8
type input "Felipe Casas"
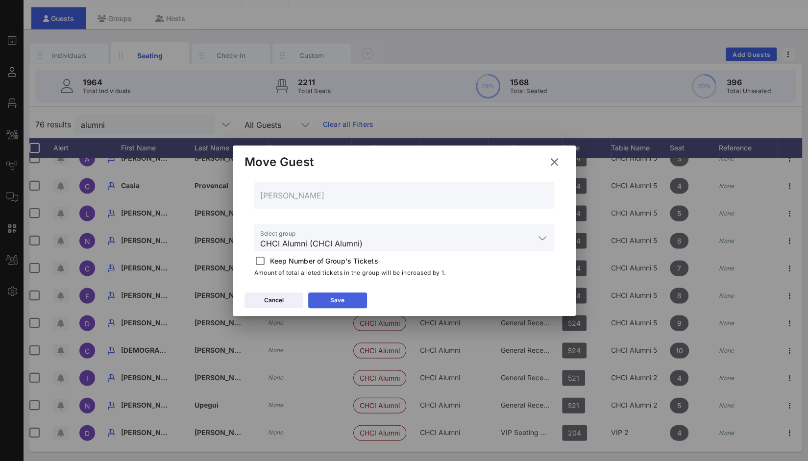
click at [357, 307] on button "Save" at bounding box center [337, 301] width 59 height 16
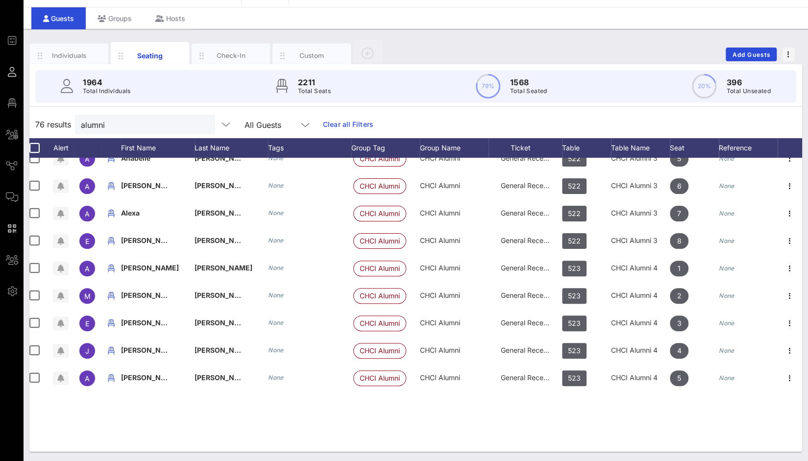
scroll to position [0, 13]
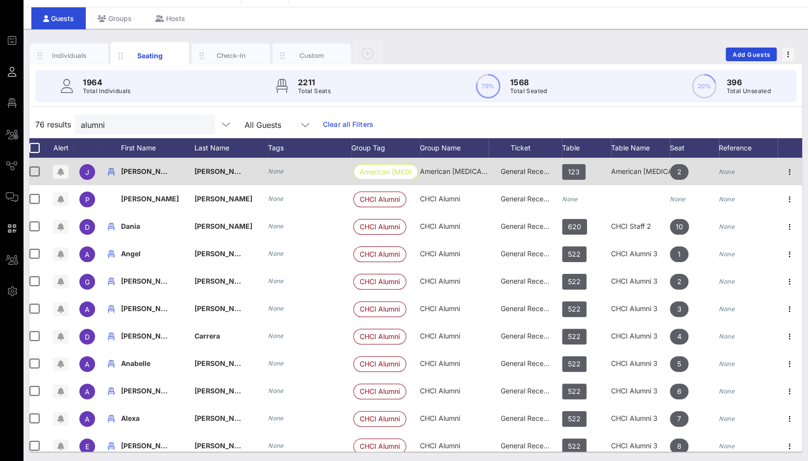
click at [451, 173] on span "American [MEDICAL_DATA] Society [MEDICAL_DATA] Action Network" at bounding box center [533, 171] width 226 height 8
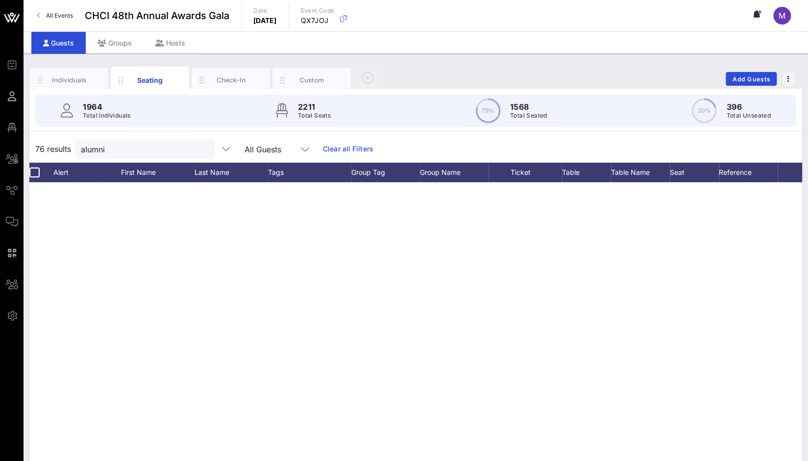
scroll to position [1776, 13]
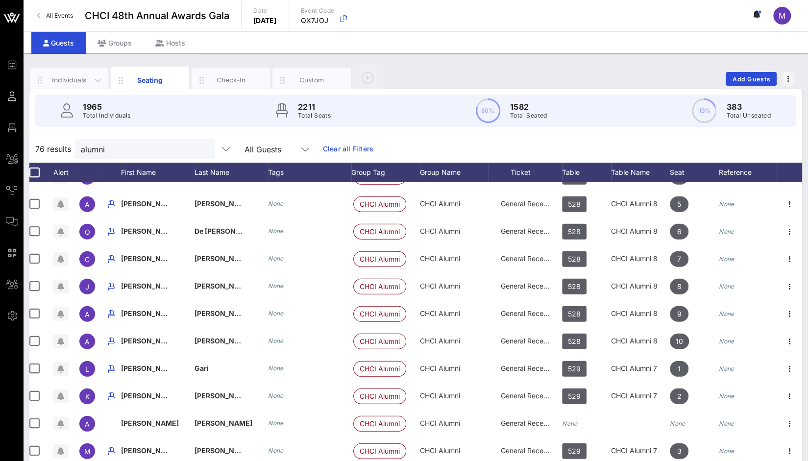
click at [64, 77] on div "Individuals" at bounding box center [70, 79] width 44 height 9
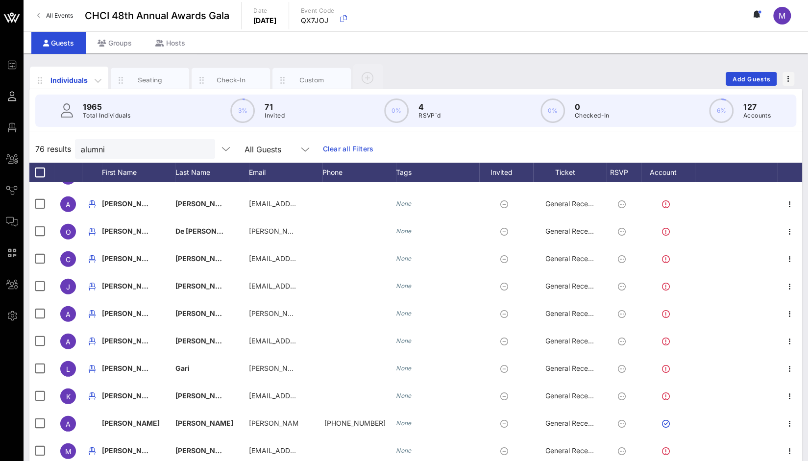
scroll to position [1776, 0]
drag, startPoint x: 123, startPoint y: 148, endPoint x: 76, endPoint y: 144, distance: 47.2
click at [76, 144] on div "alumni" at bounding box center [145, 149] width 140 height 20
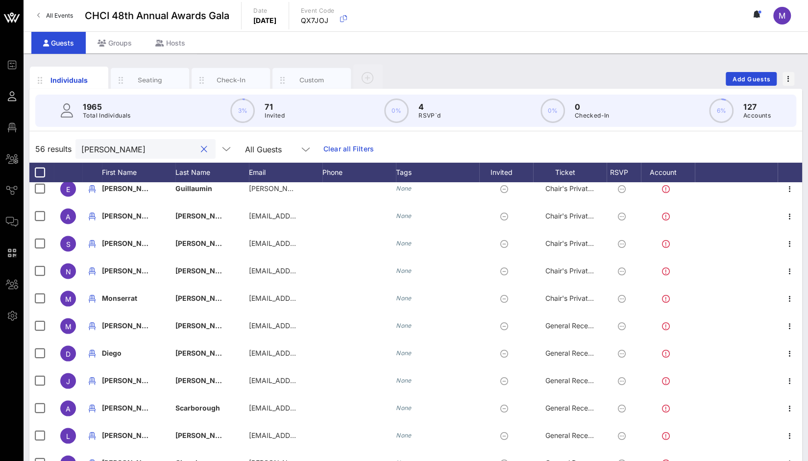
scroll to position [1243, 0]
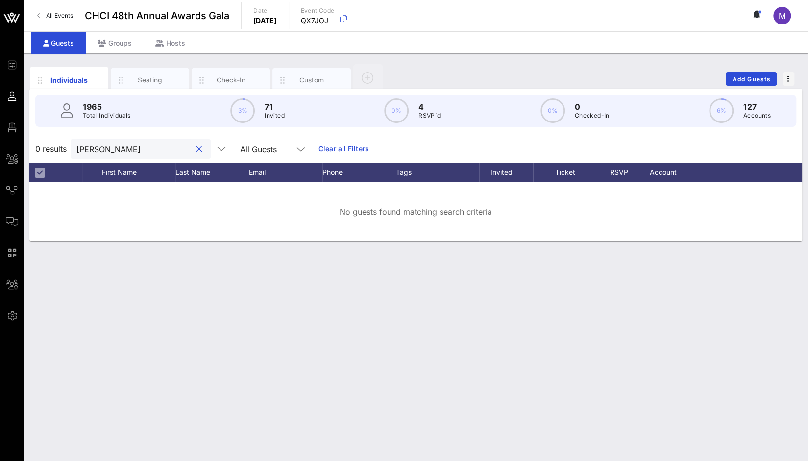
drag, startPoint x: 104, startPoint y: 149, endPoint x: 46, endPoint y: 152, distance: 58.9
click at [46, 152] on div "0 results daniel batista All Guests Clear all Filters" at bounding box center [415, 148] width 773 height 27
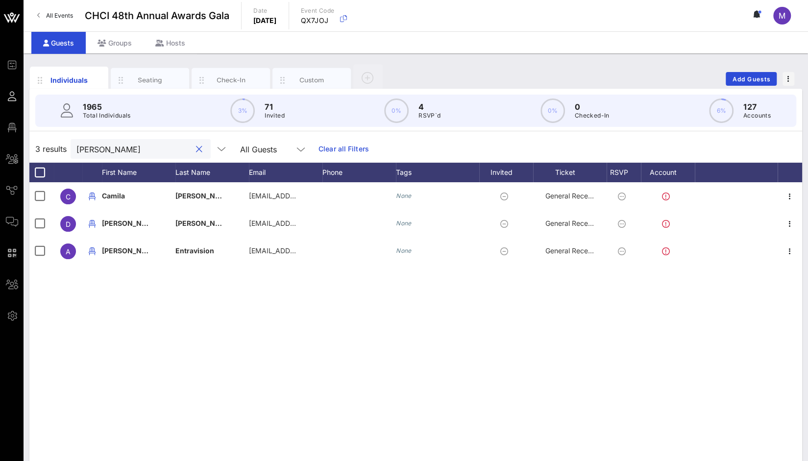
scroll to position [0, 0]
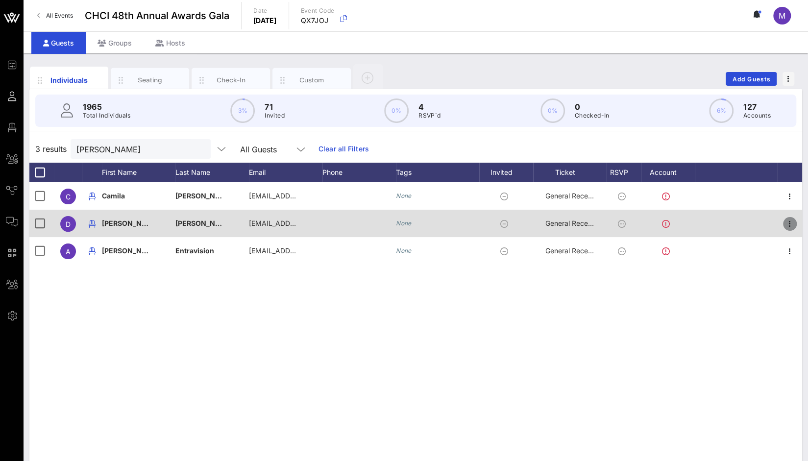
click at [792, 224] on icon "button" at bounding box center [790, 224] width 12 height 12
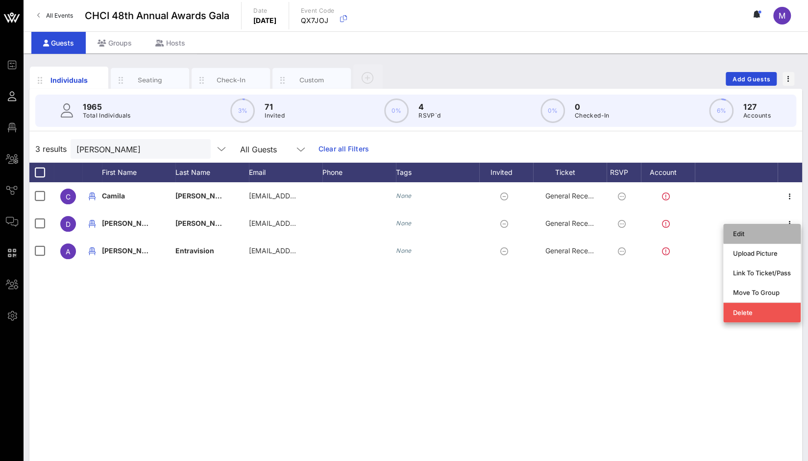
click at [765, 232] on div "Edit" at bounding box center [762, 234] width 58 height 8
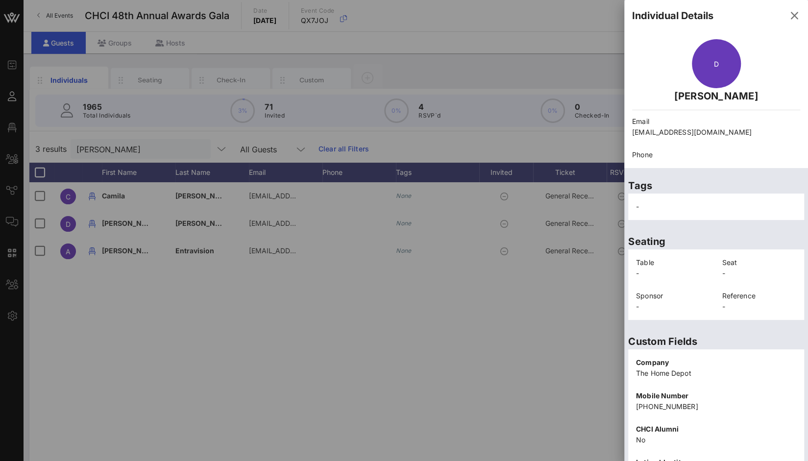
click at [765, 132] on p "jose_montes_de_oca@homedepot.com" at bounding box center [716, 132] width 168 height 11
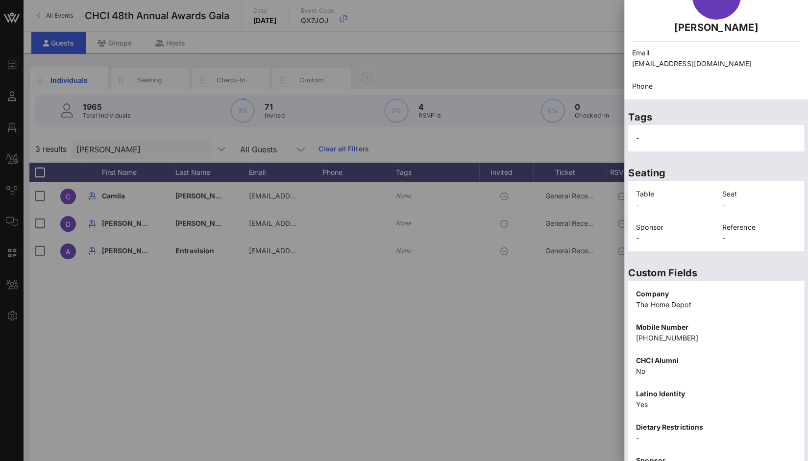
scroll to position [123, 0]
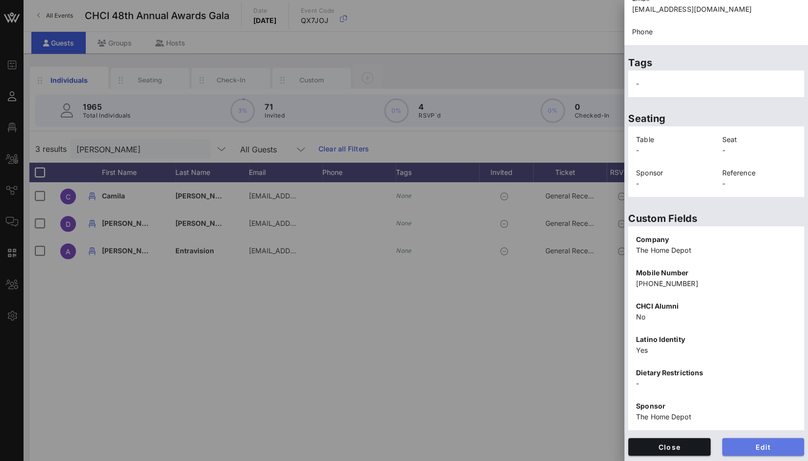
click at [774, 451] on button "Edit" at bounding box center [763, 447] width 82 height 18
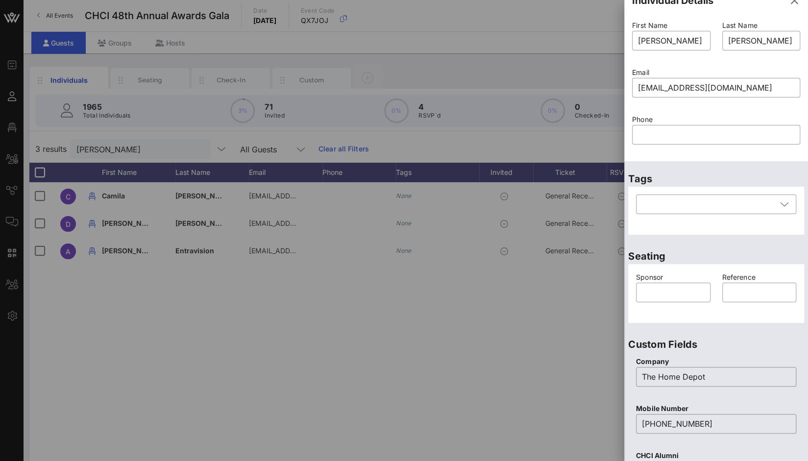
scroll to position [0, 0]
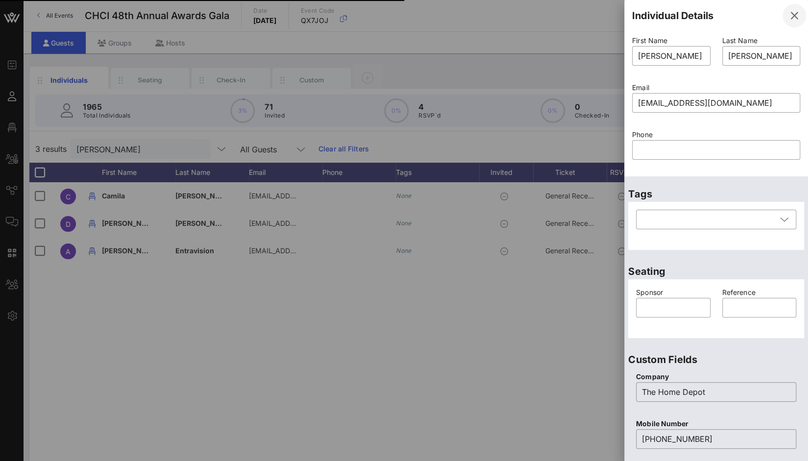
click at [788, 16] on icon "button" at bounding box center [794, 16] width 12 height 12
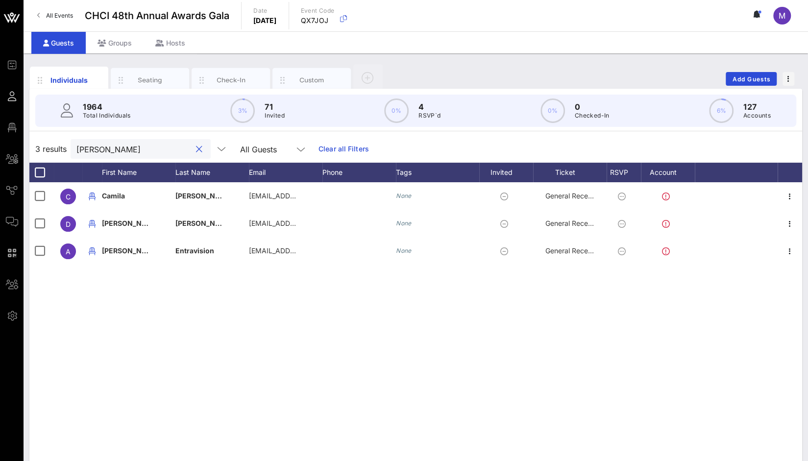
drag, startPoint x: 135, startPoint y: 150, endPoint x: 66, endPoint y: 149, distance: 69.6
click at [66, 149] on div "3 results Batista All Guests Clear all Filters" at bounding box center [415, 148] width 773 height 27
paste input "Vanessa Flory"
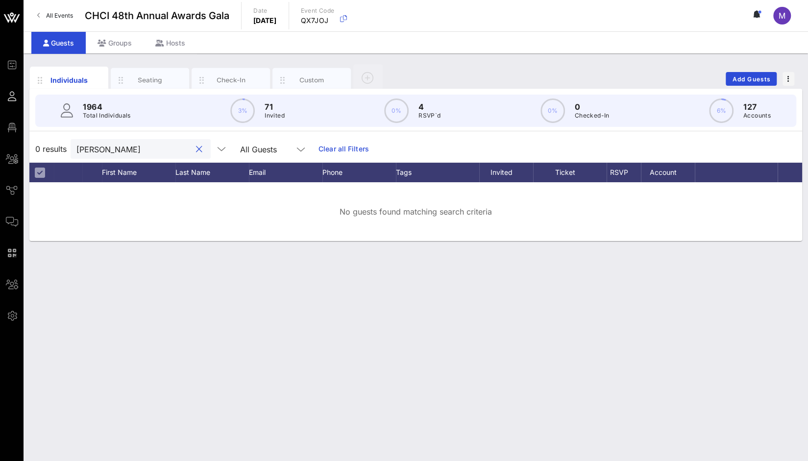
drag, startPoint x: 123, startPoint y: 149, endPoint x: 73, endPoint y: 145, distance: 51.2
click at [73, 145] on div "Vanessa Flory" at bounding box center [141, 149] width 140 height 20
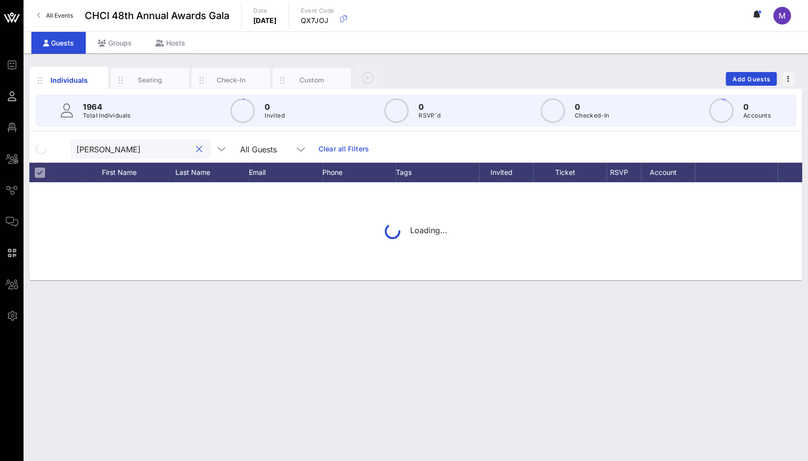
type input "Flory"
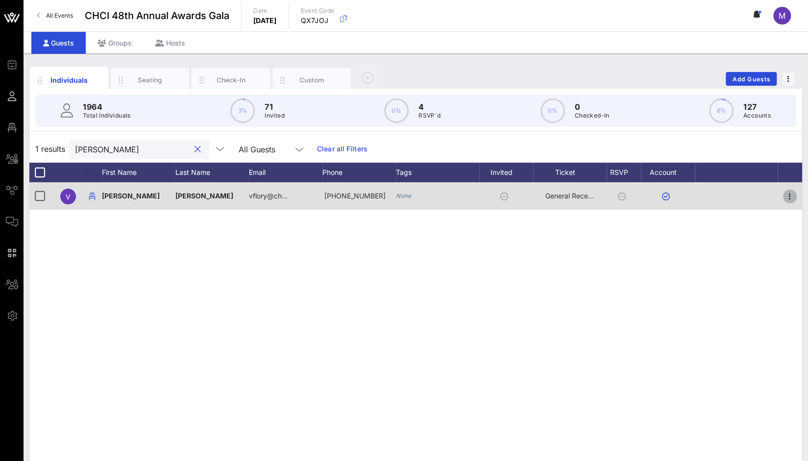
click at [792, 193] on icon "button" at bounding box center [790, 197] width 12 height 12
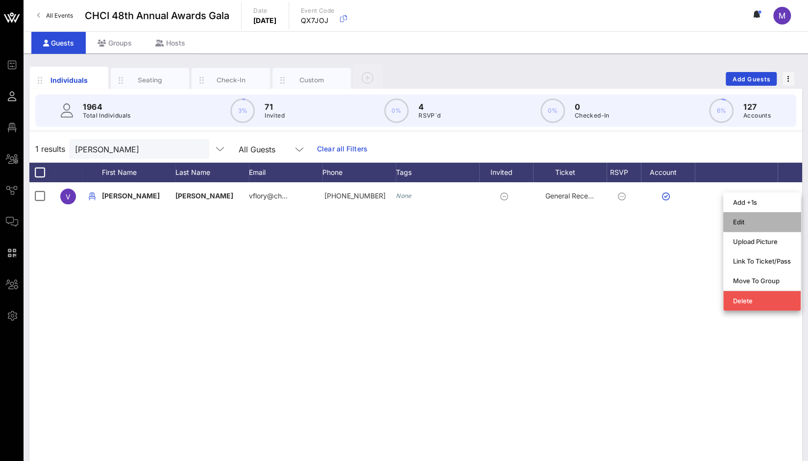
click at [749, 221] on div "Edit" at bounding box center [762, 222] width 58 height 8
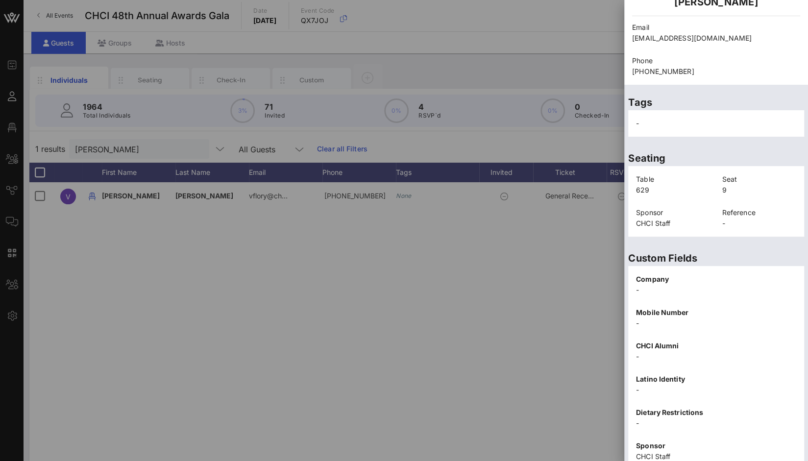
scroll to position [134, 0]
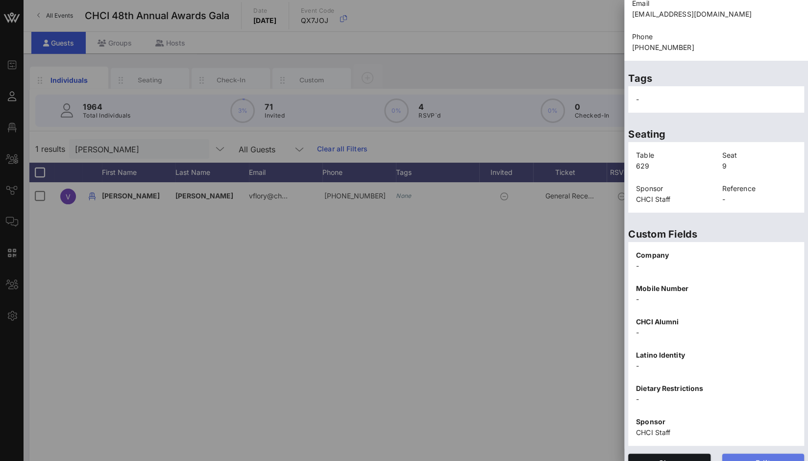
click at [760, 459] on span "Edit" at bounding box center [763, 463] width 67 height 8
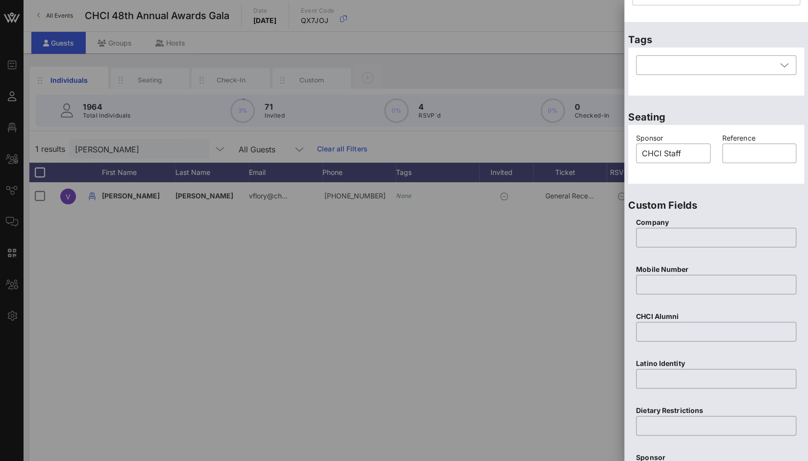
scroll to position [0, 0]
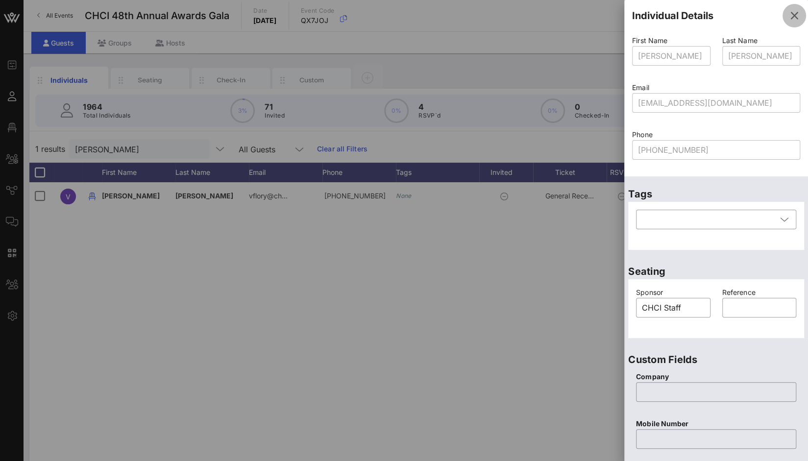
click at [788, 17] on icon "button" at bounding box center [794, 16] width 12 height 12
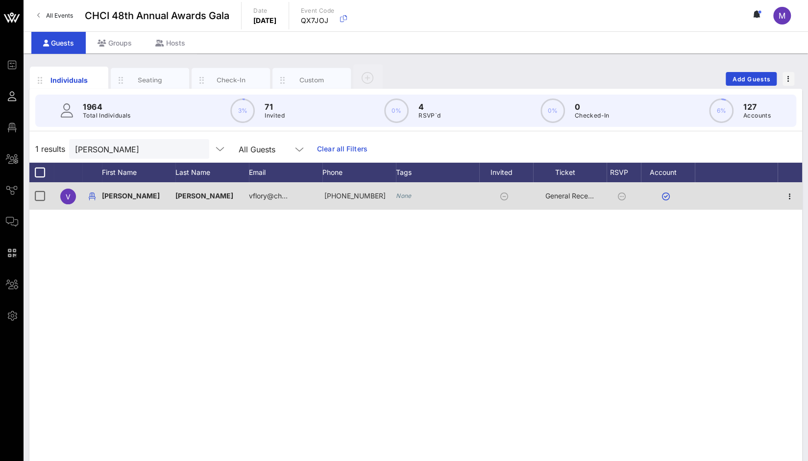
click at [118, 196] on span "Vanessa" at bounding box center [131, 196] width 58 height 8
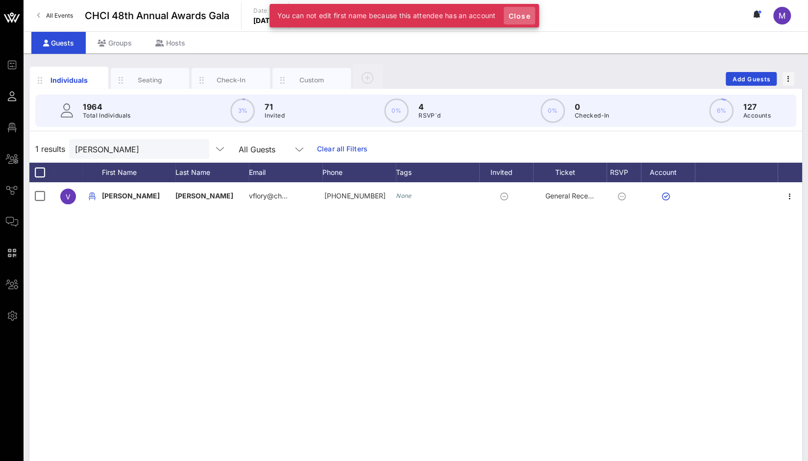
click at [529, 15] on span "Close" at bounding box center [520, 16] width 24 height 8
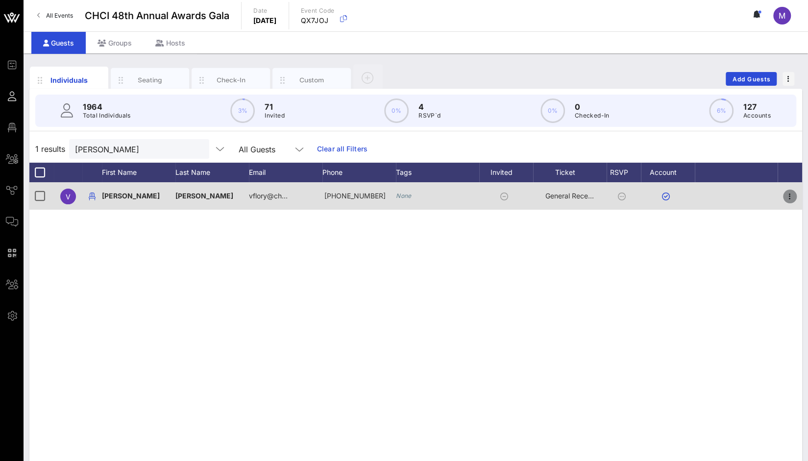
click at [789, 195] on icon "button" at bounding box center [790, 197] width 12 height 12
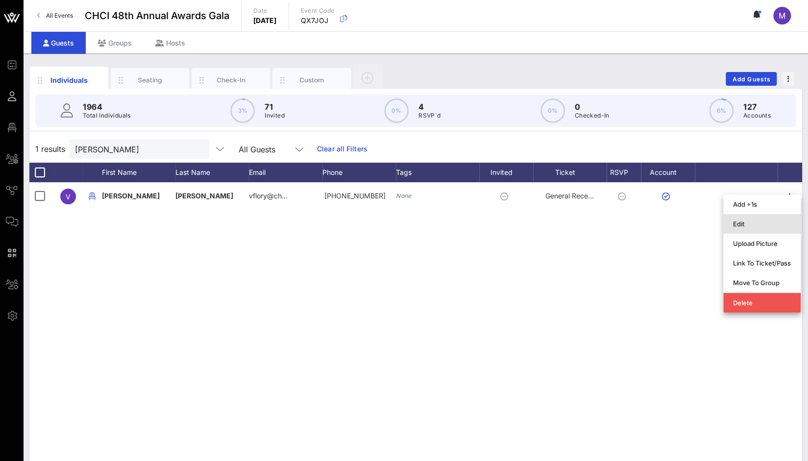
click at [744, 227] on div "Edit" at bounding box center [762, 224] width 58 height 8
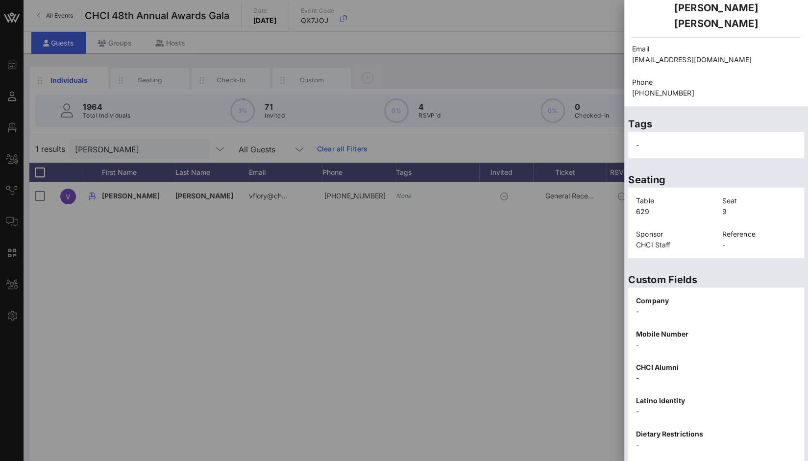
scroll to position [134, 0]
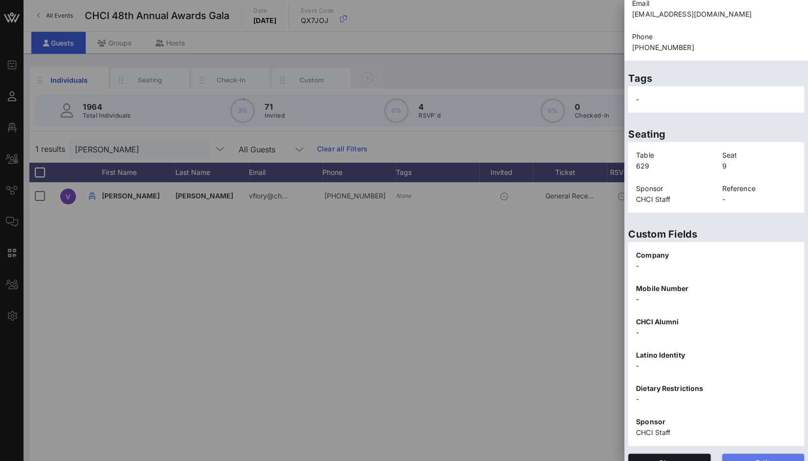
click at [737, 459] on span "Edit" at bounding box center [763, 463] width 67 height 8
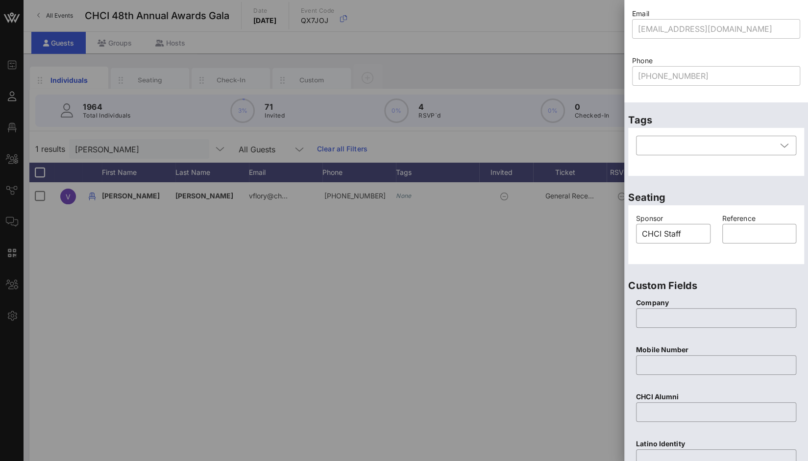
scroll to position [68, 0]
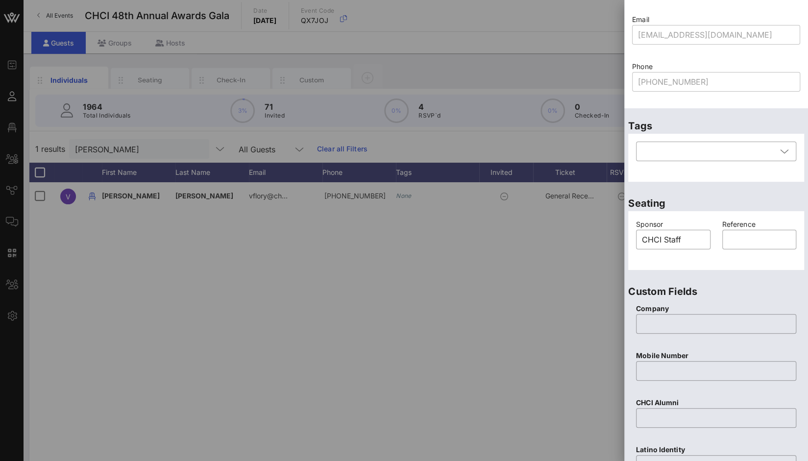
click at [323, 232] on div at bounding box center [404, 230] width 808 height 461
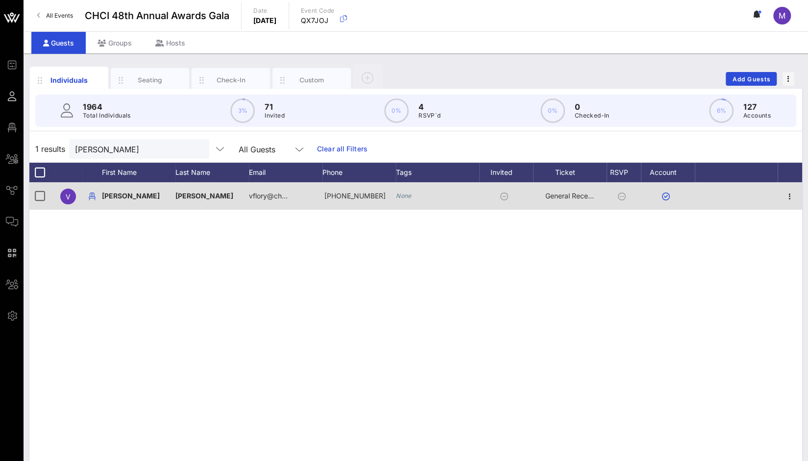
click at [69, 195] on span "V" at bounding box center [68, 197] width 5 height 8
click at [65, 194] on div "V" at bounding box center [68, 197] width 16 height 16
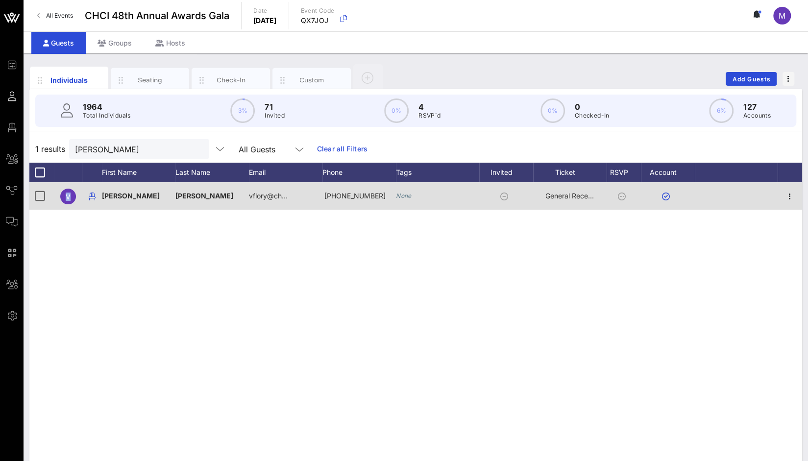
click at [65, 194] on div "V" at bounding box center [68, 197] width 16 height 16
click at [190, 197] on span "Soraya Flory" at bounding box center [204, 196] width 58 height 8
click at [90, 196] on icon "button" at bounding box center [92, 197] width 12 height 12
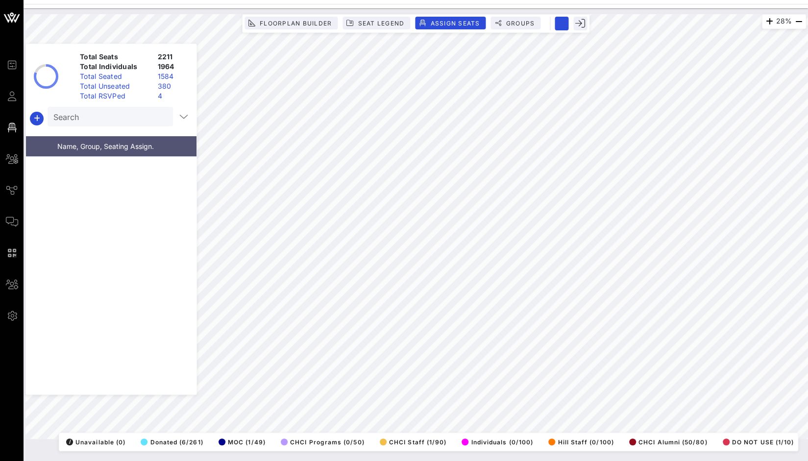
scroll to position [4940, 0]
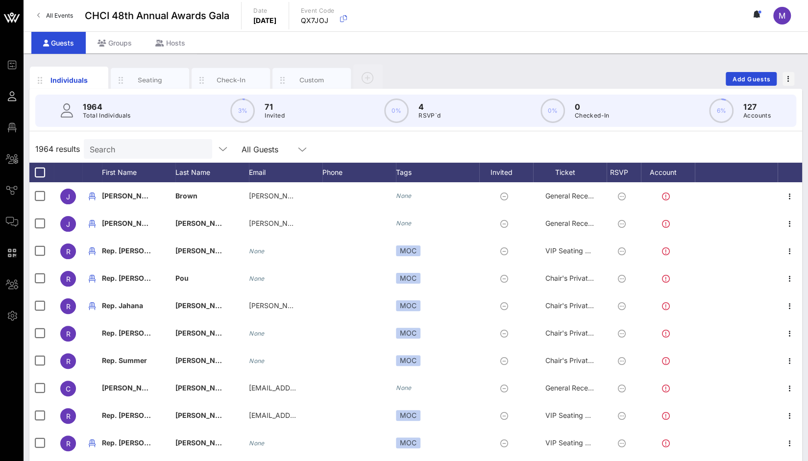
click at [146, 155] on div "Search" at bounding box center [147, 149] width 115 height 20
click at [150, 81] on div "Seating" at bounding box center [150, 79] width 44 height 9
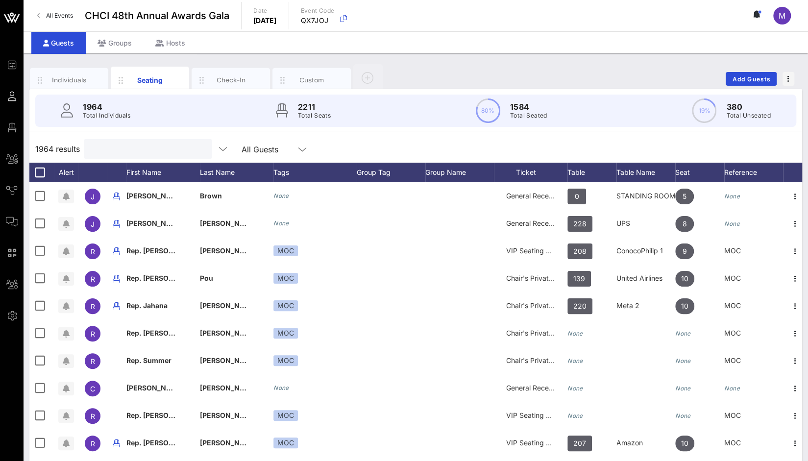
click at [123, 153] on input "text" at bounding box center [147, 149] width 115 height 13
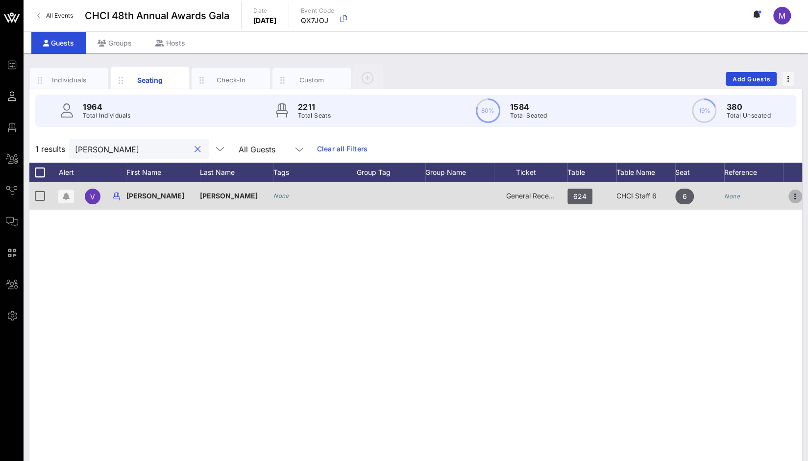
click at [796, 196] on icon "button" at bounding box center [795, 197] width 12 height 12
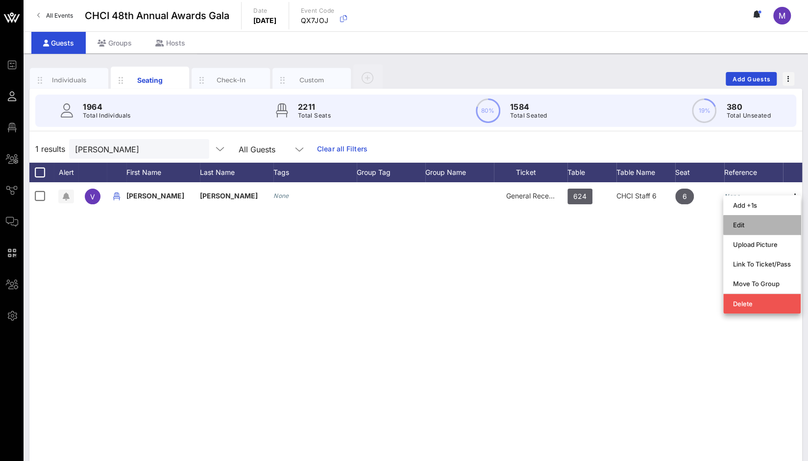
click at [756, 223] on div "Edit" at bounding box center [762, 225] width 58 height 8
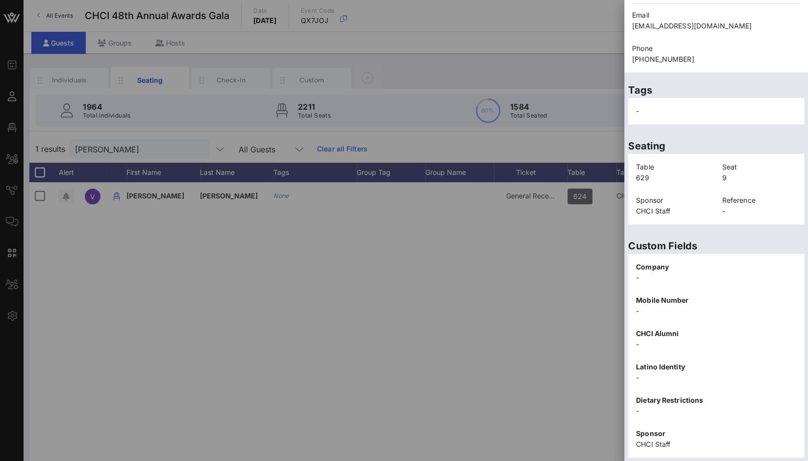
scroll to position [134, 0]
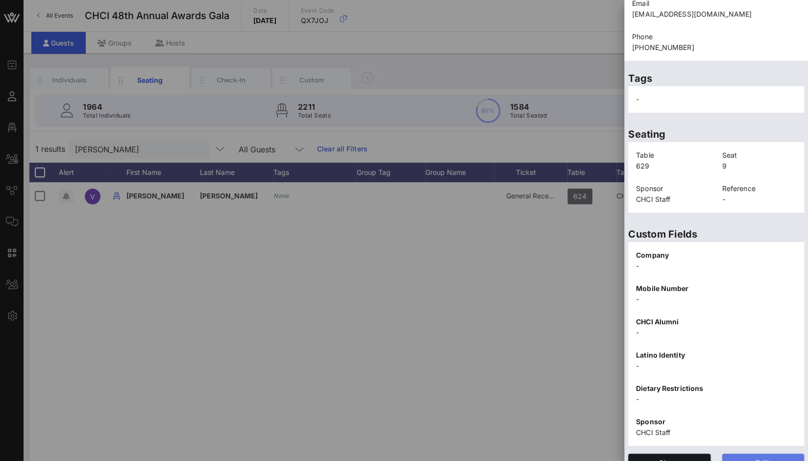
click at [753, 459] on span "Edit" at bounding box center [763, 463] width 67 height 8
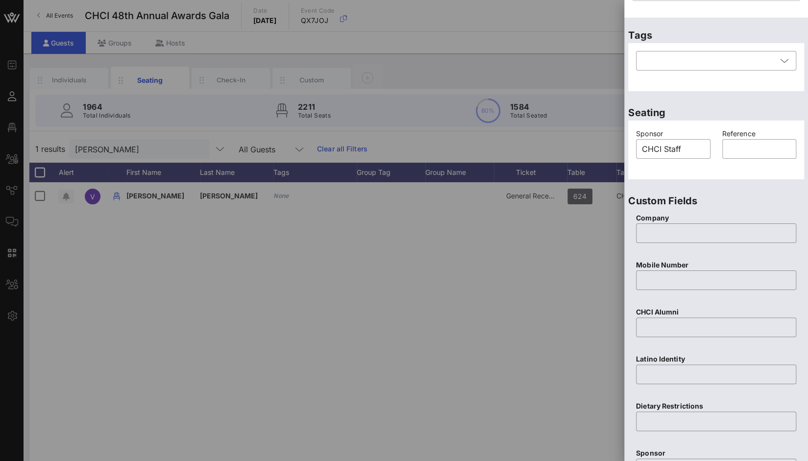
scroll to position [0, 0]
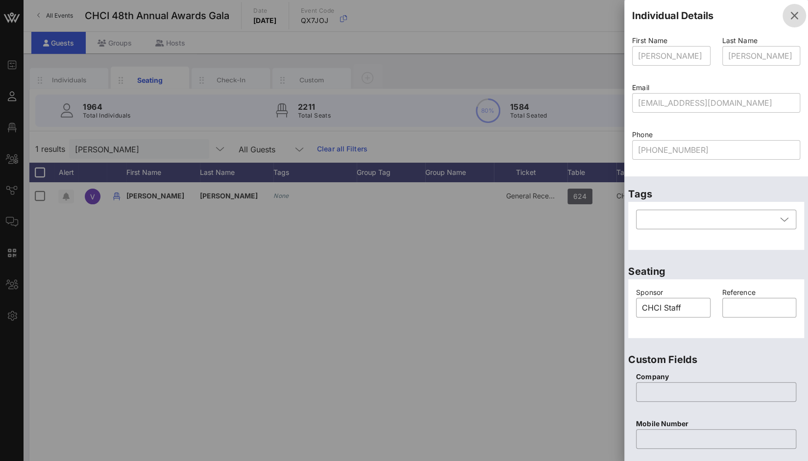
click at [788, 19] on icon "button" at bounding box center [794, 16] width 12 height 12
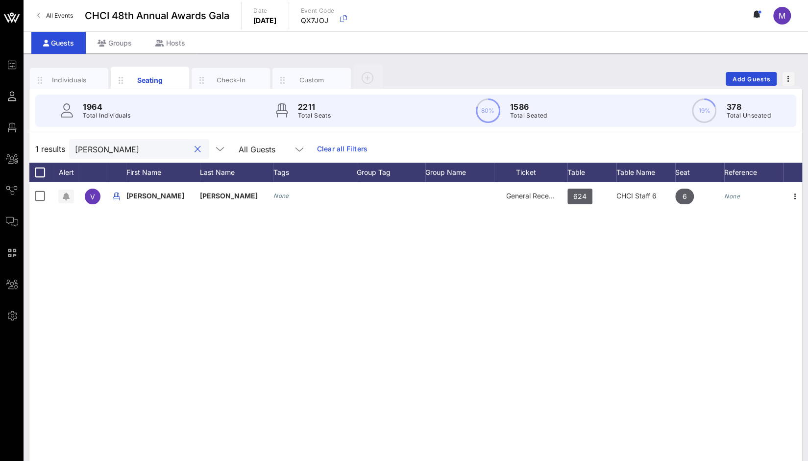
drag, startPoint x: 120, startPoint y: 150, endPoint x: 44, endPoint y: 137, distance: 76.6
click at [44, 137] on div "1 results flory All Guests Clear all Filters" at bounding box center [415, 148] width 773 height 27
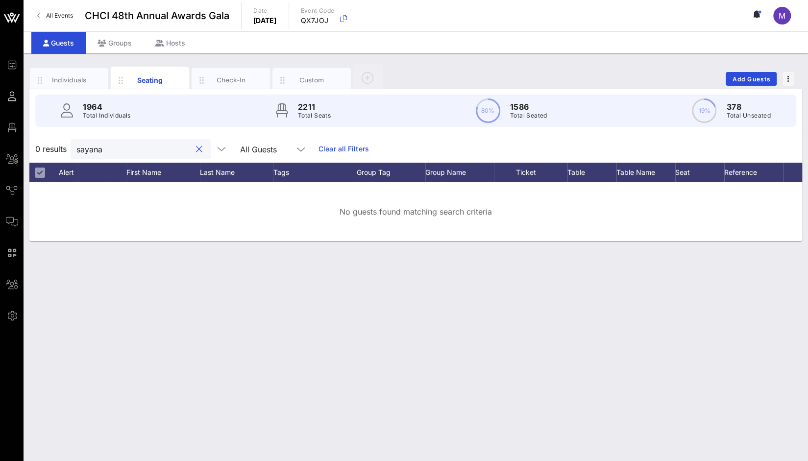
drag, startPoint x: 119, startPoint y: 147, endPoint x: 26, endPoint y: 139, distance: 92.5
click at [26, 139] on div "Individuals Seating Check-In Custom Add Guests 1964 Total Individuals 2211 Tota…" at bounding box center [416, 257] width 785 height 408
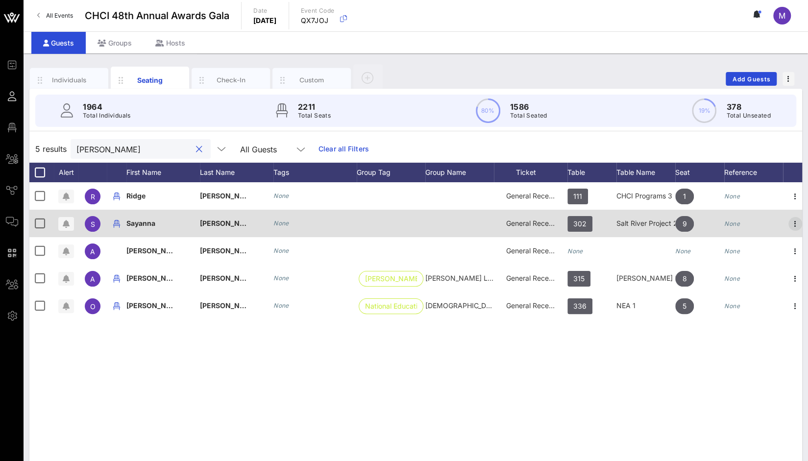
type input "molina"
click at [797, 222] on icon "button" at bounding box center [795, 224] width 12 height 12
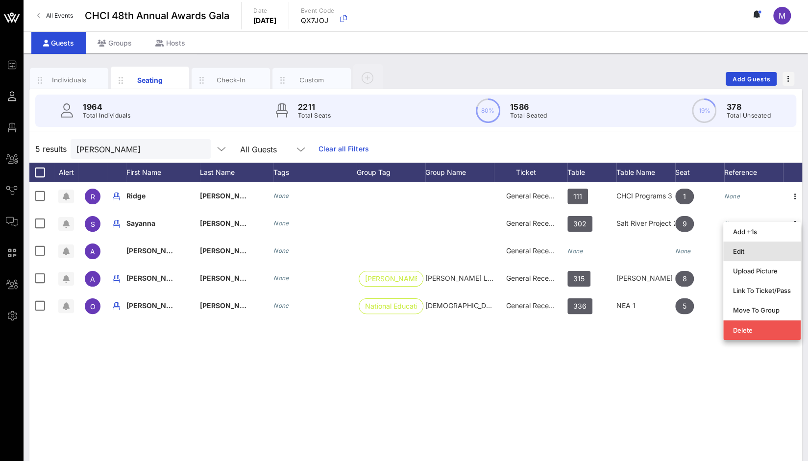
click at [752, 249] on div "Edit" at bounding box center [762, 251] width 58 height 8
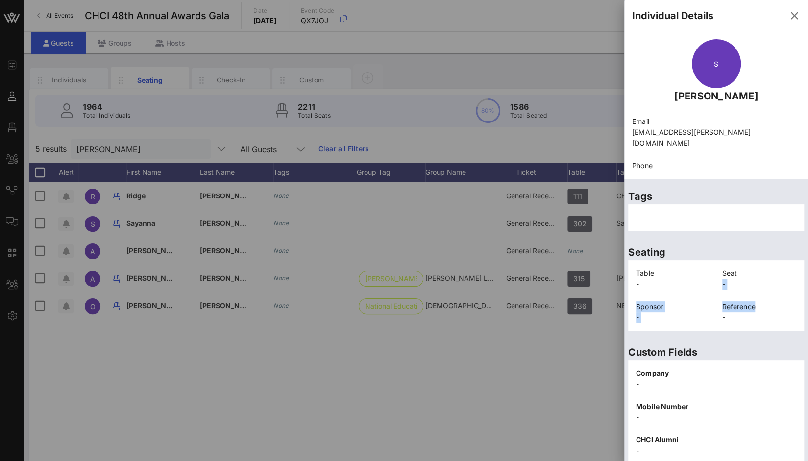
drag, startPoint x: 752, startPoint y: 249, endPoint x: 798, endPoint y: 289, distance: 60.9
click at [798, 289] on div "Seating Table - Seat - Sponsor - Reference -" at bounding box center [716, 285] width 184 height 100
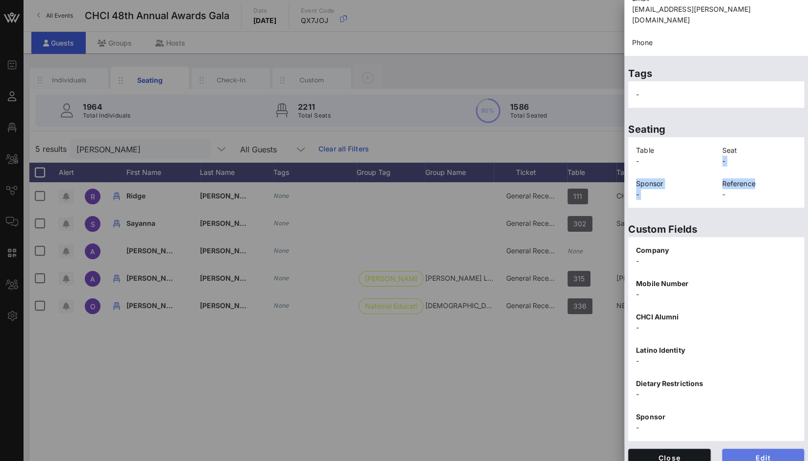
click at [764, 454] on span "Edit" at bounding box center [763, 458] width 67 height 8
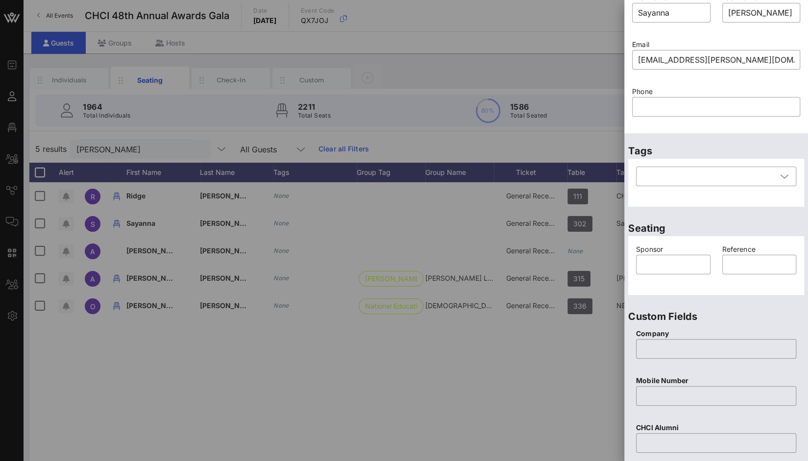
scroll to position [0, 0]
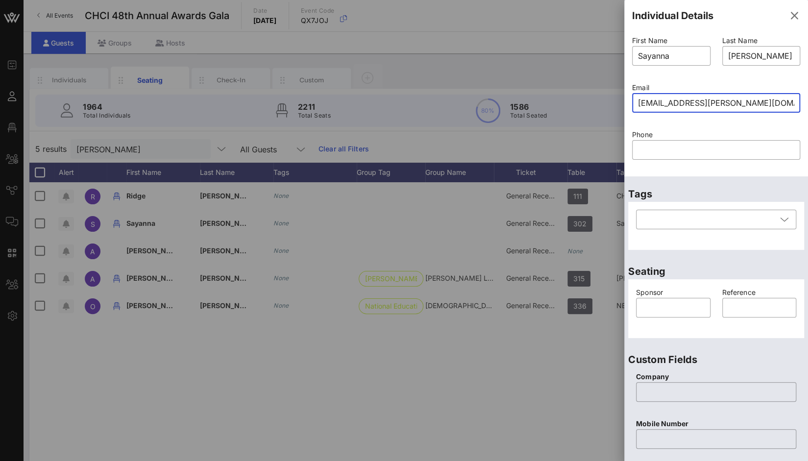
drag, startPoint x: 776, startPoint y: 101, endPoint x: 613, endPoint y: 98, distance: 163.2
click at [613, 98] on div "Event Builder Guests Floor Plan All Groups Journeys Comms QR Scanner Team Setti…" at bounding box center [404, 243] width 808 height 486
paste input "alexmolina209@gmail.com"
drag, startPoint x: 649, startPoint y: 103, endPoint x: 597, endPoint y: 93, distance: 53.0
click at [597, 93] on div "Event Builder Guests Floor Plan All Groups Journeys Comms QR Scanner Team Setti…" at bounding box center [404, 243] width 808 height 486
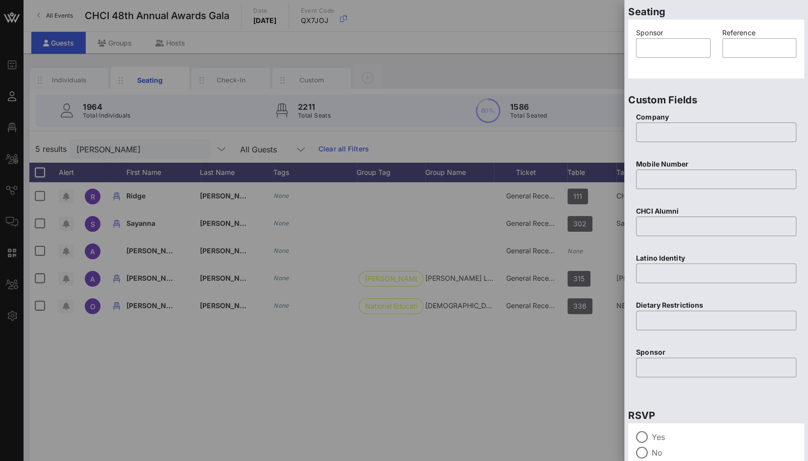
scroll to position [322, 0]
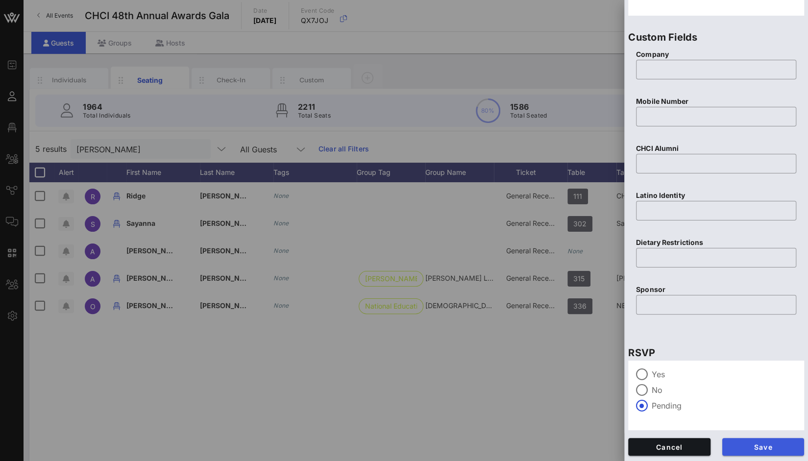
type input "alexmolina209@gmail.com"
click at [762, 449] on span "Save" at bounding box center [763, 447] width 67 height 8
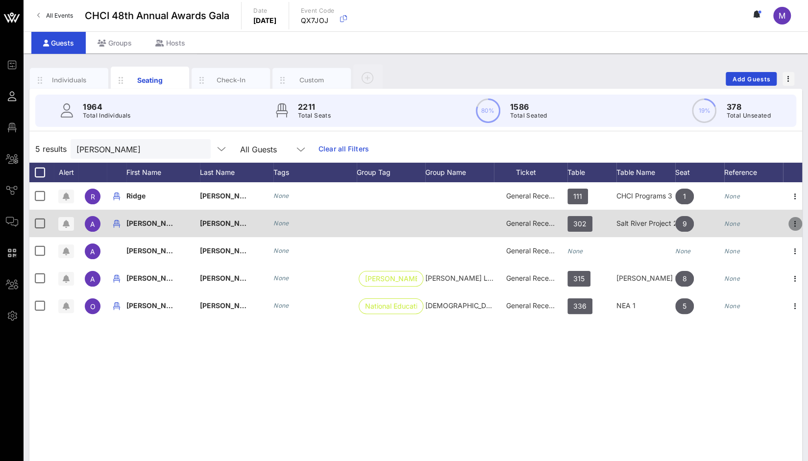
click at [794, 227] on icon "button" at bounding box center [795, 224] width 12 height 12
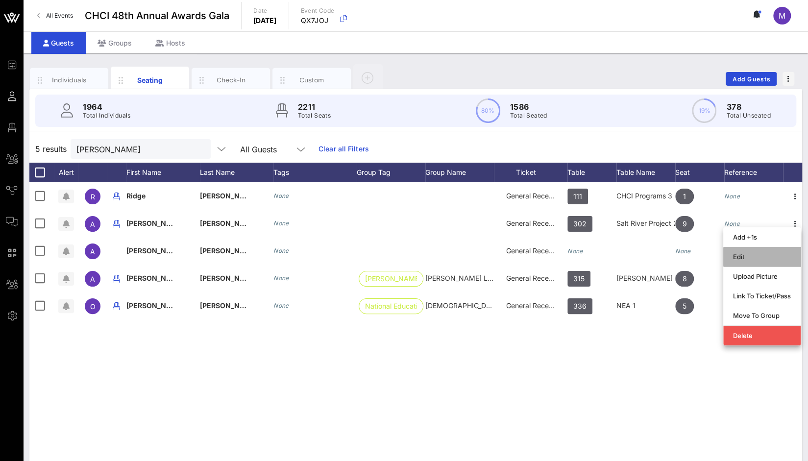
click at [752, 260] on div "Edit" at bounding box center [762, 257] width 58 height 8
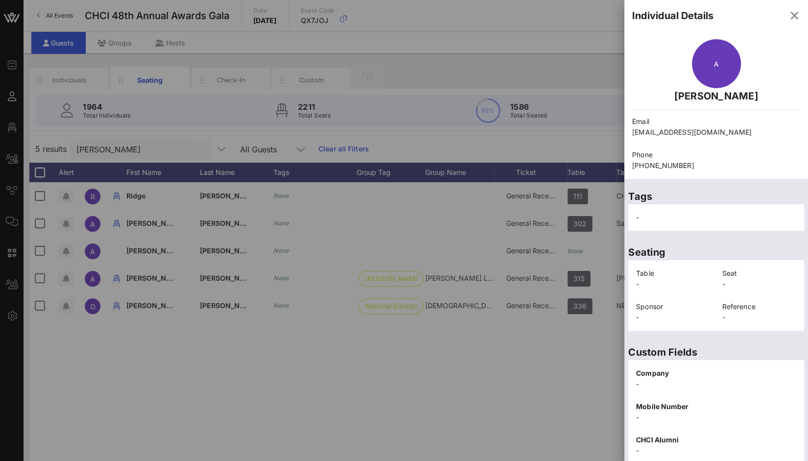
click at [393, 71] on div at bounding box center [404, 230] width 808 height 461
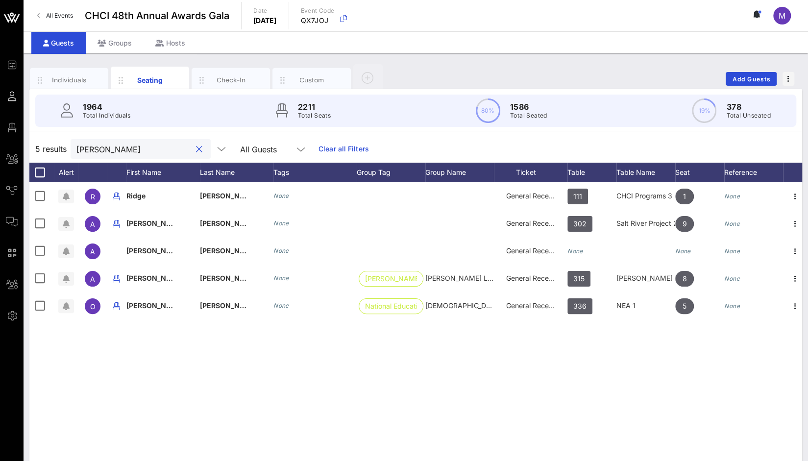
drag, startPoint x: 121, startPoint y: 148, endPoint x: 38, endPoint y: 144, distance: 82.4
click at [38, 144] on div "5 results molina All Guests Clear all Filters" at bounding box center [415, 148] width 773 height 27
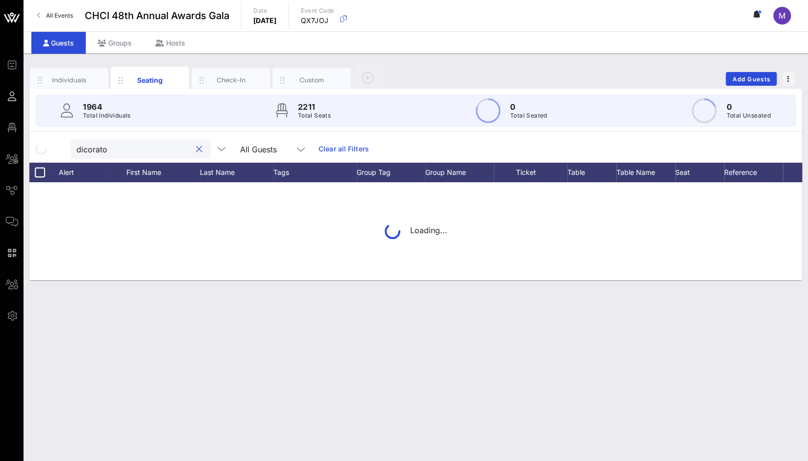
type input "dicorato"
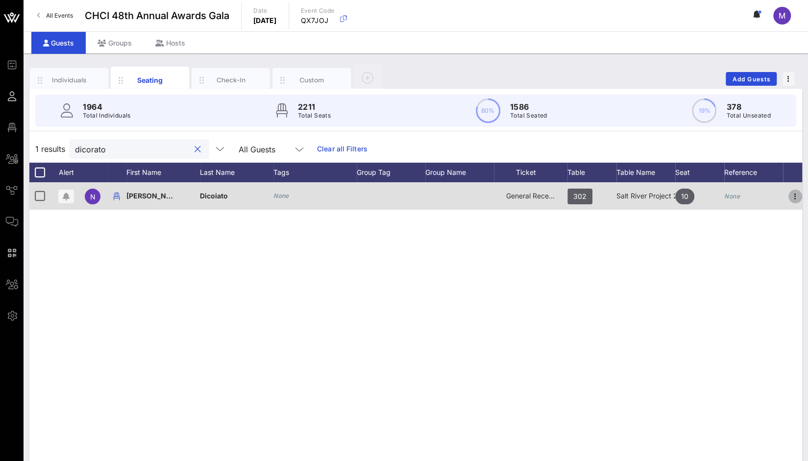
click at [793, 197] on icon "button" at bounding box center [795, 197] width 12 height 12
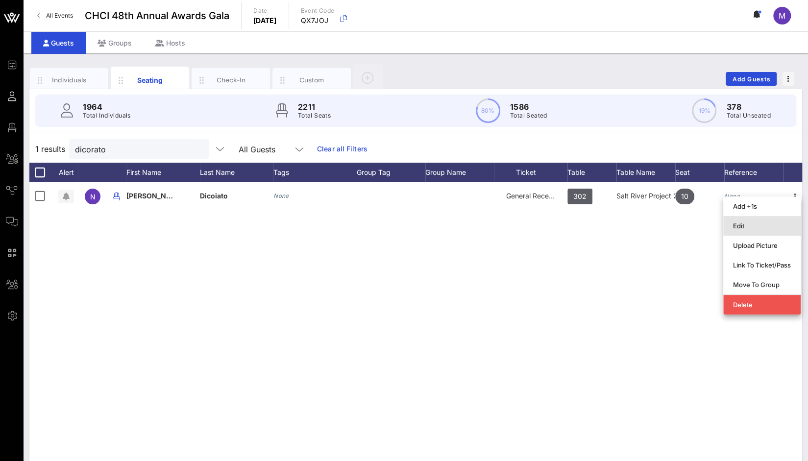
click at [750, 224] on div "Edit" at bounding box center [762, 226] width 58 height 8
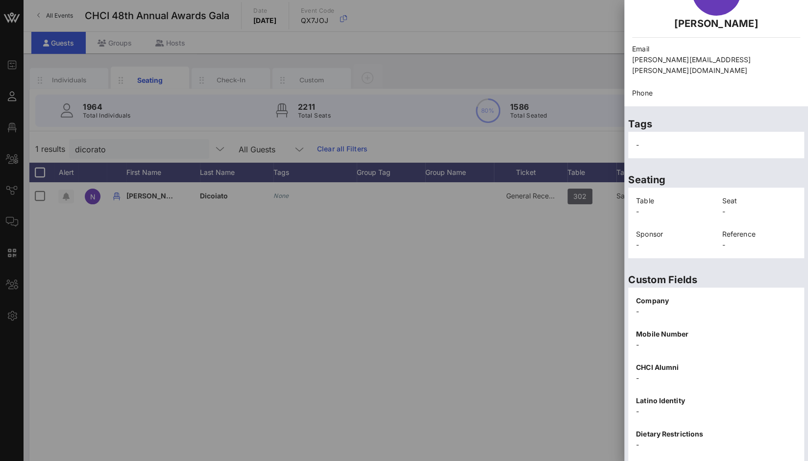
scroll to position [123, 0]
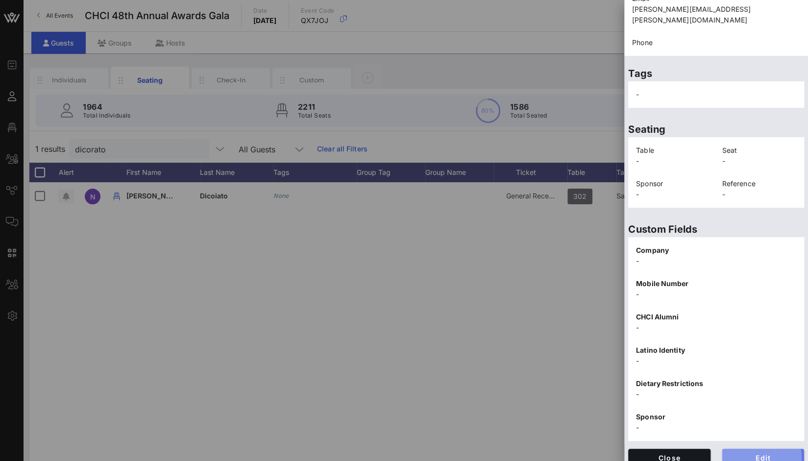
click at [765, 449] on button "Edit" at bounding box center [763, 458] width 82 height 18
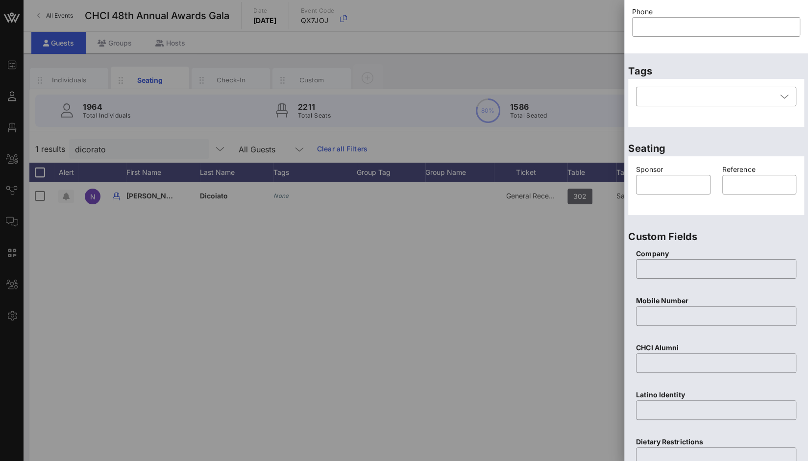
scroll to position [0, 0]
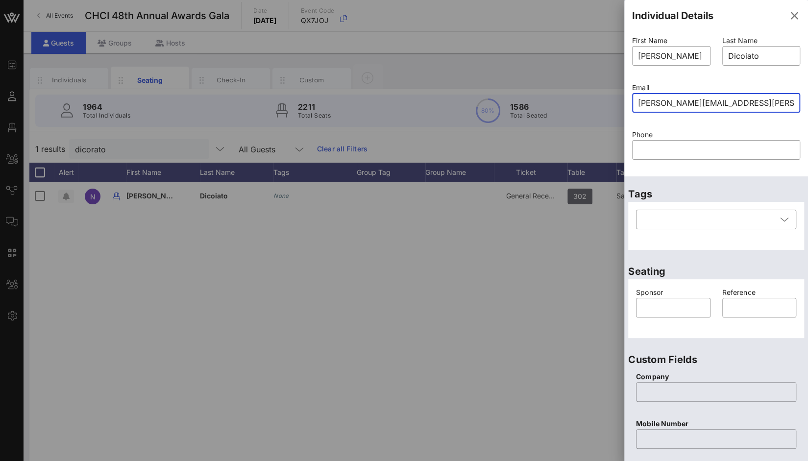
drag, startPoint x: 760, startPoint y: 99, endPoint x: 626, endPoint y: 88, distance: 134.7
click at [626, 88] on div "Email ​ nick.dicorato@mail.house.gov" at bounding box center [716, 103] width 180 height 47
paste input "holasdicorato11@gmail.com"
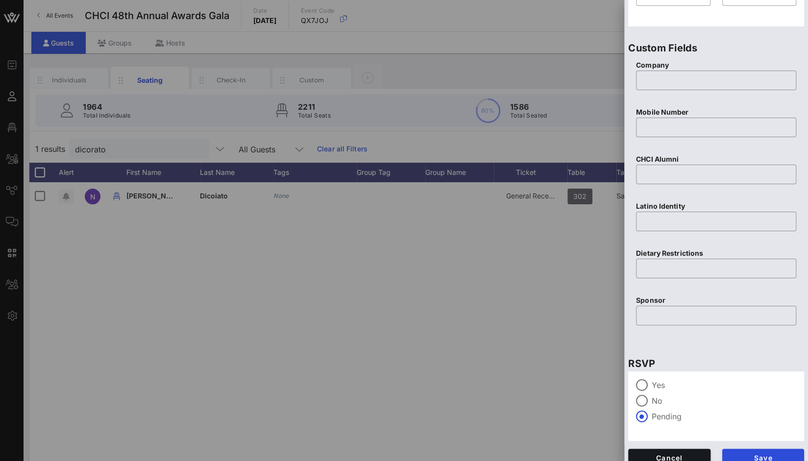
scroll to position [322, 0]
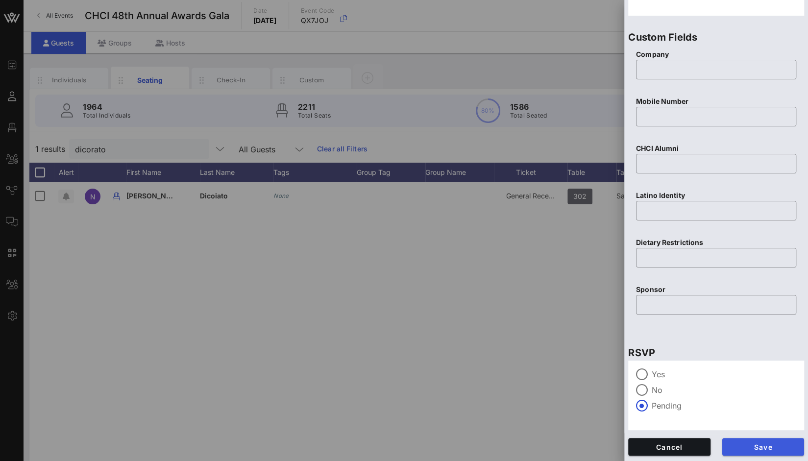
type input "nicholasdicorato11@gmail.com"
click at [757, 447] on span "Save" at bounding box center [763, 447] width 67 height 8
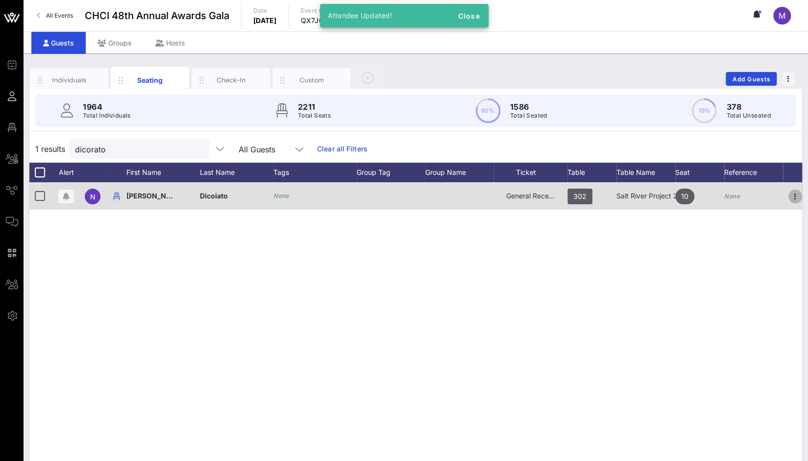
click at [794, 193] on icon "button" at bounding box center [795, 197] width 12 height 12
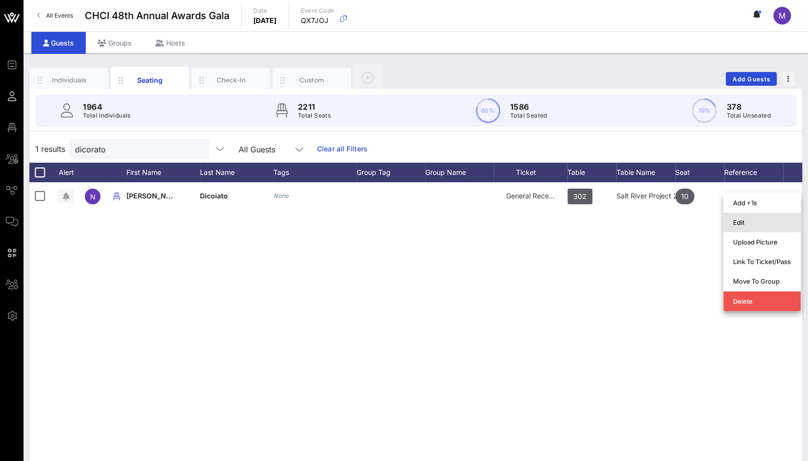
click at [762, 219] on div "Edit" at bounding box center [762, 223] width 58 height 8
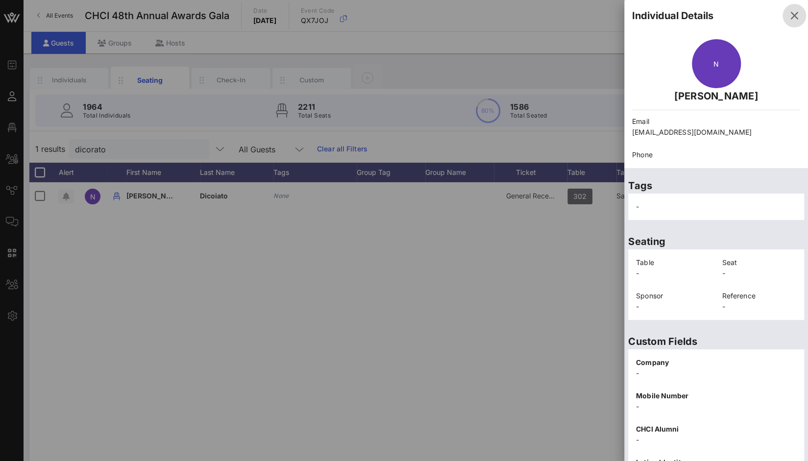
click at [788, 19] on icon "button" at bounding box center [794, 16] width 12 height 12
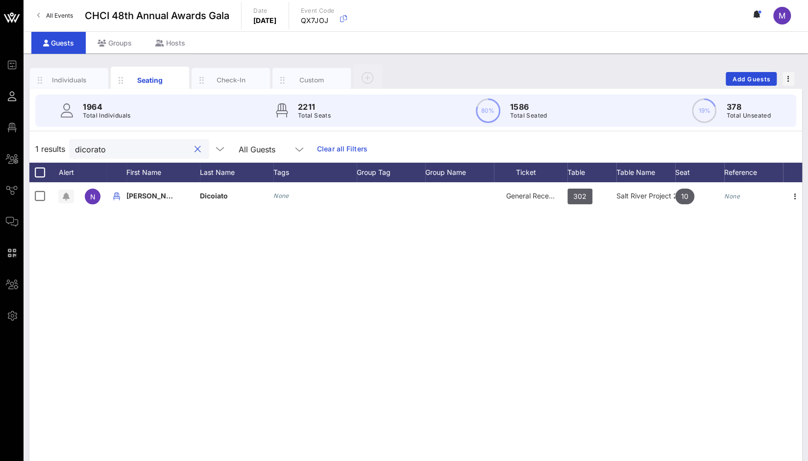
drag, startPoint x: 127, startPoint y: 147, endPoint x: 29, endPoint y: 142, distance: 97.6
click at [29, 142] on div "1 results dicorato All Guests Clear all Filters" at bounding box center [415, 148] width 773 height 27
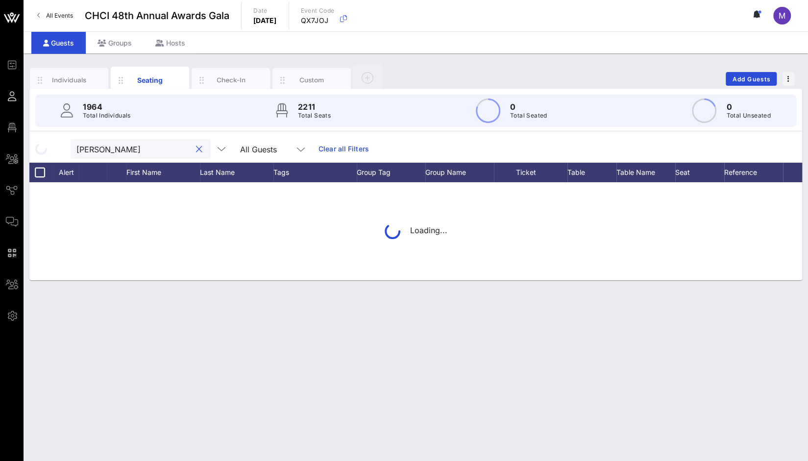
type input "yvonne"
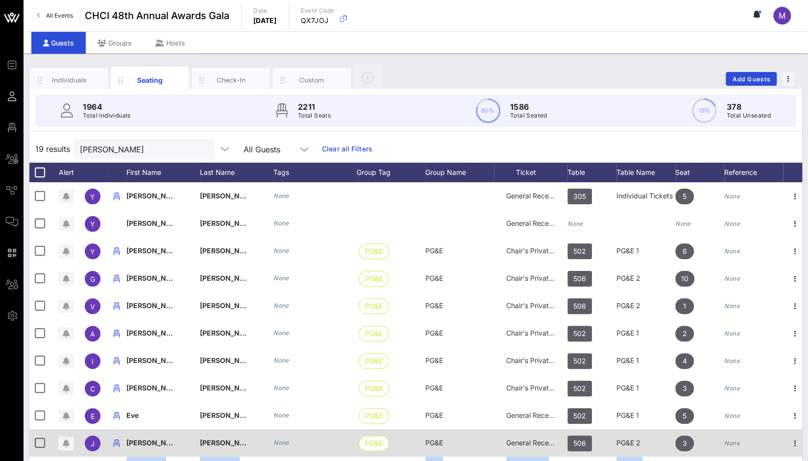
scroll to position [0, 5]
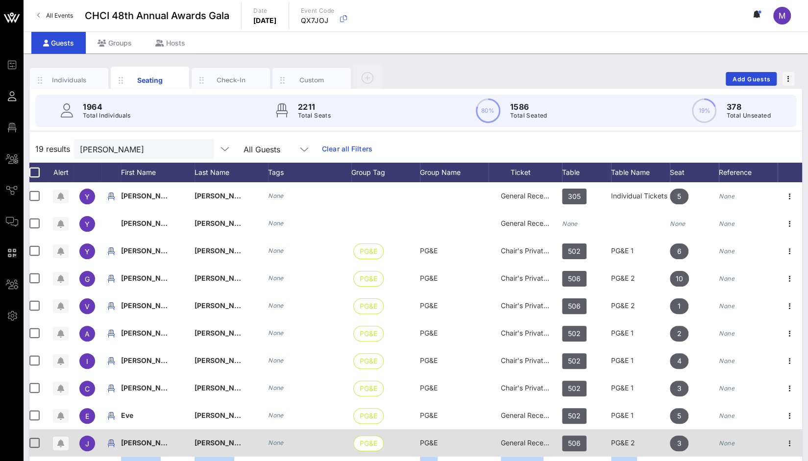
drag, startPoint x: 720, startPoint y: 460, endPoint x: 791, endPoint y: 454, distance: 70.8
click at [791, 454] on div "Y Yvonne Rodriguez None General Reception 305 Individual Tickets 2 5 None Y Yvo…" at bounding box center [410, 442] width 773 height 521
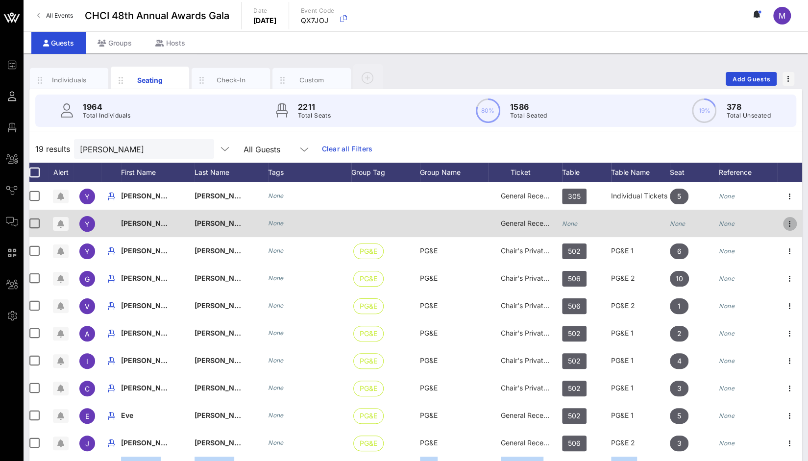
click at [784, 226] on icon "button" at bounding box center [790, 224] width 12 height 12
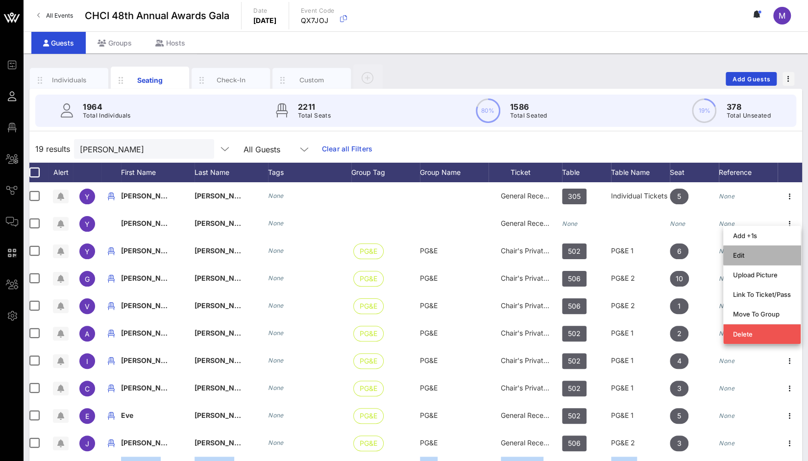
click at [756, 257] on div "Edit" at bounding box center [762, 255] width 58 height 8
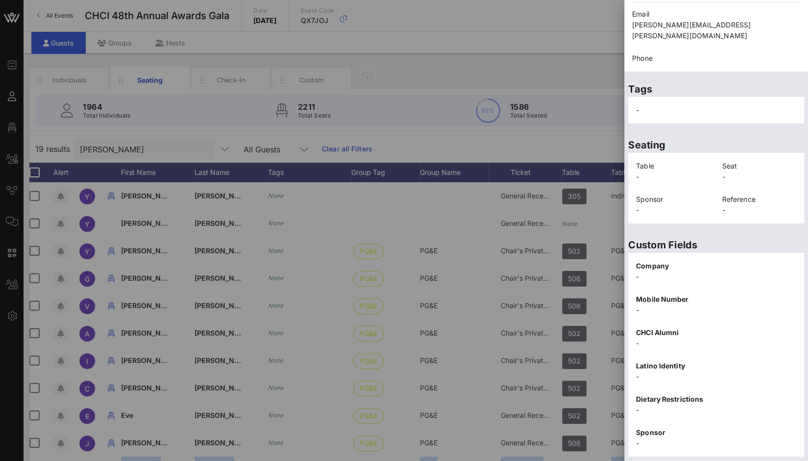
scroll to position [123, 0]
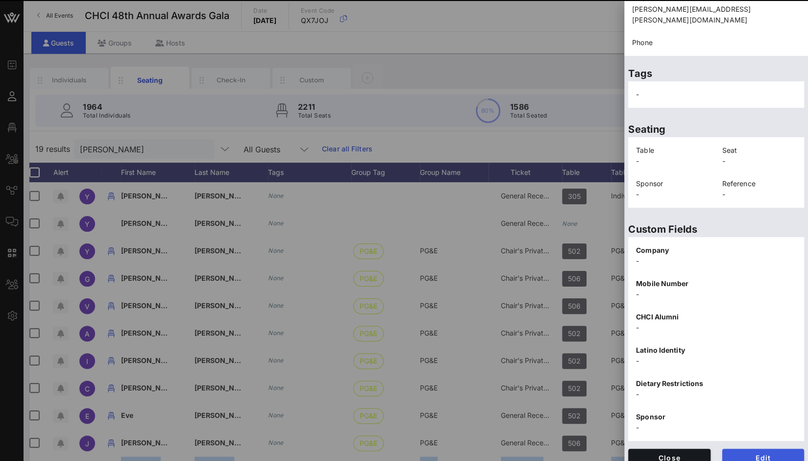
click at [776, 454] on span "Edit" at bounding box center [763, 458] width 67 height 8
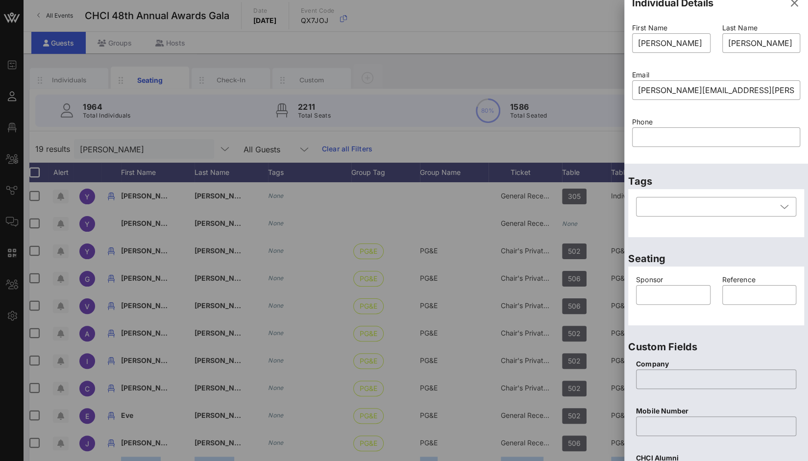
scroll to position [0, 0]
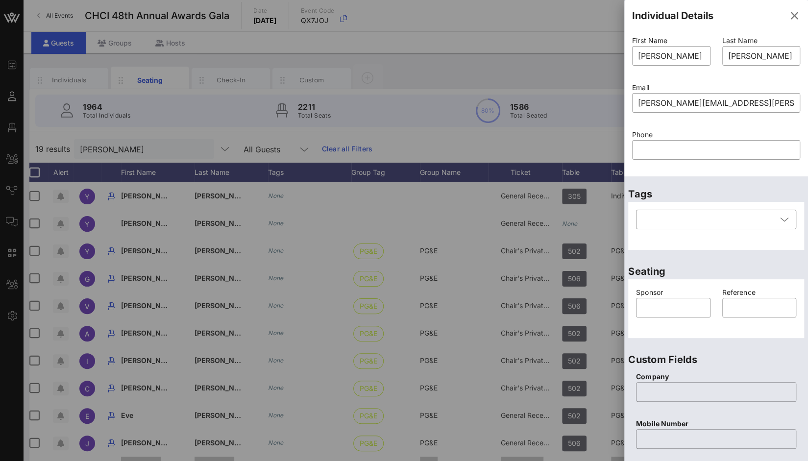
type input "Yvonne"
type input "[PERSON_NAME]"
drag, startPoint x: 776, startPoint y: 103, endPoint x: 608, endPoint y: 96, distance: 168.3
click at [608, 96] on div "Event Builder Guests Floor Plan All Groups Journeys Comms QR Scanner Team Setti…" at bounding box center [404, 243] width 808 height 486
paste input "hernandez6222@gmail.com"
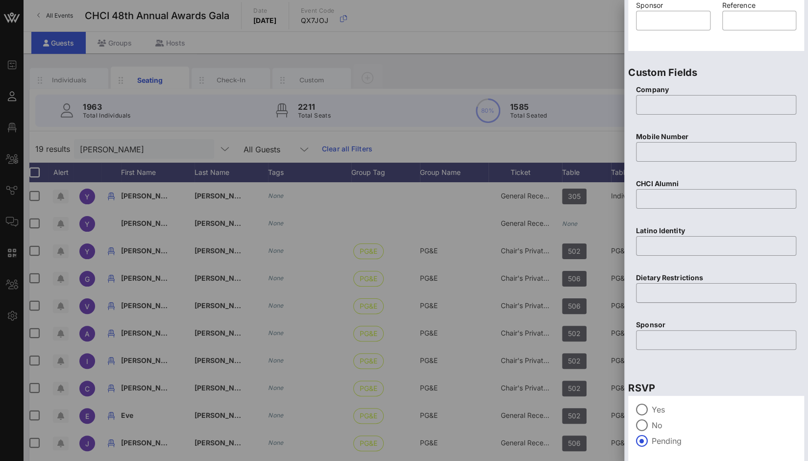
scroll to position [322, 0]
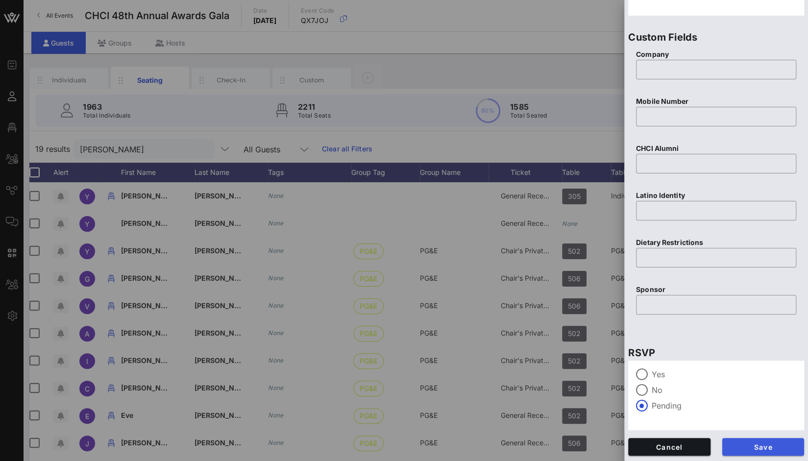
type input "yhernandez6222@gmail.com"
click at [757, 449] on span "Save" at bounding box center [763, 447] width 67 height 8
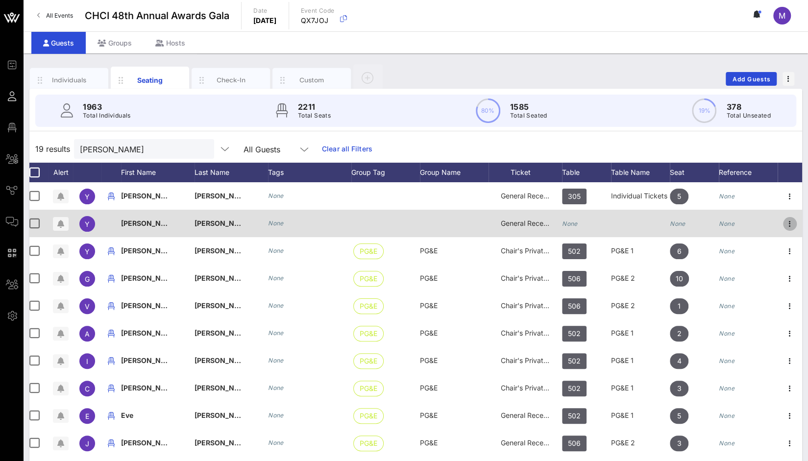
click at [786, 220] on icon "button" at bounding box center [790, 224] width 12 height 12
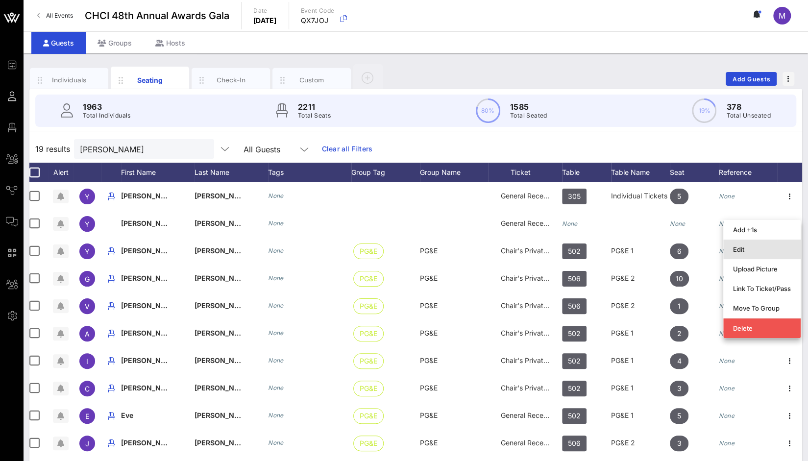
click at [744, 246] on div "Edit" at bounding box center [762, 250] width 58 height 8
